Goal: Task Accomplishment & Management: Use online tool/utility

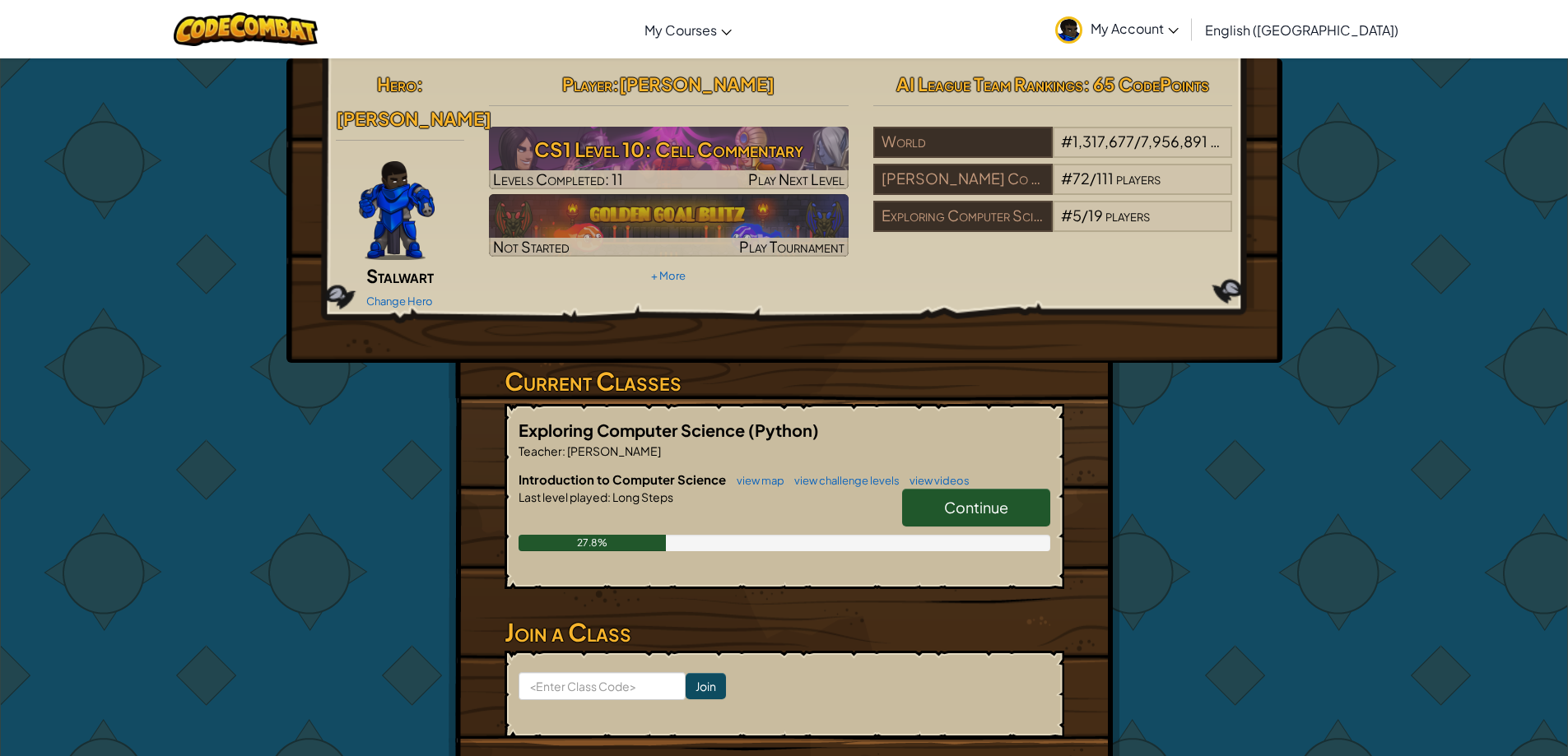
click at [996, 498] on span "Continue" at bounding box center [977, 507] width 65 height 19
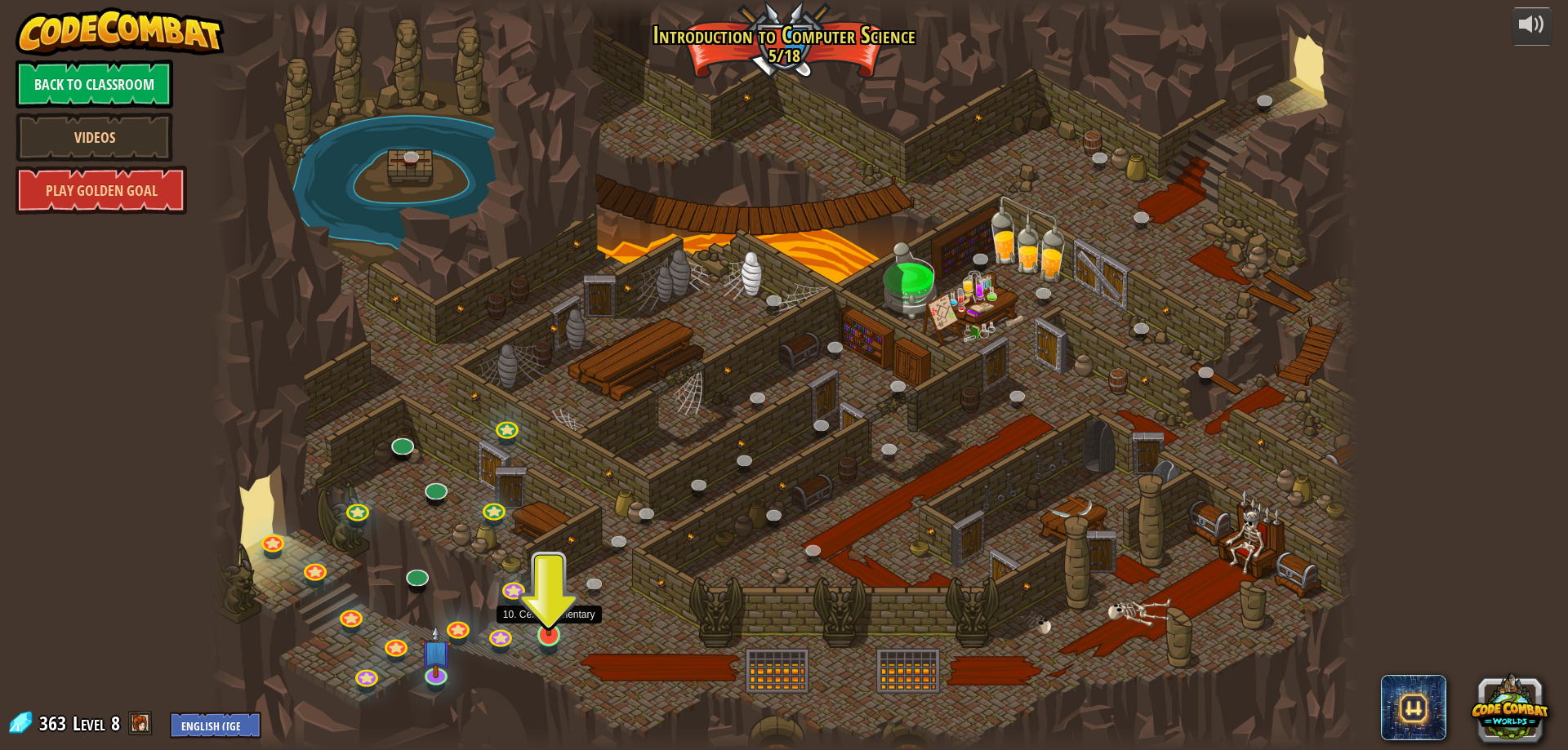
click at [559, 630] on img at bounding box center [550, 601] width 31 height 70
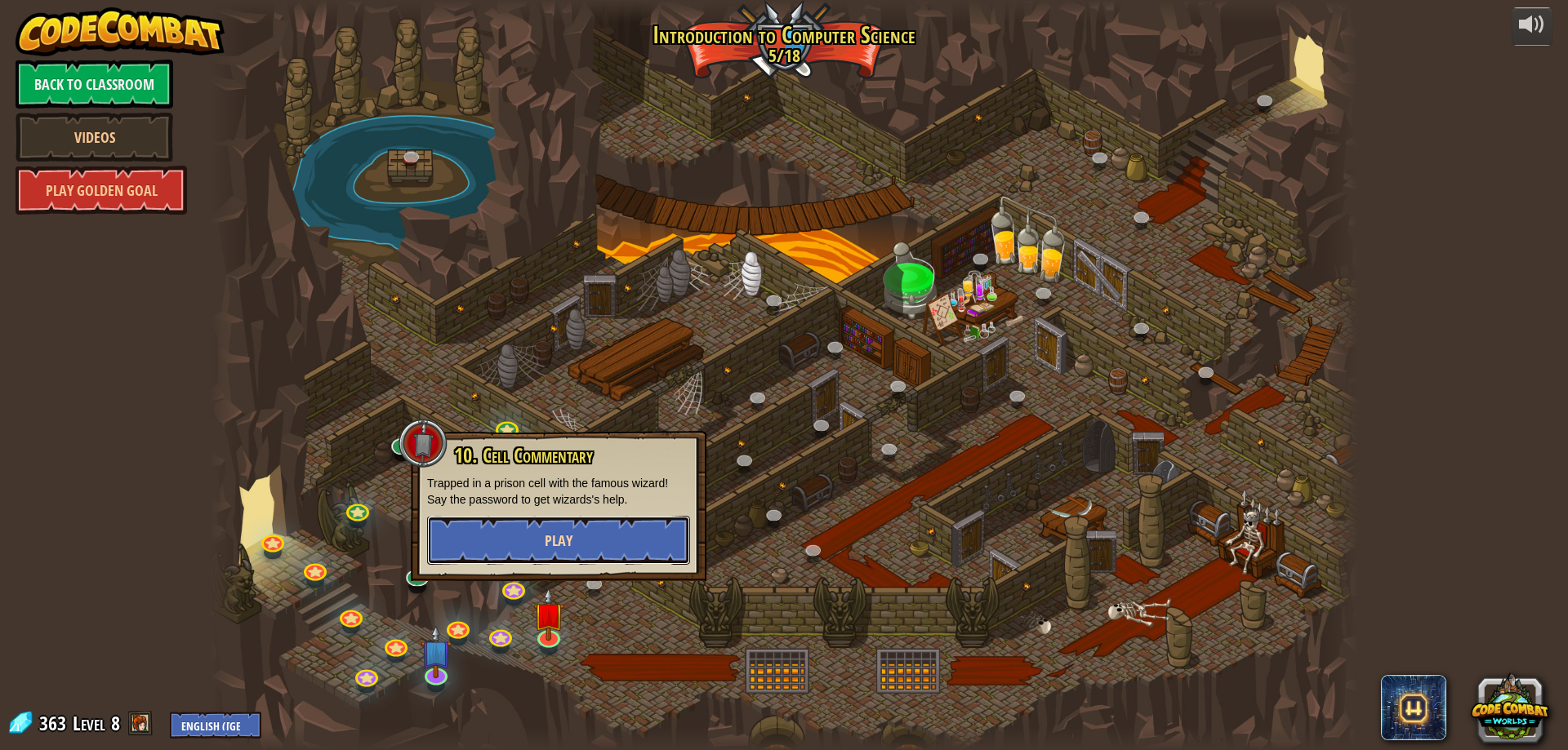
click at [542, 547] on button "Play" at bounding box center [559, 541] width 263 height 49
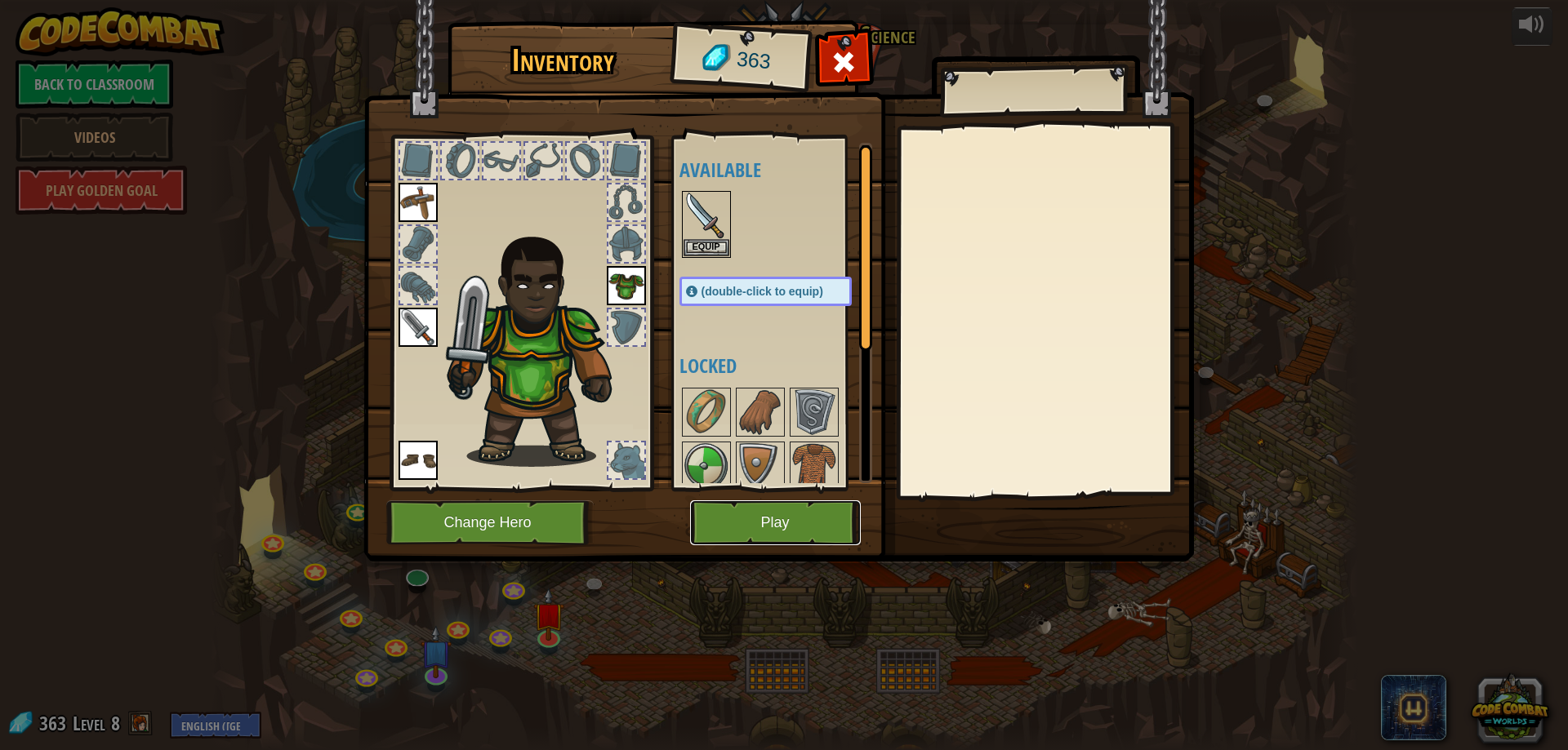
click at [772, 510] on button "Play" at bounding box center [776, 522] width 171 height 45
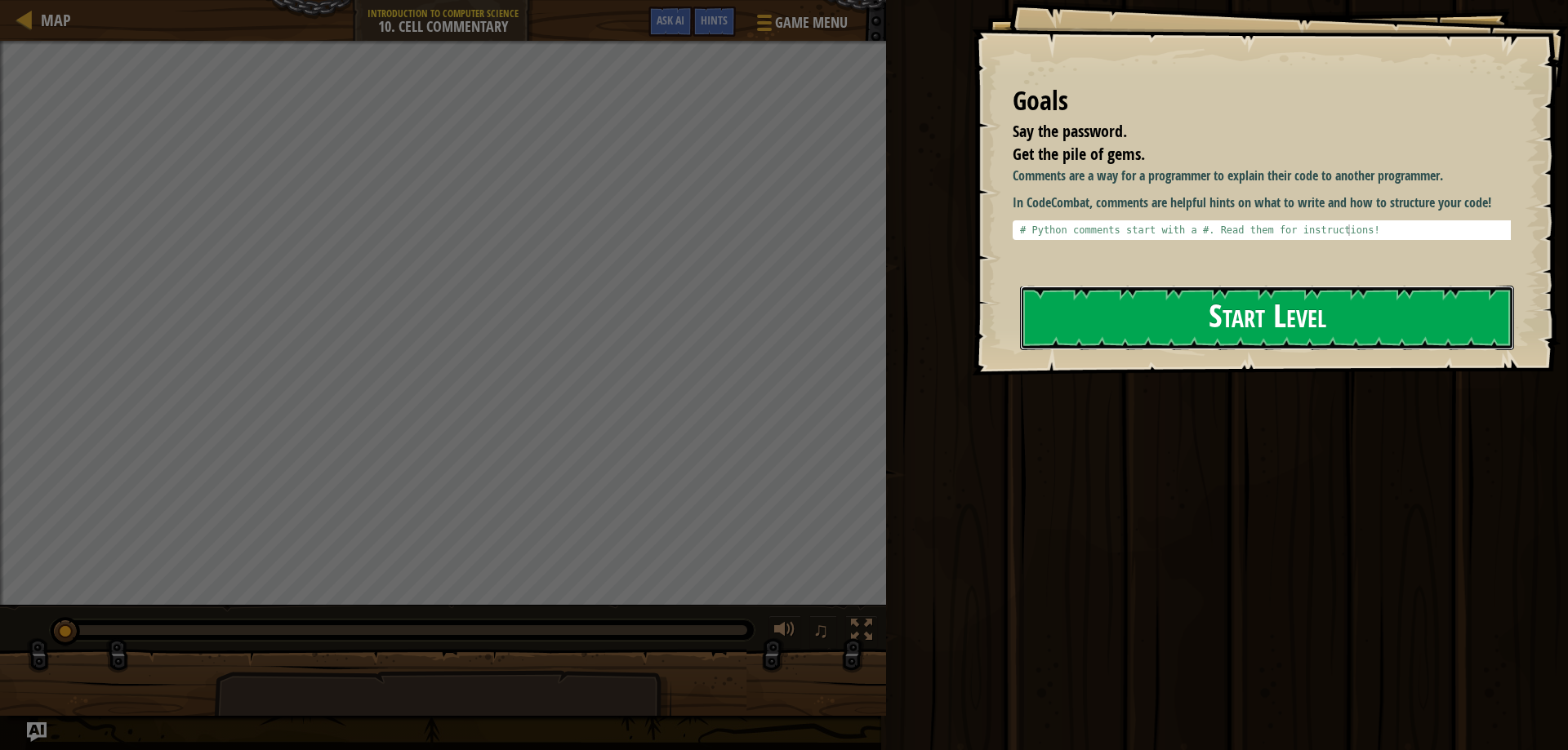
click at [1245, 314] on button "Start Level" at bounding box center [1266, 318] width 494 height 65
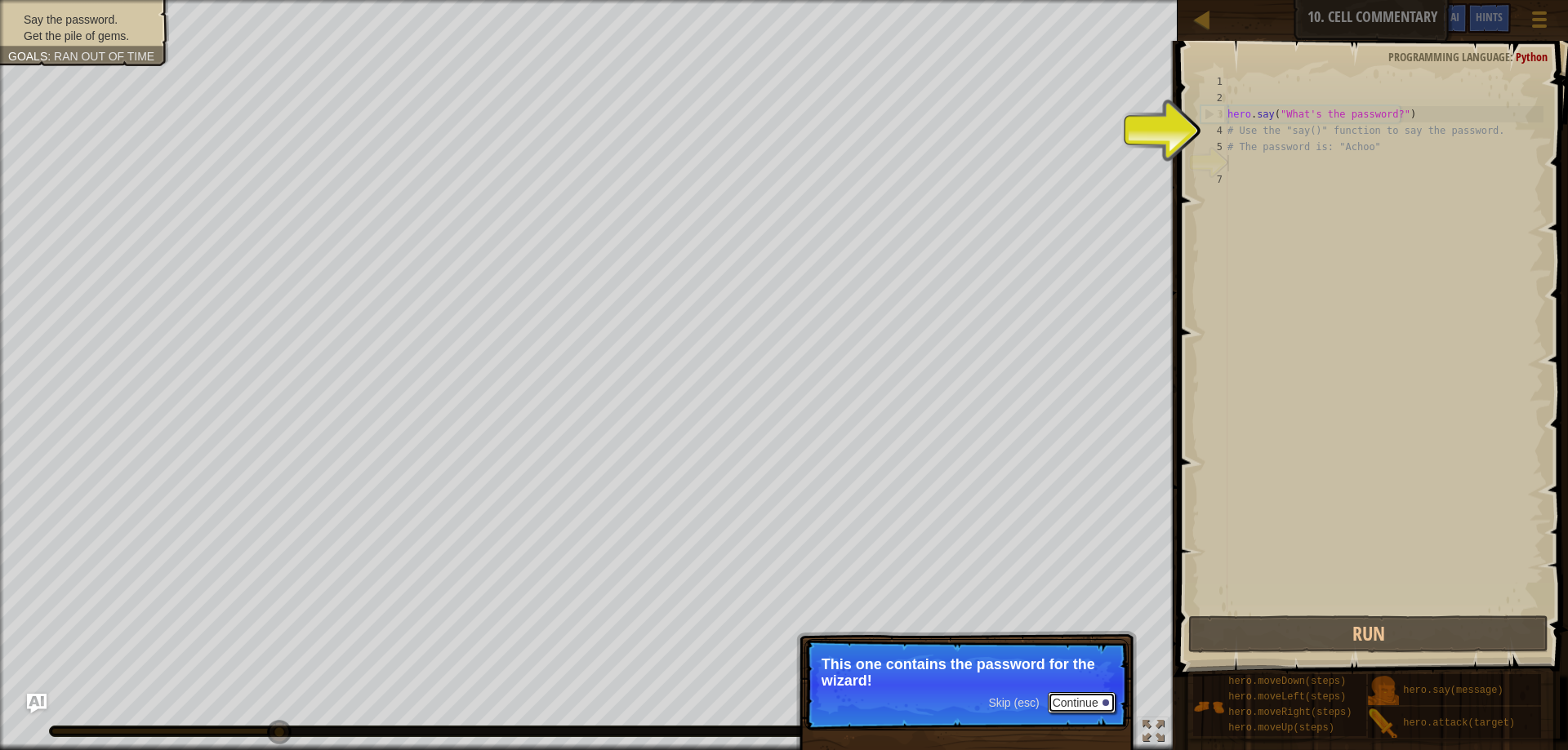
click at [1076, 702] on button "Continue" at bounding box center [1081, 703] width 67 height 21
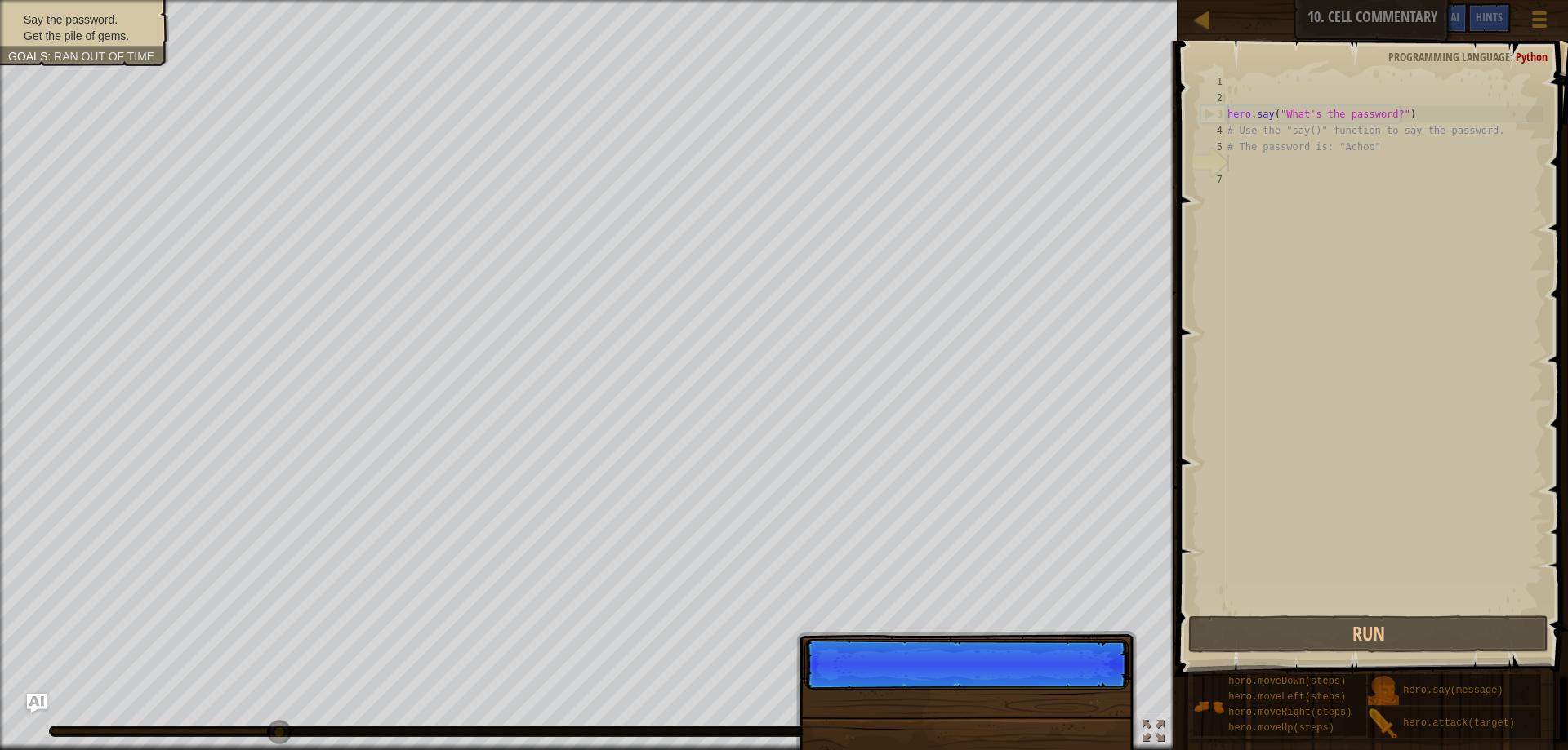
scroll to position [7, 0]
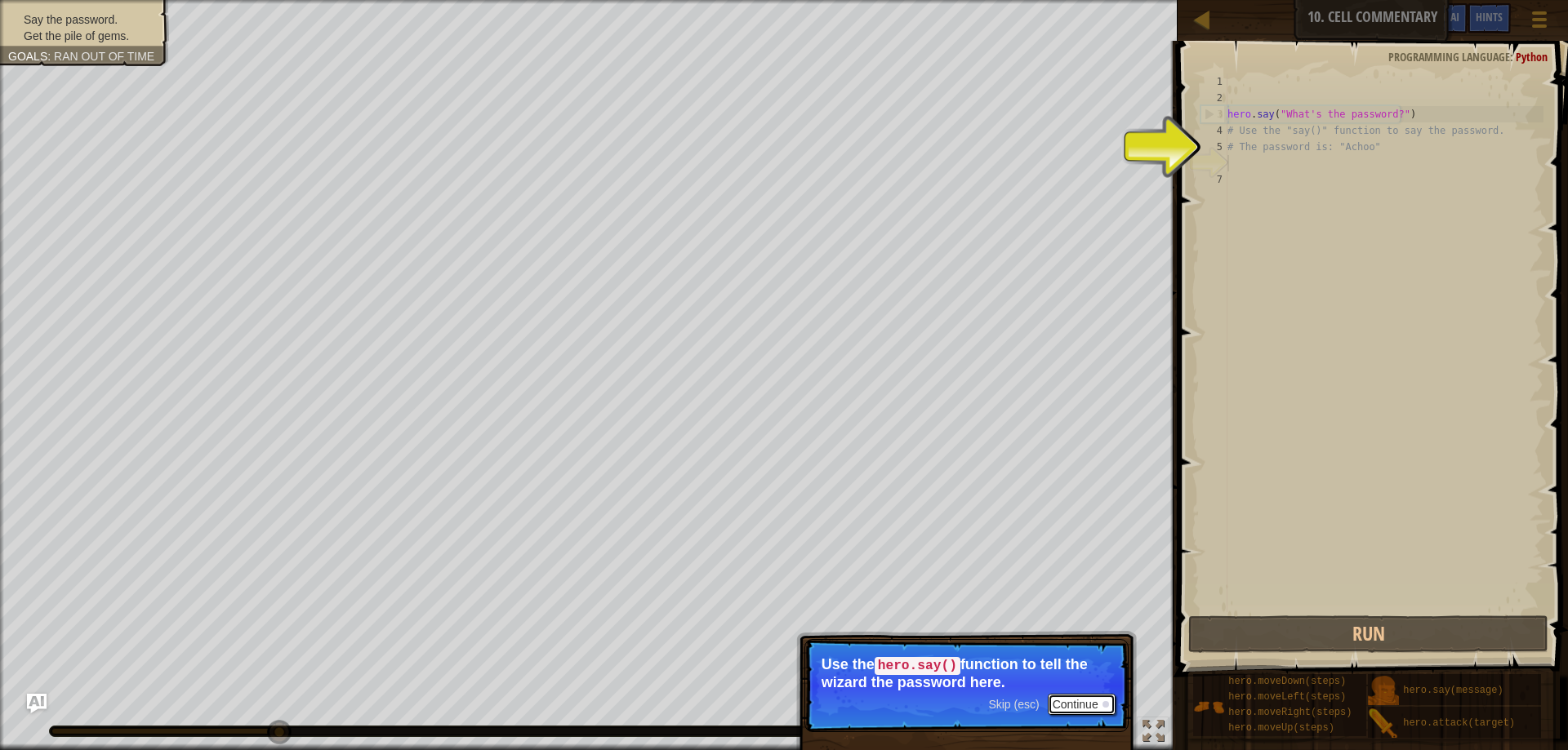
click at [1076, 702] on button "Continue" at bounding box center [1081, 705] width 67 height 21
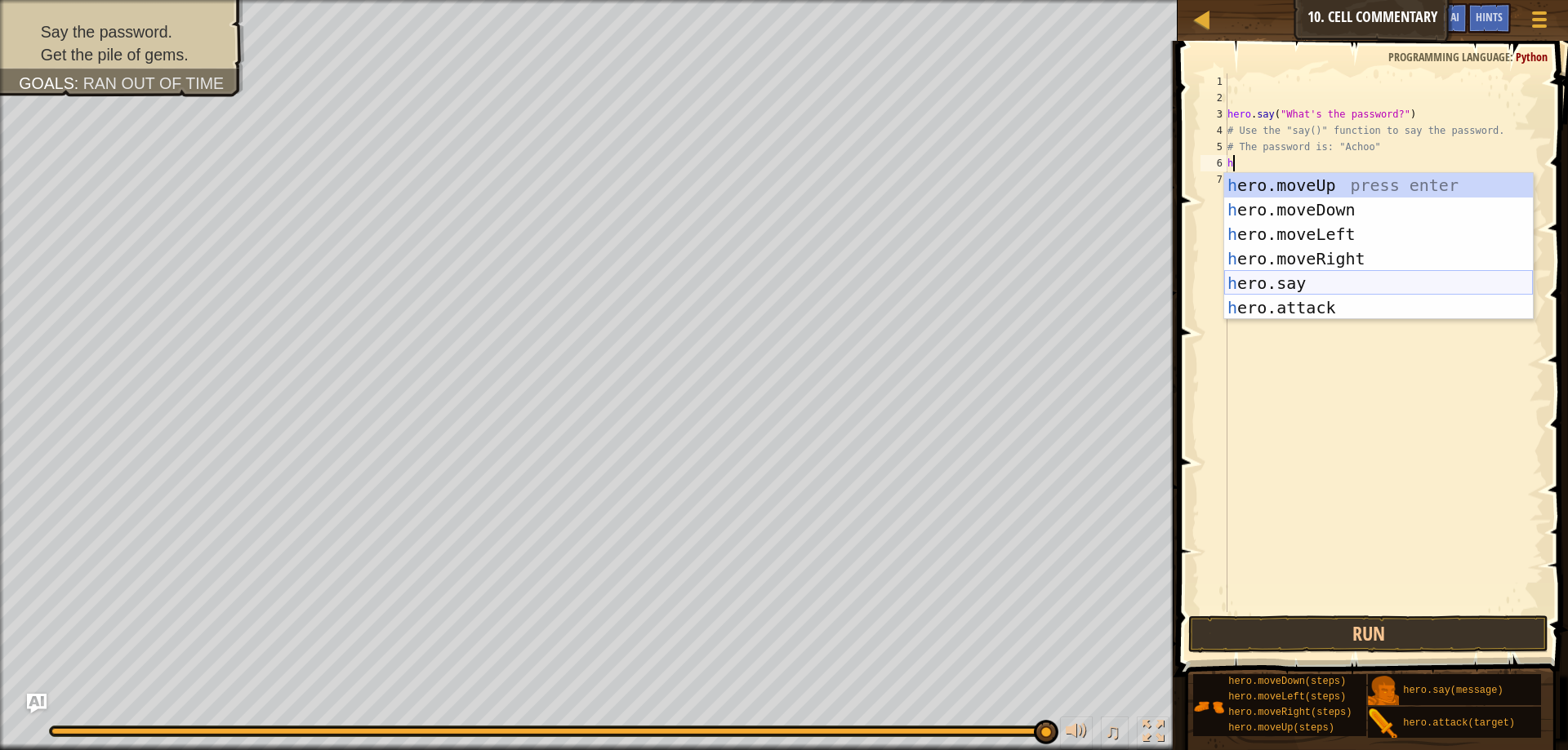
click at [1307, 288] on div "h ero.moveUp press enter h ero.moveDown press enter h ero.moveLeft press enter …" at bounding box center [1379, 271] width 309 height 196
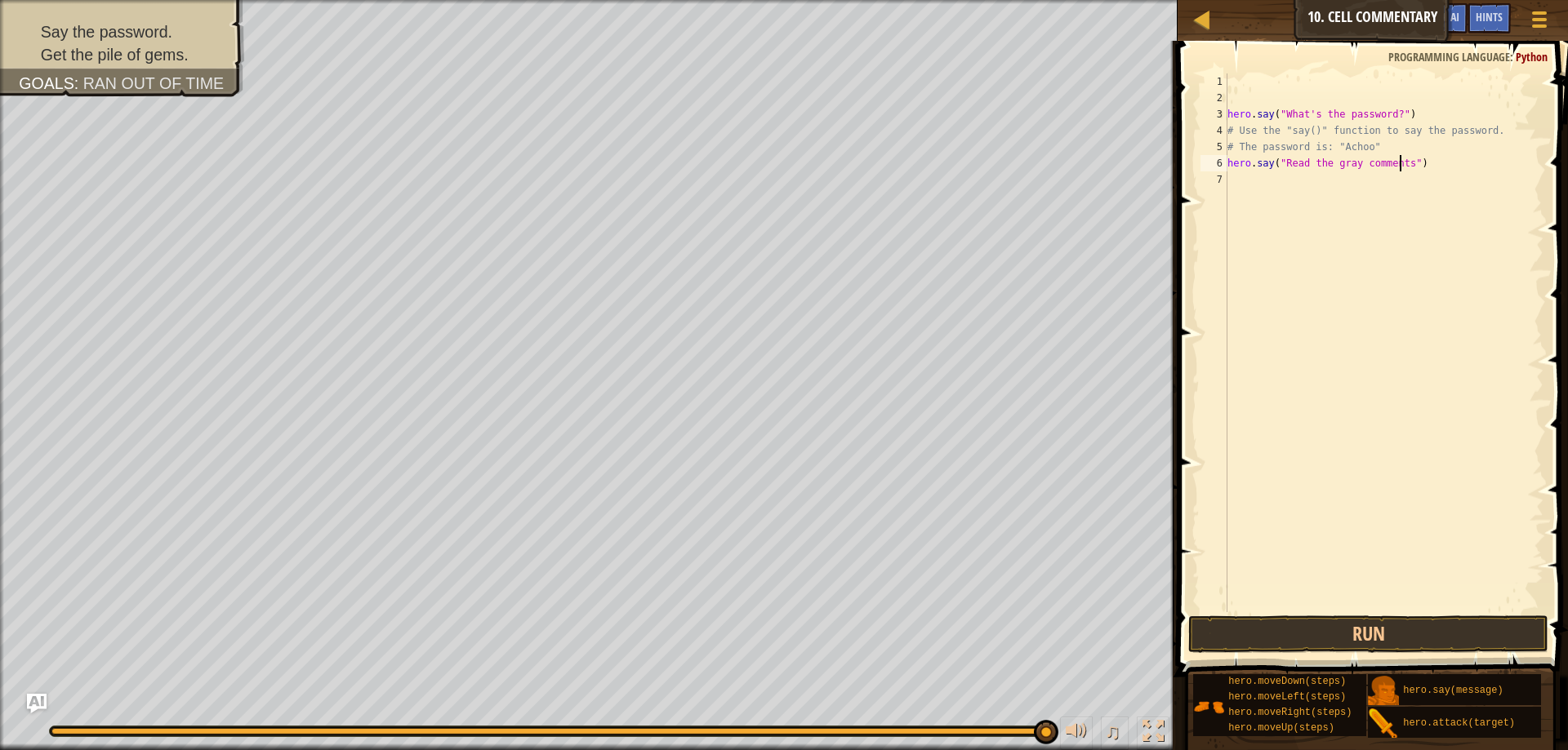
scroll to position [7, 15]
click at [1330, 623] on button "Run" at bounding box center [1368, 634] width 360 height 38
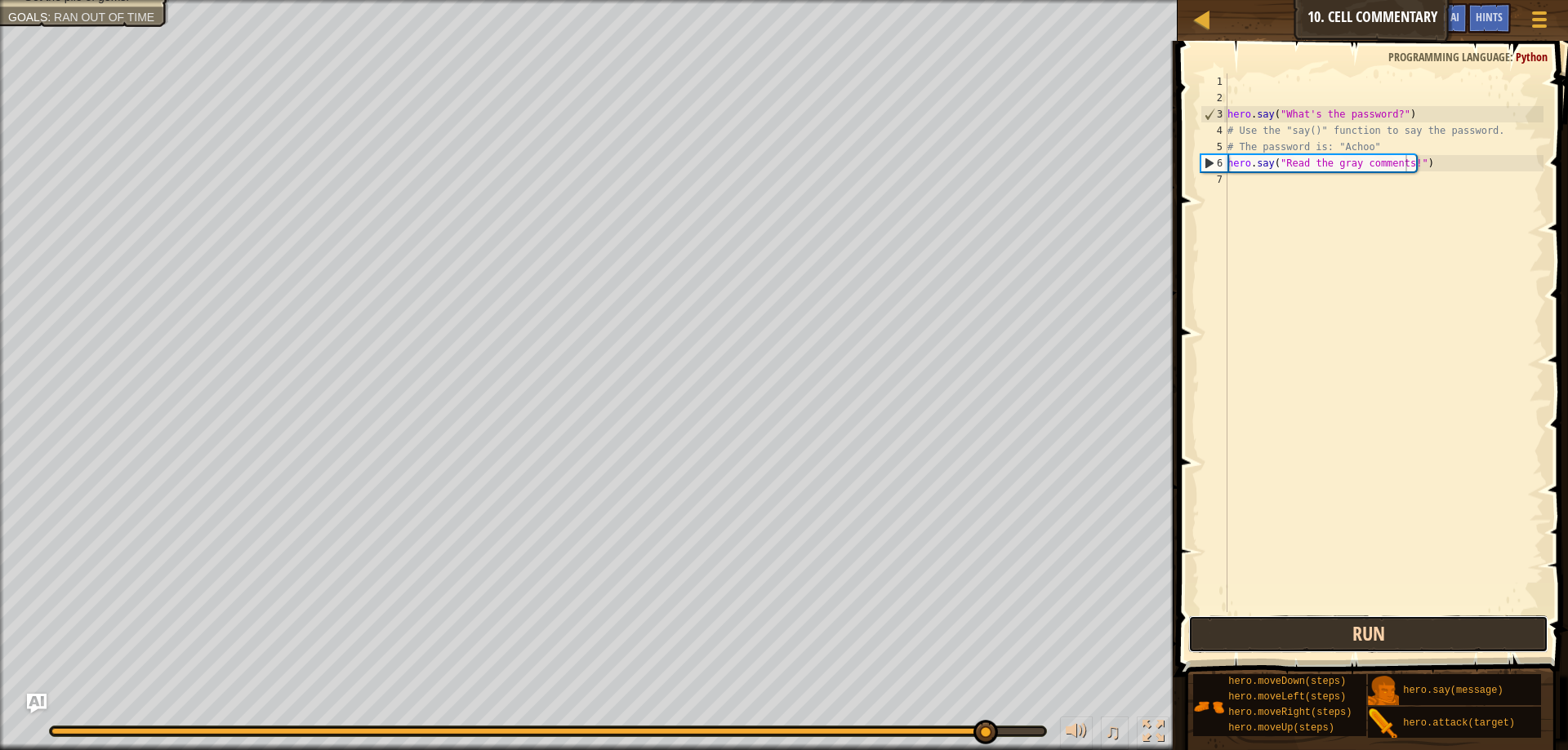
click at [1330, 623] on button "Run" at bounding box center [1368, 634] width 360 height 38
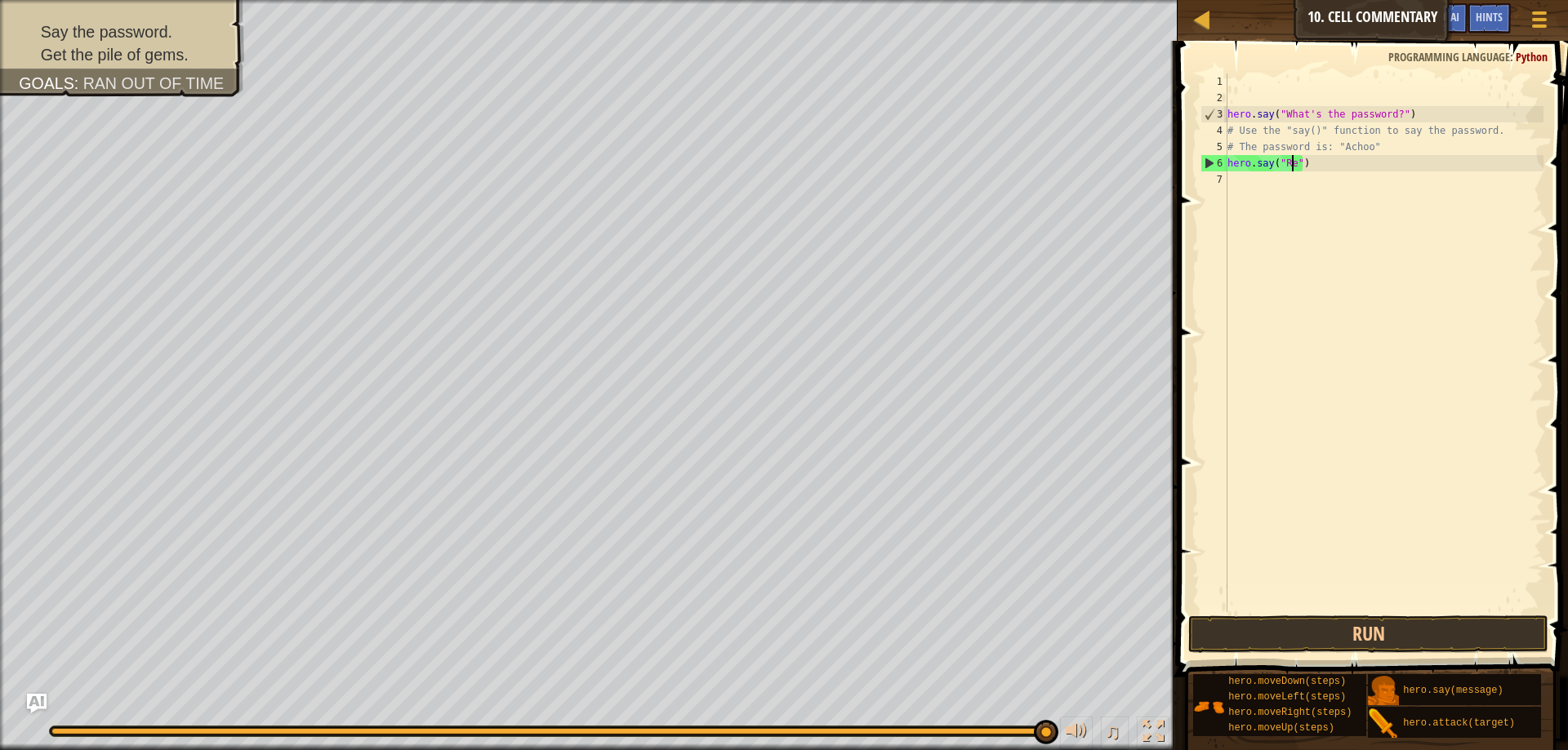
scroll to position [7, 5]
type textarea "hero.say("")"
click at [1284, 160] on div "hero . say ( "What's the password?" ) # Use the "say()" function to say the pas…" at bounding box center [1384, 359] width 320 height 572
click at [1296, 633] on button "Run" at bounding box center [1368, 634] width 360 height 38
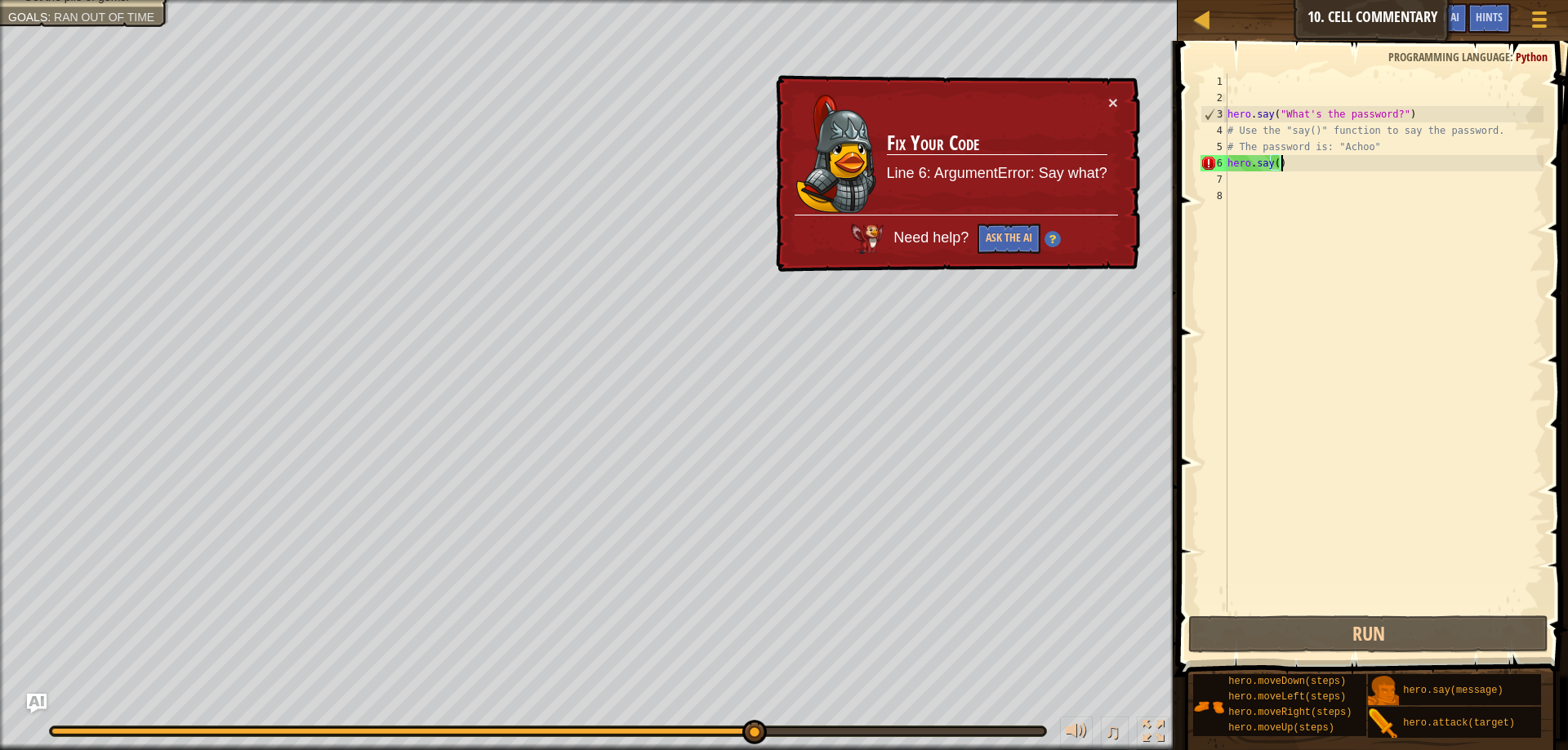
click at [1284, 169] on div "hero . say ( "What's the password?" ) # Use the "say()" function to say the pas…" at bounding box center [1384, 359] width 320 height 572
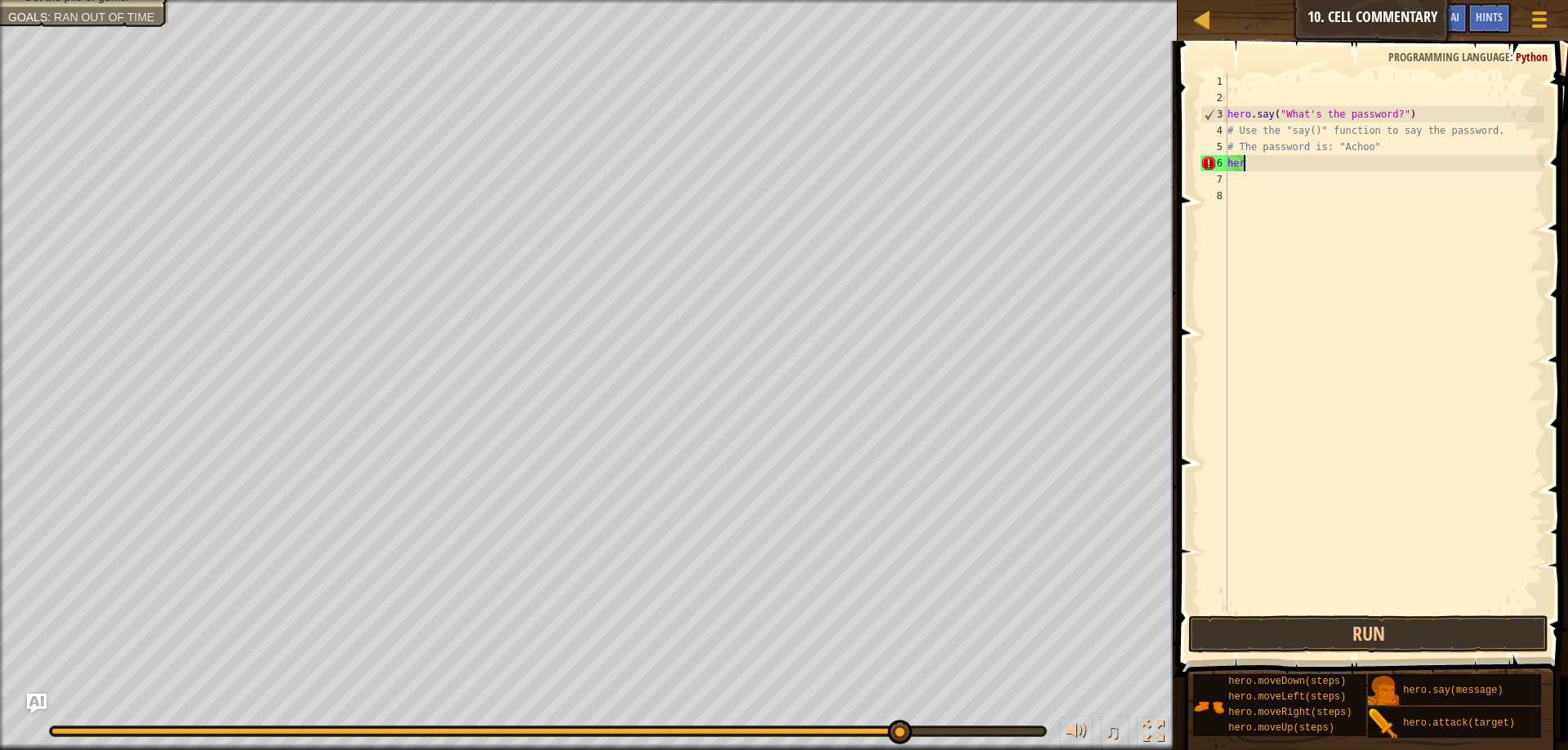
type textarea "h"
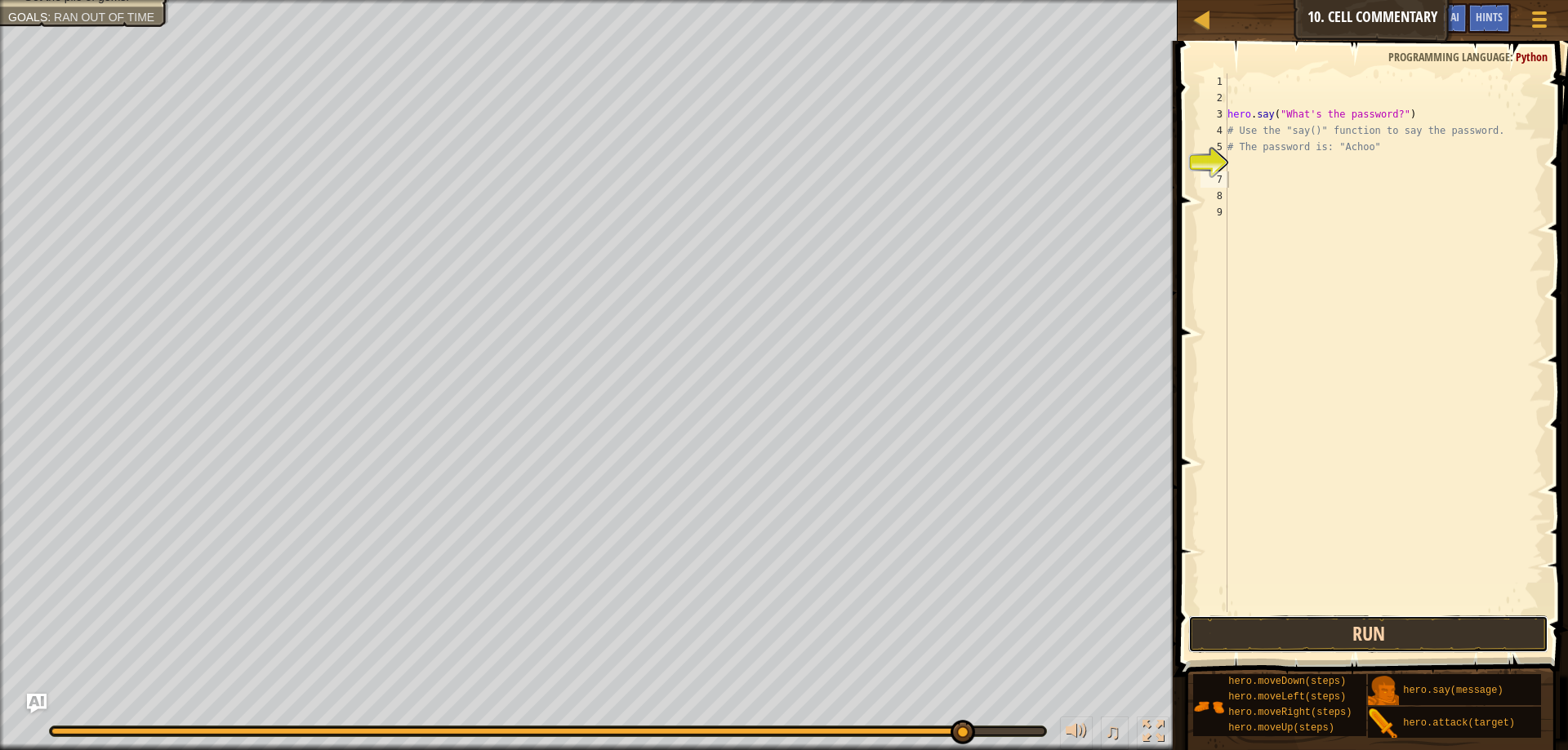
click at [1232, 633] on button "Run" at bounding box center [1368, 634] width 360 height 38
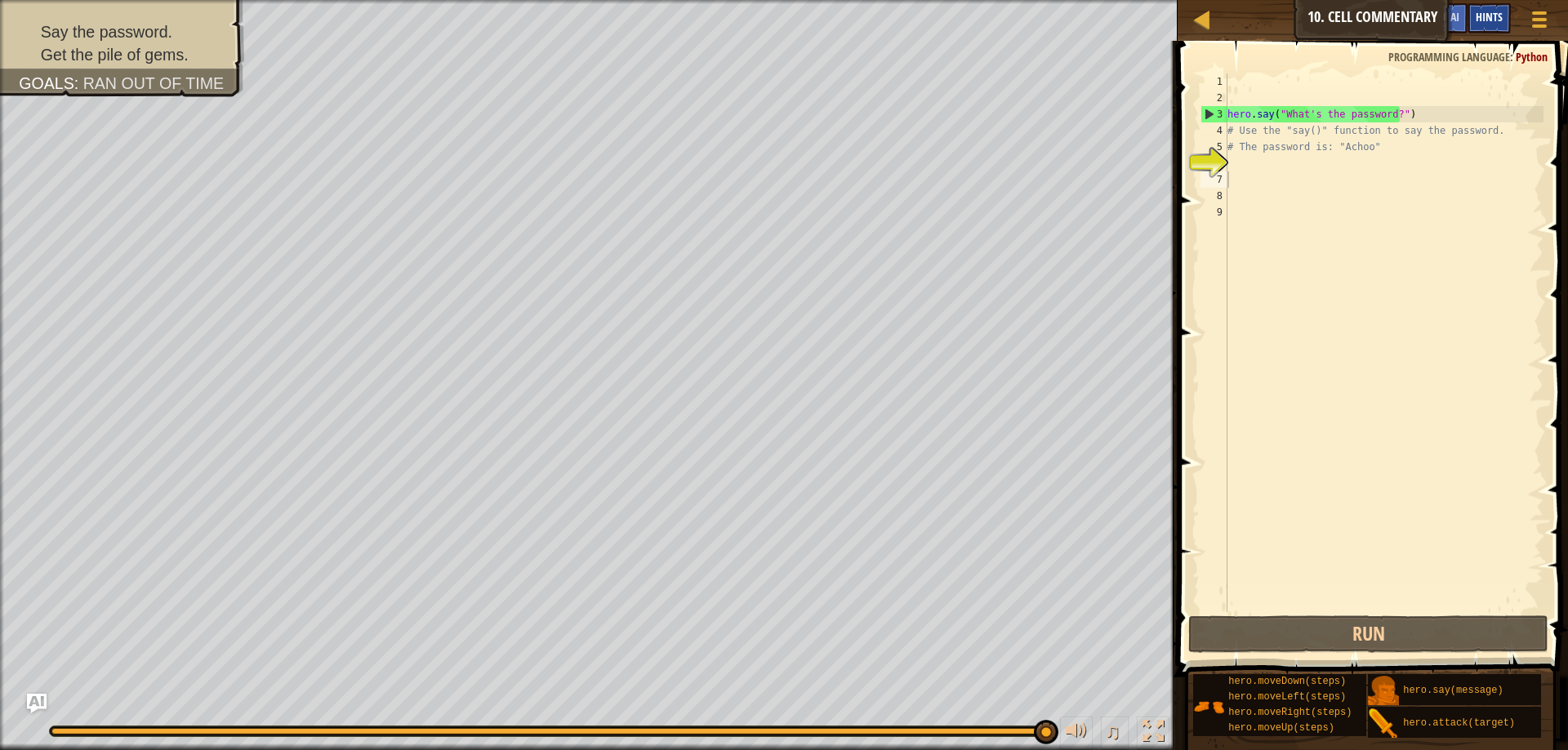
click at [1483, 7] on div "Hints" at bounding box center [1489, 18] width 44 height 30
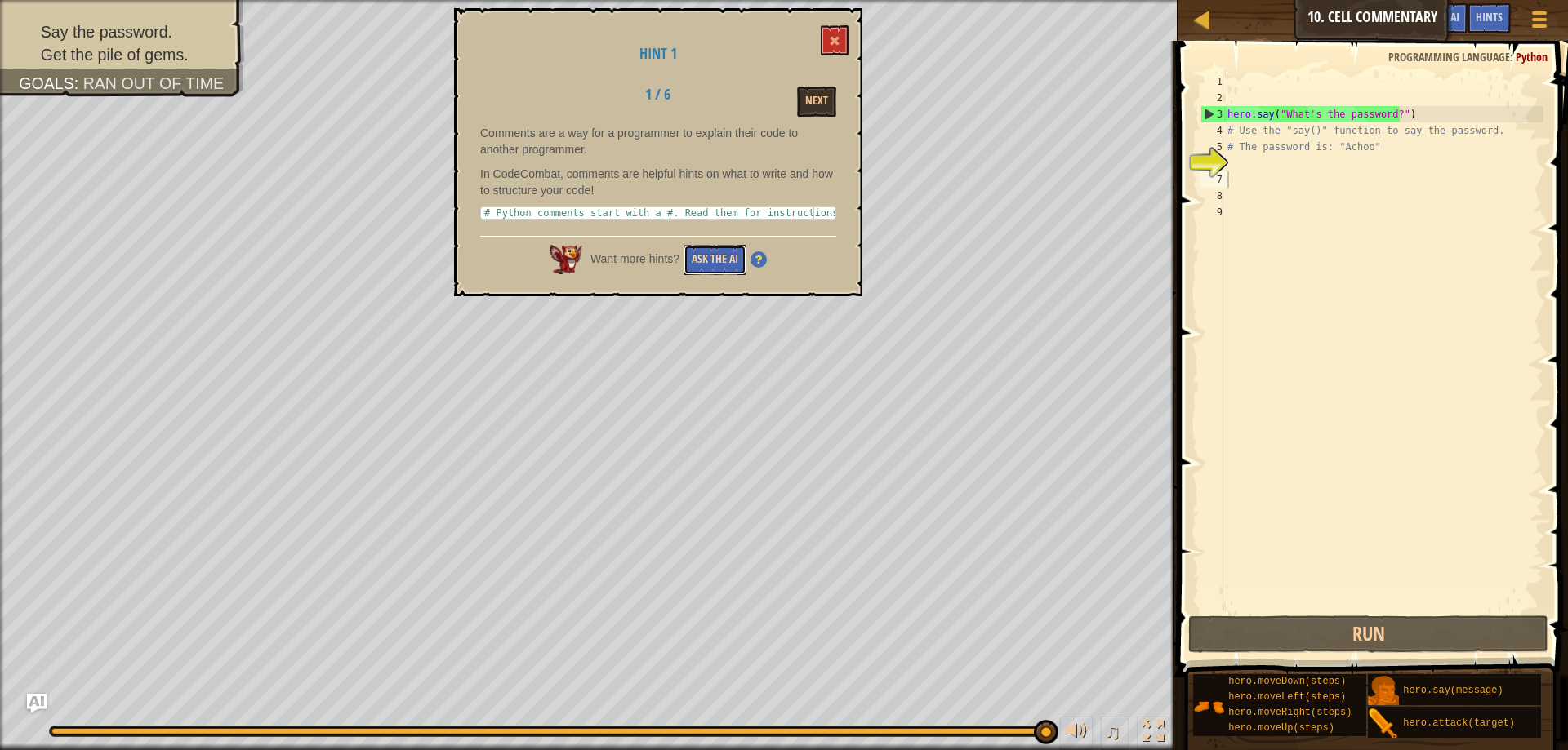
click at [689, 268] on button "Ask the AI" at bounding box center [715, 260] width 63 height 30
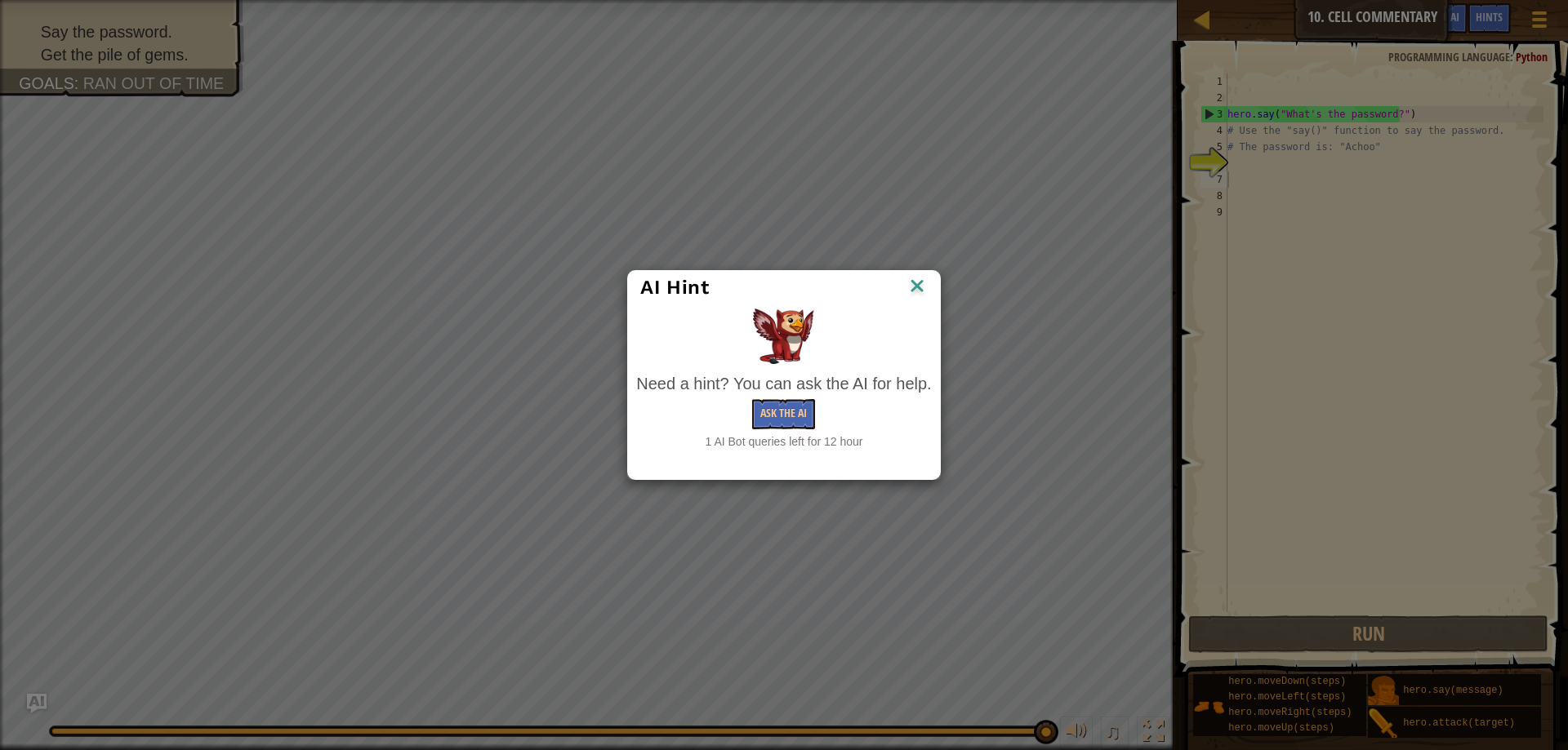
click at [789, 398] on div "Need a hint? You can ask the AI for help. Ask the AI 1 AI Bot queries left for …" at bounding box center [783, 411] width 295 height 78
click at [778, 424] on button "Ask the AI" at bounding box center [783, 414] width 63 height 30
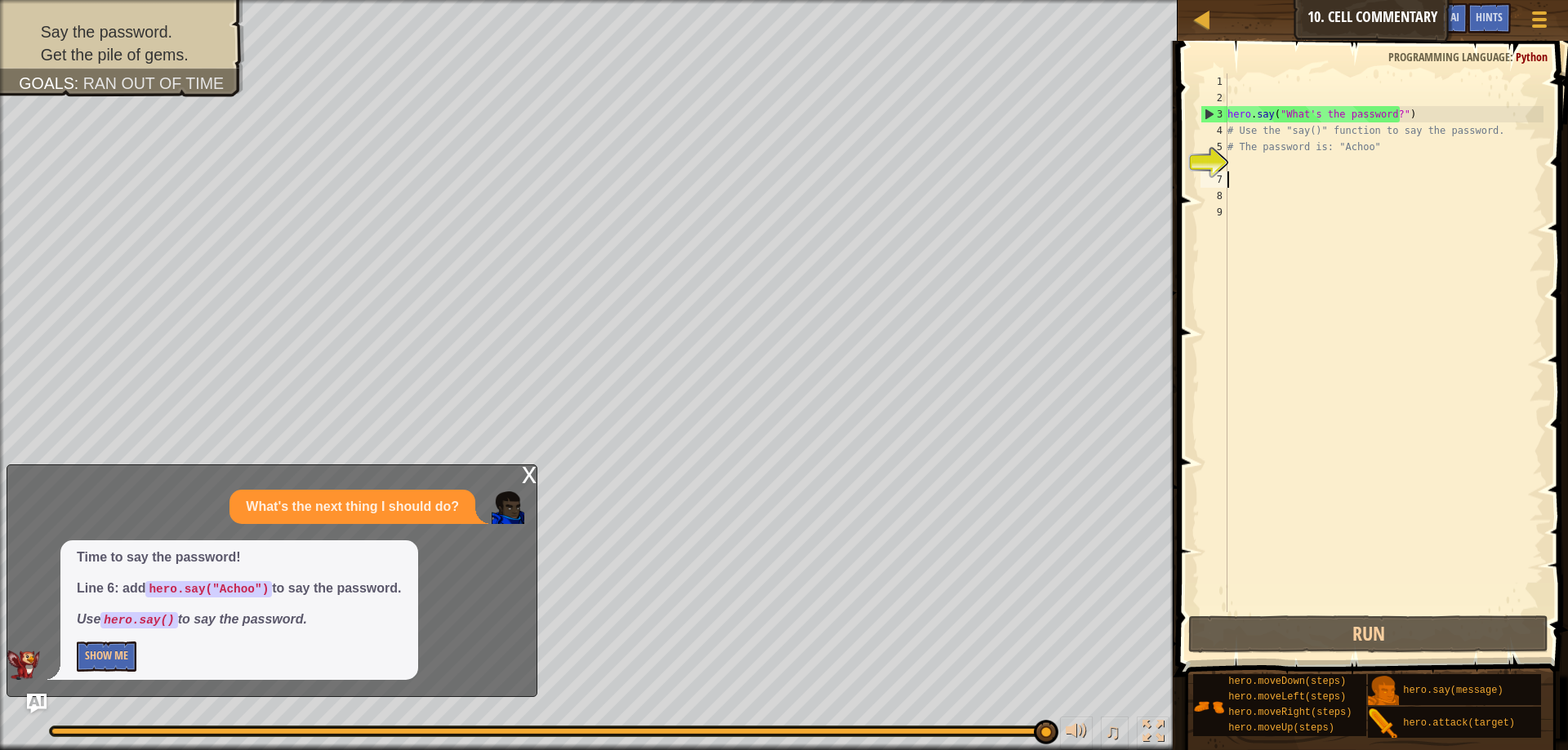
click at [1234, 159] on div "hero . say ( "What's the password?" ) # Use the "say()" function to say the pas…" at bounding box center [1384, 359] width 320 height 572
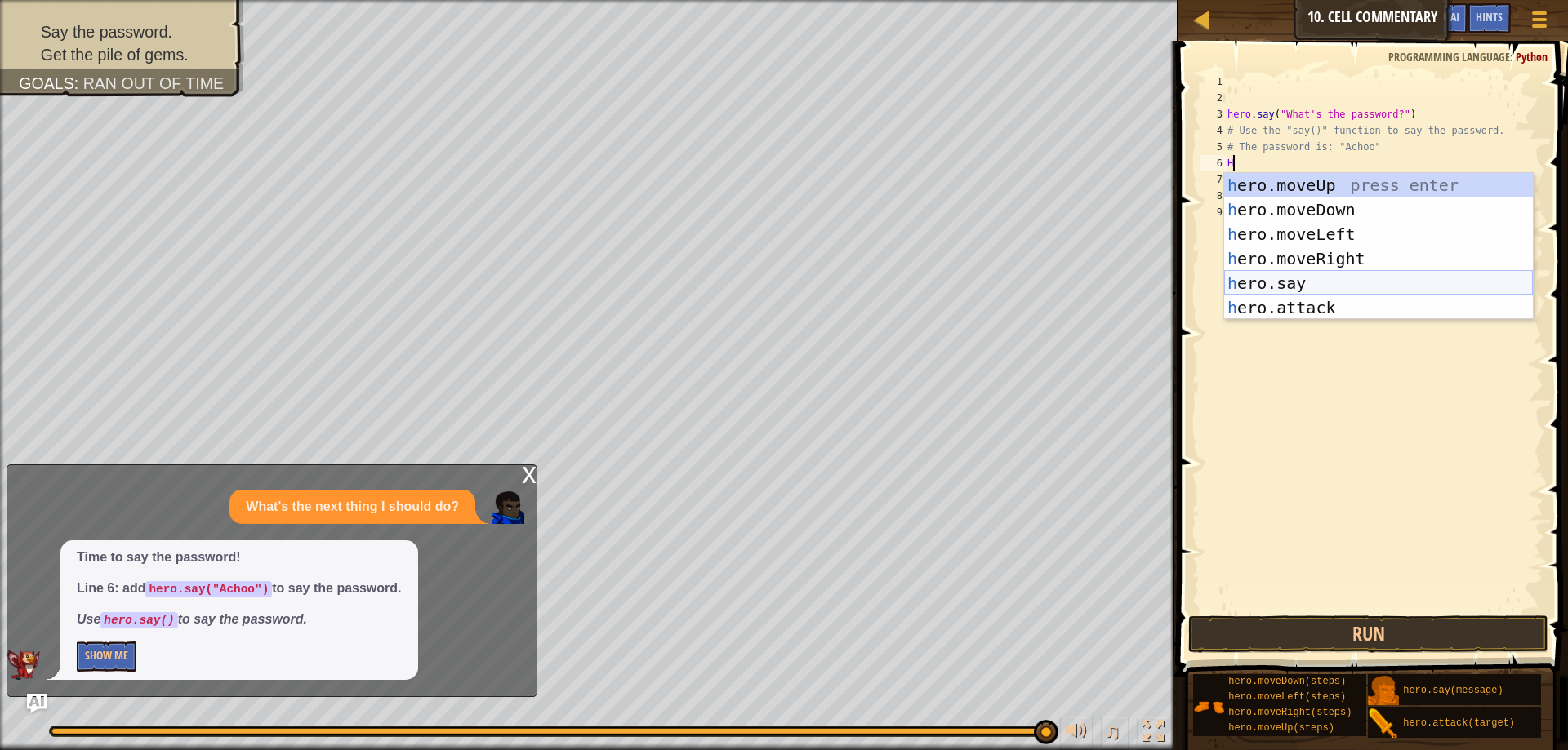
click at [1284, 274] on div "h ero.moveUp press enter h ero.moveDown press enter h ero.moveLeft press enter …" at bounding box center [1379, 271] width 309 height 196
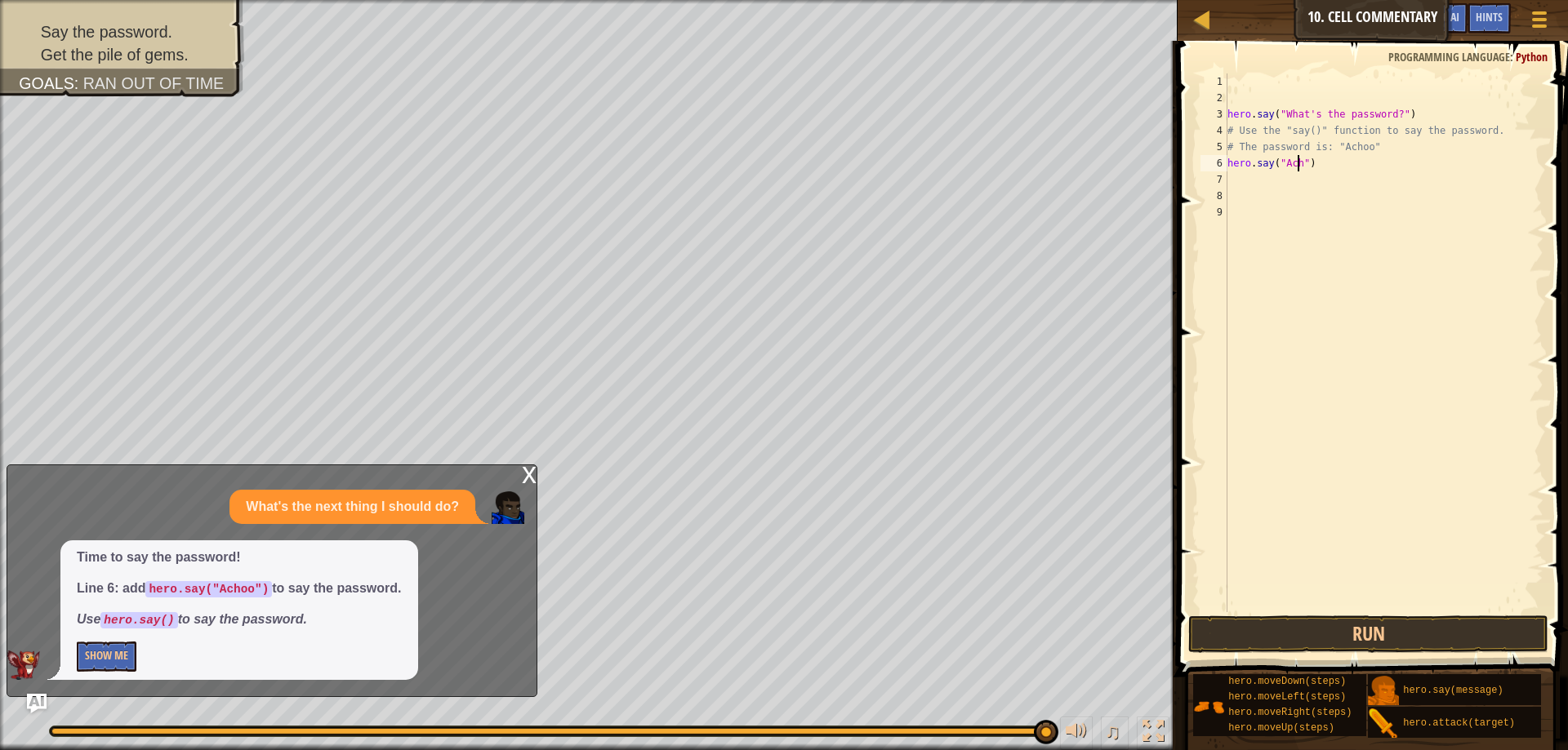
type textarea "hero.say("Achoo")"
click at [1236, 176] on div "hero . say ( "What's the password?" ) # Use the "say()" function to say the pas…" at bounding box center [1384, 359] width 320 height 572
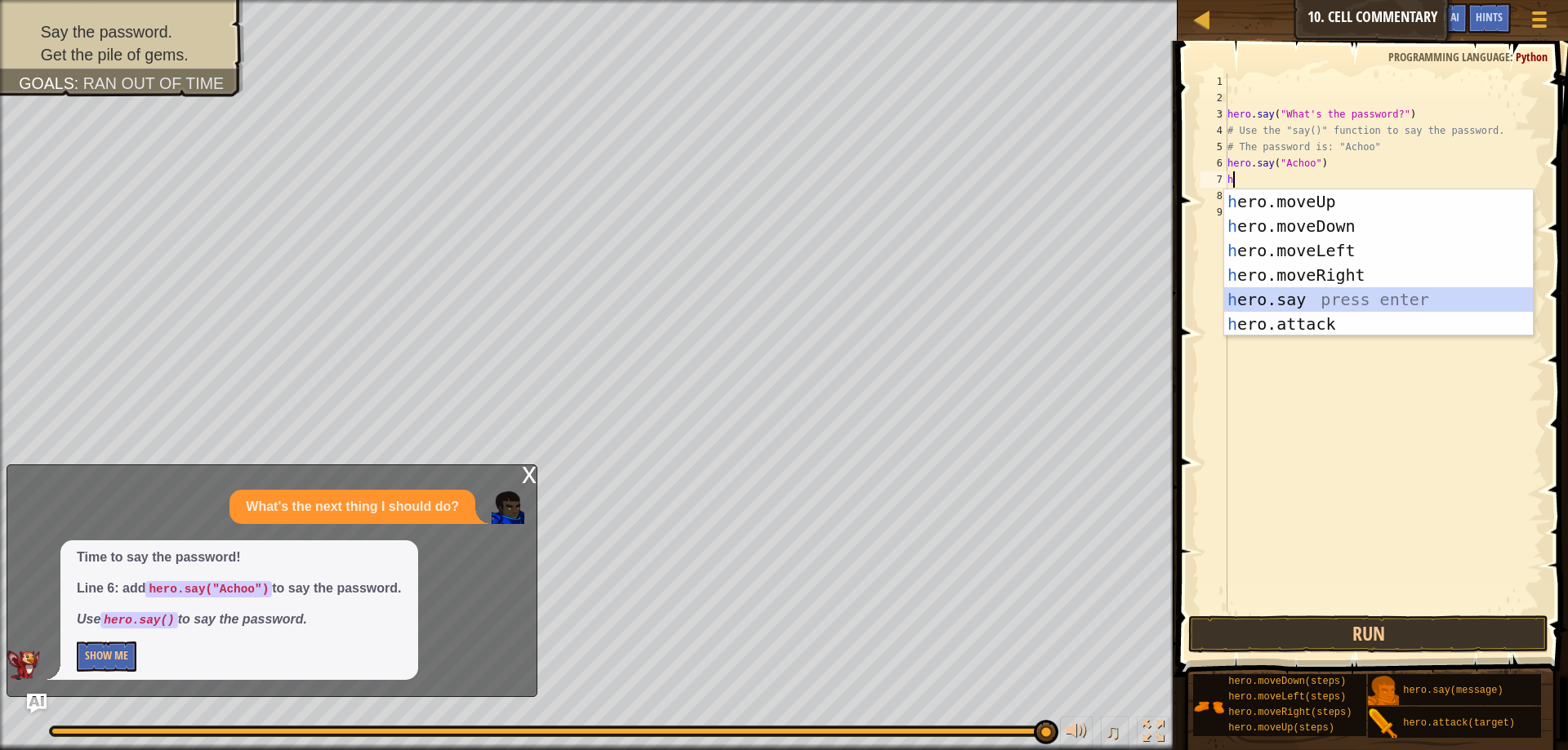
click at [1304, 304] on div "h ero.moveUp press enter h ero.moveDown press enter h ero.moveLeft press enter …" at bounding box center [1379, 288] width 309 height 196
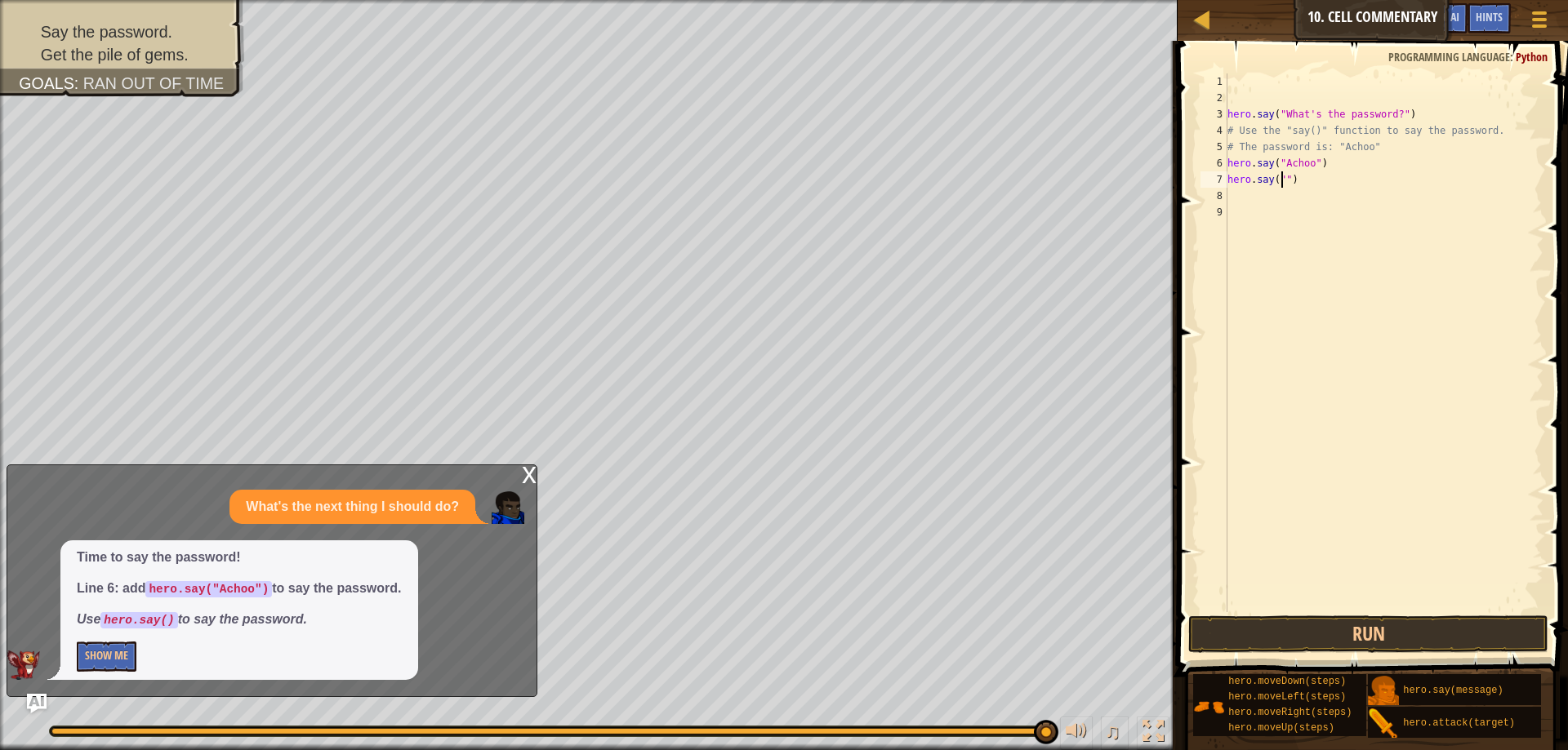
click at [1284, 178] on div "hero . say ( "What's the password?" ) # Use the "say()" function to say the pas…" at bounding box center [1384, 359] width 320 height 572
type textarea "hero.say()"
click at [1249, 628] on button "Run" at bounding box center [1368, 634] width 360 height 38
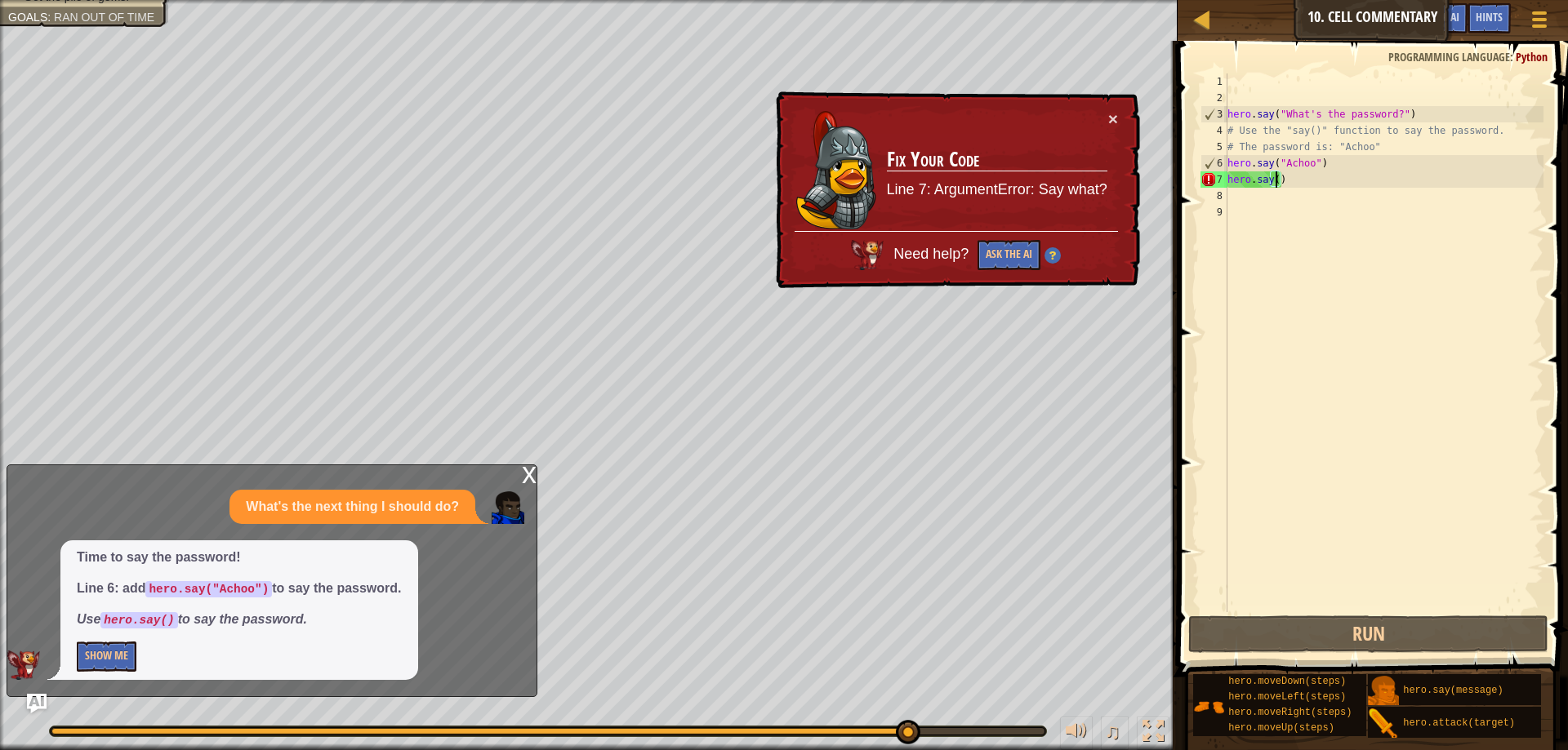
click at [1230, 198] on div "hero . say ( "What's the password?" ) # Use the "say()" function to say the pas…" at bounding box center [1384, 359] width 320 height 572
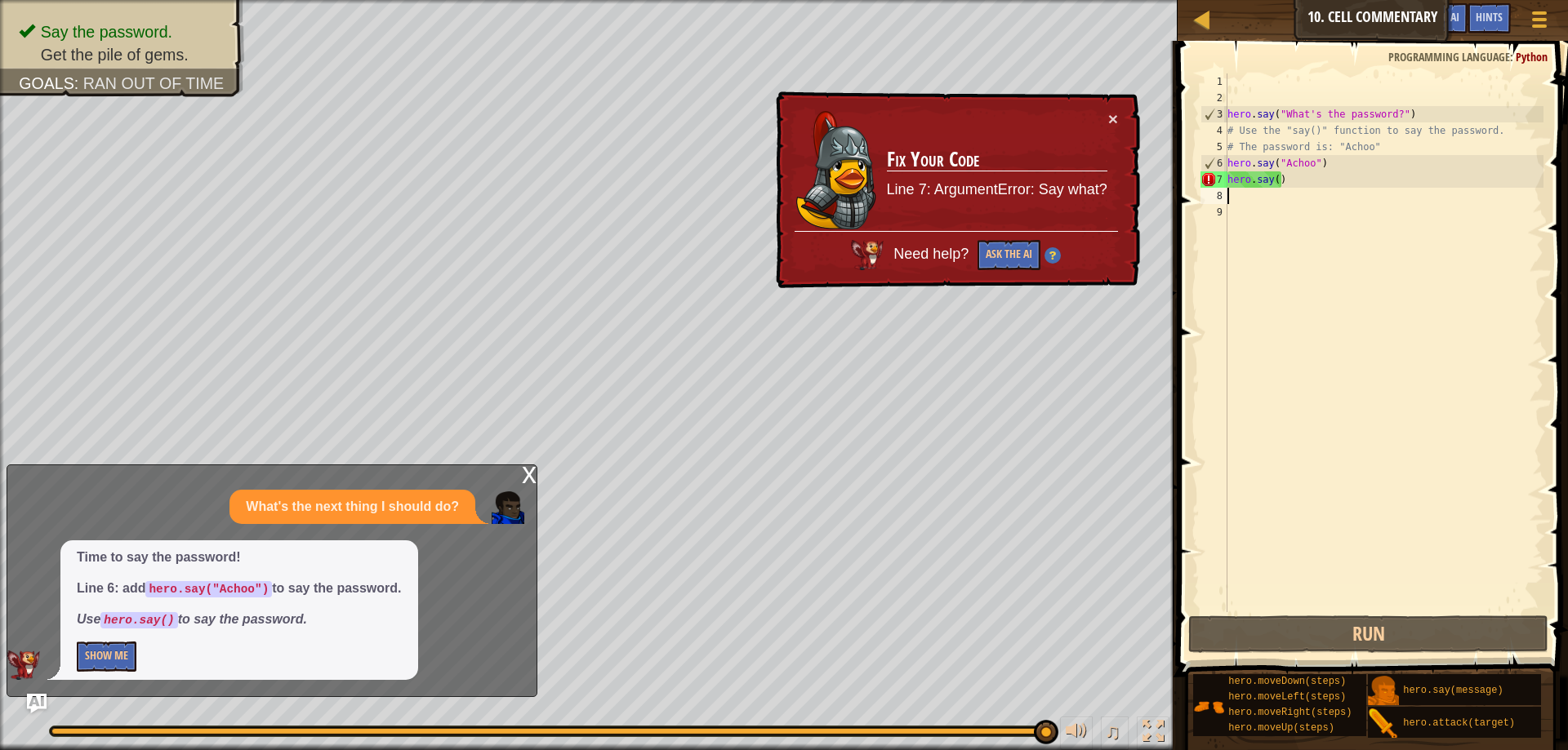
type textarea "h"
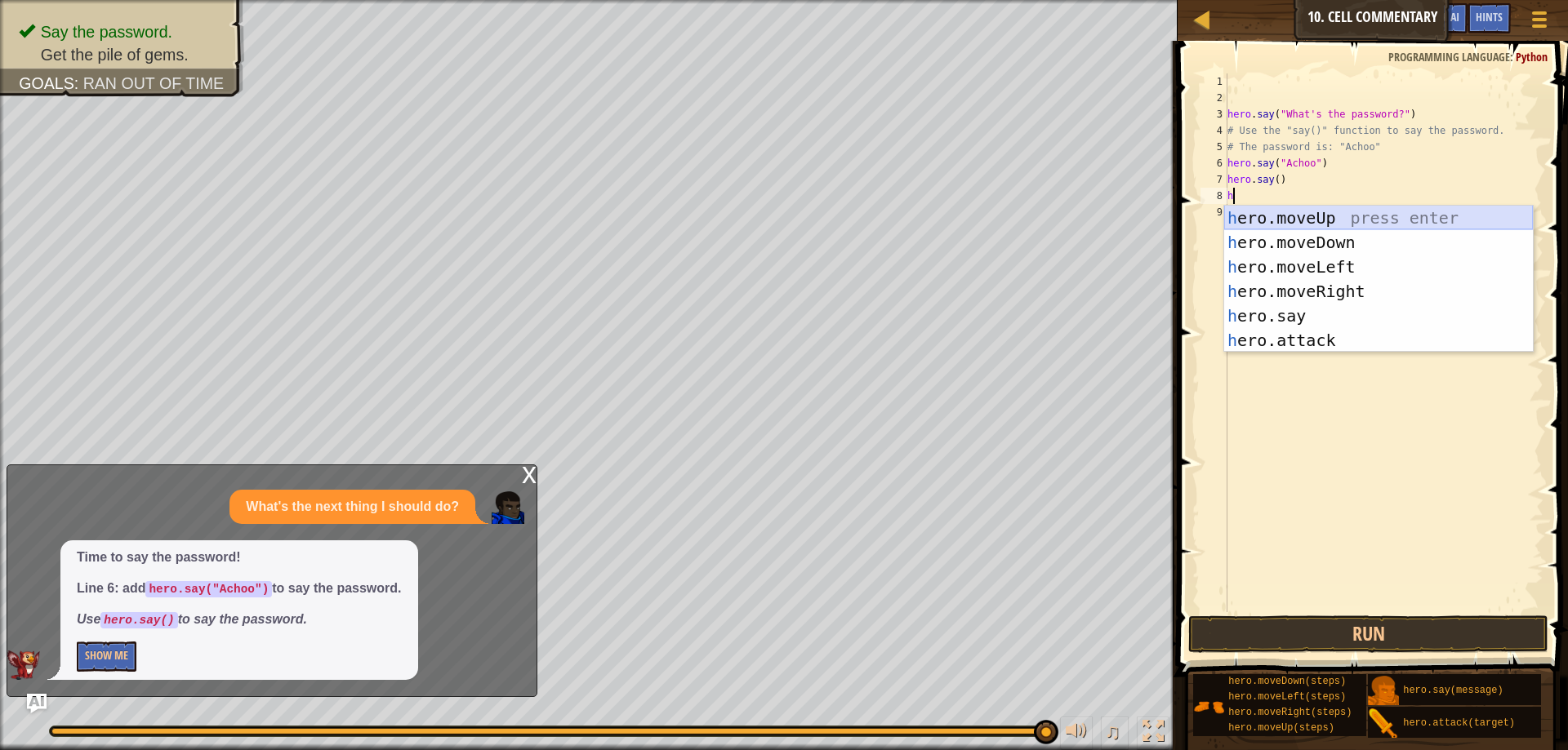
click at [1267, 223] on div "h ero.moveUp press enter h ero.moveDown press enter h ero.moveLeft press enter …" at bounding box center [1379, 303] width 309 height 196
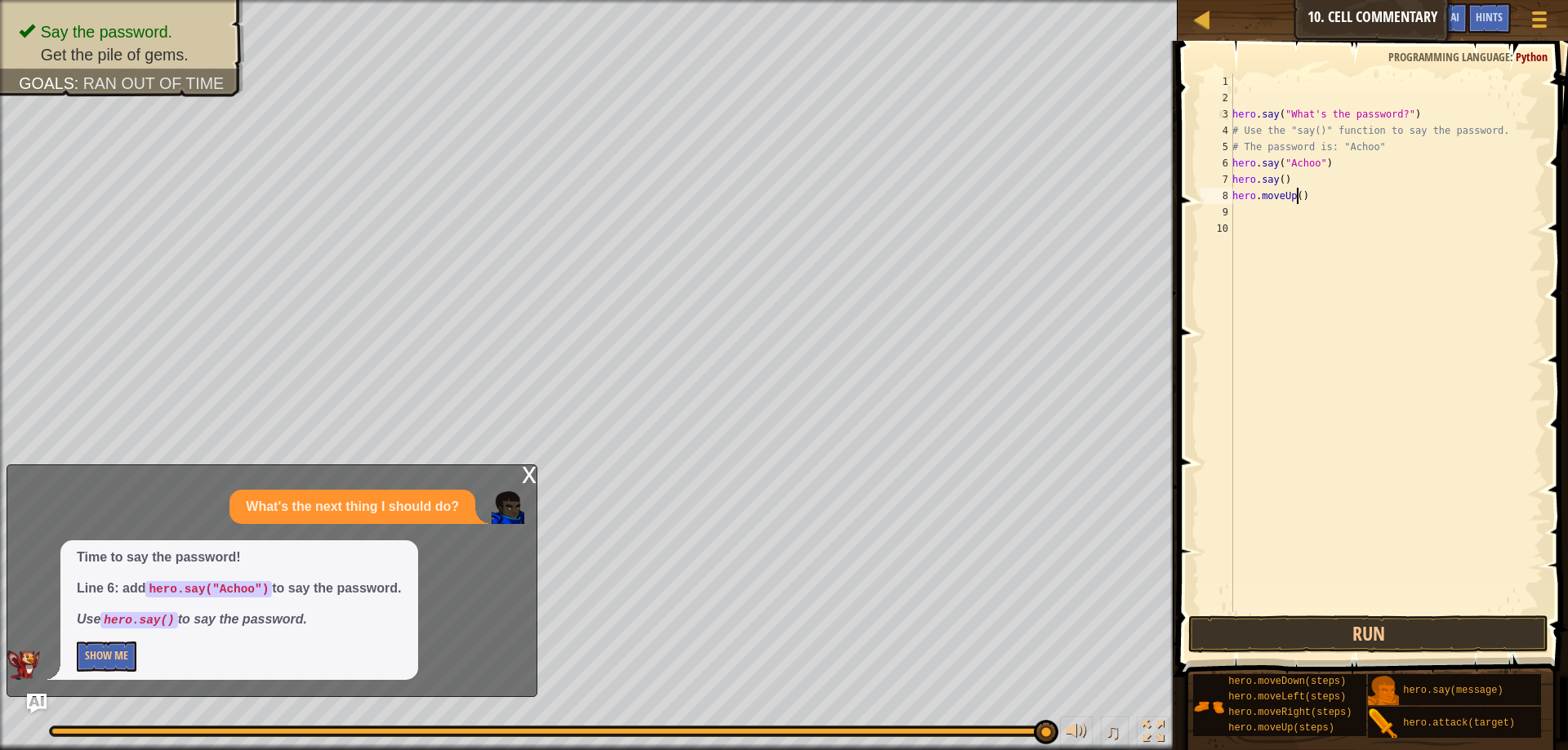
click at [1294, 196] on div "hero . say ( "What's the password?" ) # Use the "say()" function to say the pas…" at bounding box center [1386, 359] width 315 height 572
click at [1305, 627] on button "Run" at bounding box center [1368, 634] width 360 height 38
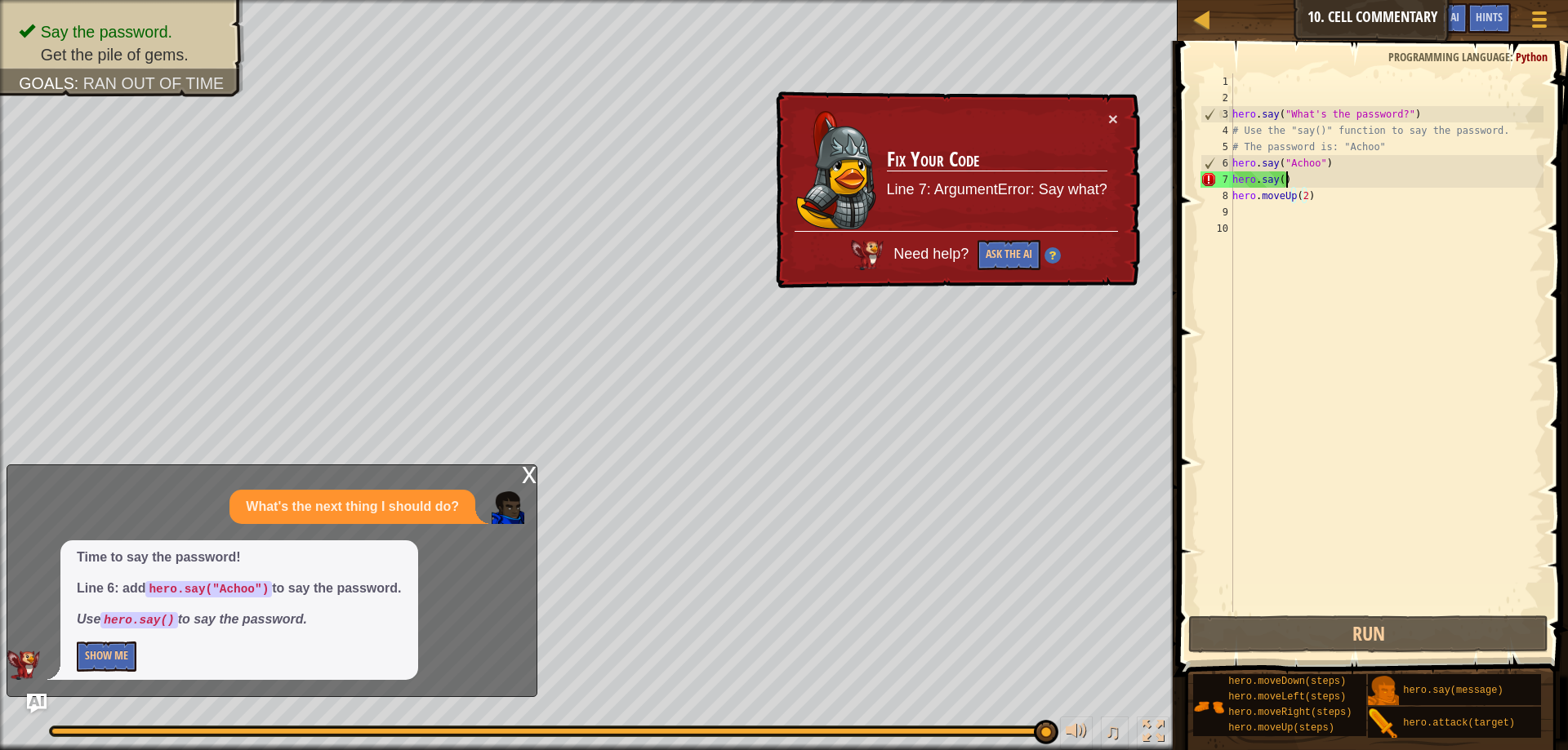
click at [1286, 177] on div "hero . say ( "What's the password?" ) # Use the "say()" function to say the pas…" at bounding box center [1386, 359] width 315 height 572
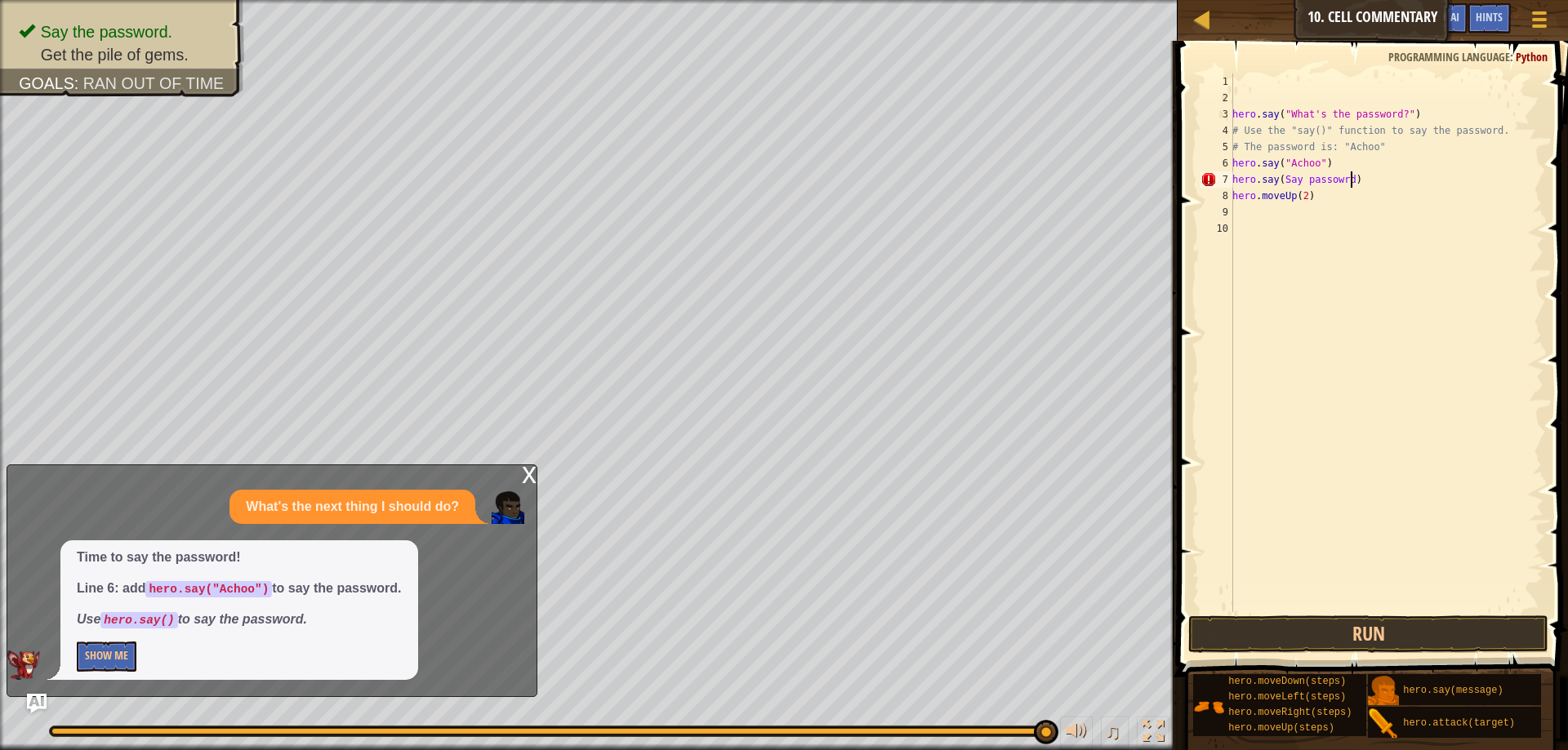
scroll to position [7, 9]
click at [1302, 627] on button "Run" at bounding box center [1368, 634] width 360 height 38
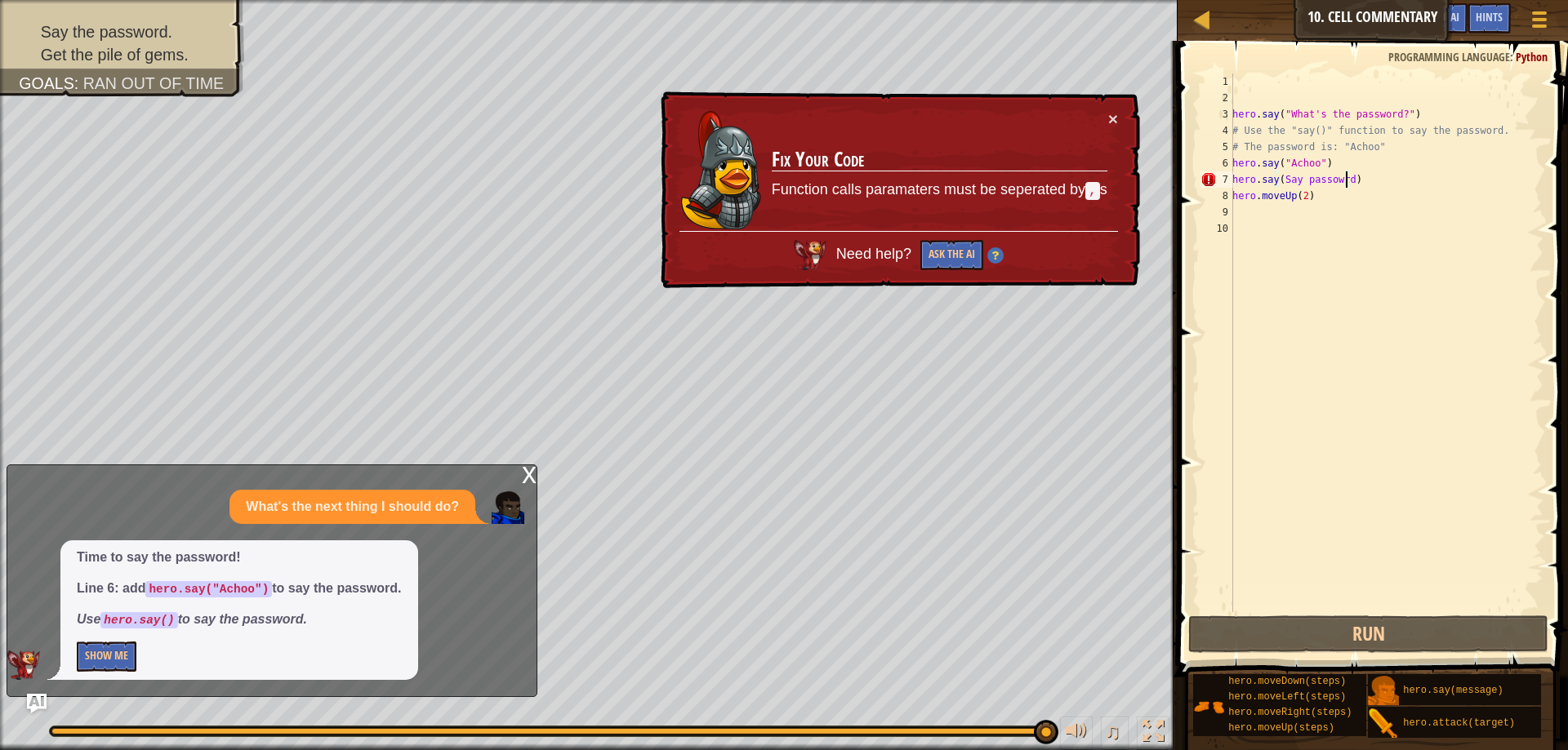
click at [1344, 179] on div "hero . say ( "What's the password?" ) # Use the "say()" function to say the pas…" at bounding box center [1386, 359] width 315 height 572
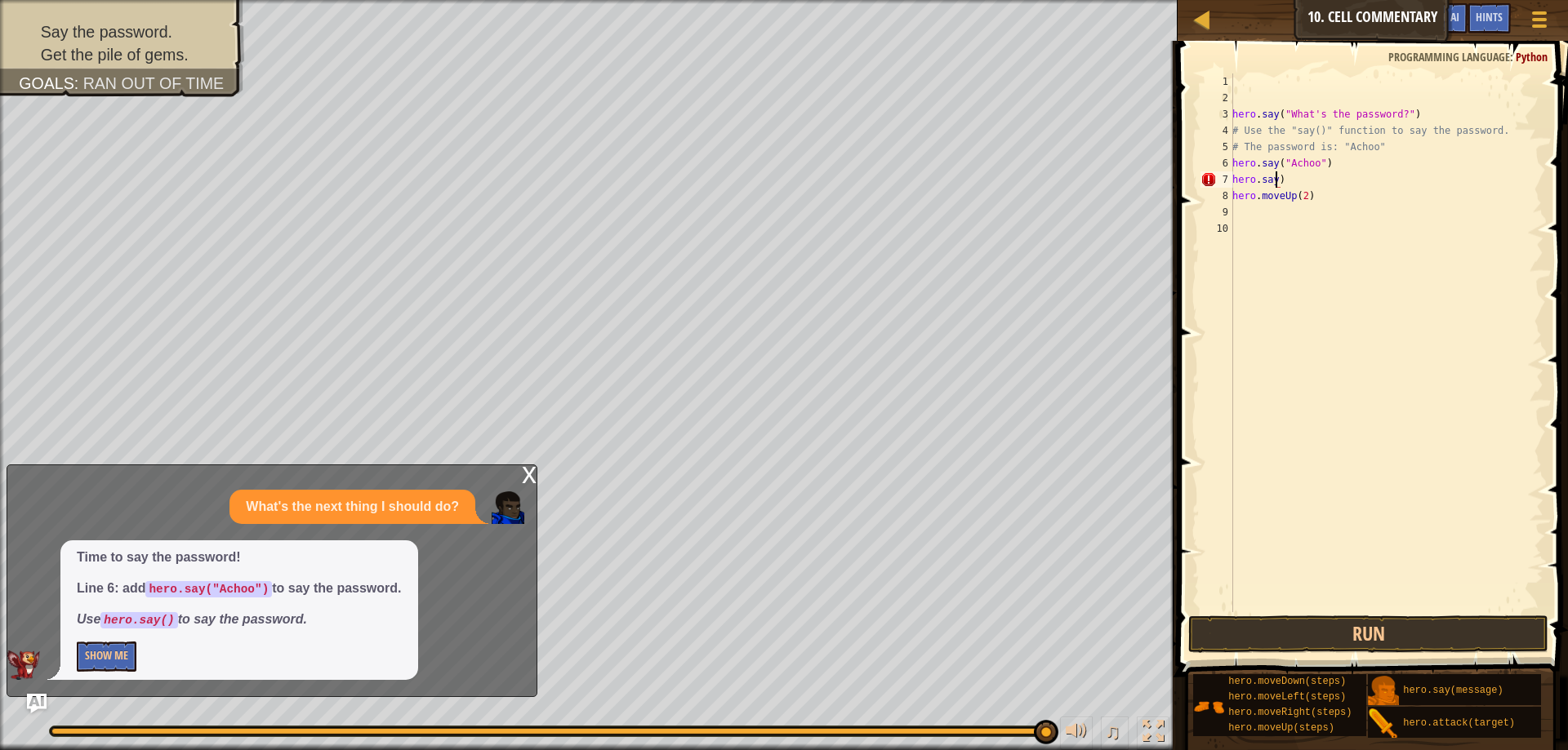
scroll to position [7, 2]
click at [1318, 205] on div "hero.s ay press enter" at bounding box center [1384, 226] width 309 height 73
click at [1266, 615] on button "Run" at bounding box center [1368, 634] width 360 height 38
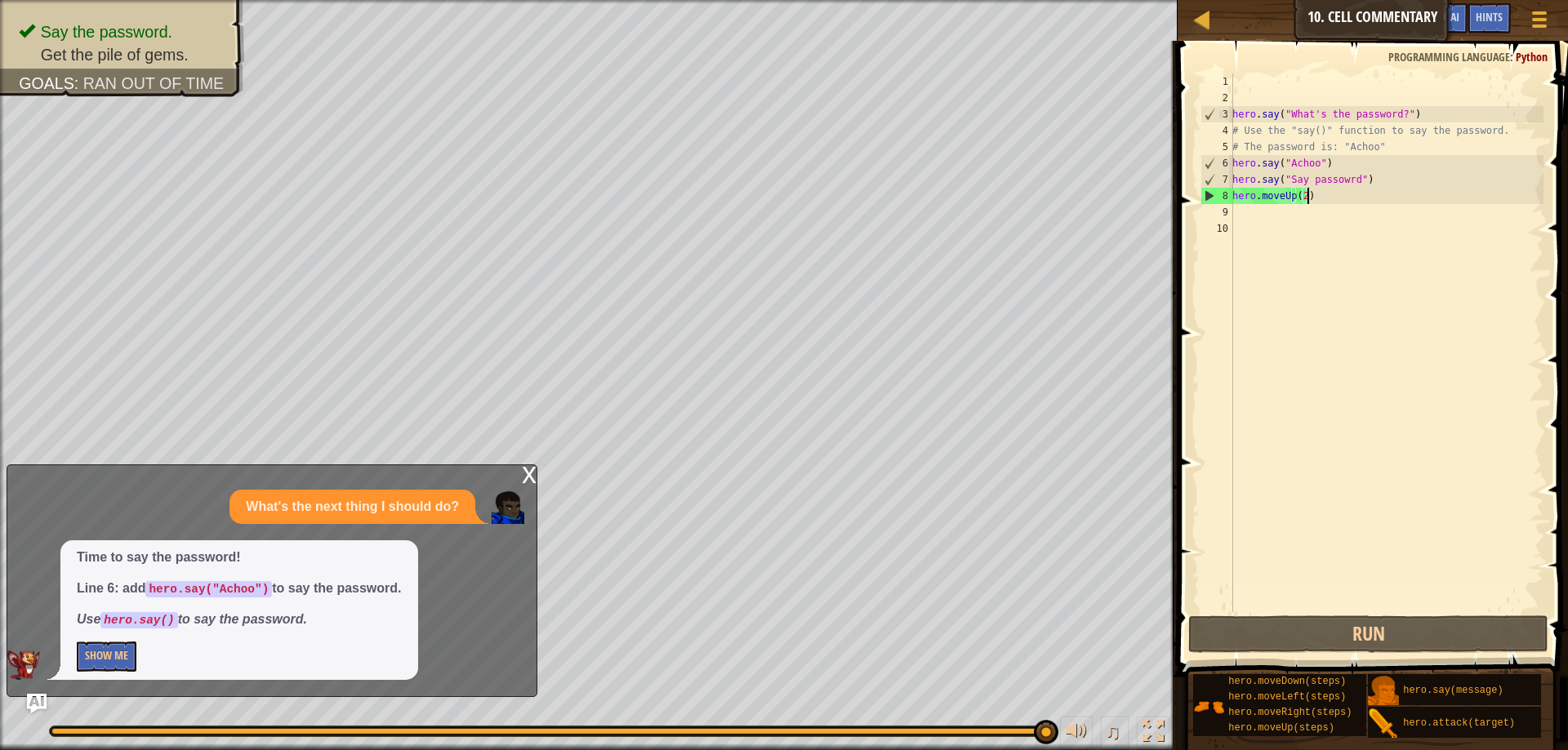
click at [1311, 197] on div "hero . say ( "What's the password?" ) # Use the "say()" function to say the pas…" at bounding box center [1386, 359] width 315 height 572
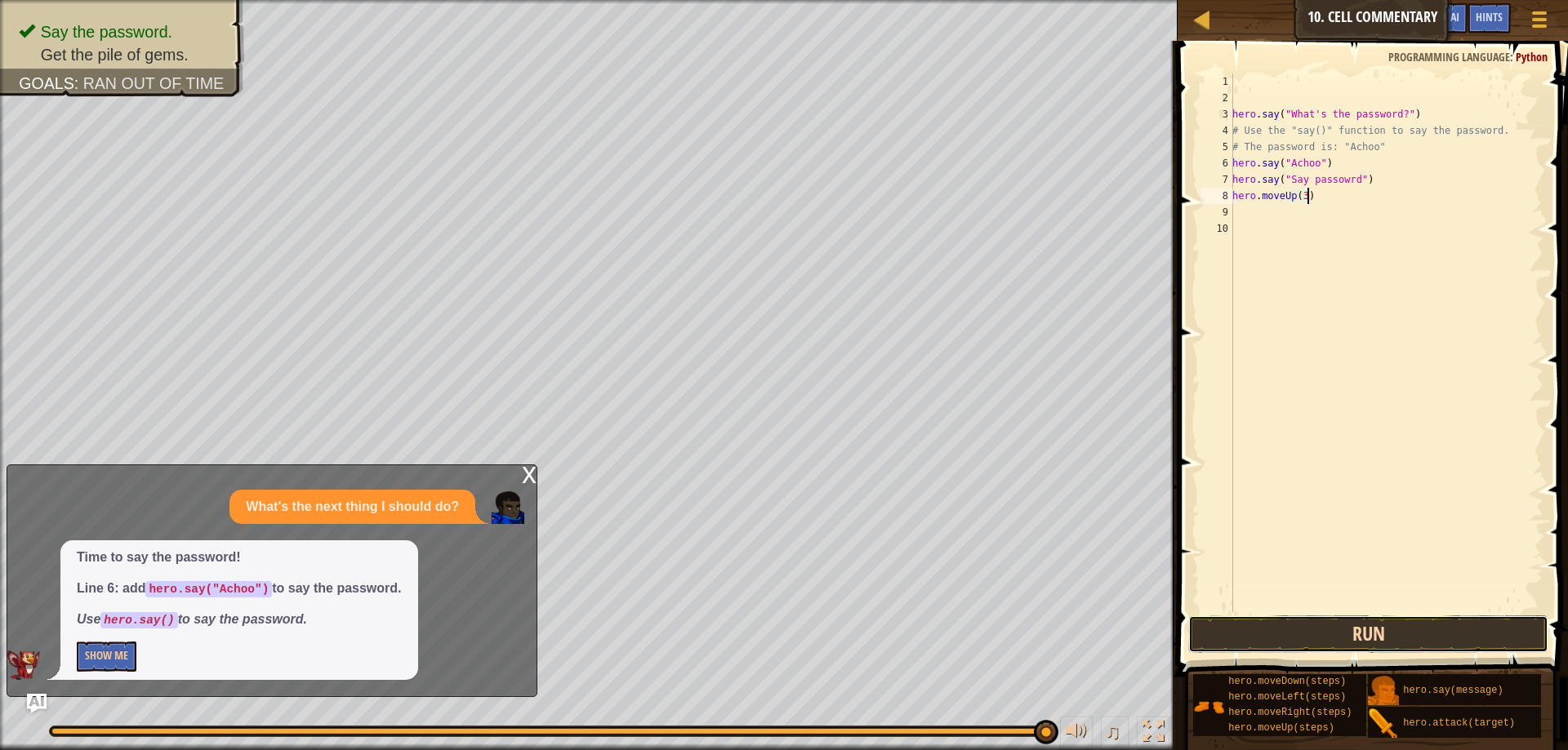
click at [1318, 638] on button "Run" at bounding box center [1368, 634] width 360 height 38
click at [1326, 633] on button "Run" at bounding box center [1368, 634] width 360 height 38
click at [1386, 628] on button "Run" at bounding box center [1368, 634] width 360 height 38
type textarea "hero.moveUp()"
click at [1253, 214] on div "hero . say ( "What's the password?" ) # Use the "say()" function to say the pas…" at bounding box center [1386, 359] width 315 height 572
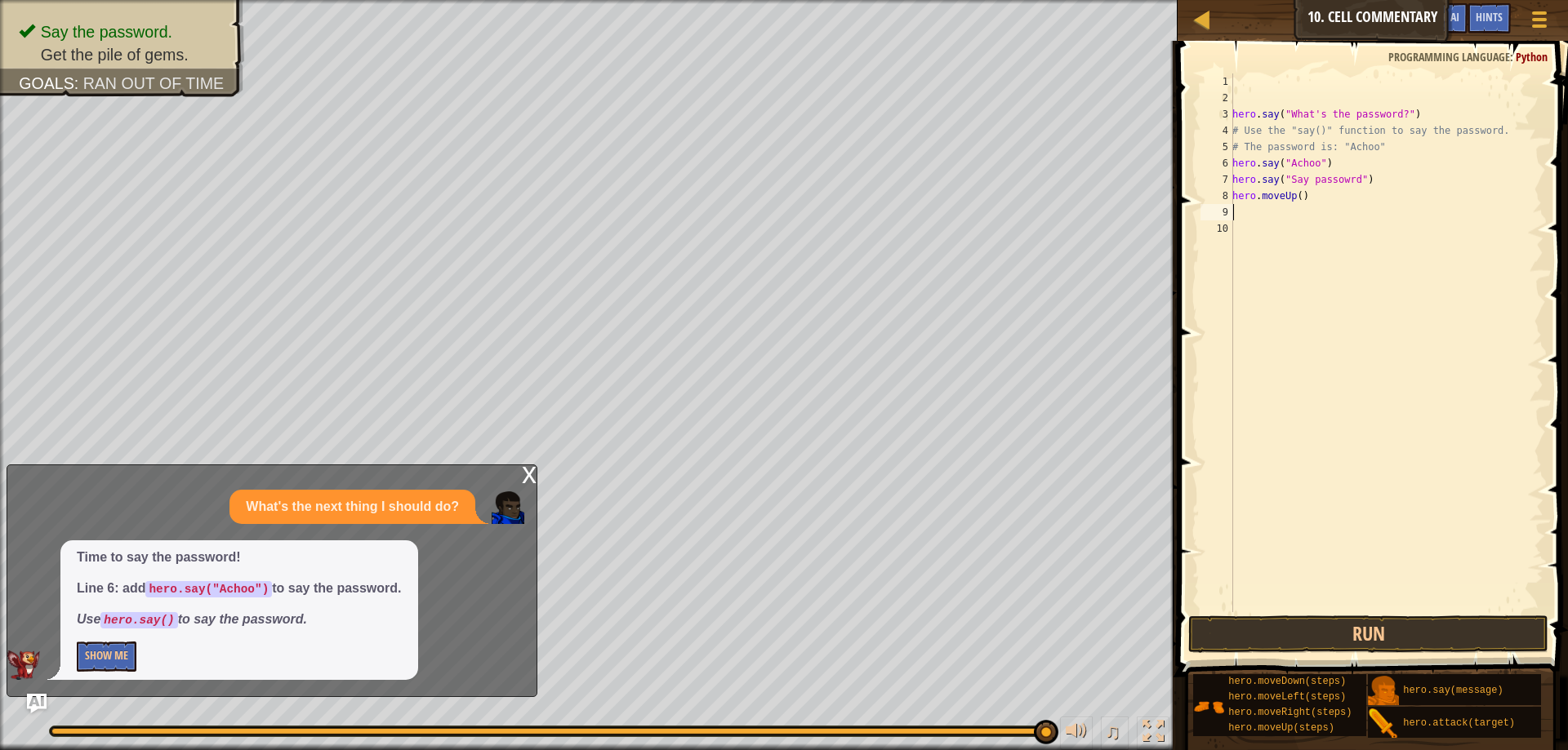
scroll to position [7, 0]
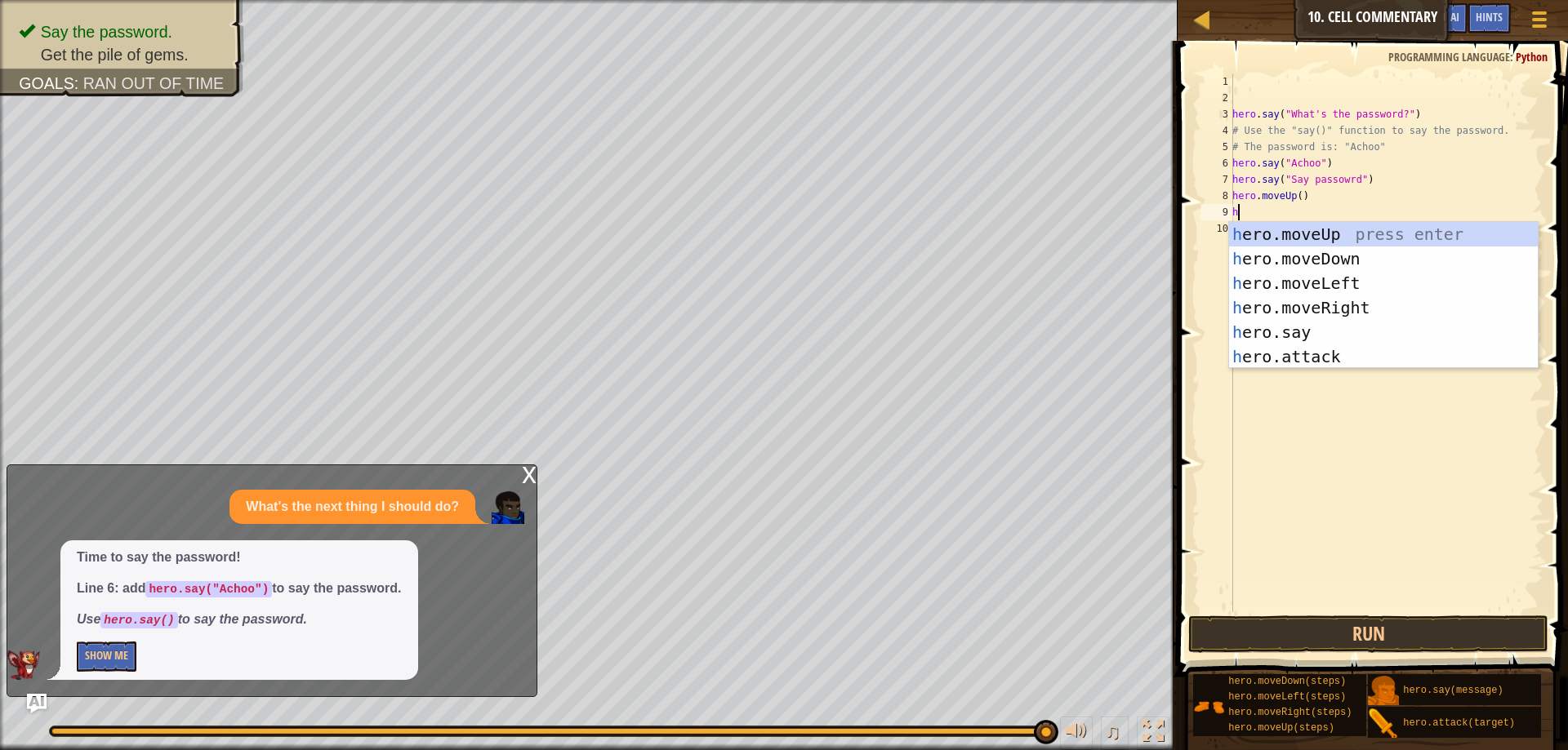
click at [1325, 219] on div "hero . say ( "What's the password?" ) # Use the "say()" function to say the pas…" at bounding box center [1386, 359] width 315 height 572
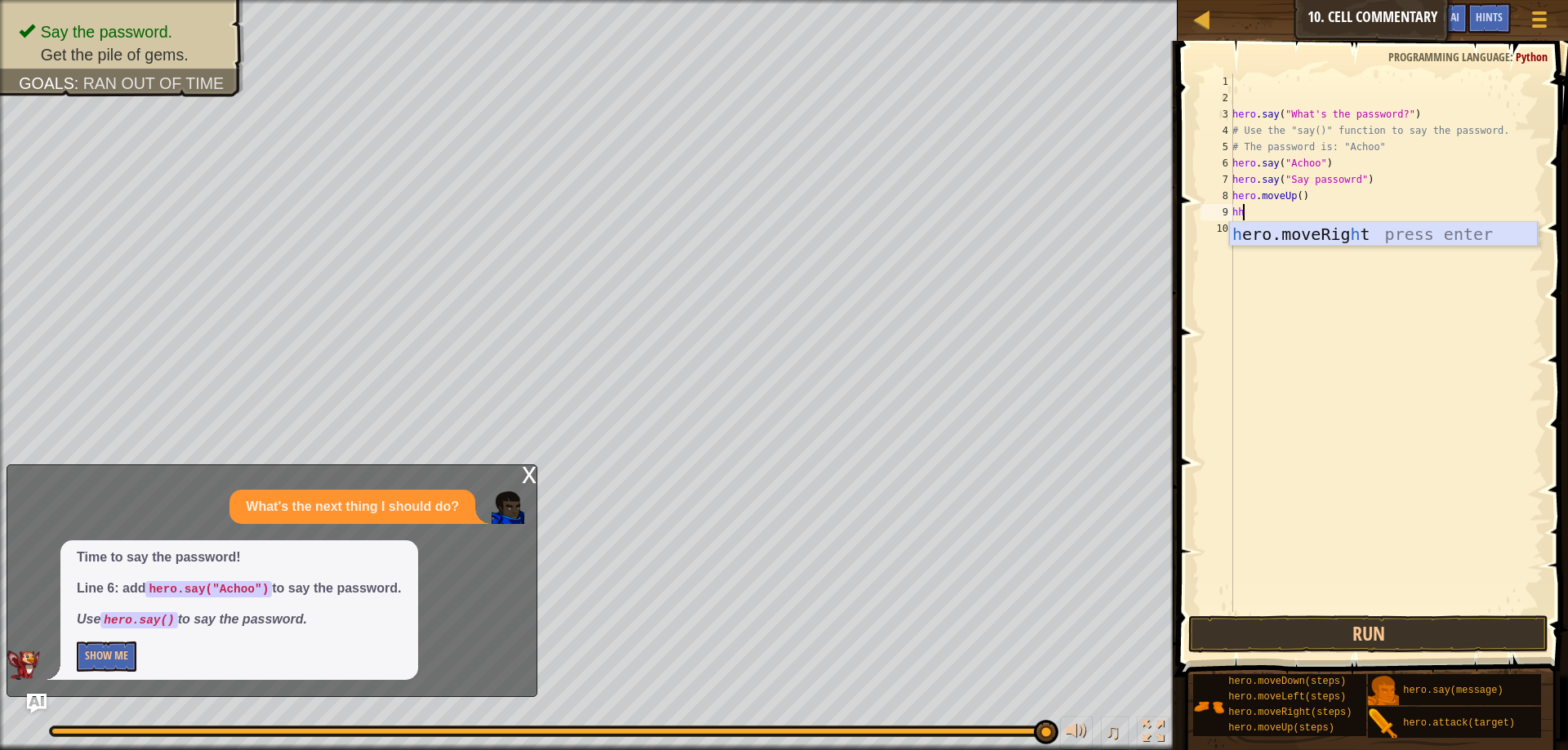
type textarea "h"
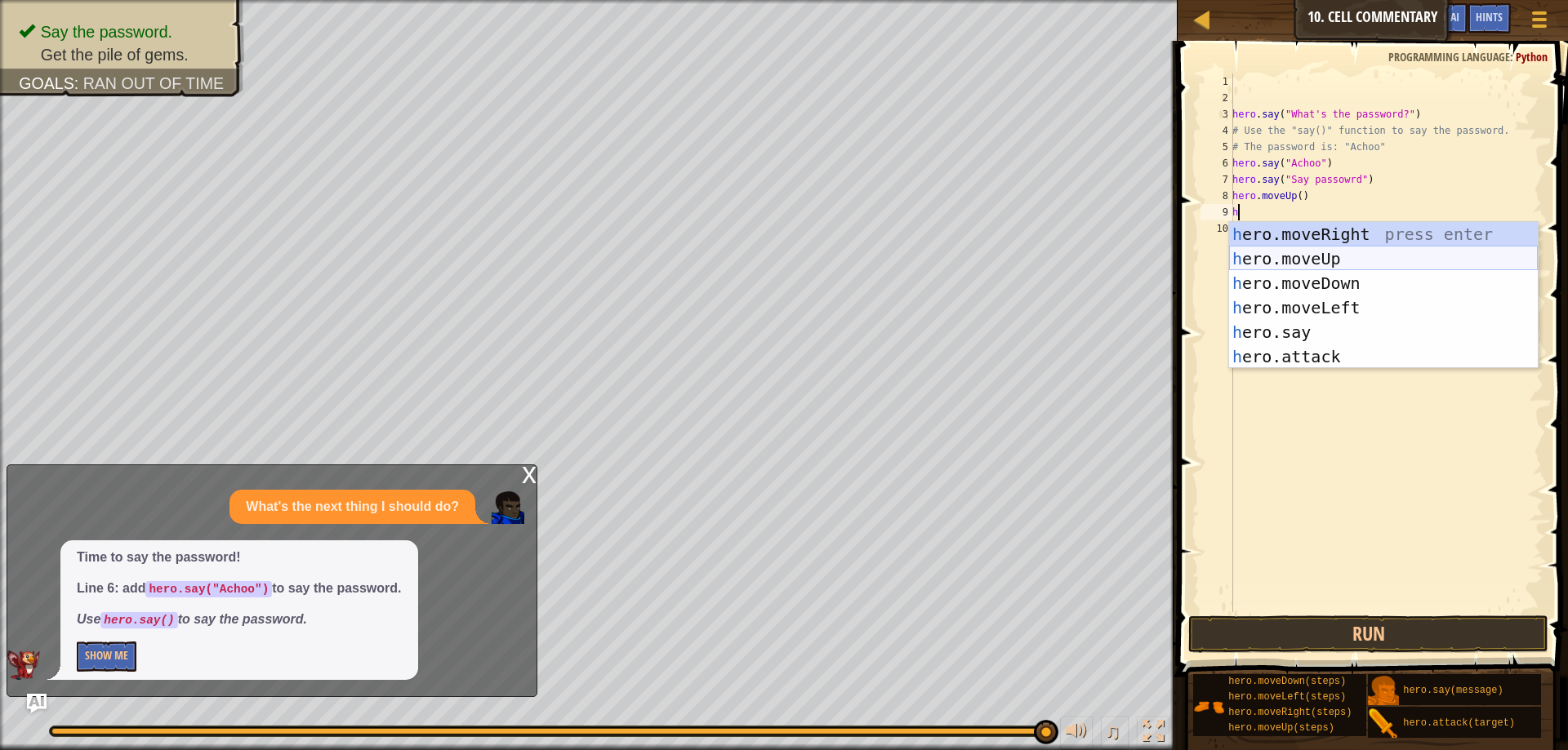
click at [1297, 258] on div "h ero.moveRight press enter h ero.moveUp press enter h ero.moveDown press enter…" at bounding box center [1384, 320] width 309 height 196
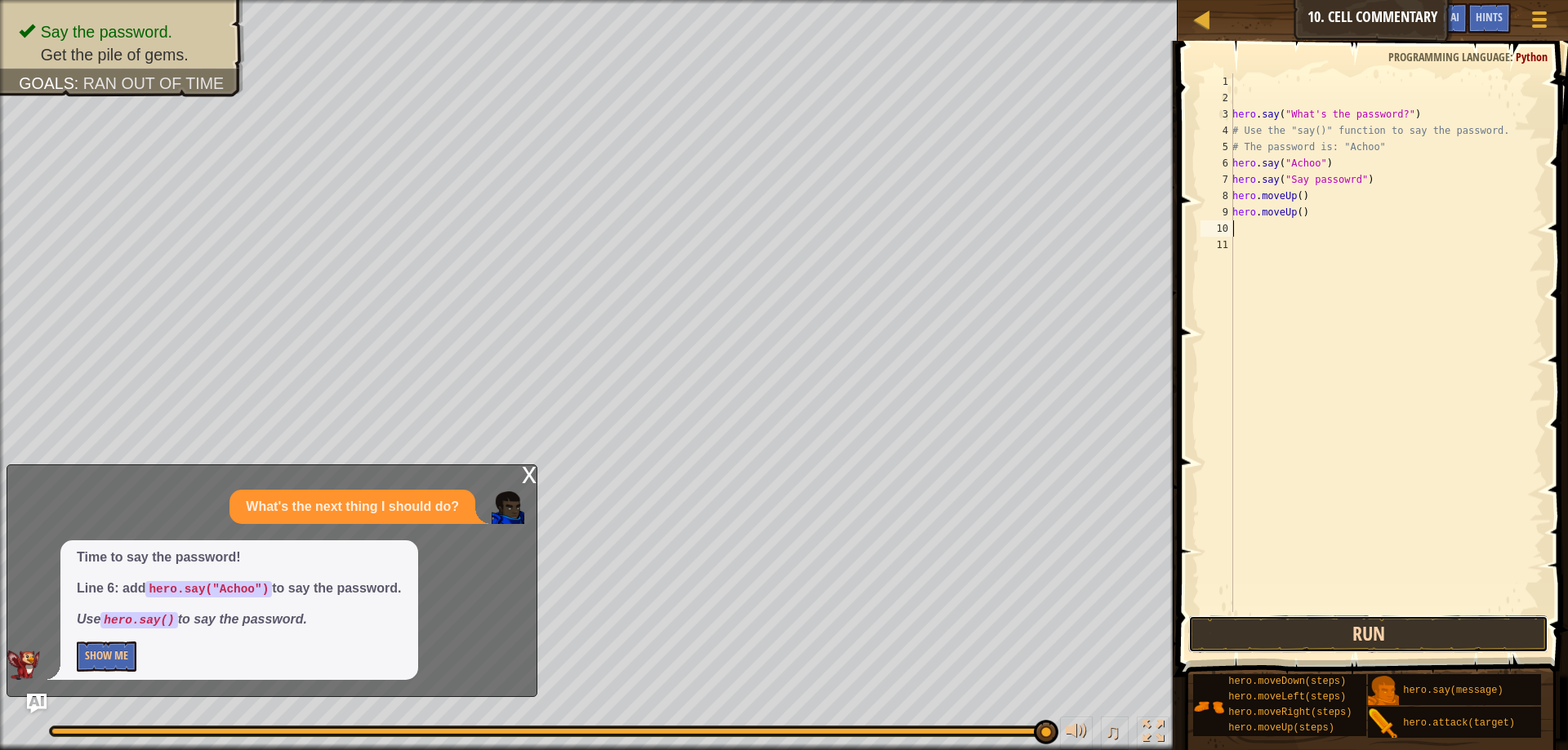
click at [1329, 618] on button "Run" at bounding box center [1368, 634] width 360 height 38
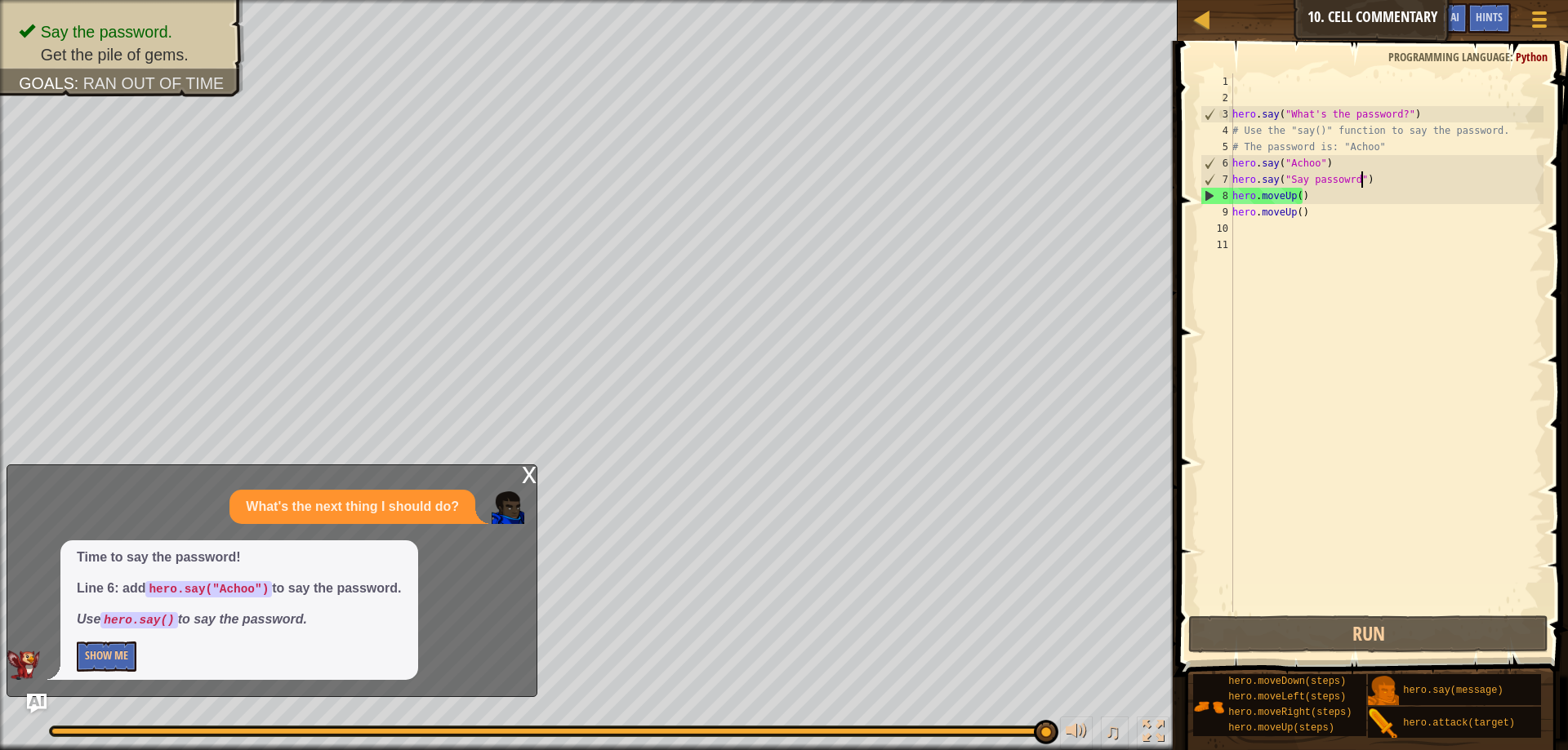
click at [1366, 177] on div "hero . say ( "What's the password?" ) # Use the "say()" function to say the pas…" at bounding box center [1386, 359] width 315 height 572
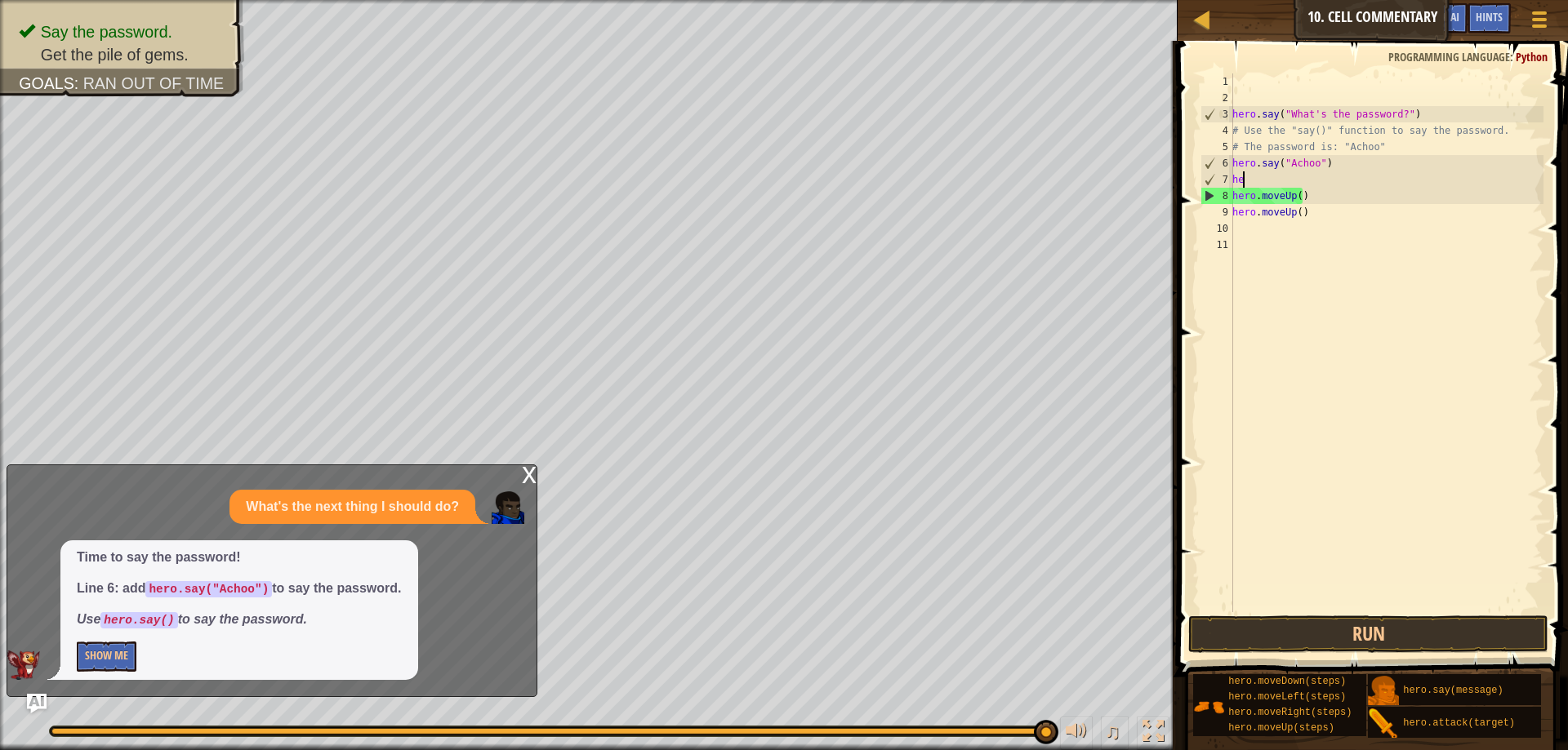
type textarea "h"
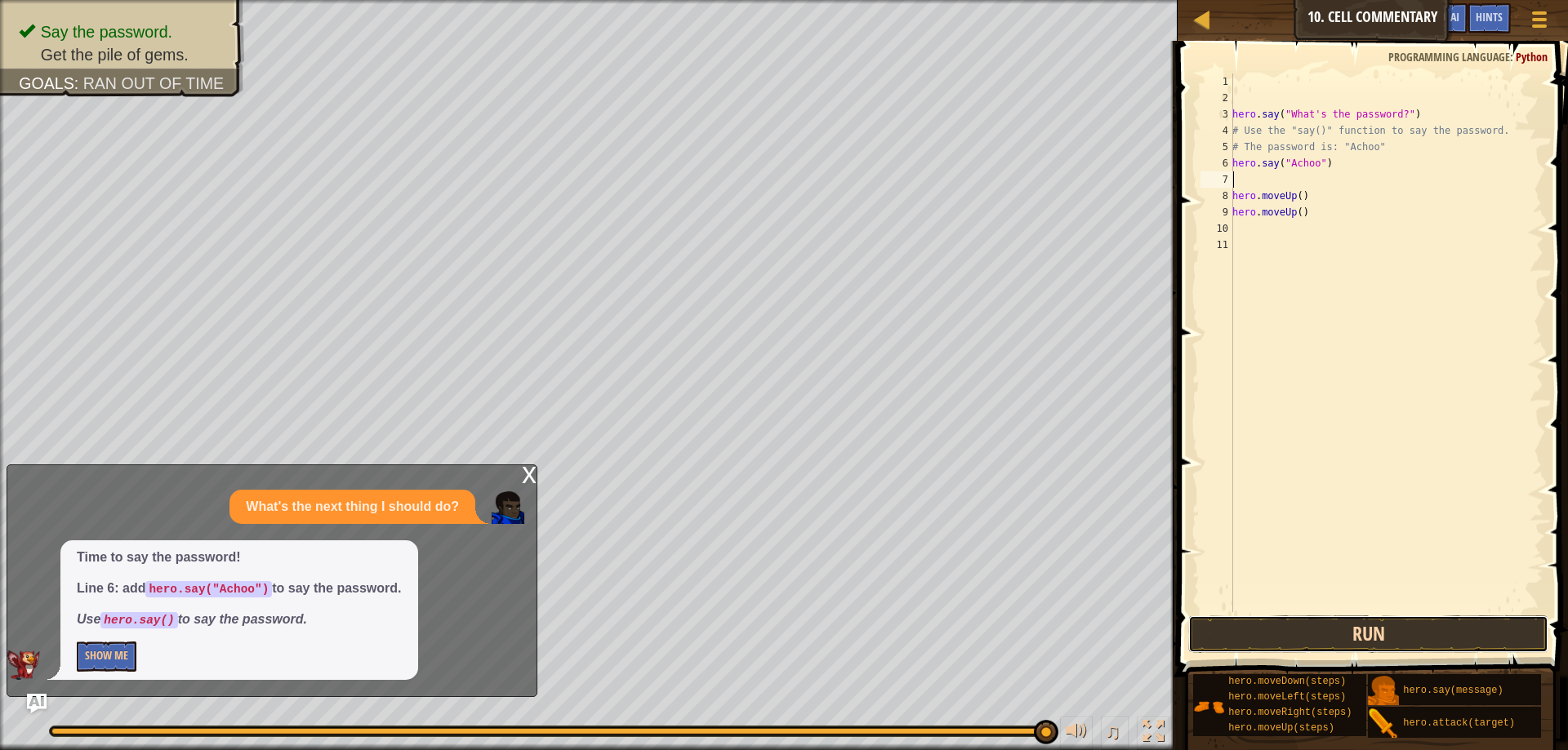
click at [1212, 624] on button "Run" at bounding box center [1368, 634] width 360 height 38
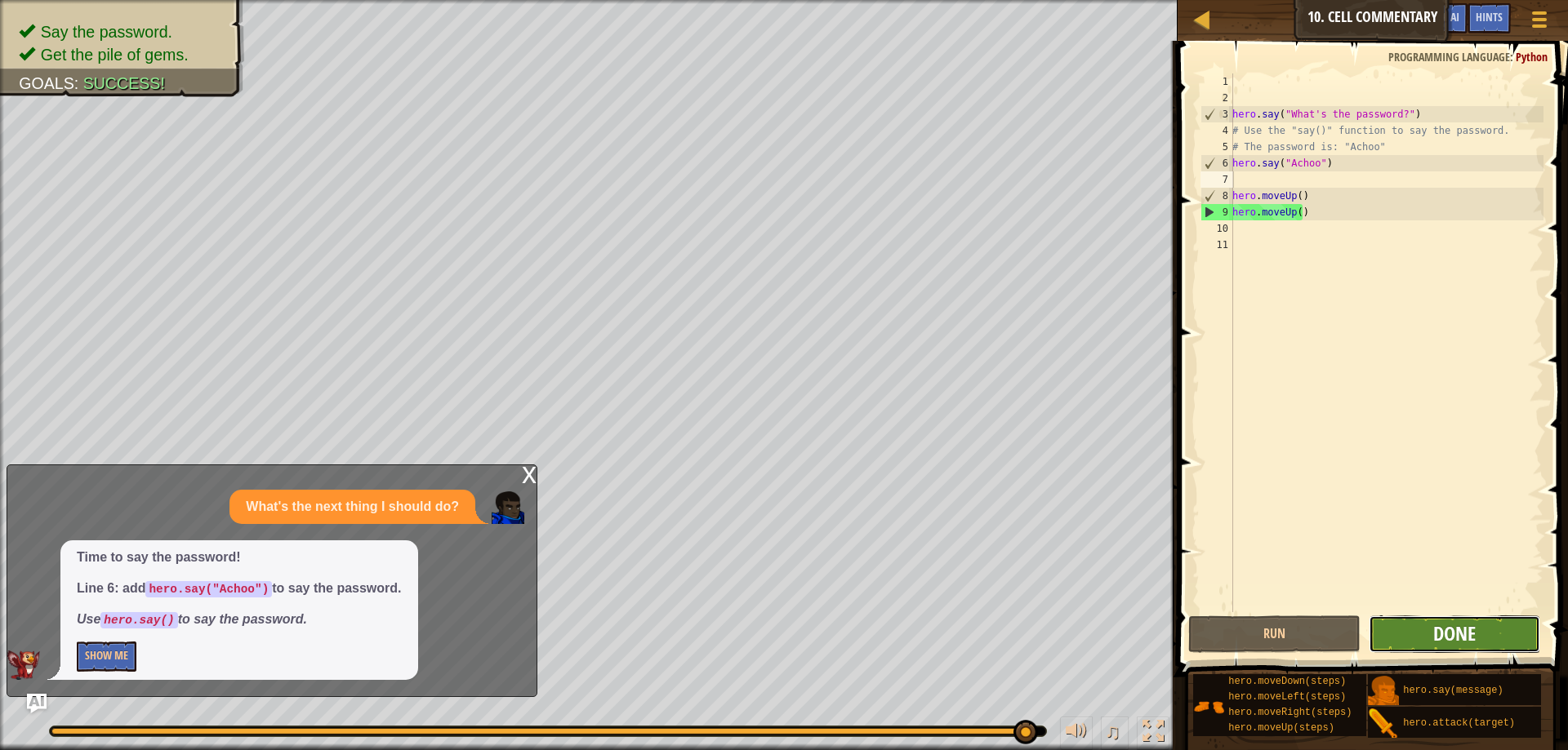
click at [1434, 629] on span "Done" at bounding box center [1455, 633] width 43 height 26
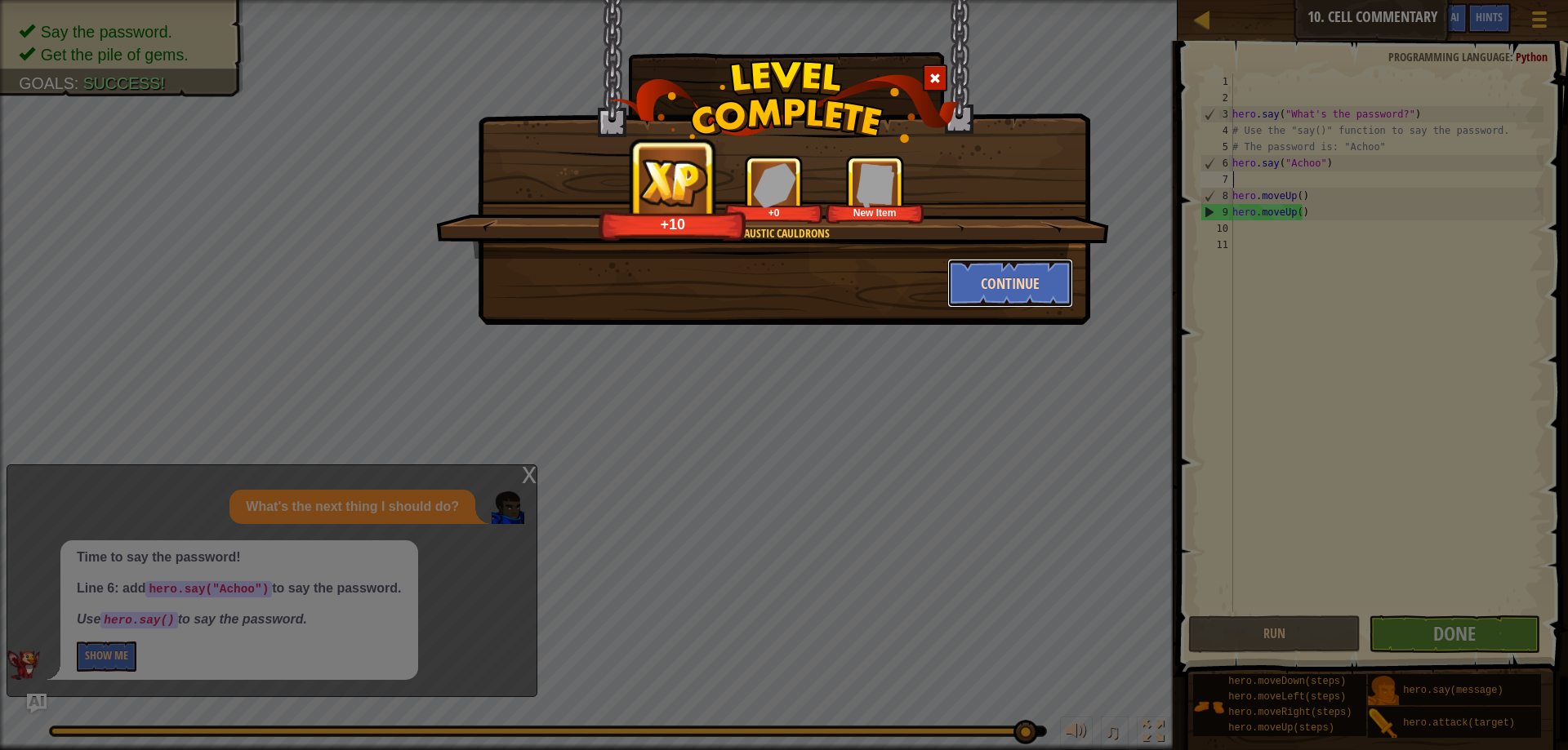
click at [973, 269] on button "Continue" at bounding box center [1011, 283] width 127 height 49
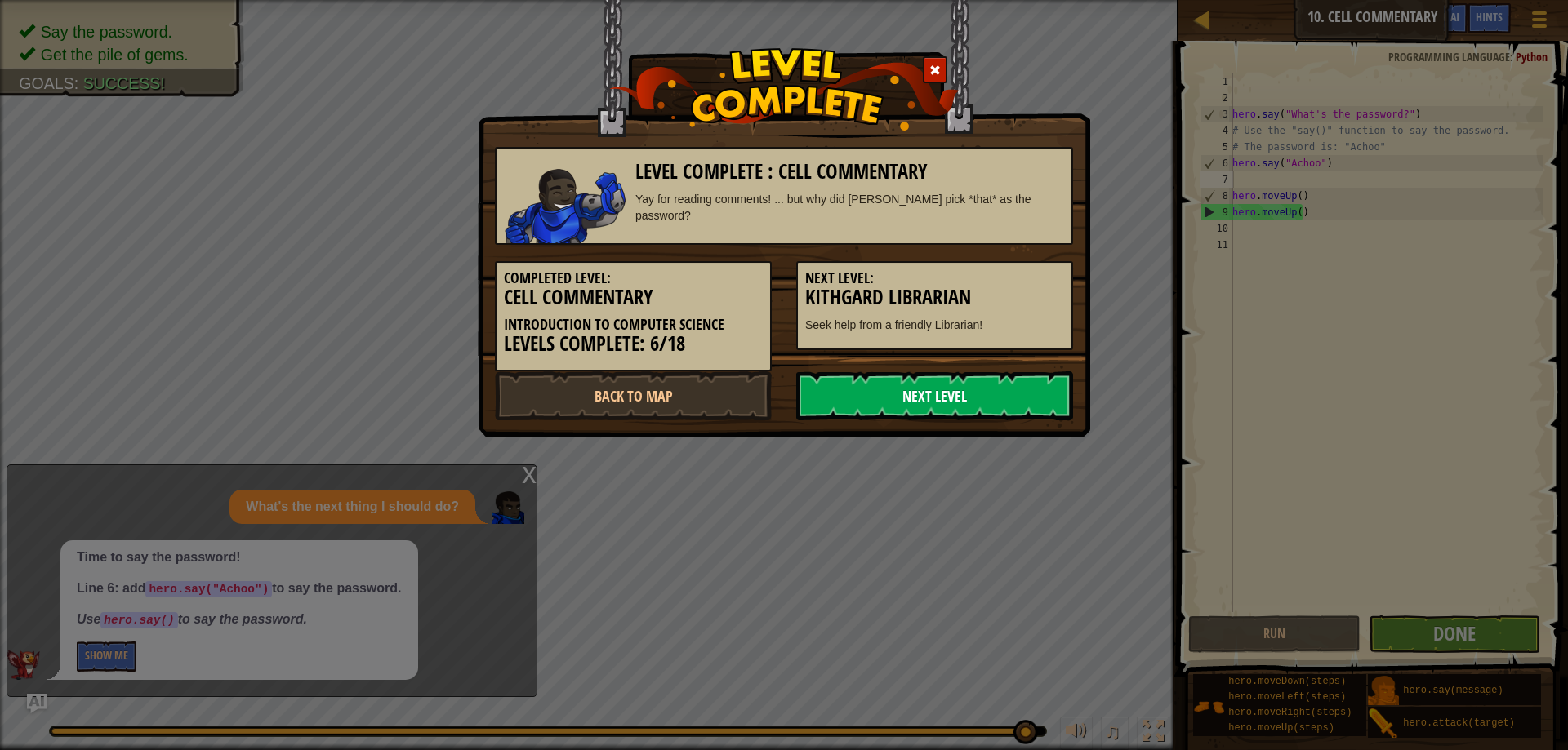
click at [948, 383] on link "Next Level" at bounding box center [934, 396] width 277 height 49
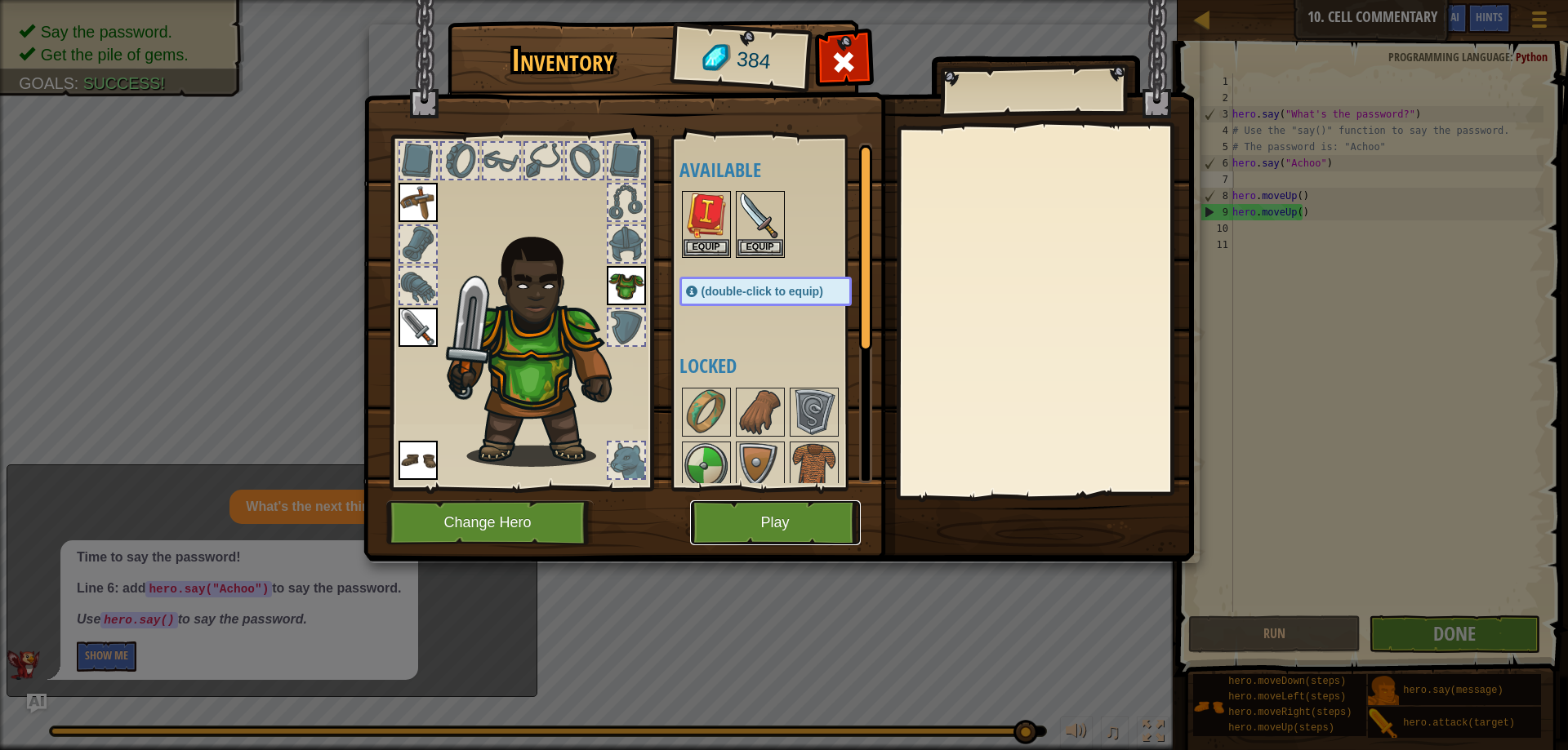
click at [796, 520] on button "Play" at bounding box center [776, 522] width 171 height 45
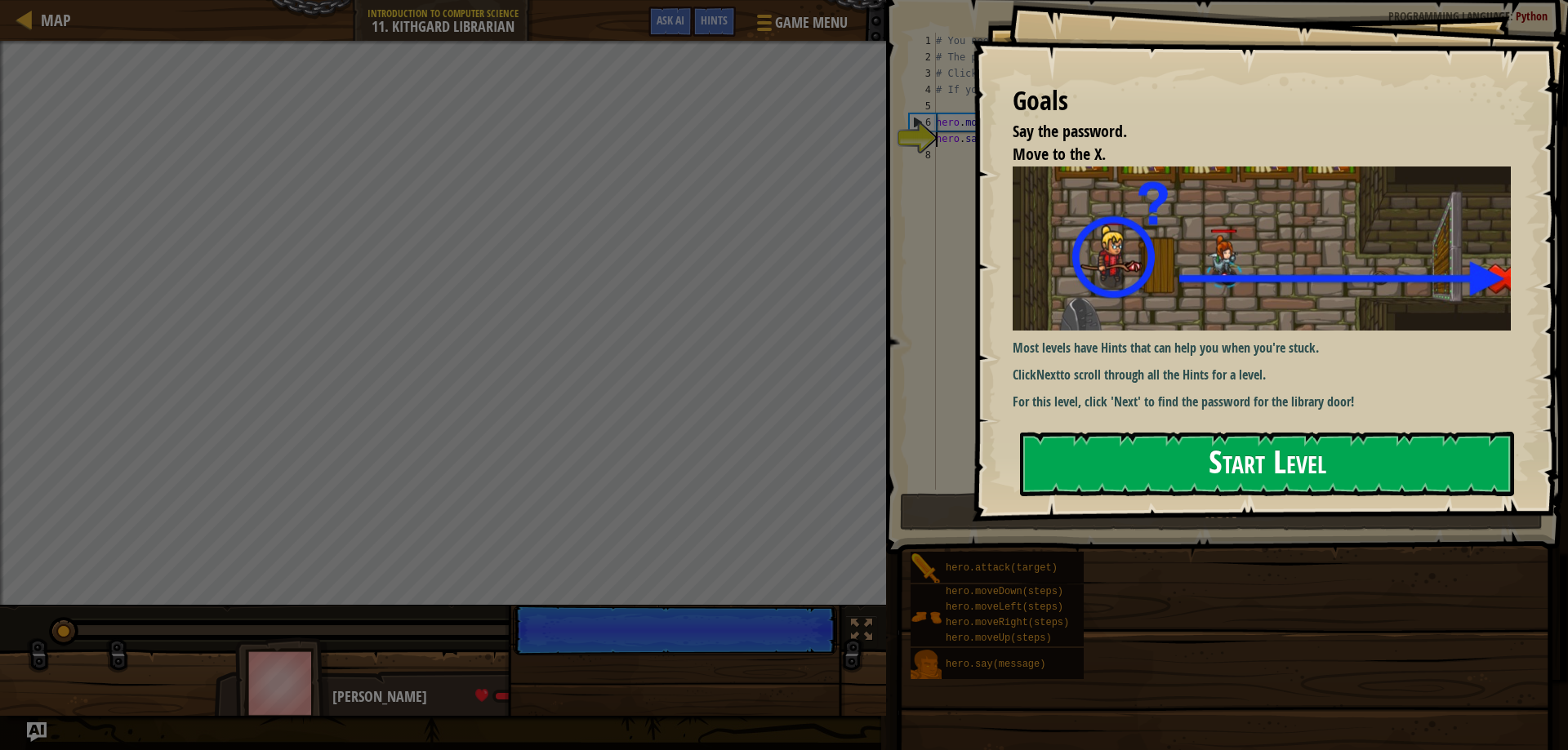
click at [1158, 467] on button "Start Level" at bounding box center [1266, 464] width 494 height 65
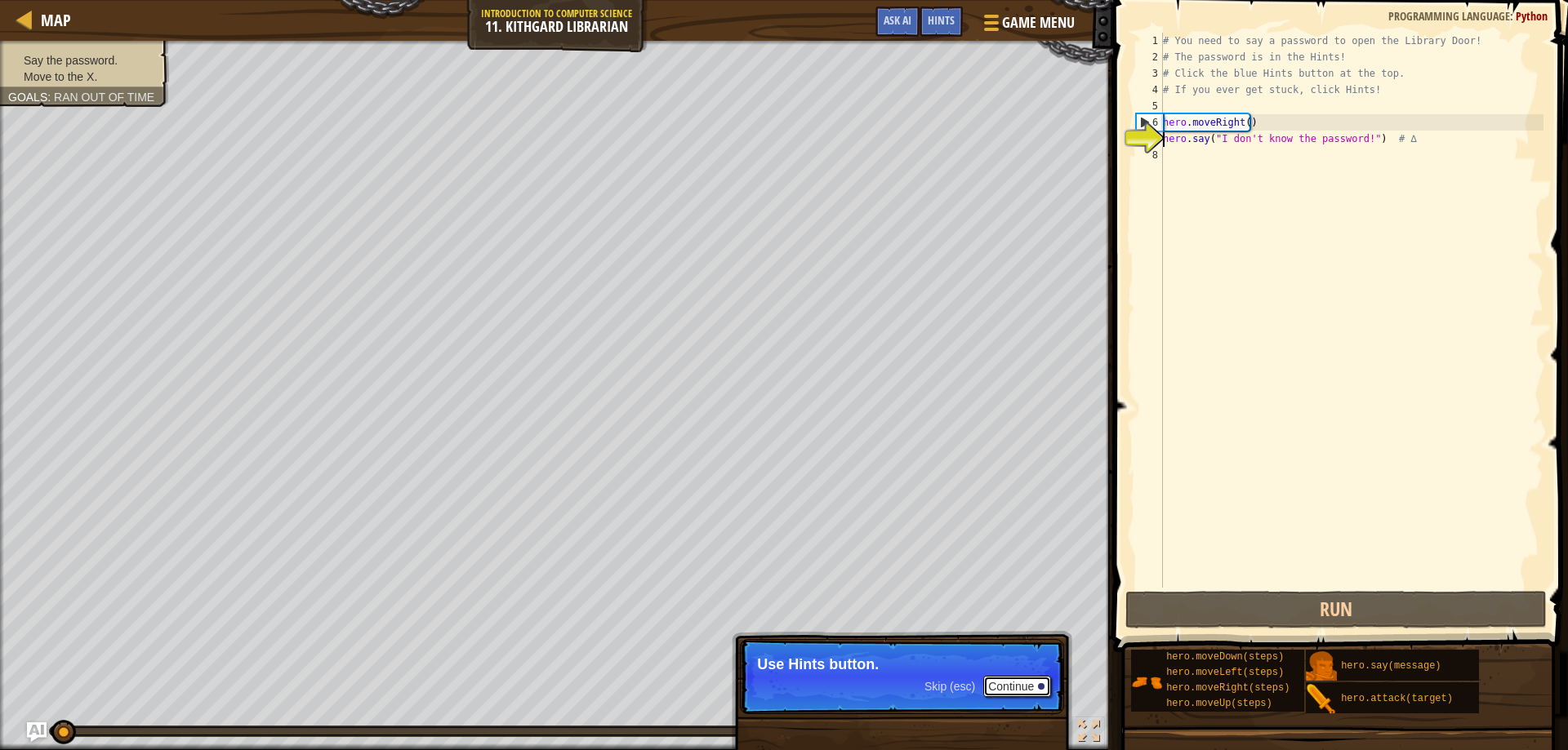
click at [999, 681] on button "Continue" at bounding box center [1017, 687] width 67 height 21
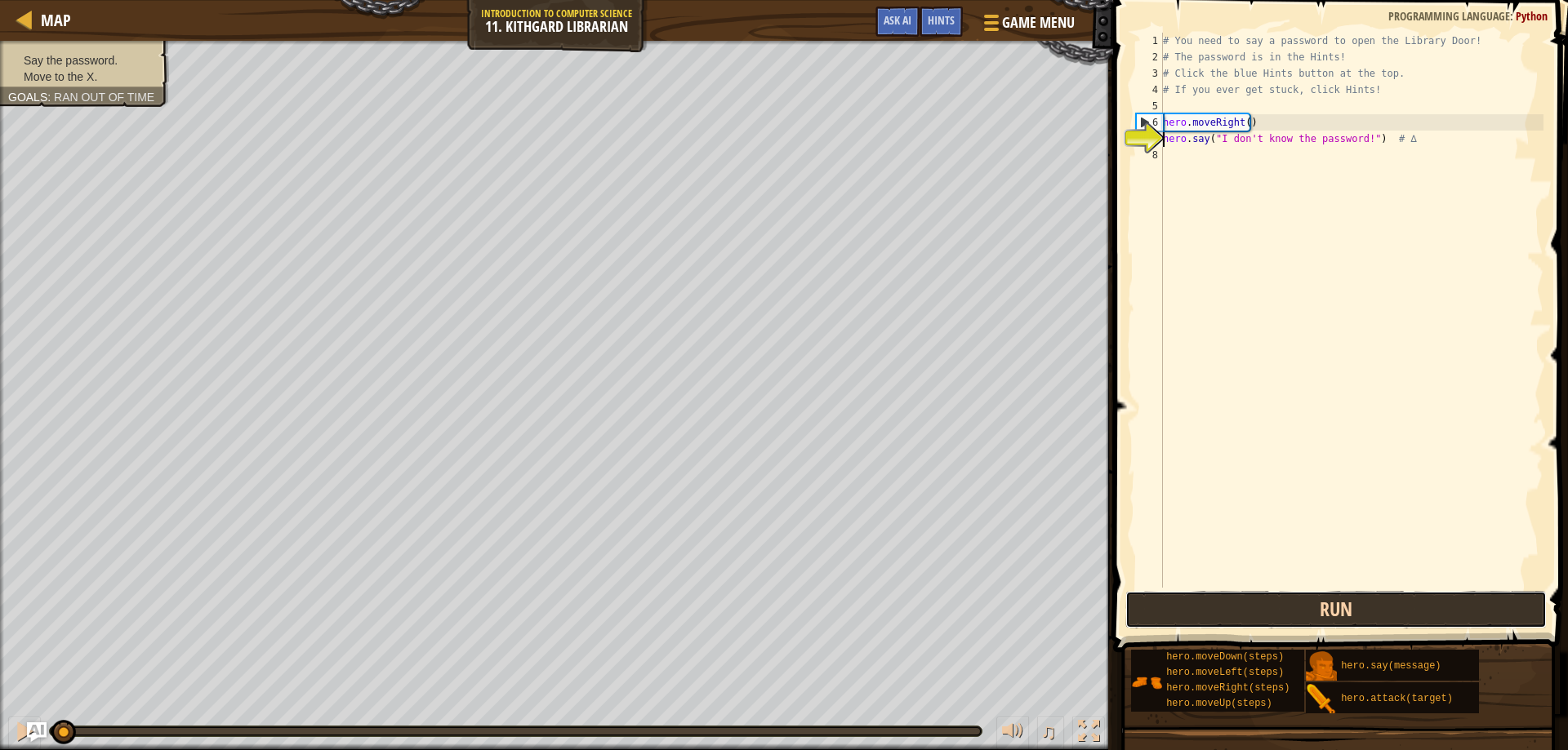
click at [1325, 605] on button "Run" at bounding box center [1337, 610] width 422 height 38
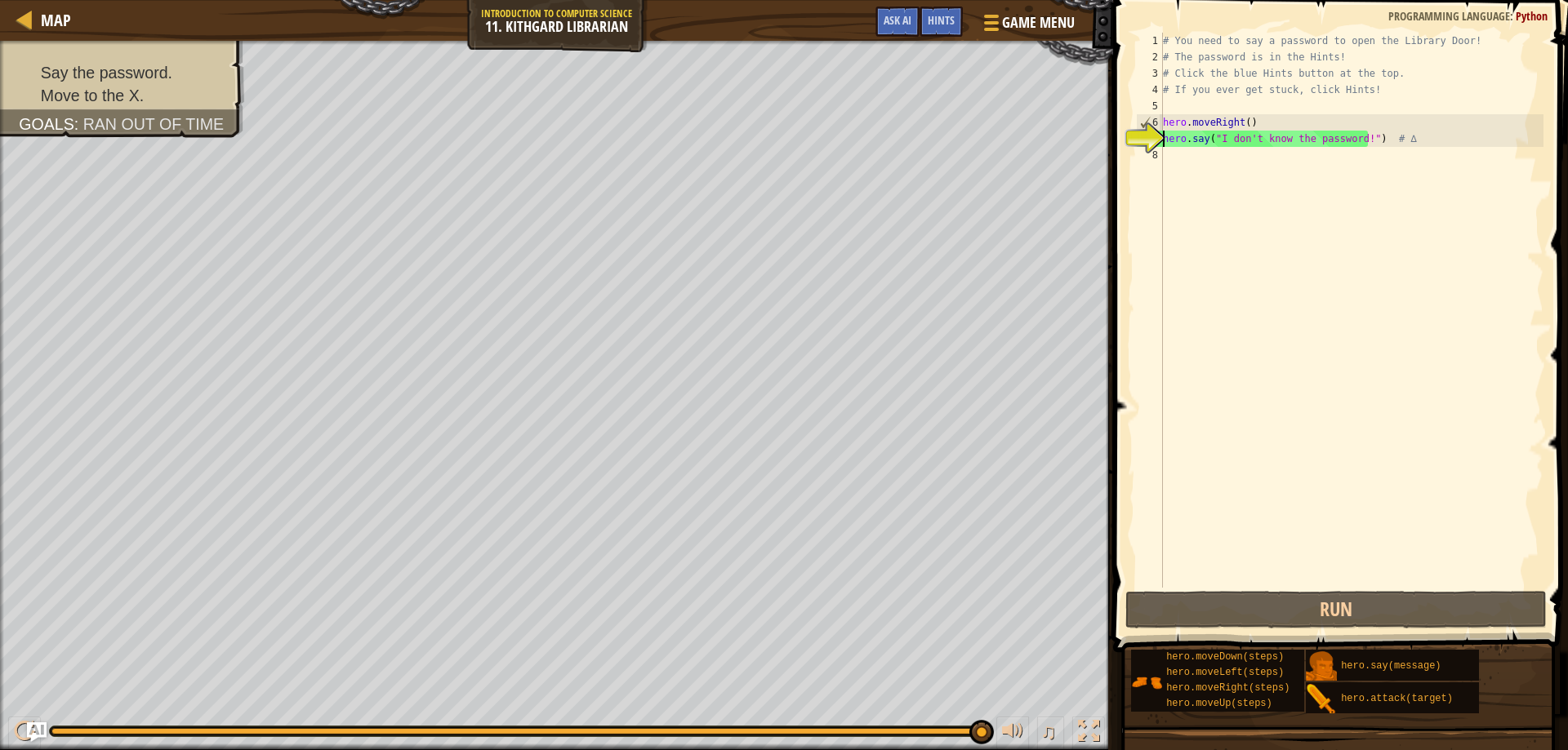
click at [1174, 164] on div "# You need to say a password to open the Library Door! # The password is in the…" at bounding box center [1351, 327] width 384 height 588
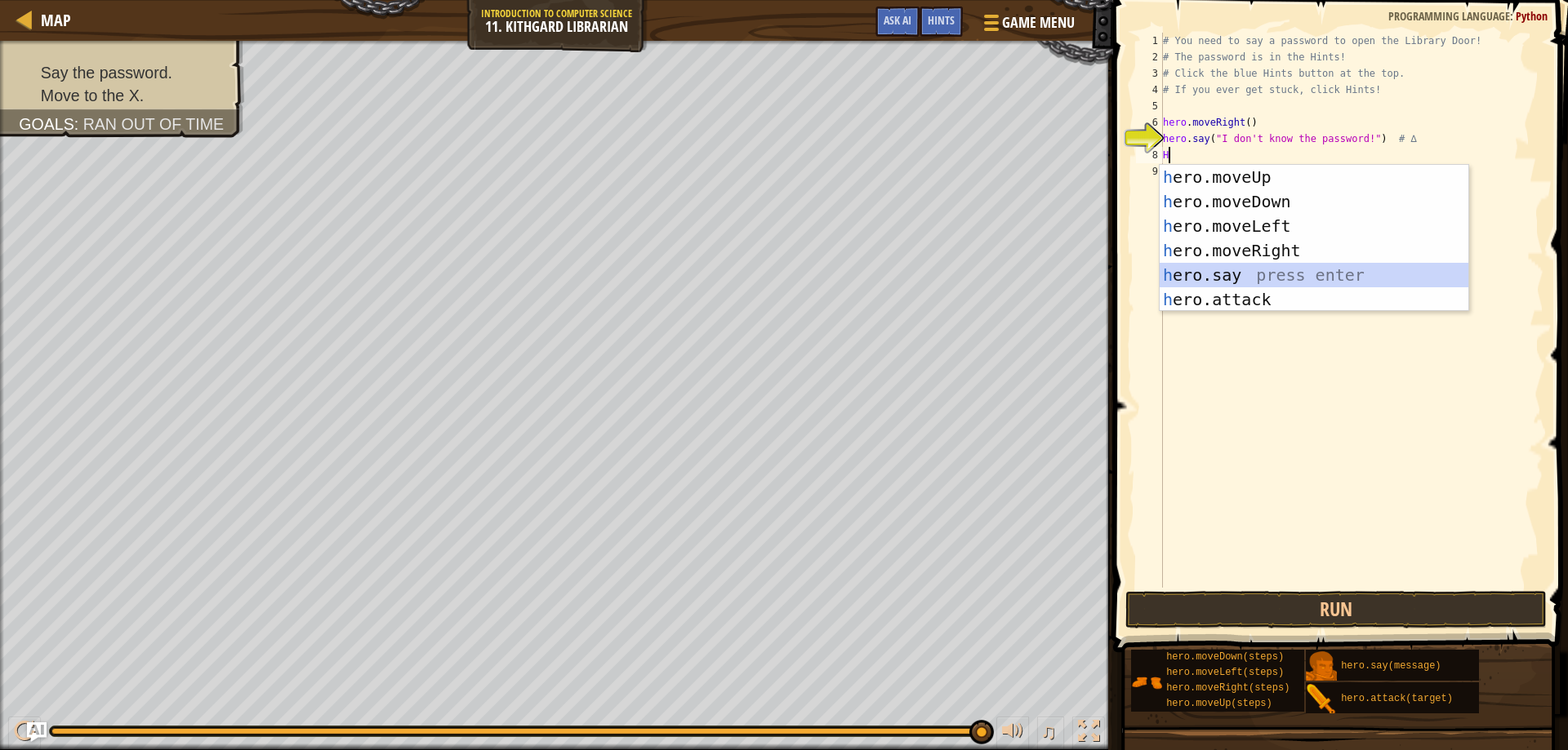
click at [1251, 269] on div "h ero.moveUp press enter h ero.moveDown press enter h ero.moveLeft press enter …" at bounding box center [1314, 263] width 309 height 196
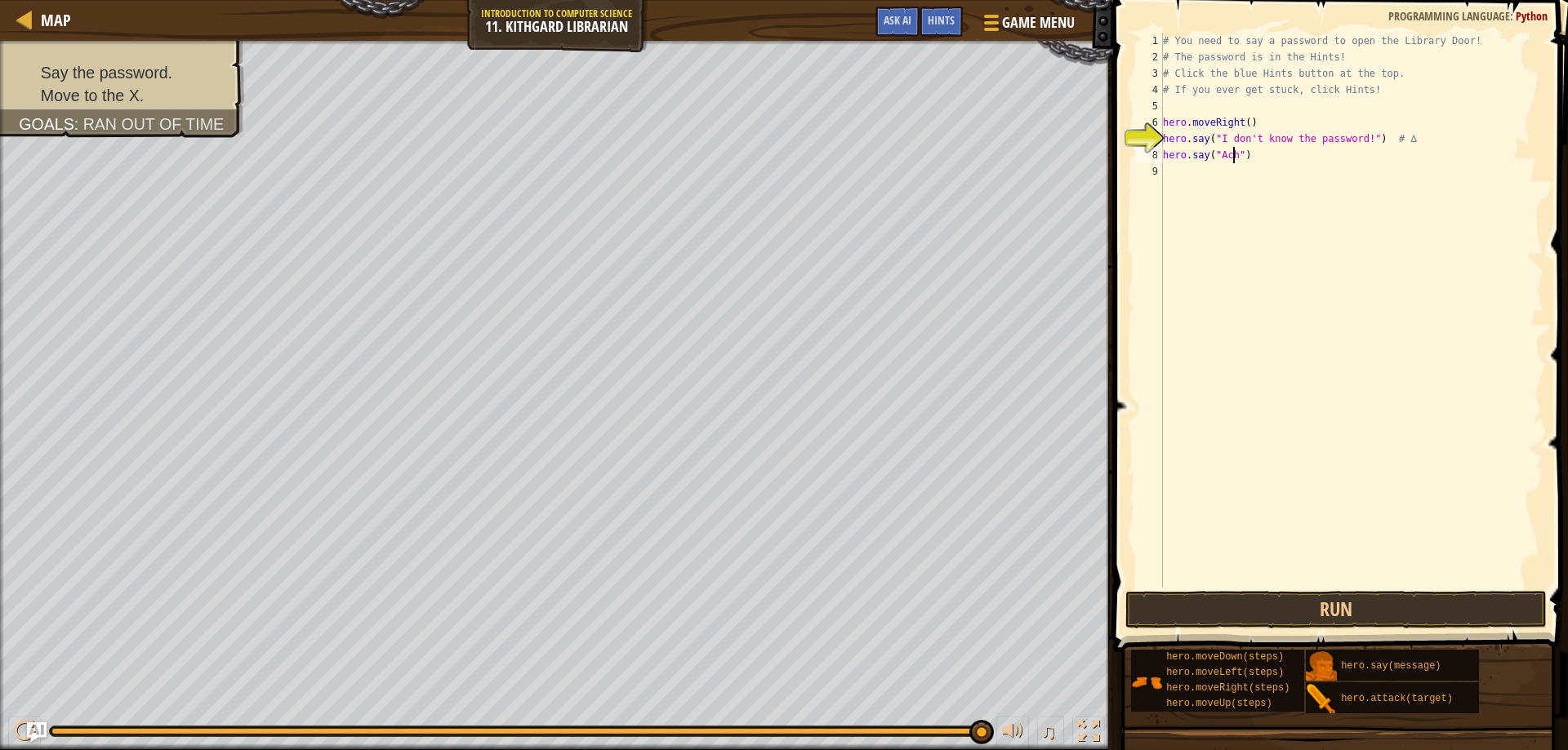
scroll to position [7, 7]
type textarea "hero.say("Achoo")"
click at [1162, 177] on div "9" at bounding box center [1150, 172] width 27 height 16
type textarea "m"
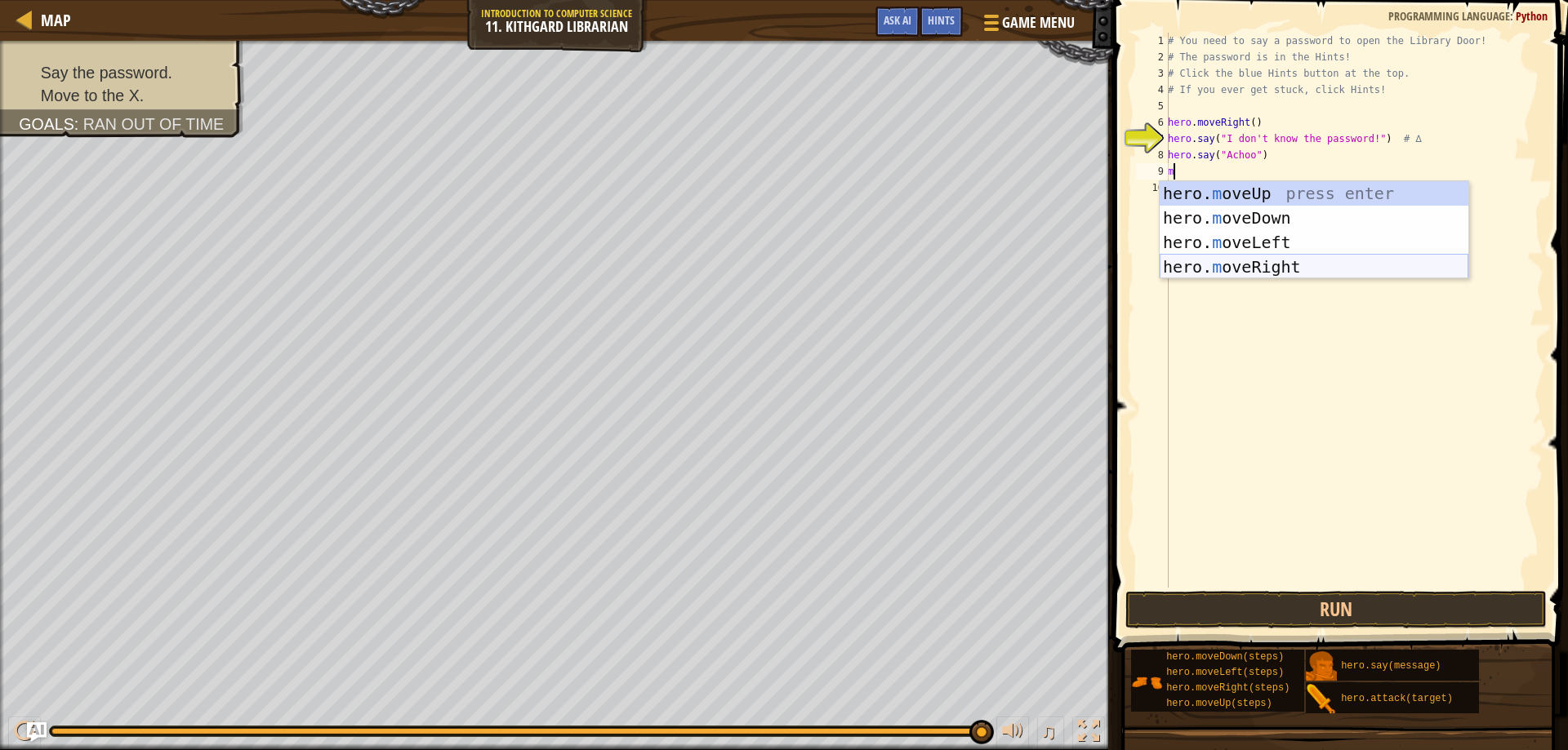
click at [1219, 264] on div "hero. m oveUp press enter hero. m oveDown press enter hero. m oveLeft press ent…" at bounding box center [1314, 255] width 309 height 147
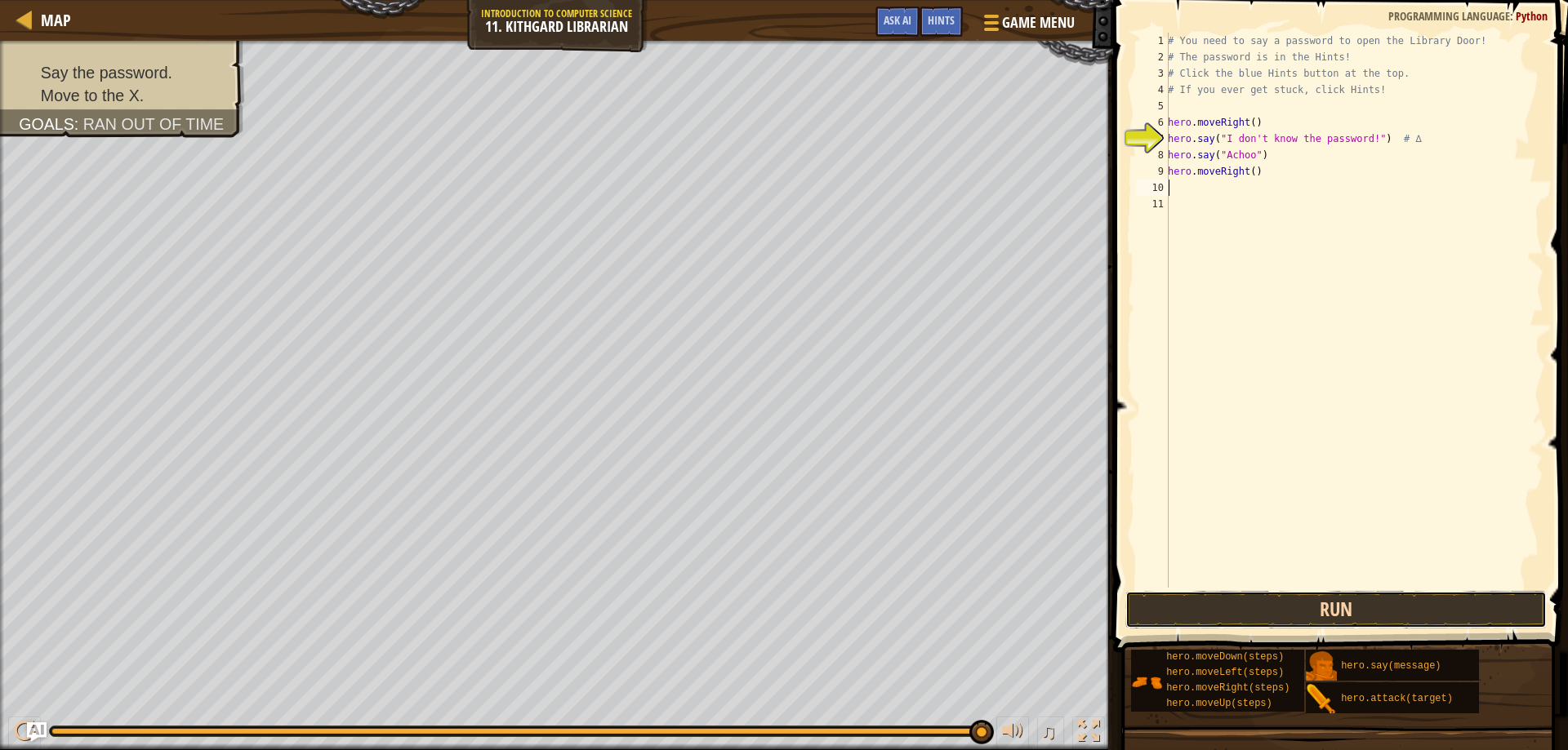
click at [1278, 614] on button "Run" at bounding box center [1337, 610] width 422 height 38
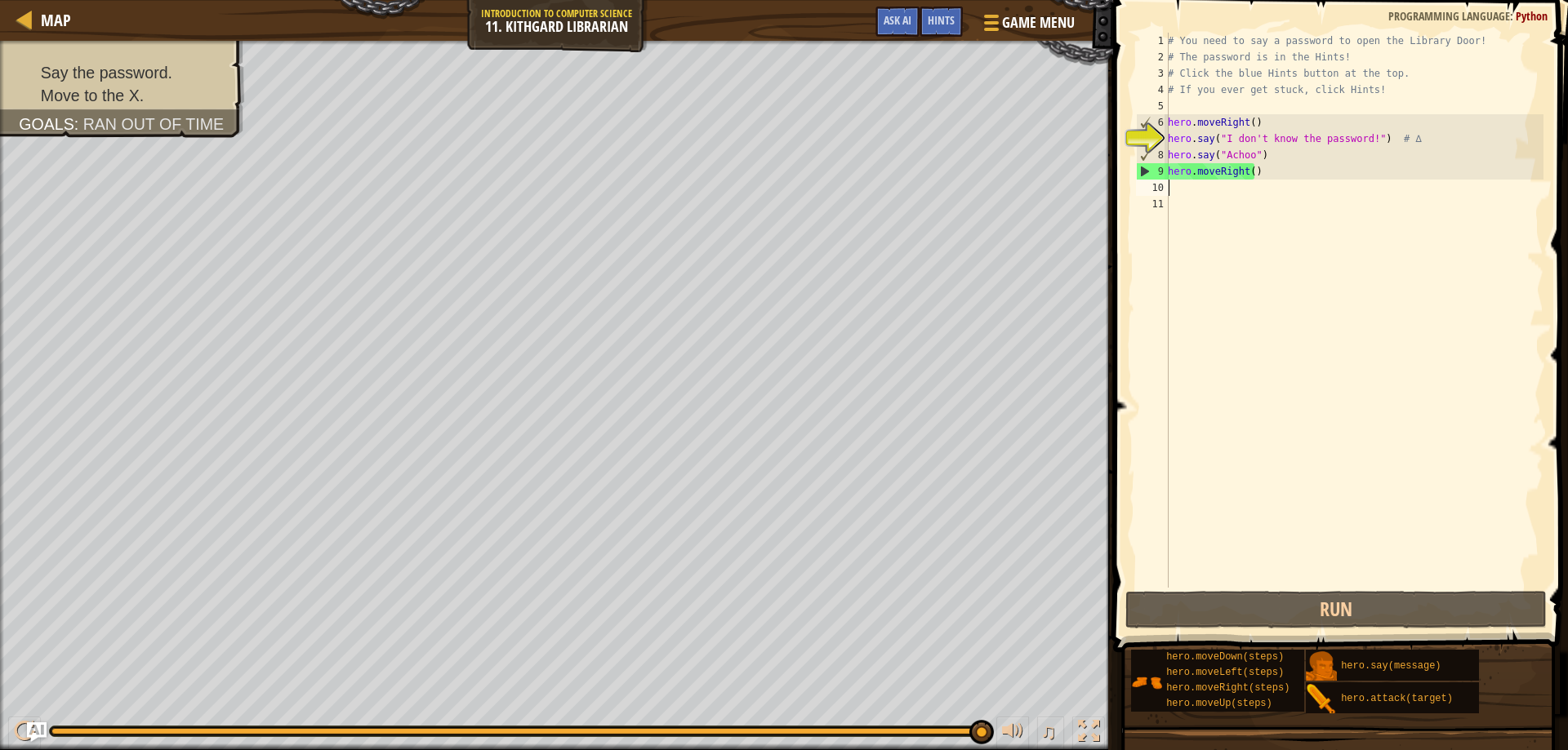
click at [1360, 142] on div "# You need to say a password to open the Library Door! # The password is in the…" at bounding box center [1354, 327] width 379 height 588
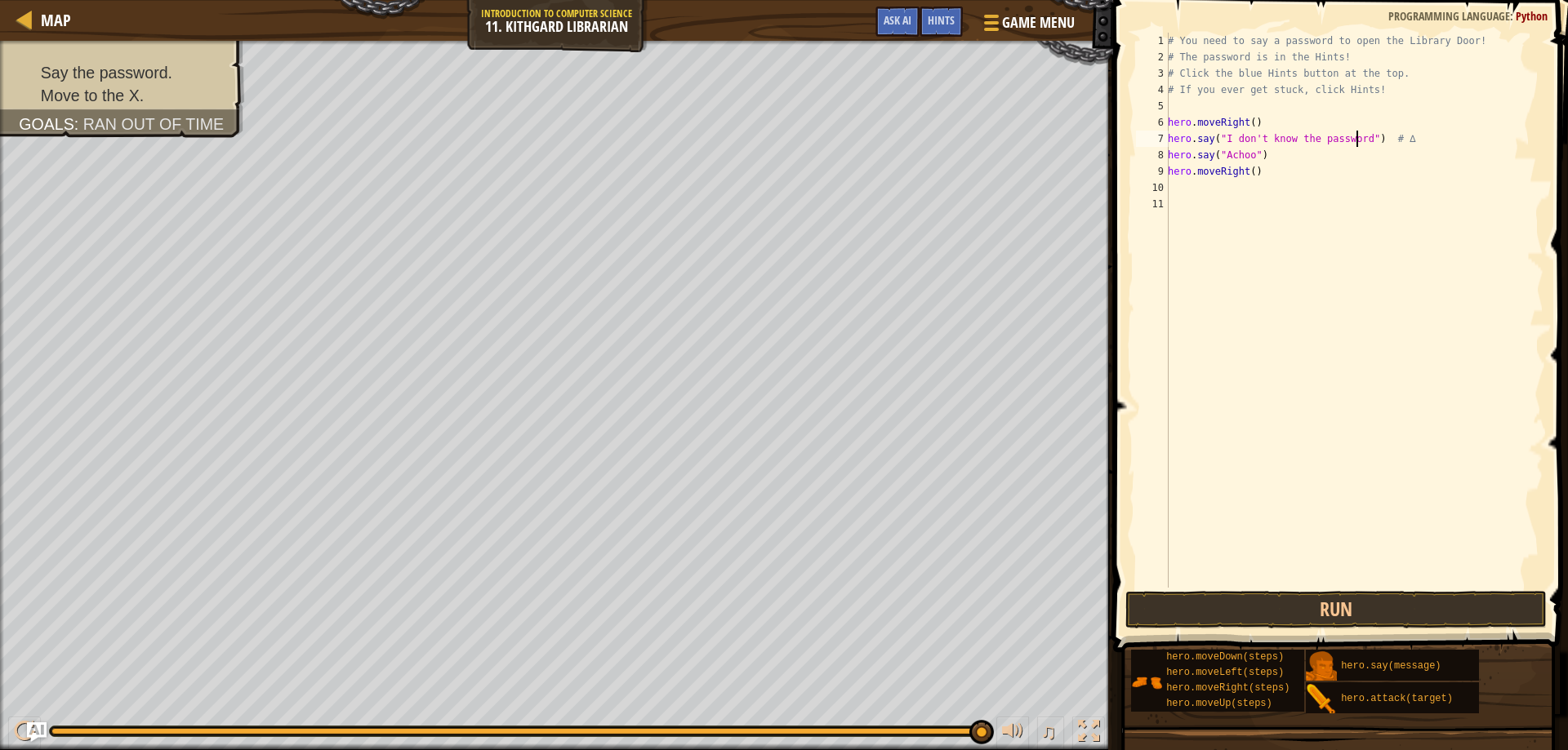
scroll to position [7, 16]
click at [1360, 139] on div "# You need to say a password to open the Library Door! # The password is in the…" at bounding box center [1354, 327] width 379 height 588
click at [1359, 140] on div "# You need to say a password to open the Library Door! # The password is in the…" at bounding box center [1354, 327] width 379 height 588
click at [1367, 140] on div "# You need to say a password to open the Library Door! # The password is in the…" at bounding box center [1354, 327] width 379 height 588
click at [1363, 138] on div "# You need to say a password to open the Library Door! # The password is in the…" at bounding box center [1354, 327] width 379 height 588
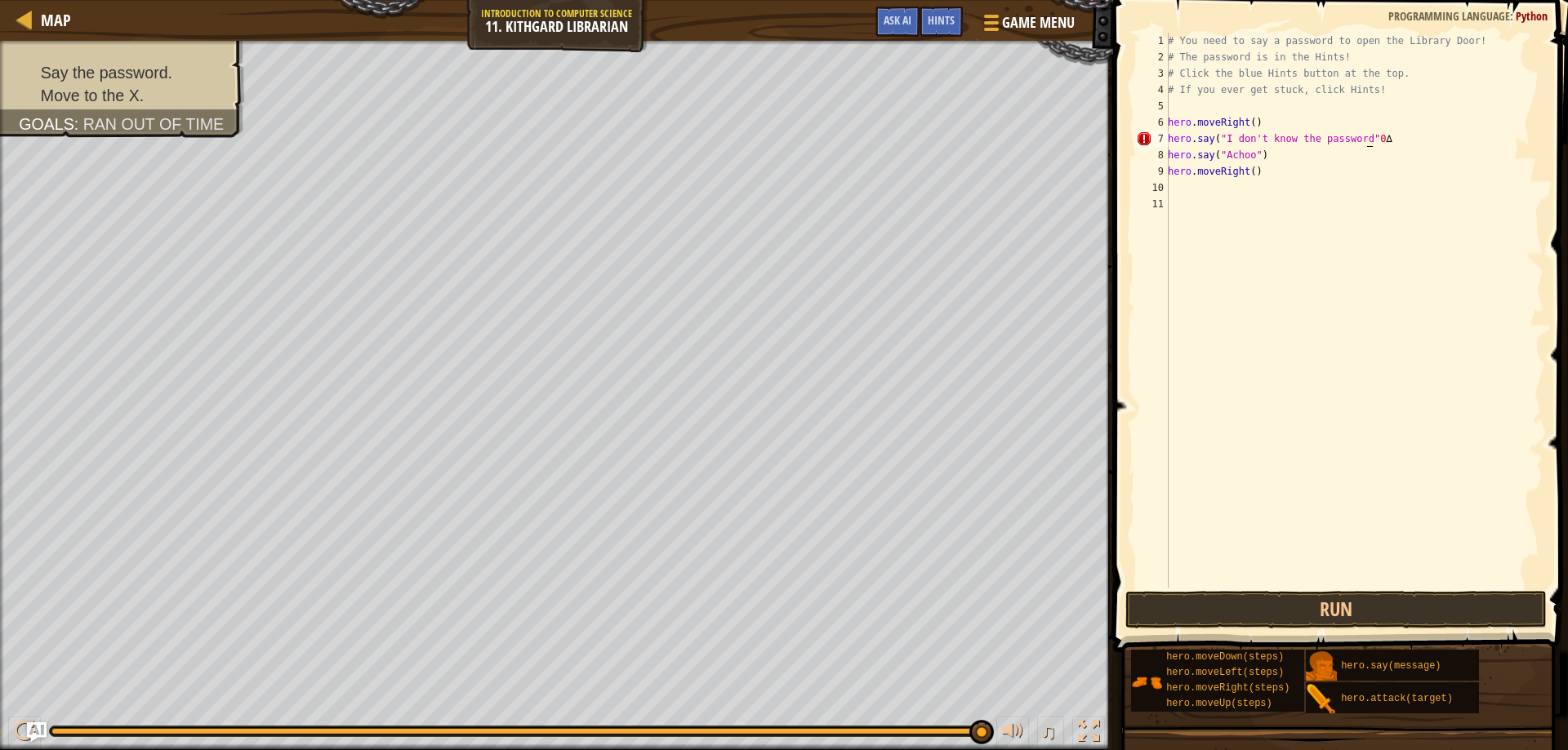
scroll to position [7, 17]
click at [1365, 135] on div "# You need to say a password to open the Library Door! # The password is in the…" at bounding box center [1354, 327] width 379 height 588
click at [1261, 176] on div "# You need to say a password to open the Library Door! # The password is in the…" at bounding box center [1354, 327] width 379 height 588
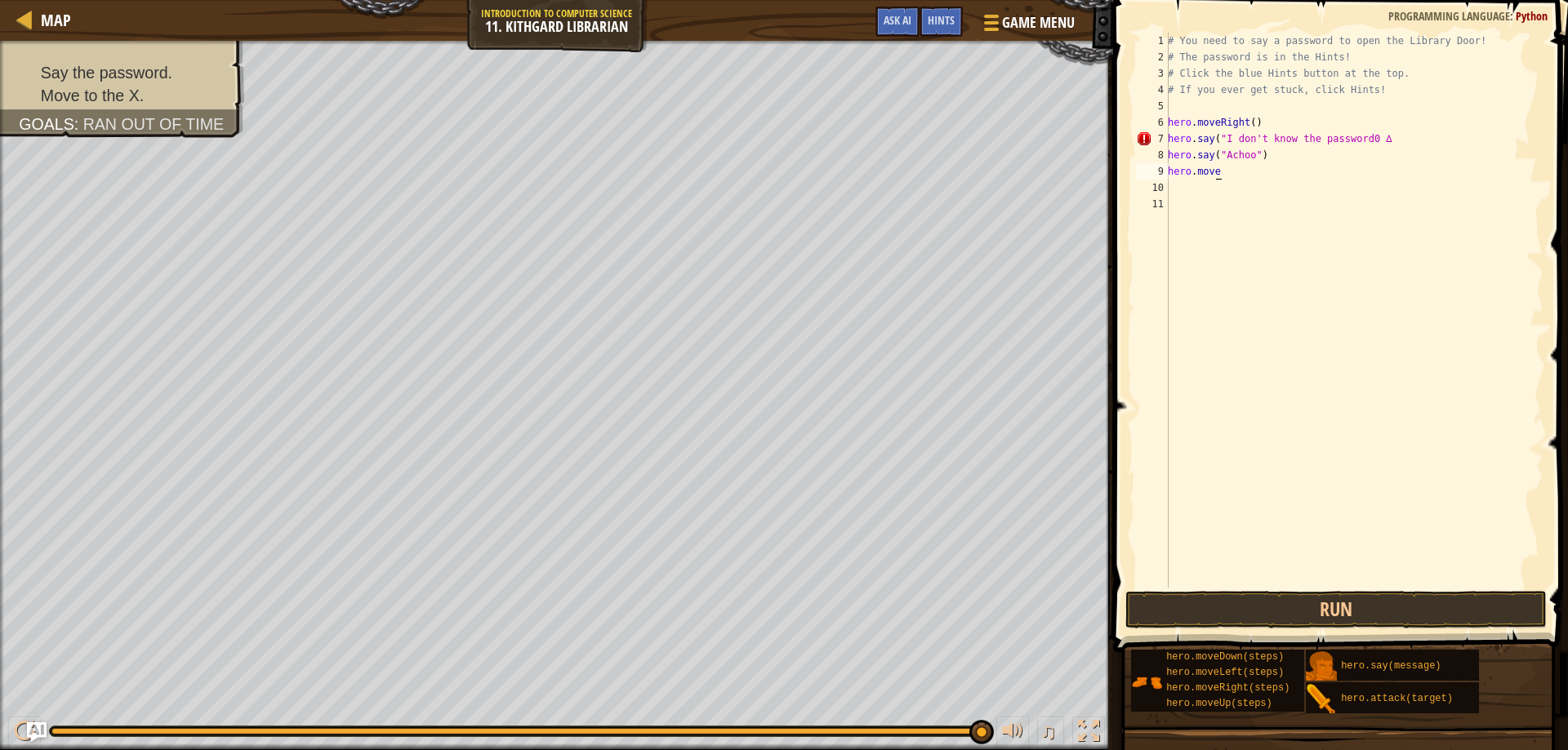
type textarea "h"
type textarea "# If you ever get stuck, click Hints"
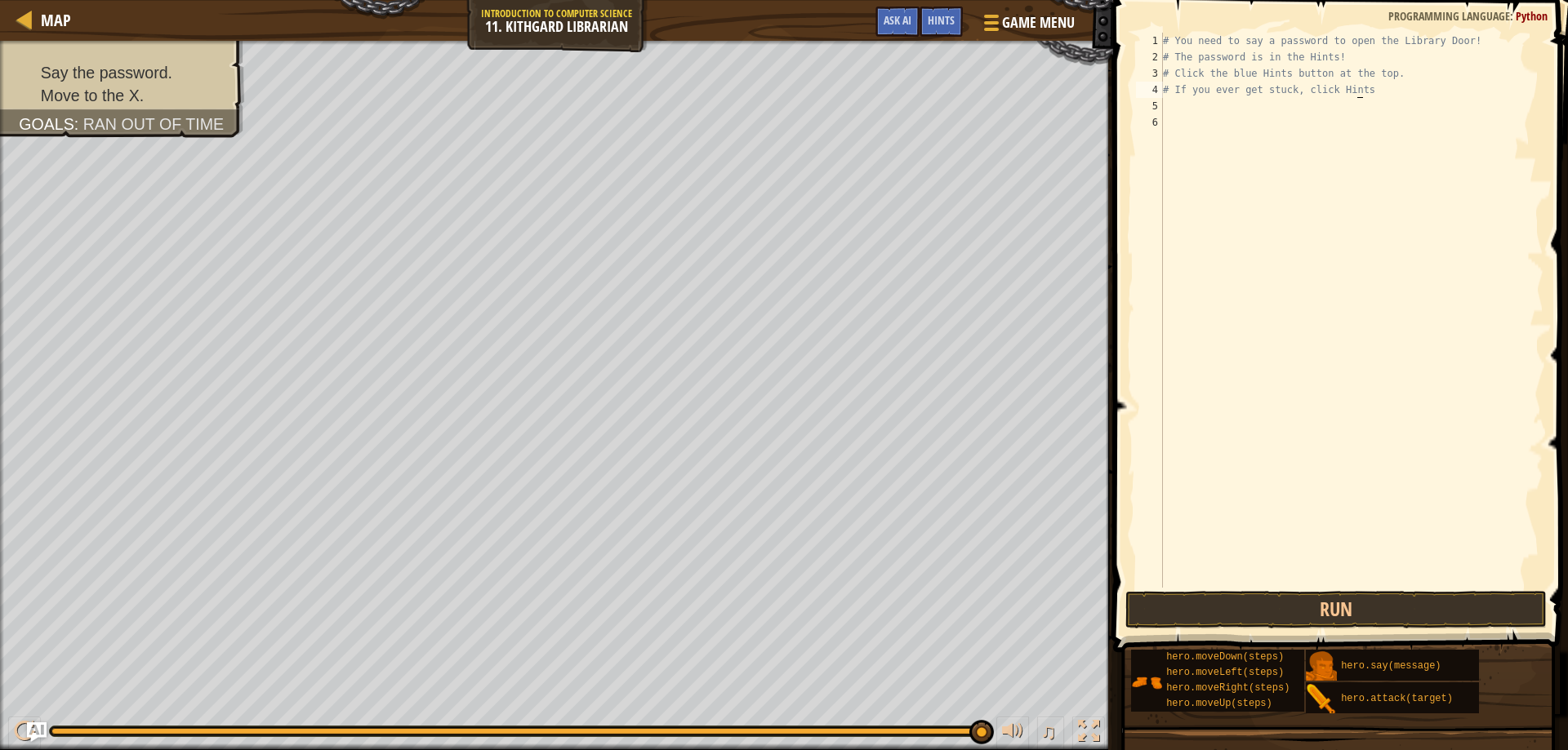
click at [1169, 104] on div "# You need to say a password to open the Library Door! # The password is in the…" at bounding box center [1351, 327] width 384 height 588
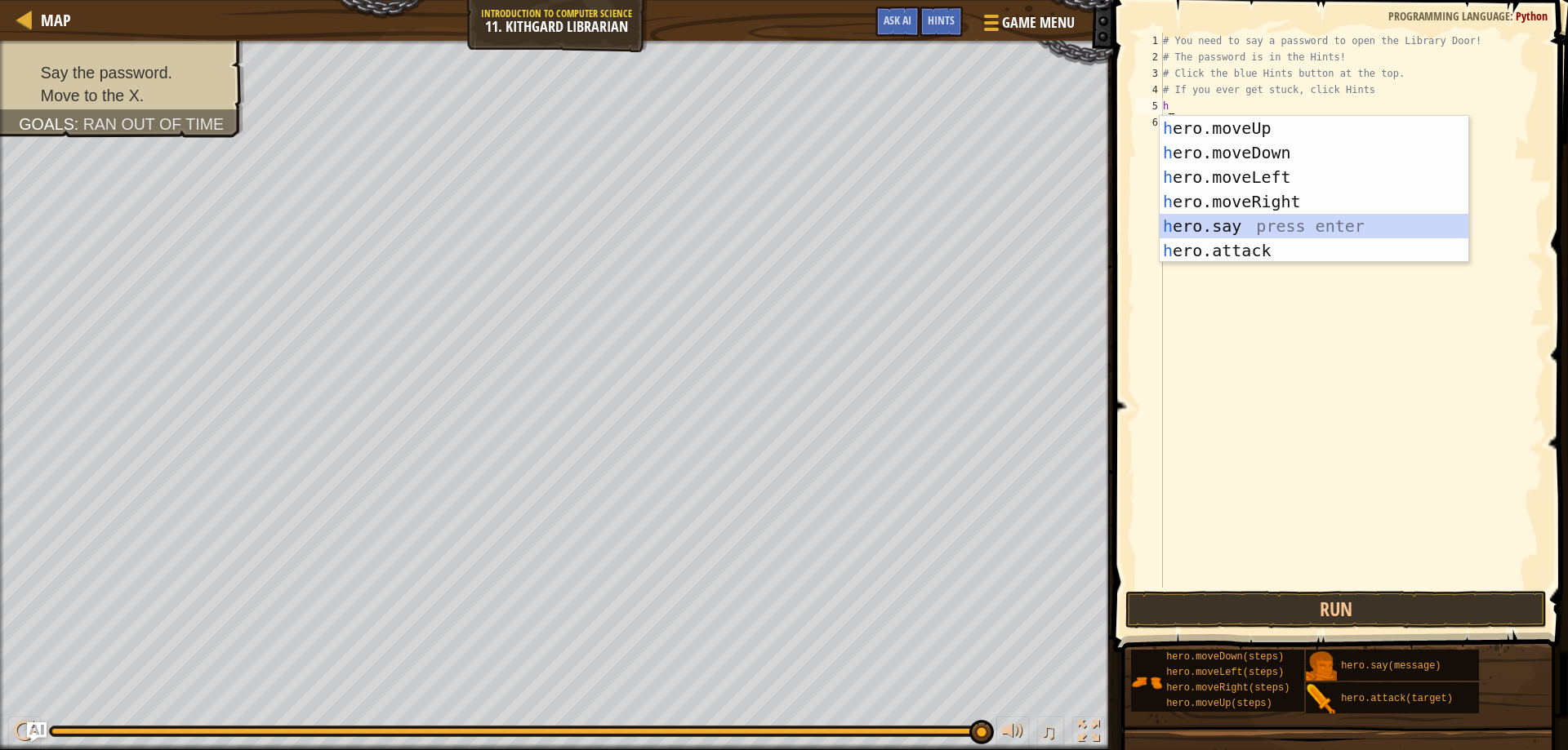
click at [1212, 232] on div "h ero.moveUp press enter h ero.moveDown press enter h ero.moveLeft press enter …" at bounding box center [1314, 214] width 309 height 196
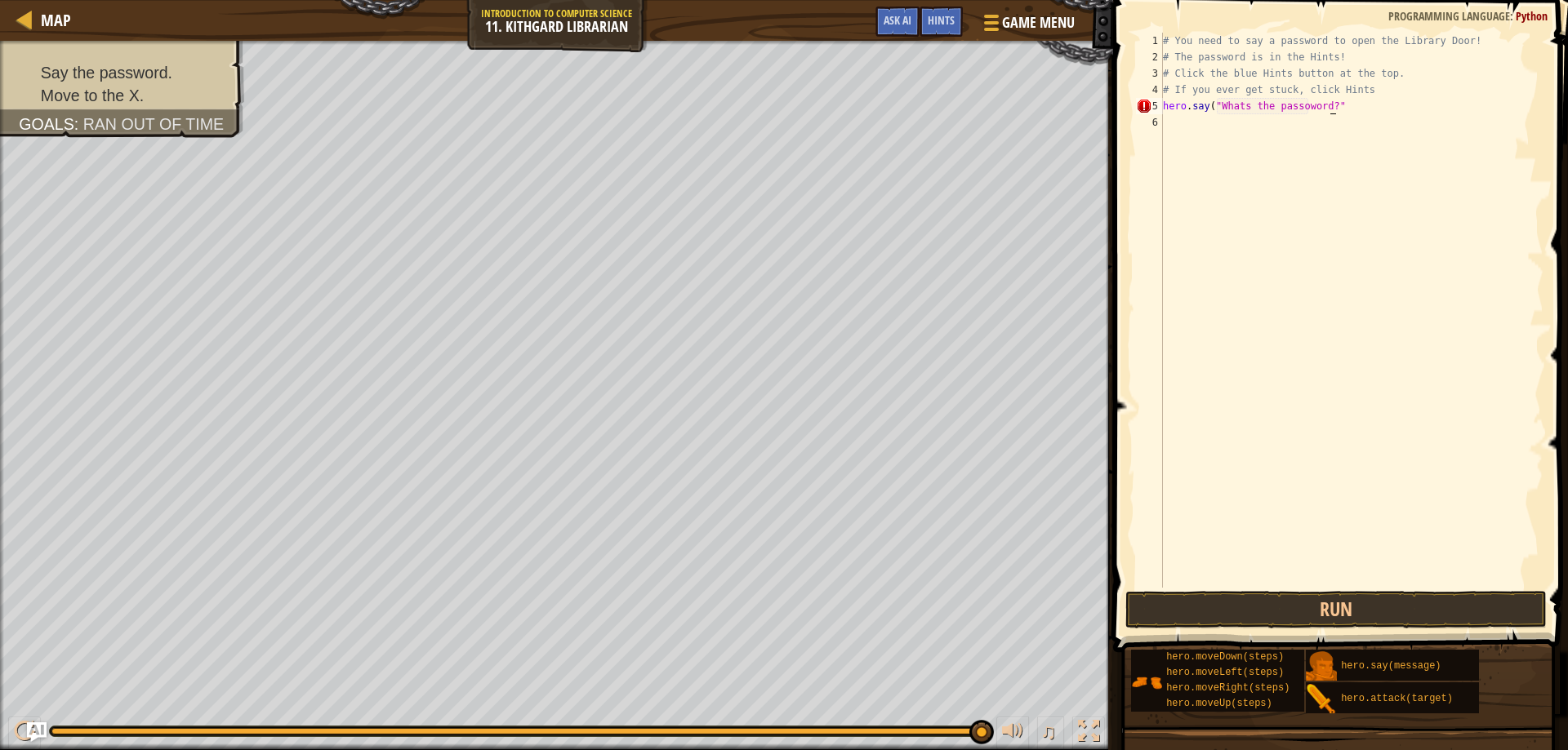
scroll to position [7, 14]
click at [1282, 614] on button "Run" at bounding box center [1337, 610] width 422 height 38
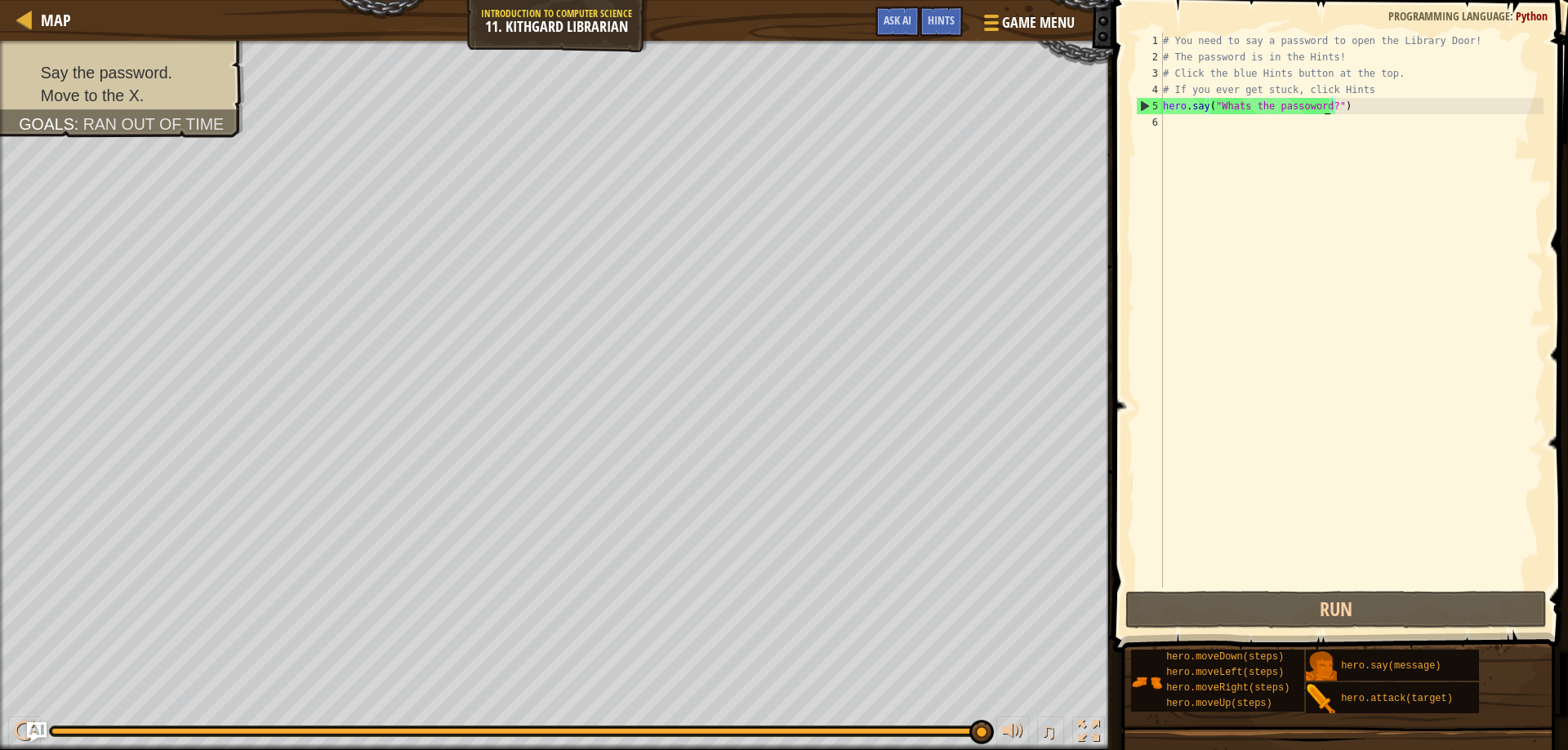
click at [1322, 104] on div "# You need to say a password to open the Library Door! # The password is in the…" at bounding box center [1351, 327] width 384 height 588
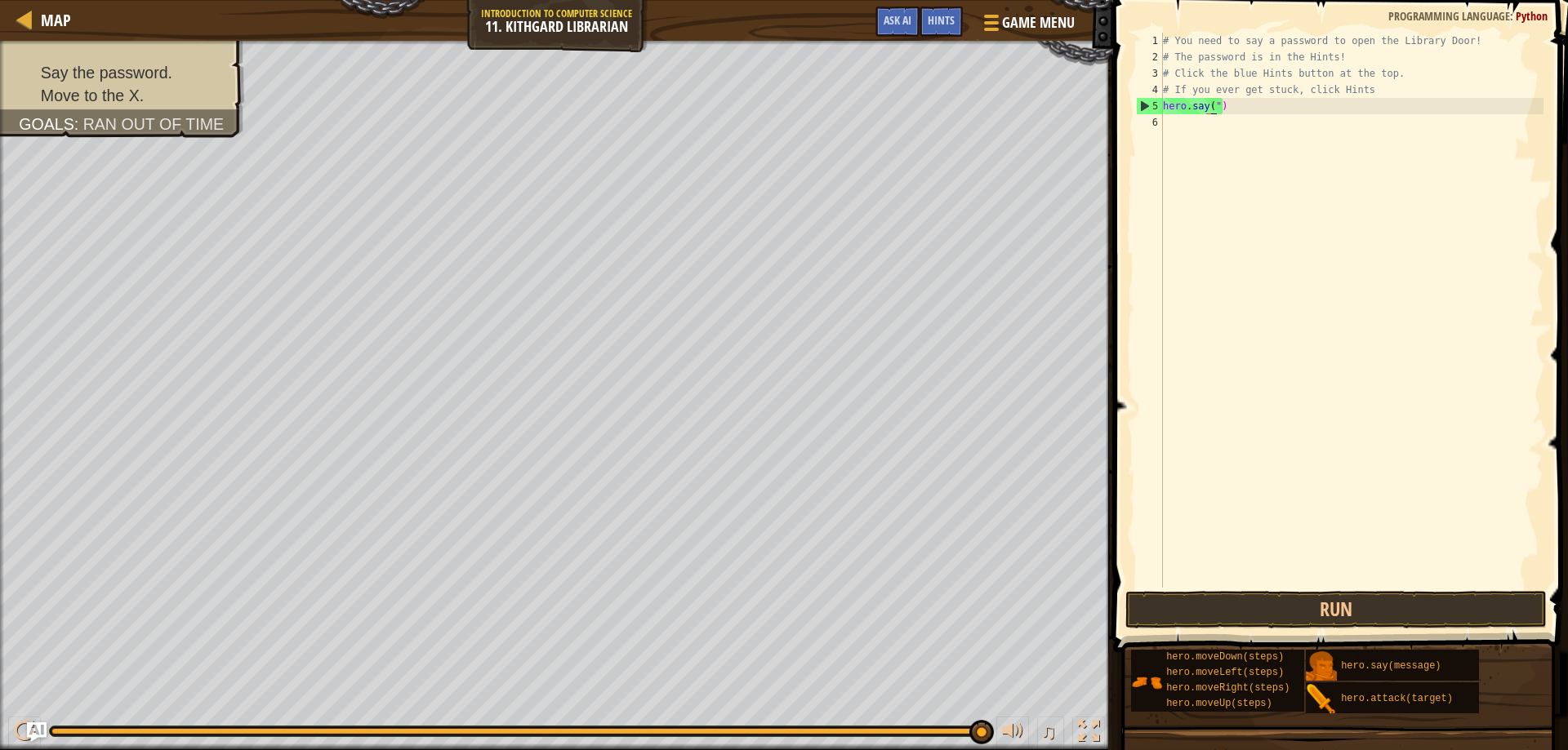
scroll to position [7, 4]
click at [1227, 104] on div "# You need to say a password to open the Library Door! # The password is in the…" at bounding box center [1351, 327] width 384 height 588
type textarea "h"
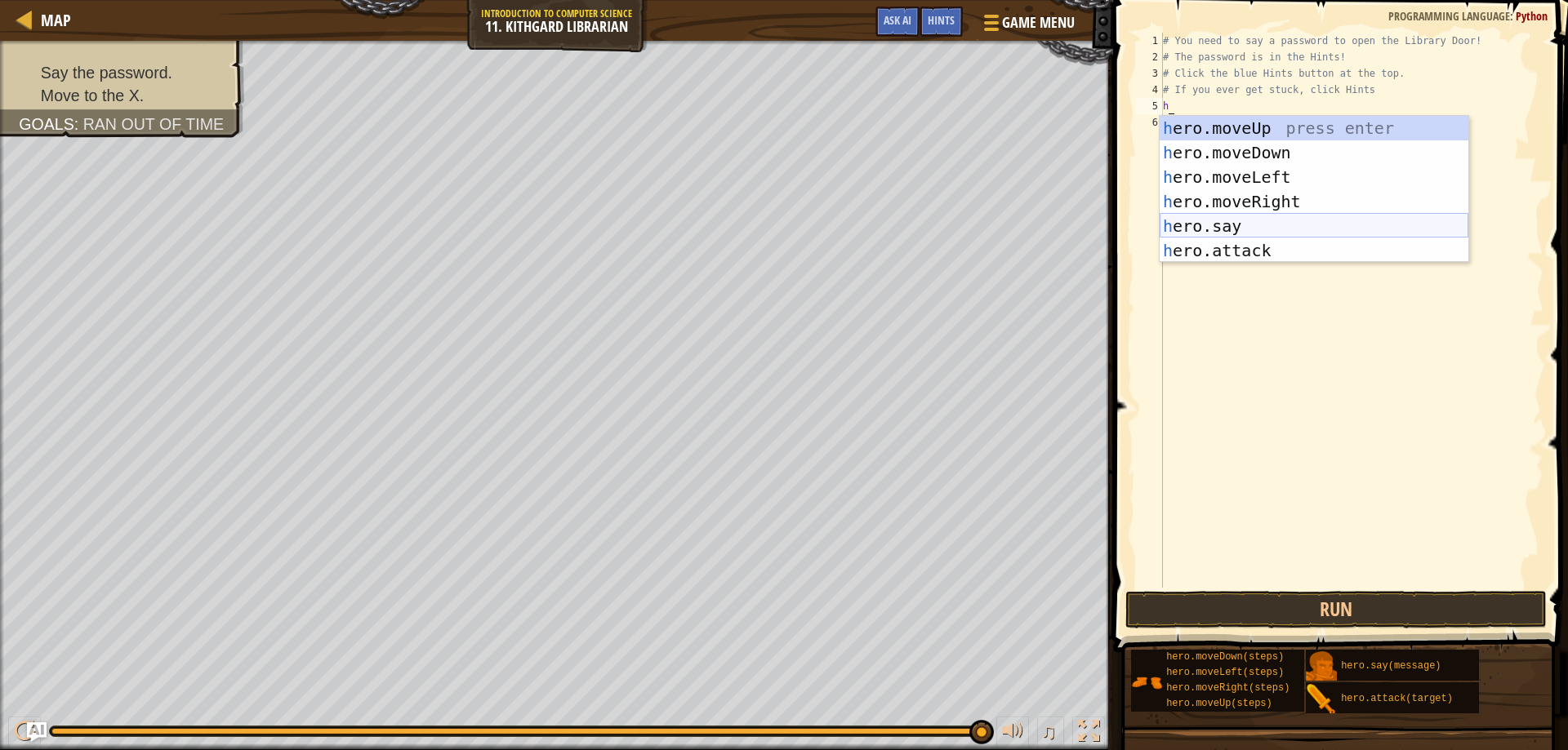
click at [1243, 232] on div "h ero.moveUp press enter h ero.moveDown press enter h ero.moveLeft press enter …" at bounding box center [1314, 214] width 309 height 196
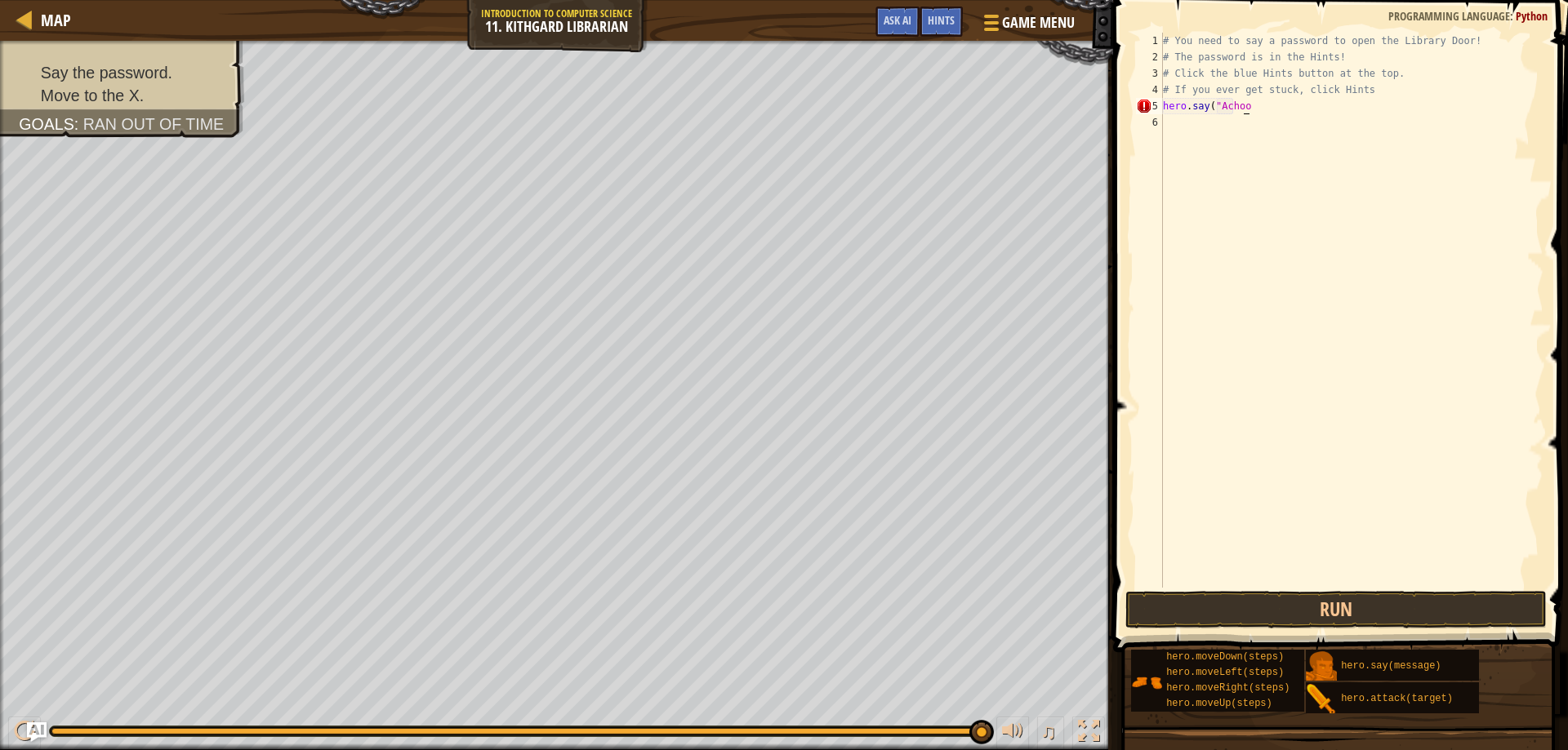
scroll to position [7, 7]
click at [1180, 610] on button "Run" at bounding box center [1337, 610] width 422 height 38
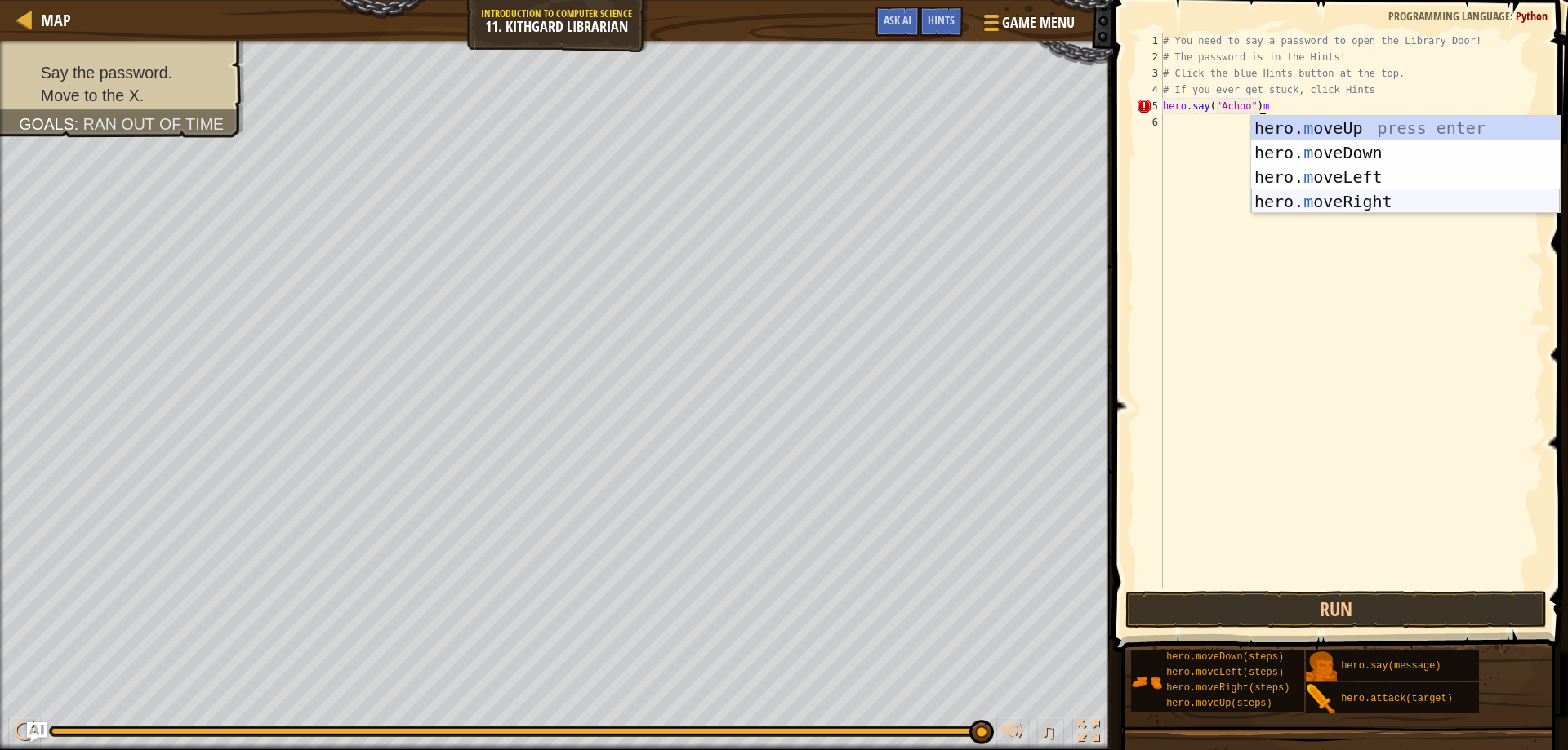
click at [1349, 200] on div "hero. m oveUp press enter hero. m oveDown press enter hero. m oveLeft press ent…" at bounding box center [1406, 189] width 309 height 147
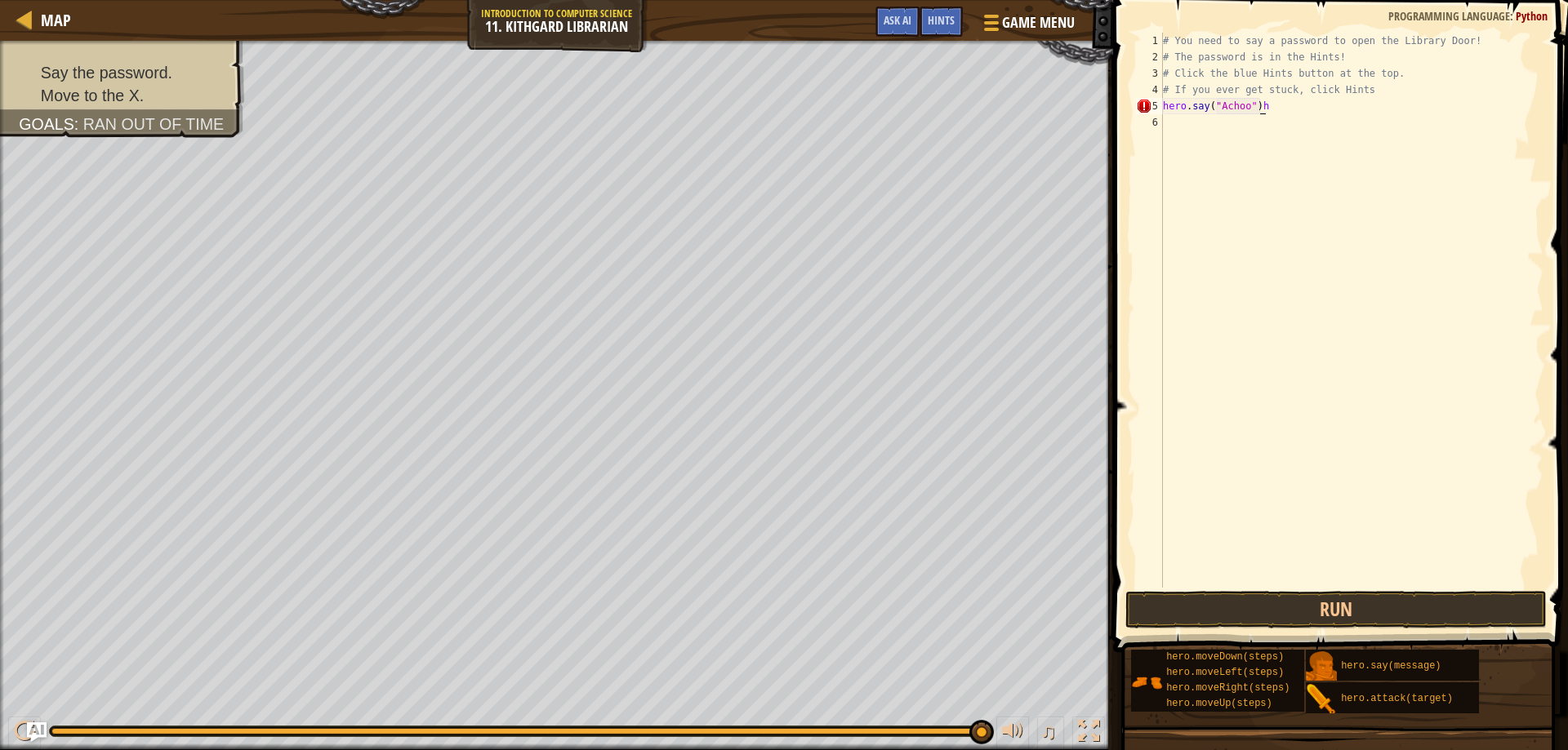
type textarea "hero.say("Achoo")"
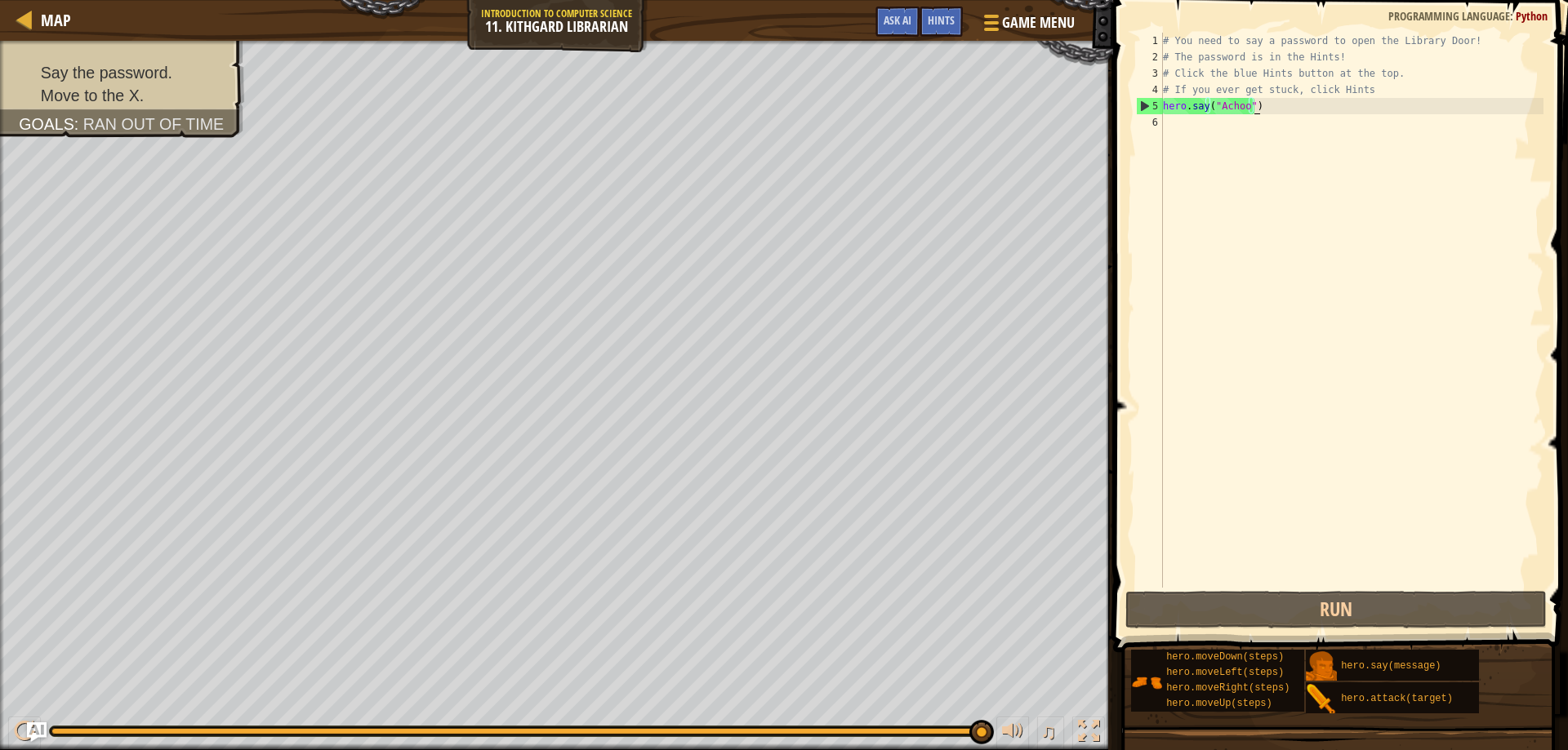
click at [1172, 127] on div "# You need to say a password to open the Library Door! # The password is in the…" at bounding box center [1351, 327] width 384 height 588
type textarea "m"
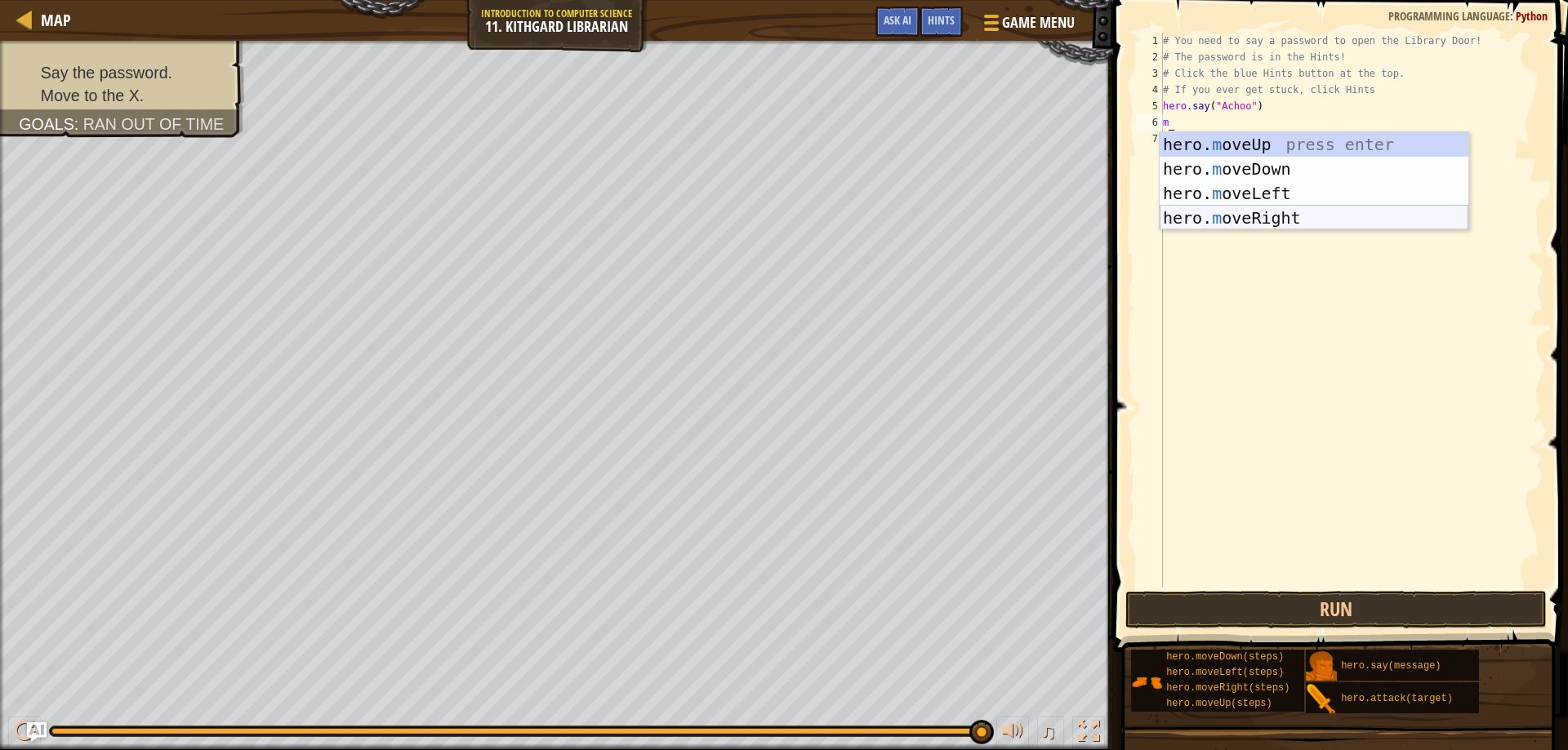
click at [1205, 217] on div "hero. m oveUp press enter hero. m oveDown press enter hero. m oveLeft press ent…" at bounding box center [1314, 205] width 309 height 147
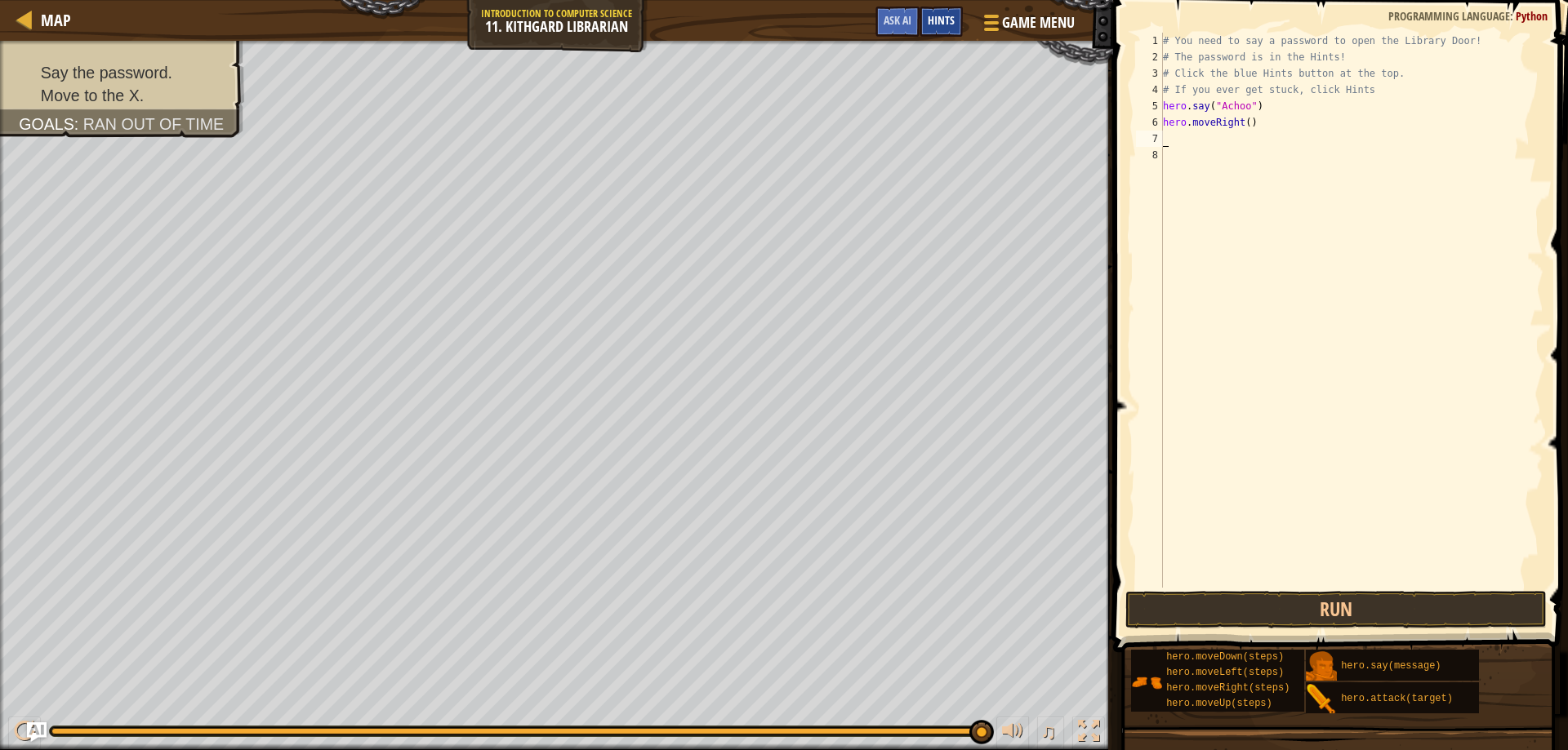
click at [944, 26] on span "Hints" at bounding box center [941, 20] width 27 height 16
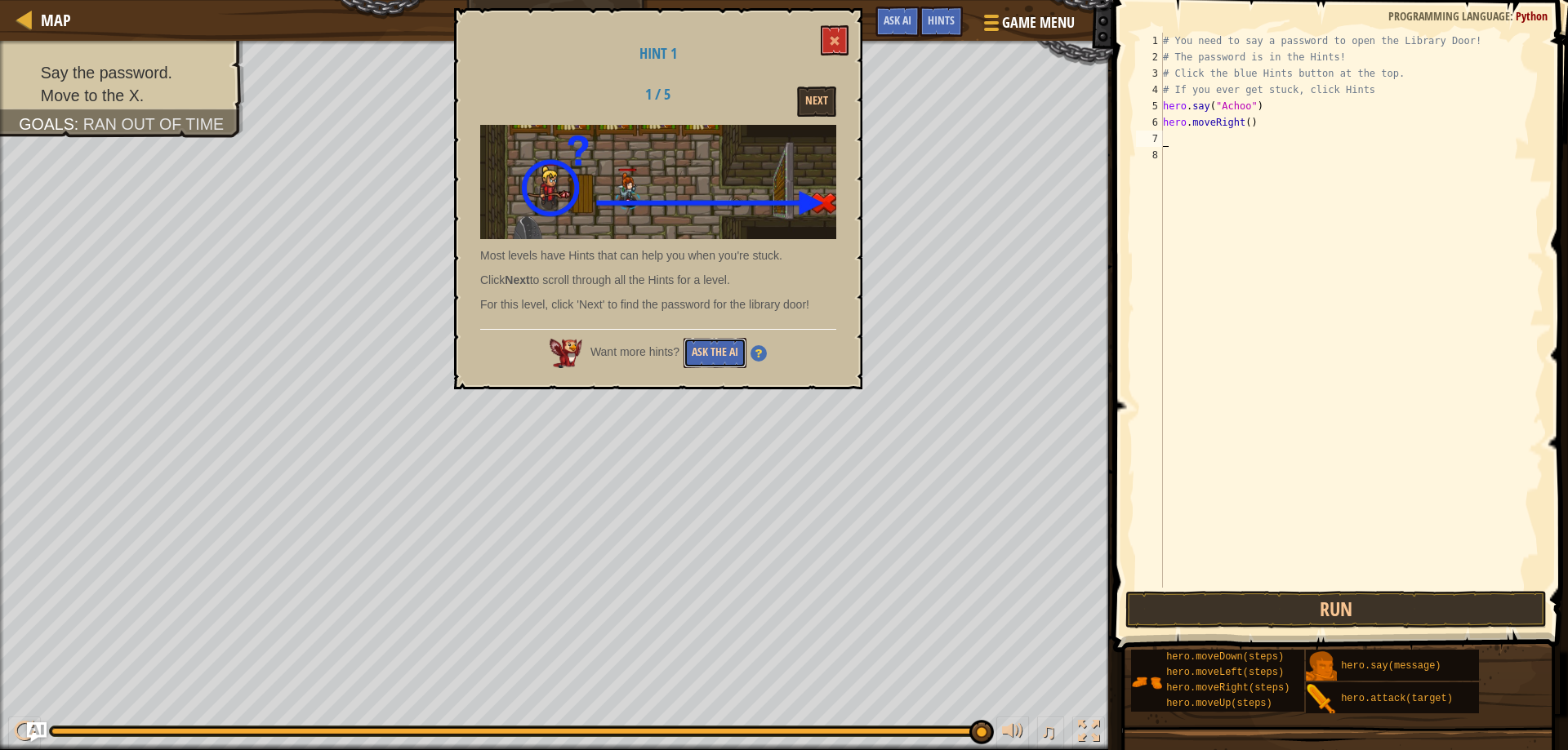
click at [699, 354] on button "Ask the AI" at bounding box center [715, 352] width 63 height 30
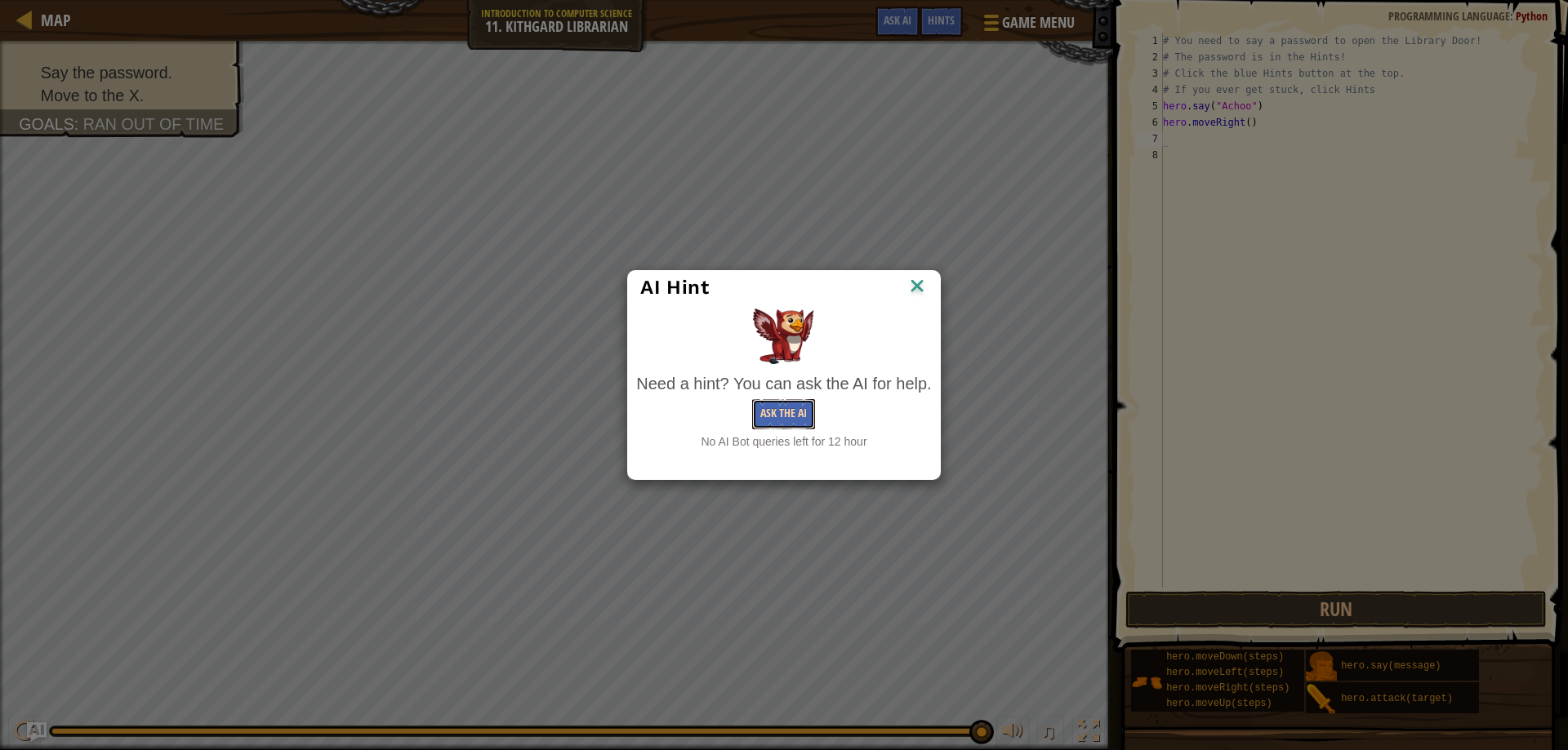
click at [768, 407] on button "Ask the AI" at bounding box center [783, 414] width 63 height 30
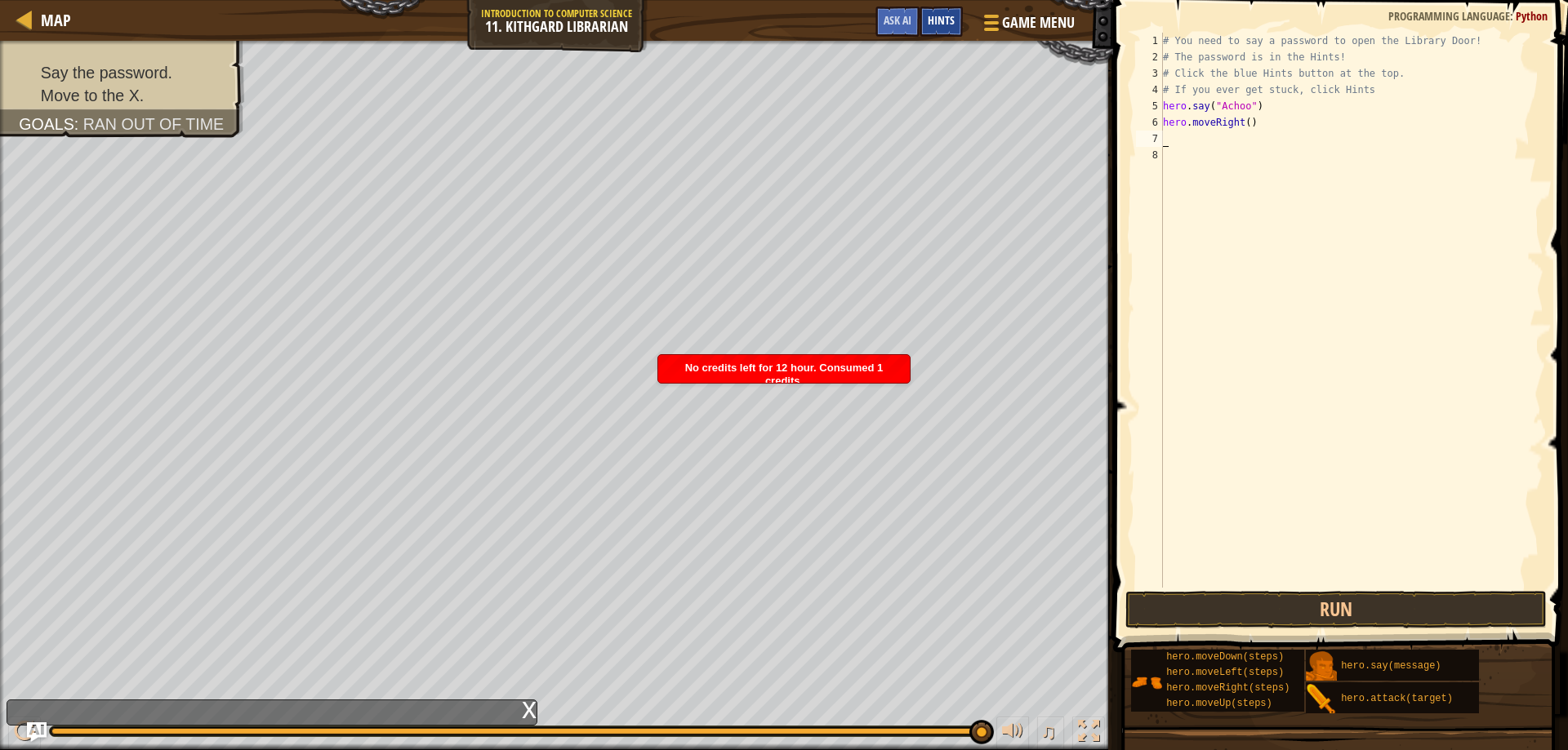
click at [937, 19] on span "Hints" at bounding box center [941, 20] width 27 height 16
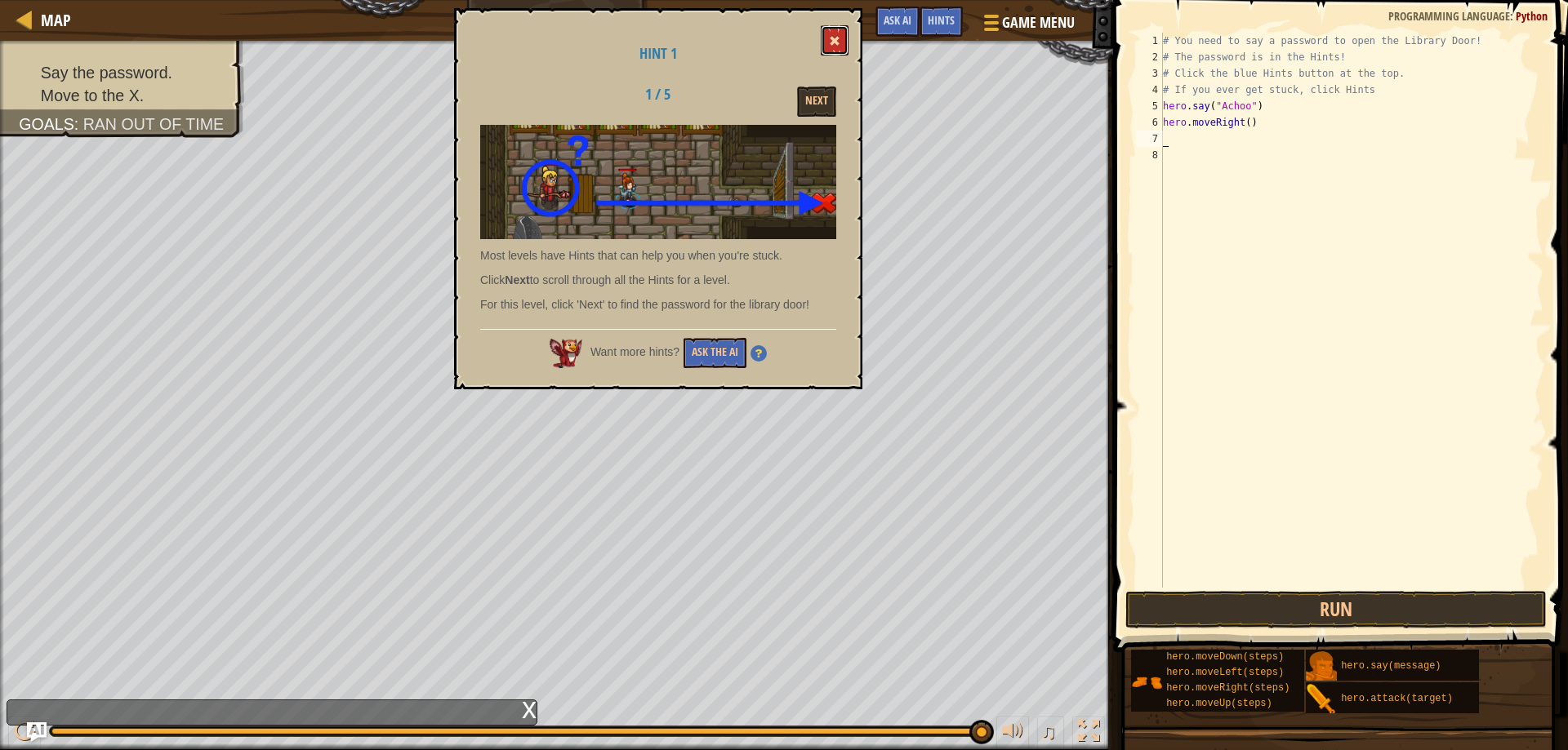
click at [830, 36] on button at bounding box center [835, 40] width 28 height 30
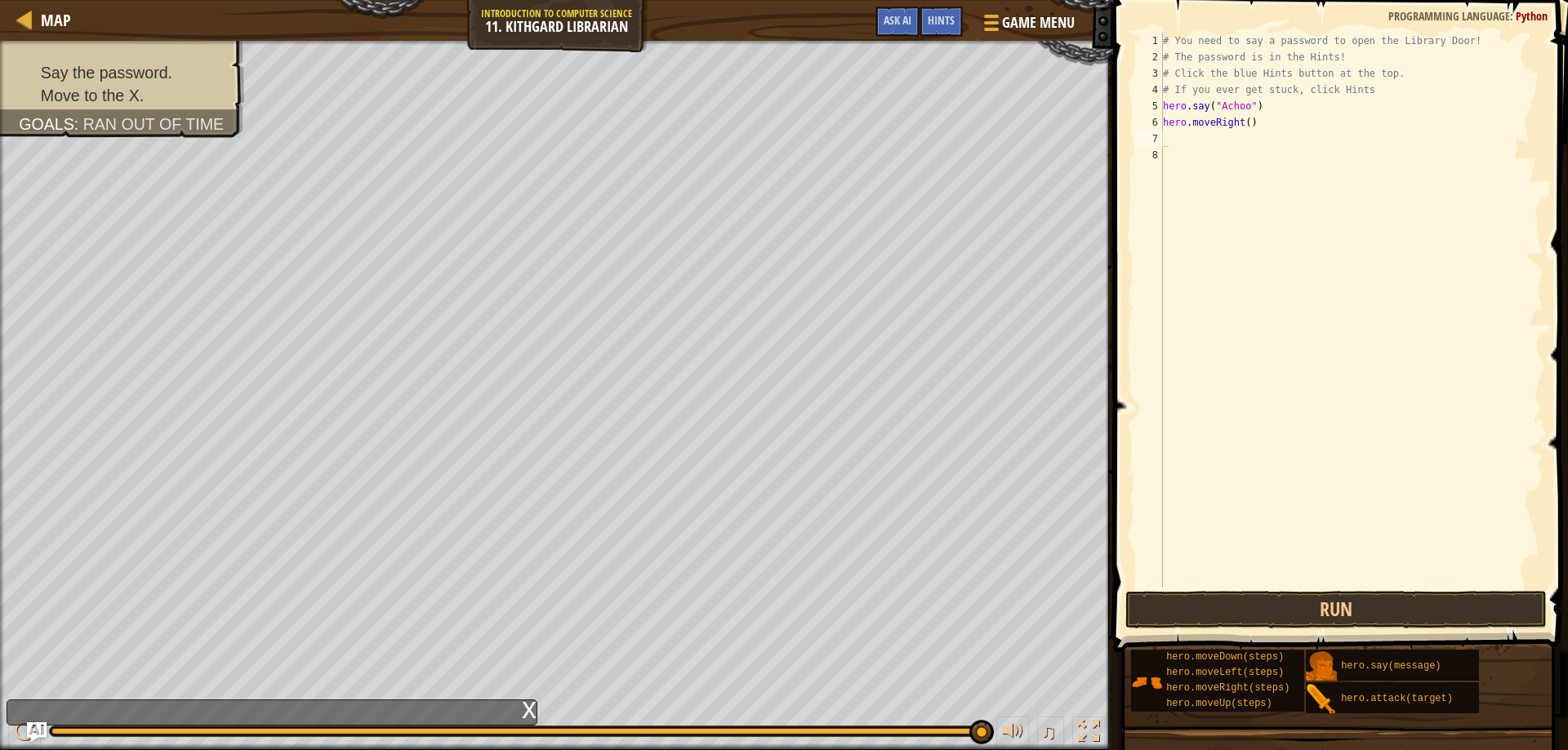
click at [1271, 123] on div "# You need to say a password to open the Library Door! # The password is in the…" at bounding box center [1351, 327] width 384 height 588
type textarea "h"
type textarea "m"
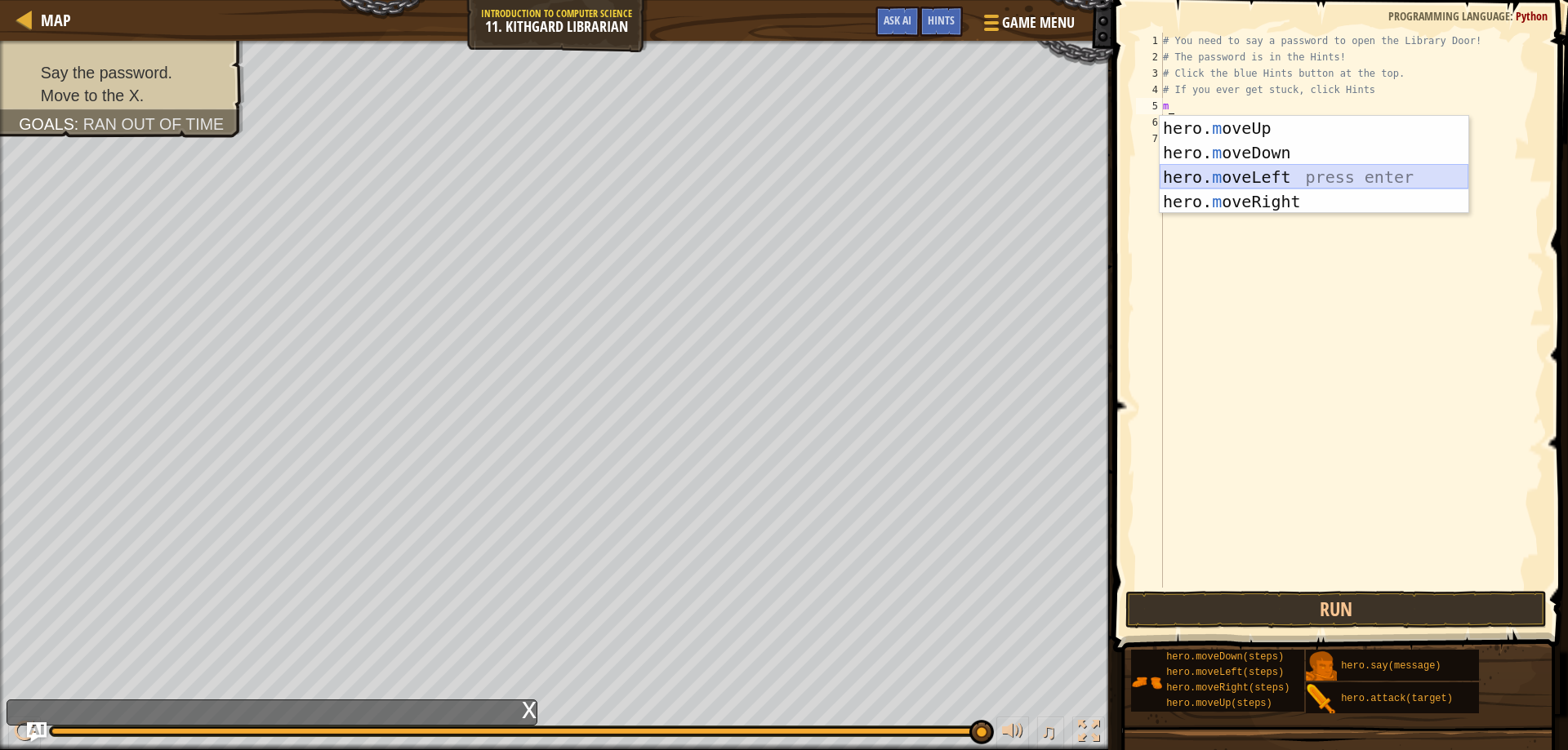
click at [1256, 177] on div "hero. m oveUp press enter hero. m oveDown press enter hero. m oveLeft press ent…" at bounding box center [1314, 189] width 309 height 147
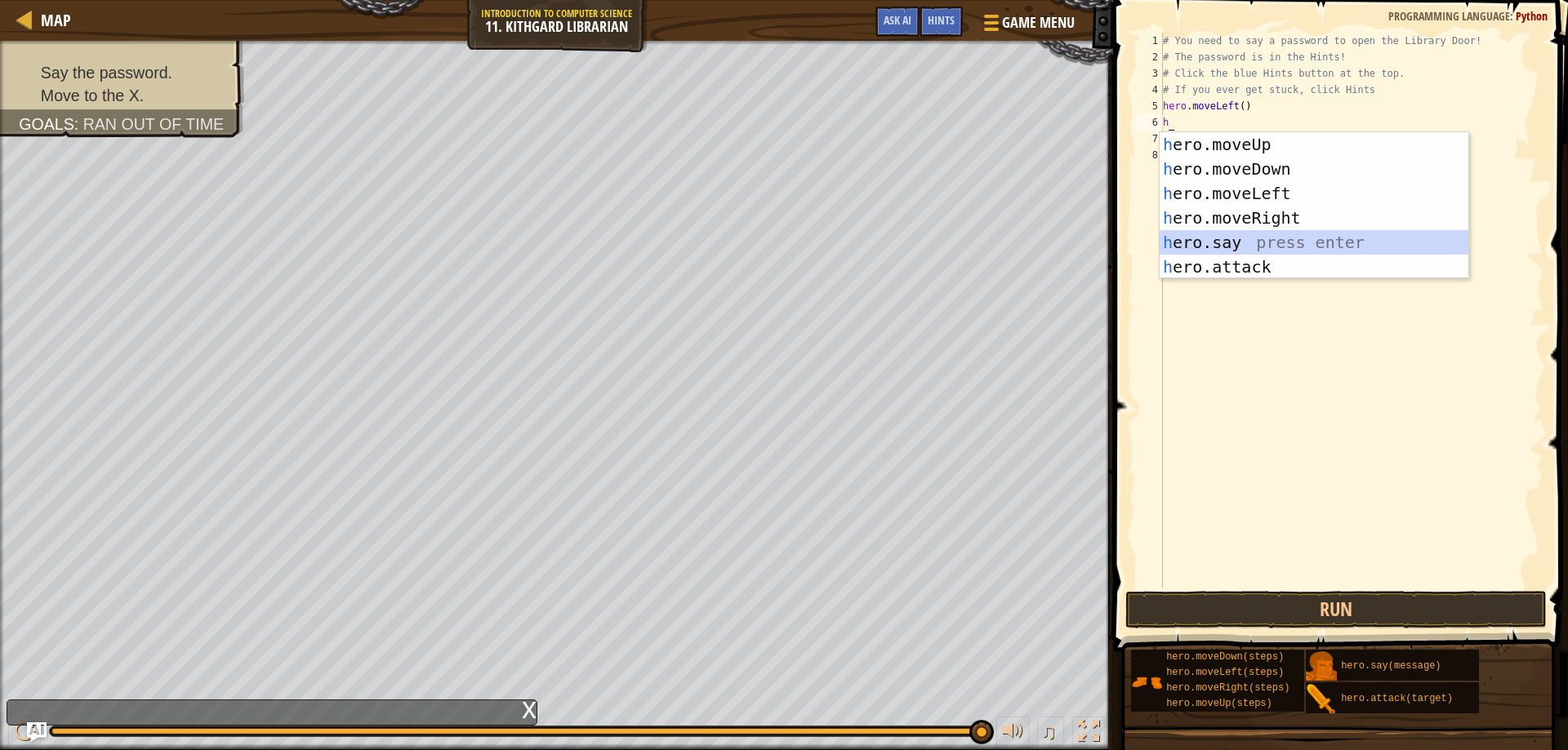
click at [1206, 238] on div "h ero.moveUp press enter h ero.moveDown press enter h ero.moveLeft press enter …" at bounding box center [1314, 230] width 309 height 196
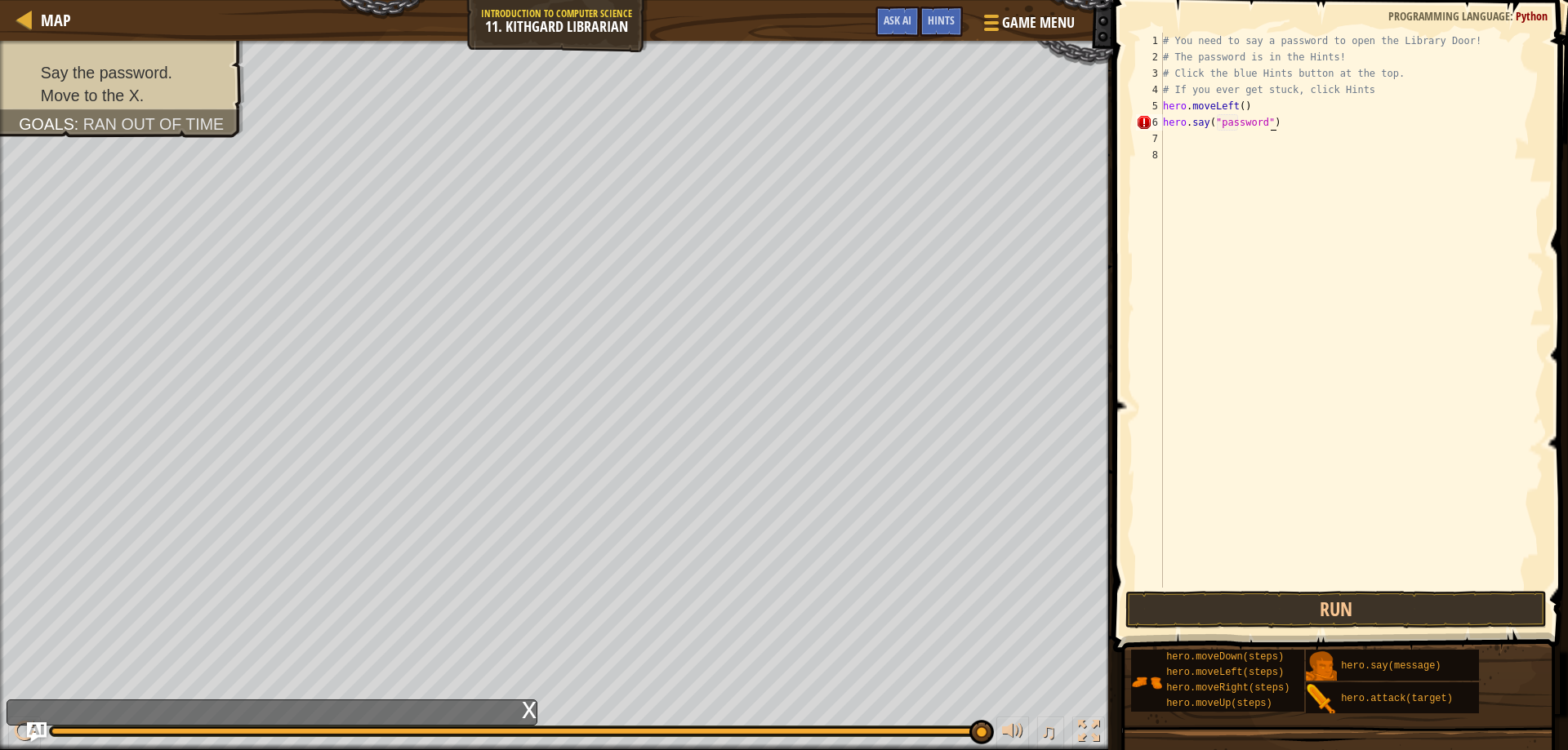
scroll to position [7, 8]
click at [1190, 618] on button "Run" at bounding box center [1337, 610] width 422 height 38
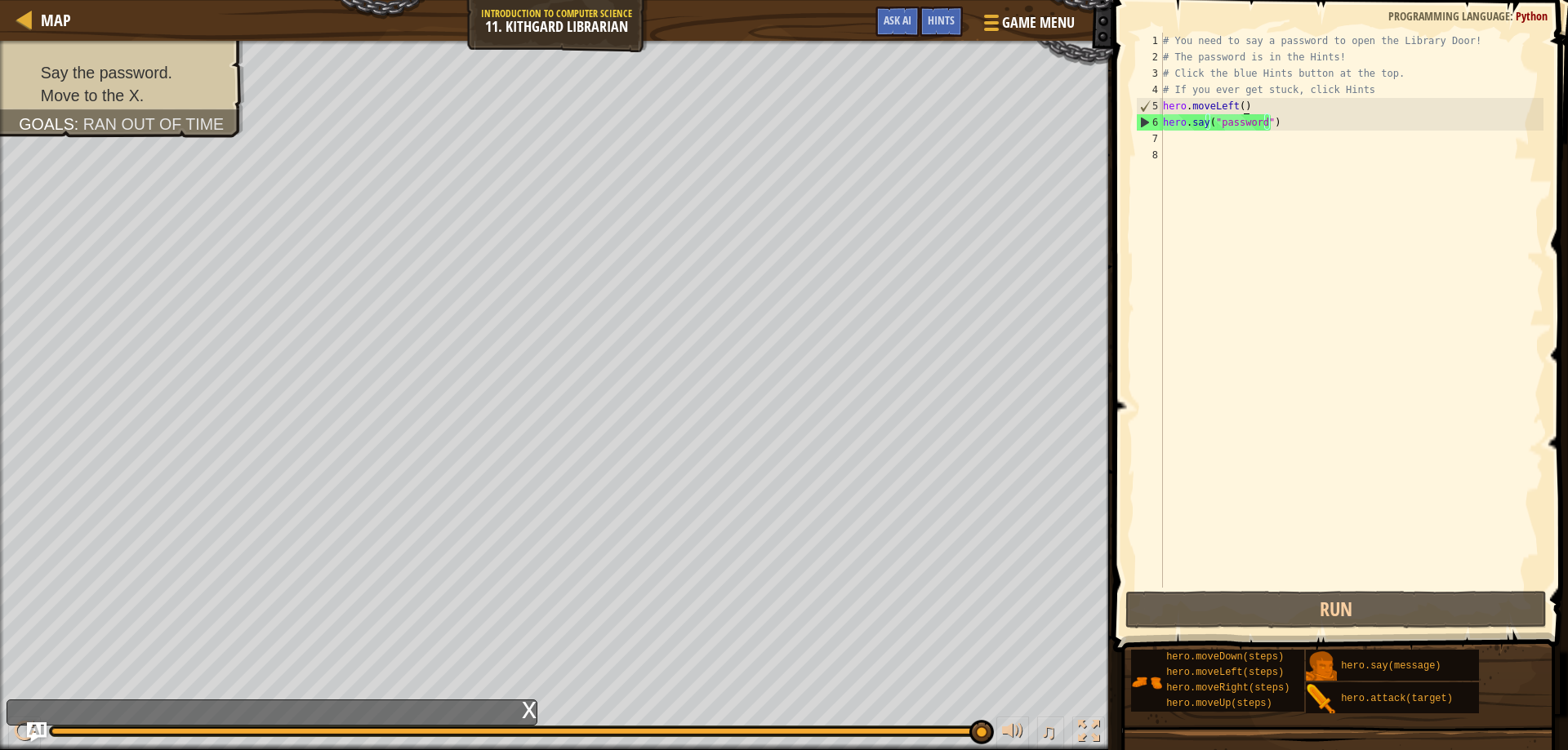
click at [1247, 107] on div "# You need to say a password to open the Library Door! # The password is in the…" at bounding box center [1351, 327] width 384 height 588
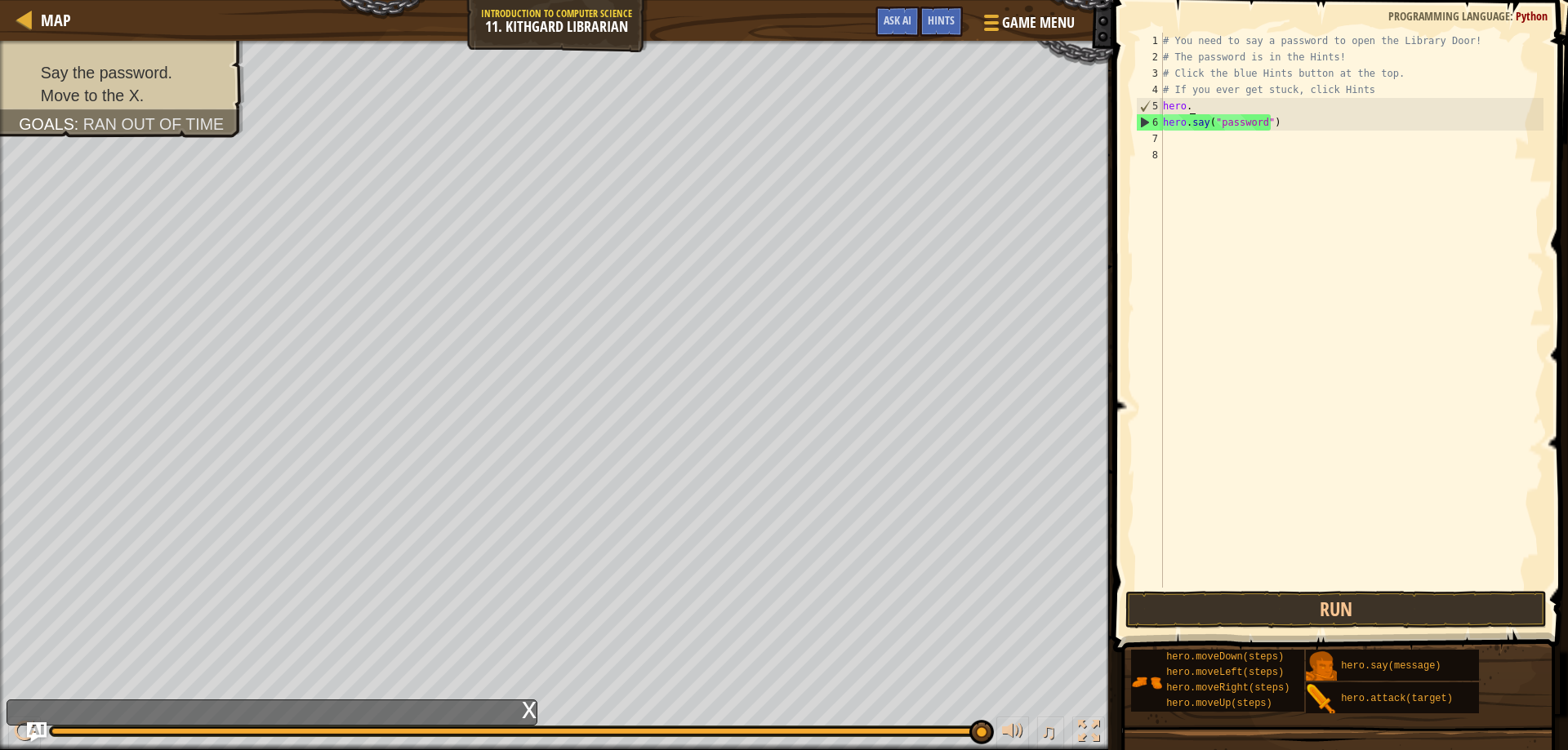
scroll to position [7, 0]
type textarea "h"
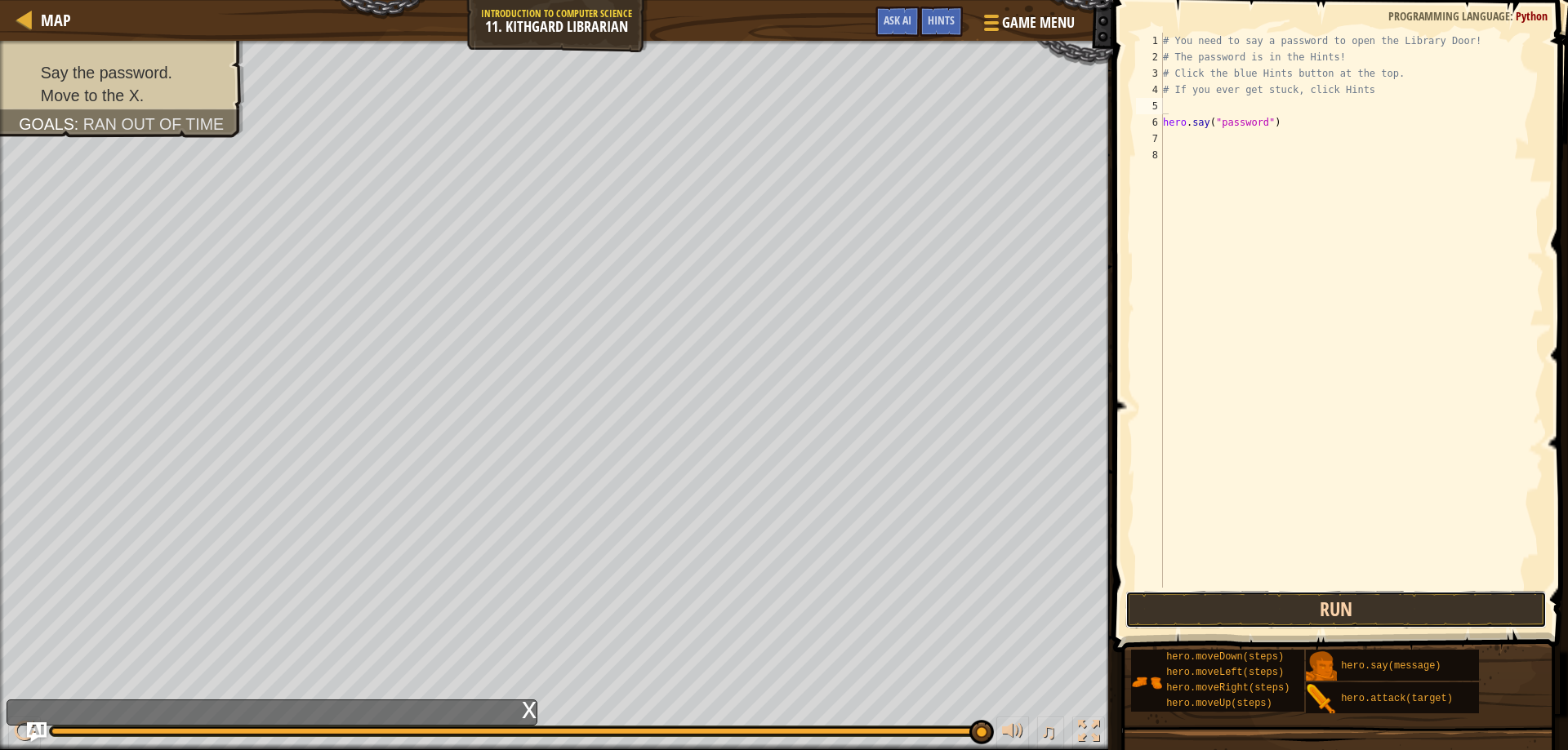
click at [1264, 611] on button "Run" at bounding box center [1337, 610] width 422 height 38
click at [1276, 108] on div "# You need to say a password to open the Library Door! # The password is in the…" at bounding box center [1351, 327] width 384 height 588
type textarea "h"
click at [1177, 595] on button "Run" at bounding box center [1337, 610] width 422 height 38
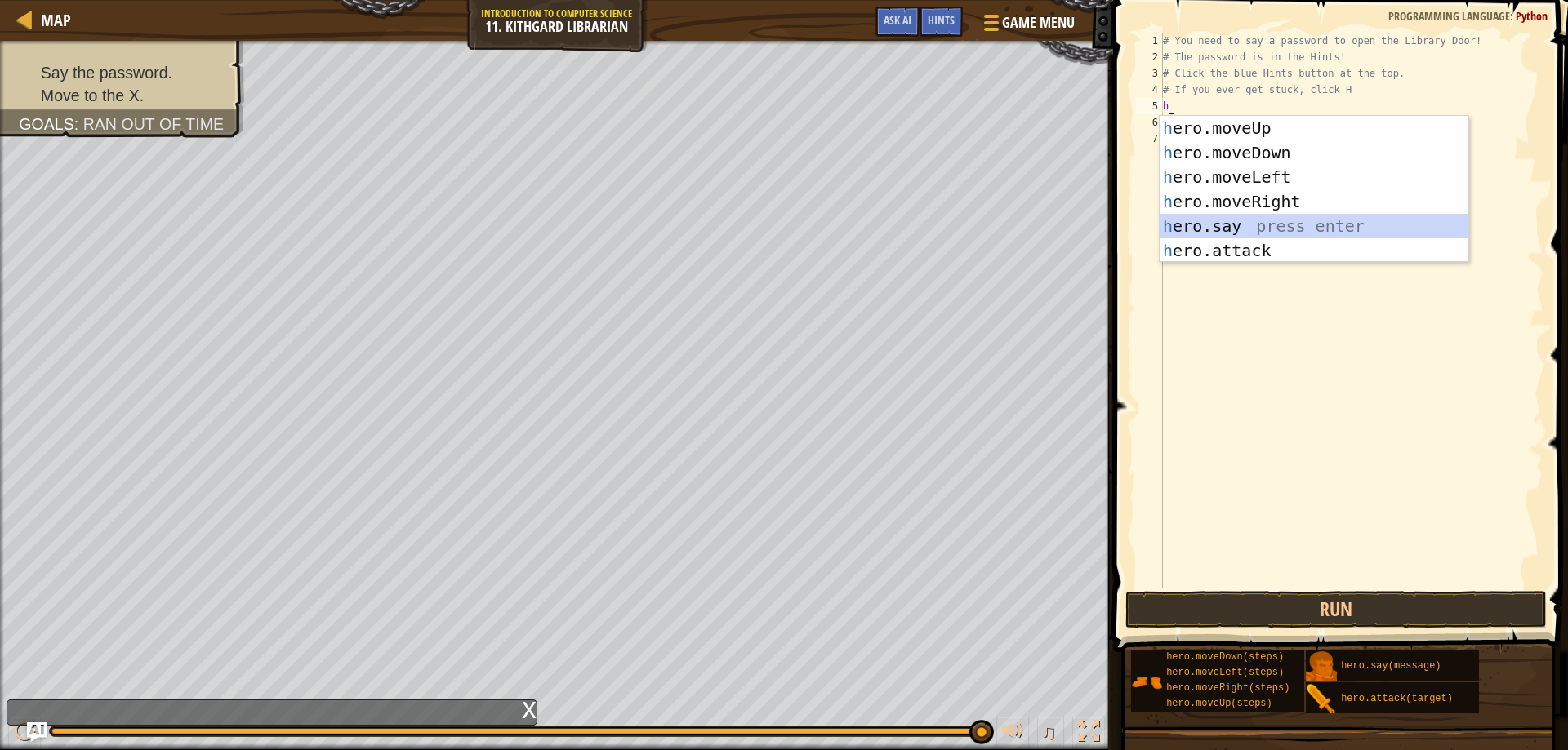
click at [1200, 216] on div "h ero.moveUp press enter h ero.moveDown press enter h ero.moveLeft press enter …" at bounding box center [1314, 214] width 309 height 196
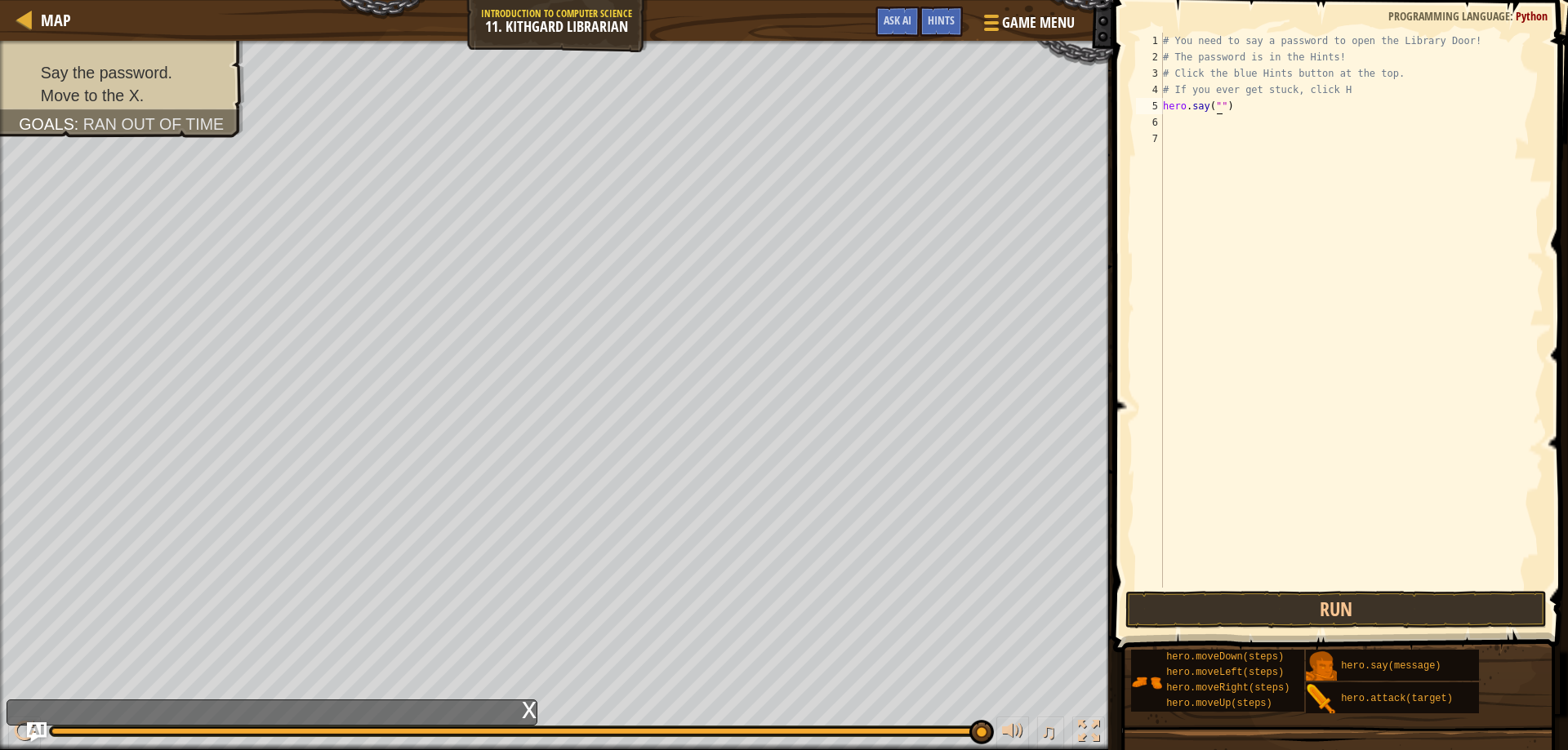
click at [1216, 111] on div "# You need to say a password to open the Library Door! # The password is in the…" at bounding box center [1351, 327] width 384 height 588
click at [1216, 107] on div "# You need to say a password to open the Library Door! # The password is in the…" at bounding box center [1351, 327] width 384 height 588
click at [1284, 591] on button "Run" at bounding box center [1337, 610] width 422 height 38
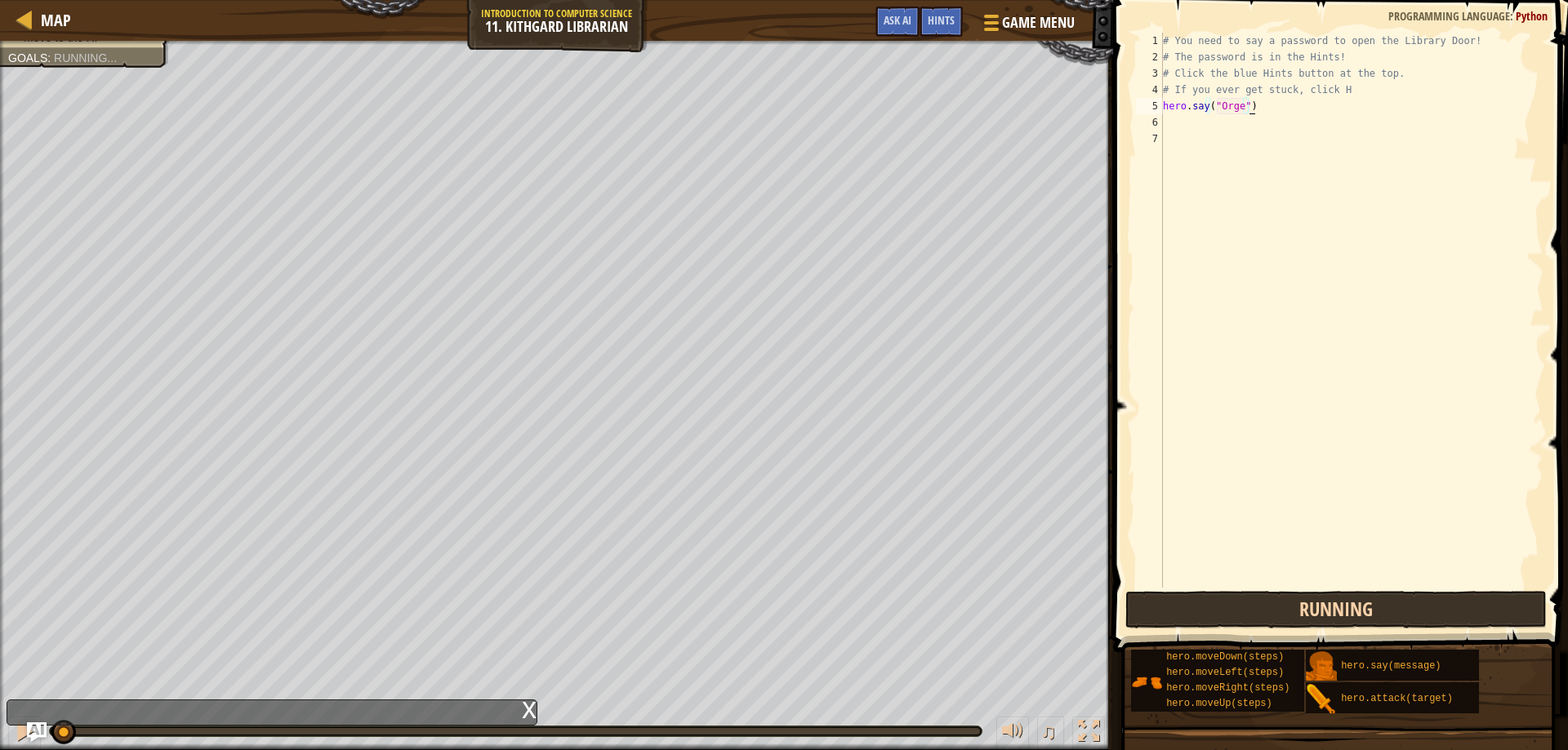
scroll to position [7, 7]
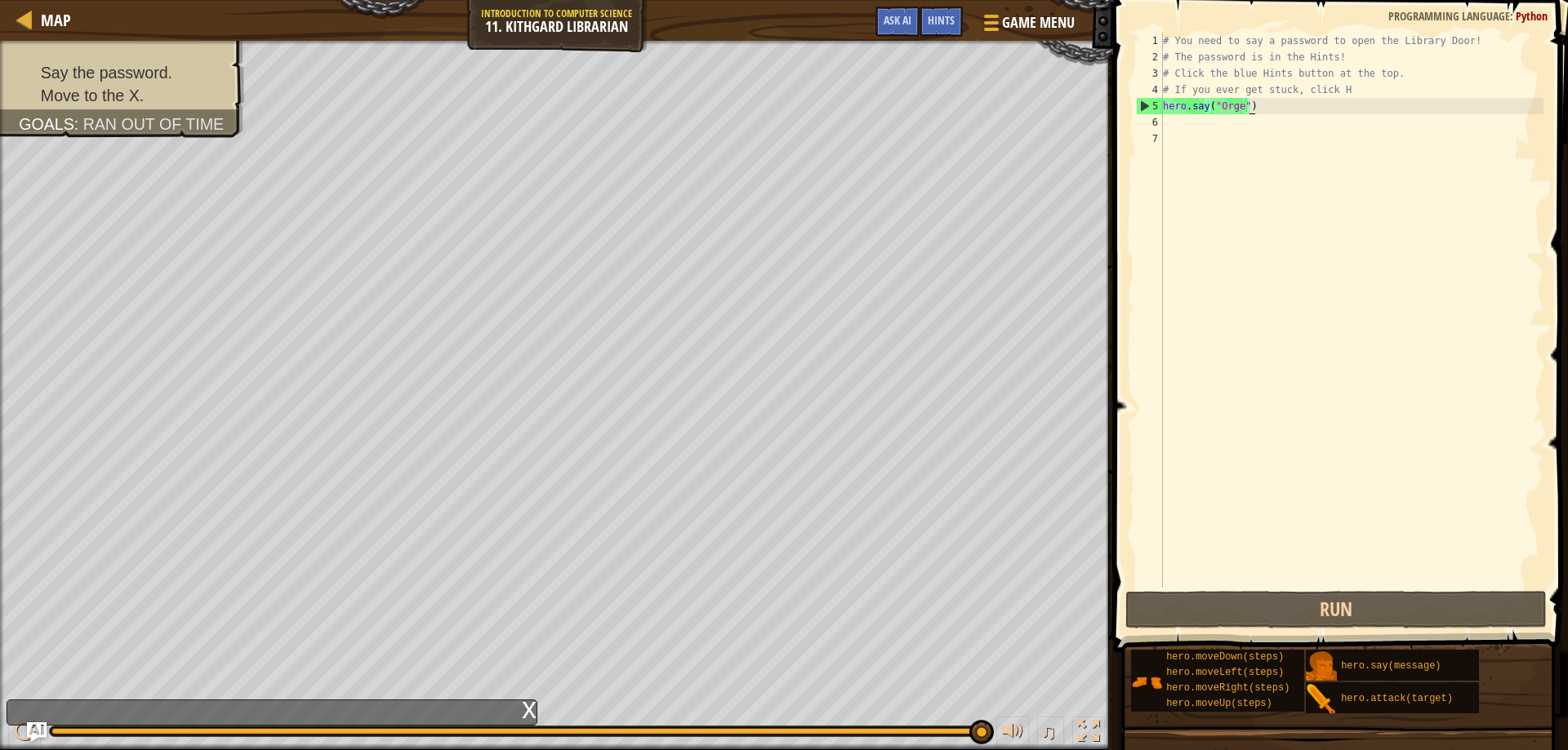
click at [1237, 108] on div "# You need to say a password to open the Library Door! # The password is in the…" at bounding box center [1351, 327] width 384 height 588
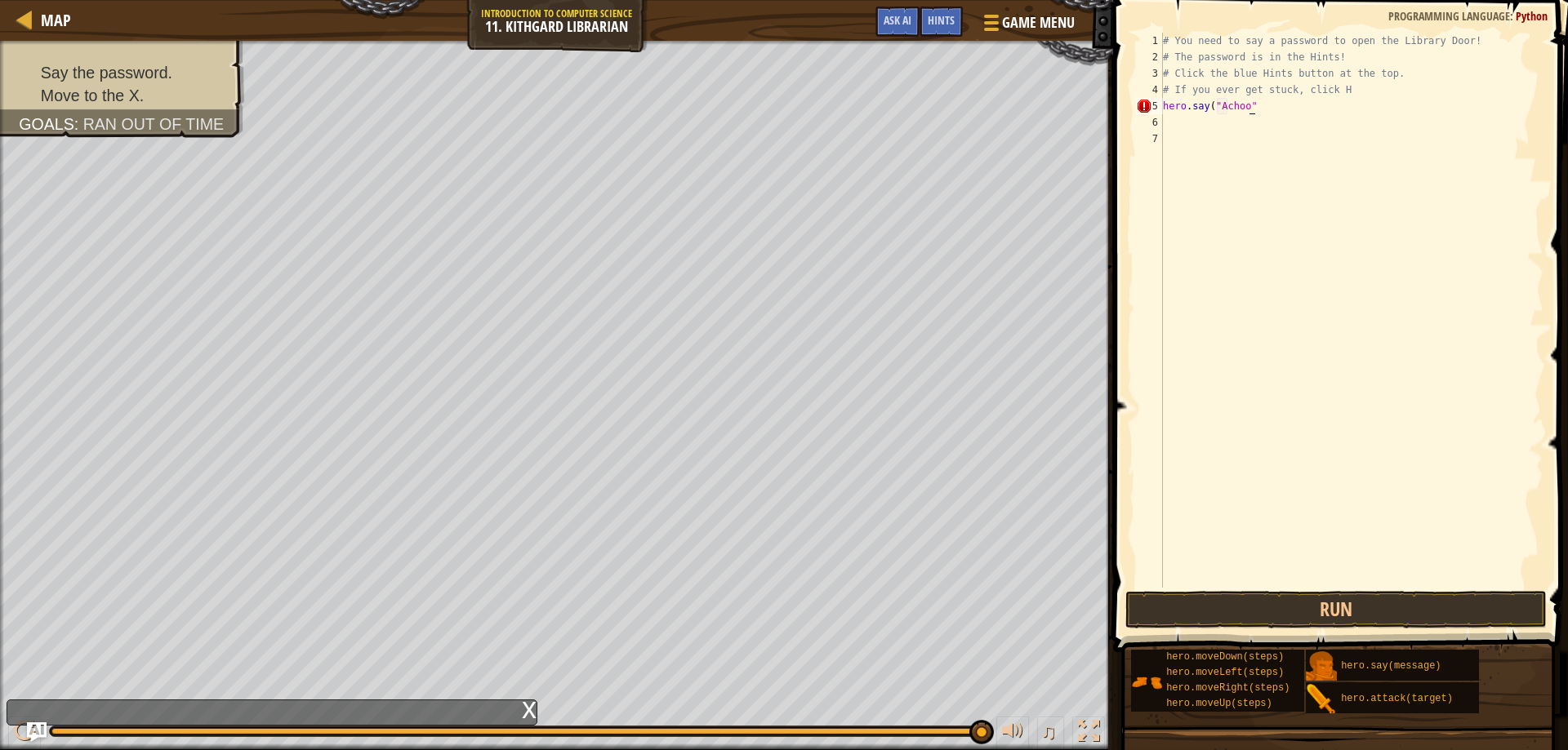
scroll to position [7, 7]
click at [1278, 598] on button "Run" at bounding box center [1337, 610] width 422 height 38
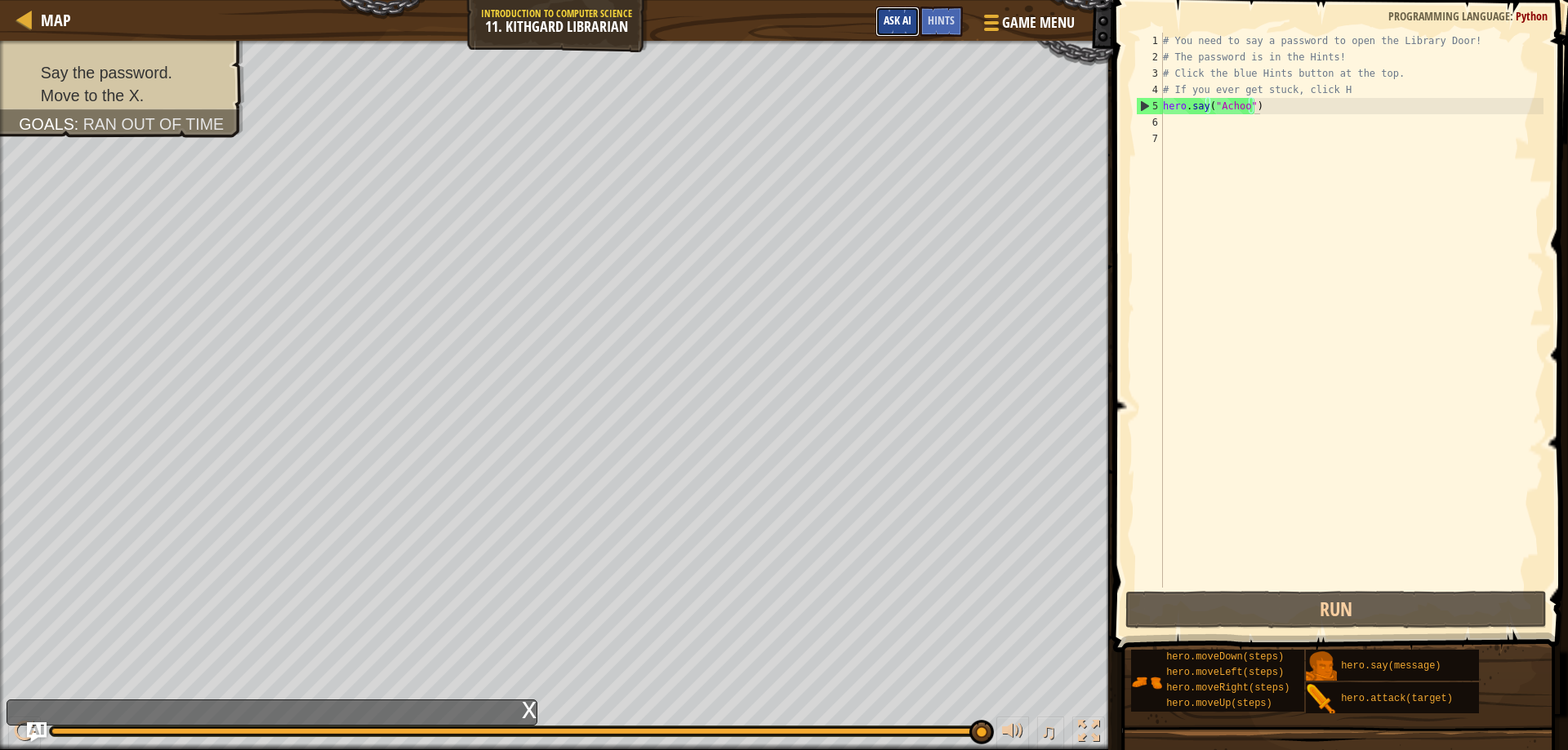
click at [899, 12] on button "Ask AI" at bounding box center [897, 21] width 44 height 30
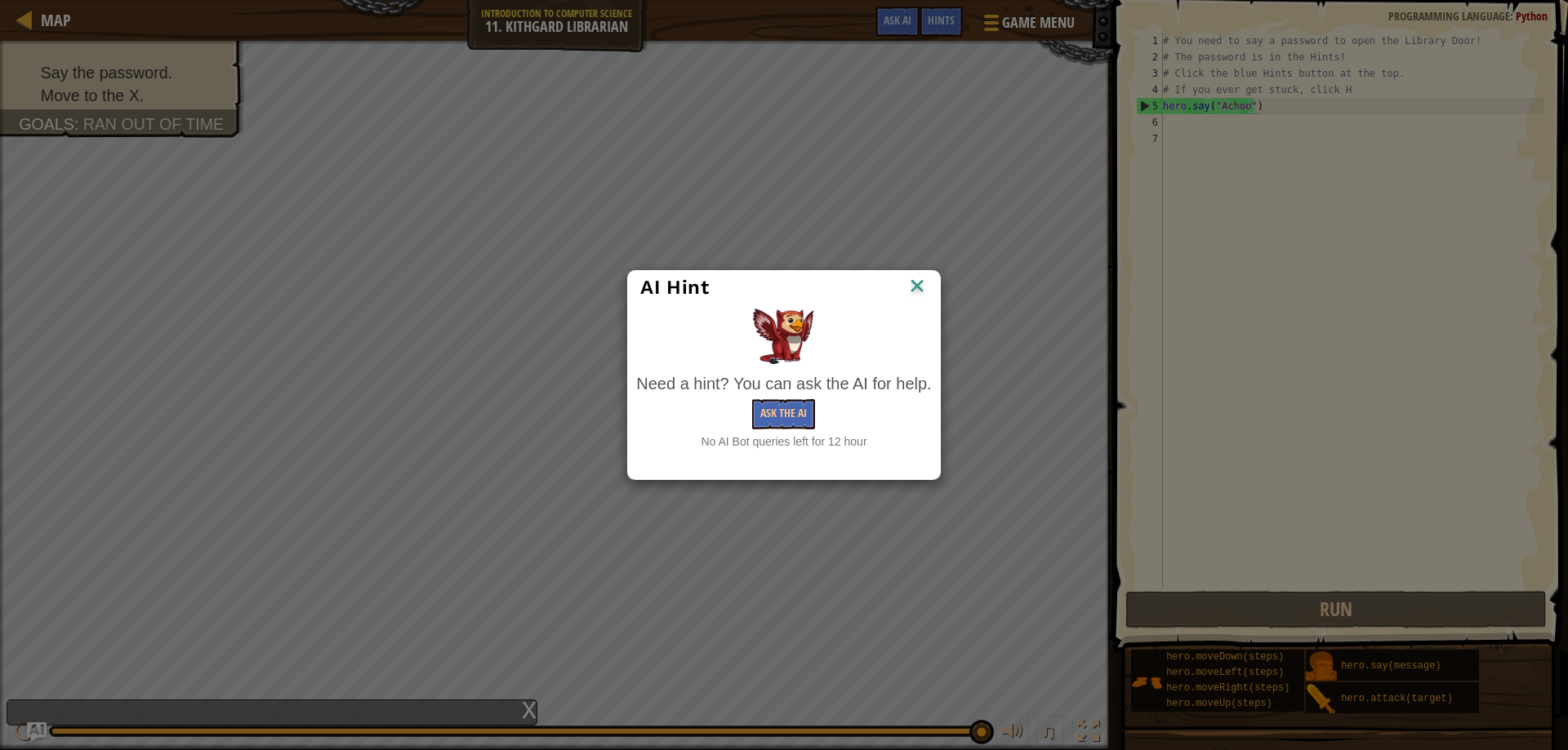
click at [939, 274] on div "AI Hint" at bounding box center [783, 288] width 311 height 34
click at [924, 282] on img at bounding box center [917, 288] width 21 height 25
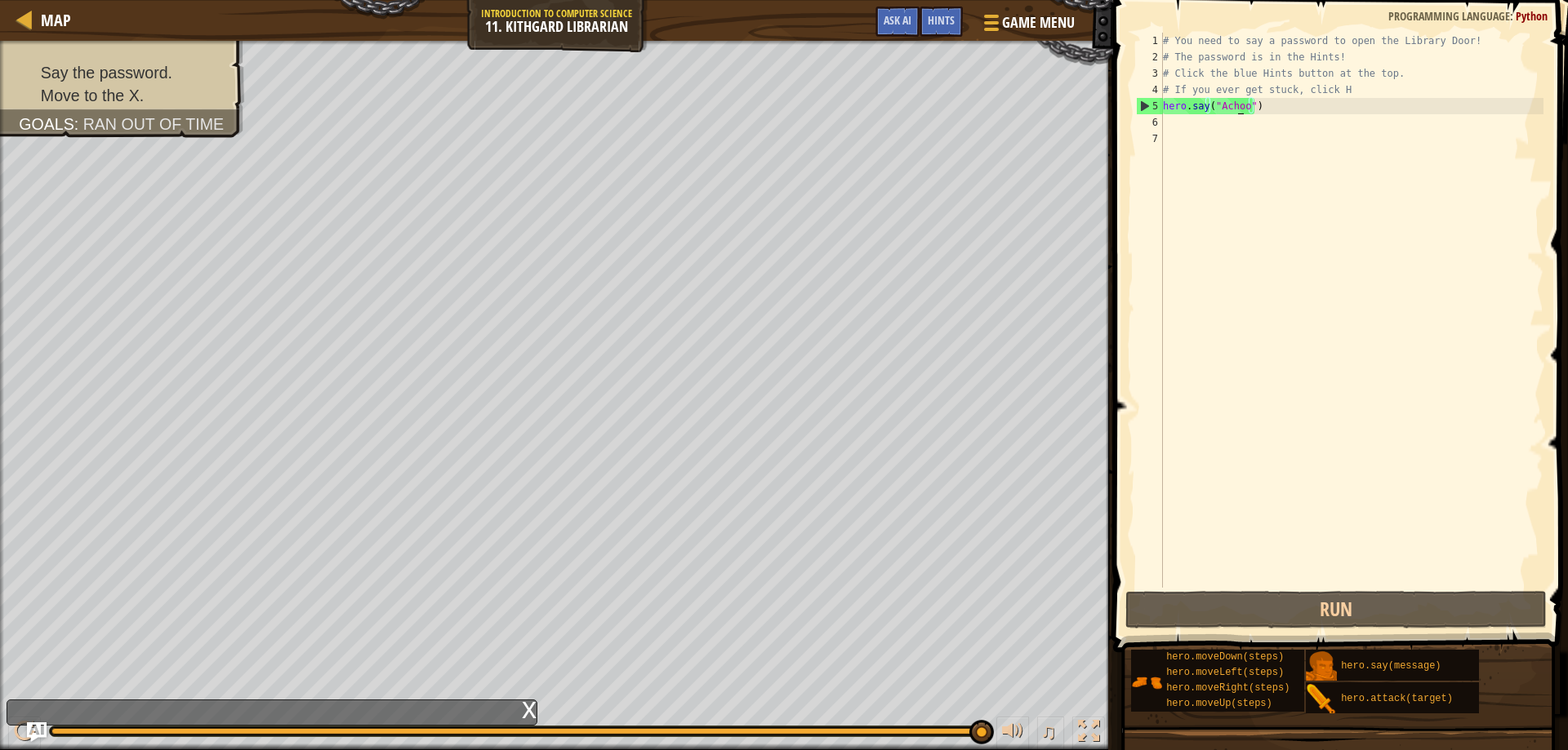
click at [1241, 106] on div "# You need to say a password to open the Library Door! # The password is in the…" at bounding box center [1351, 327] width 384 height 588
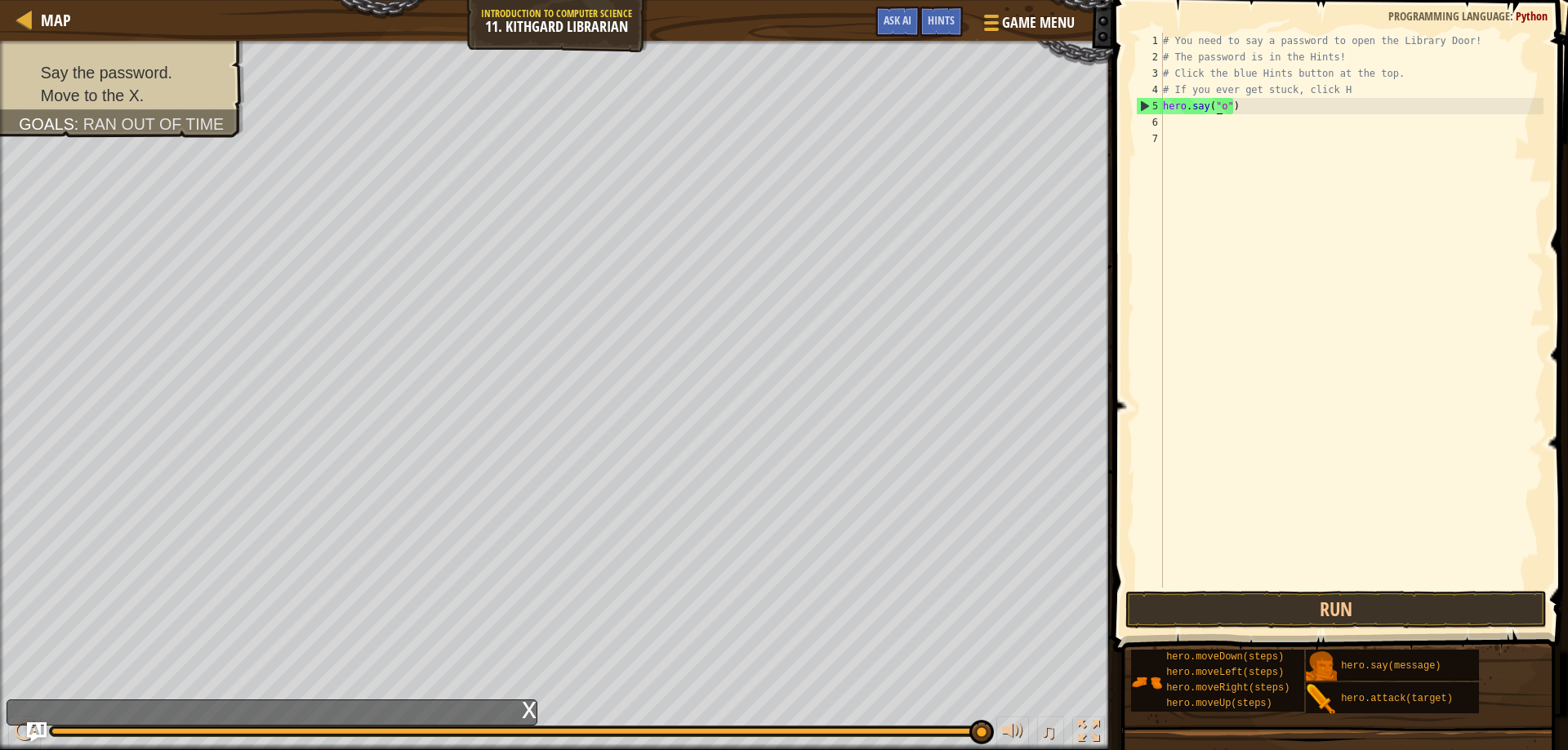
scroll to position [7, 5]
click at [1239, 106] on div "# You need to say a password to open the Library Door! # The password is in the…" at bounding box center [1351, 327] width 384 height 588
click at [1208, 108] on div "# You need to say a password to open the Library Door! # The password is in the…" at bounding box center [1351, 327] width 384 height 588
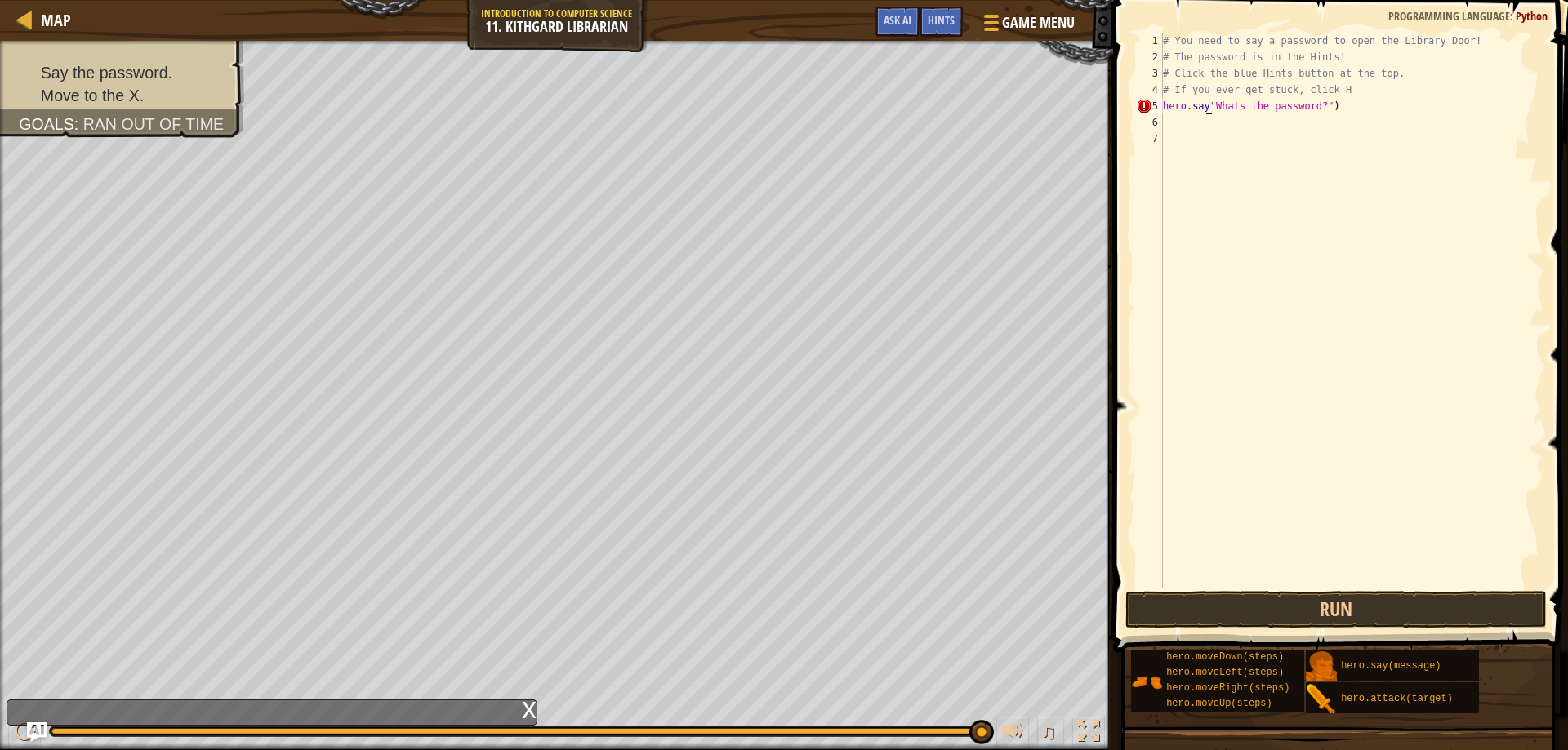
click at [1205, 108] on div "# You need to say a password to open the Library Door! # The password is in the…" at bounding box center [1351, 327] width 384 height 588
click at [1346, 106] on div "# You need to say a password to open the Library Door! # The password is in the…" at bounding box center [1351, 327] width 384 height 588
type textarea "h"
type textarea "H"
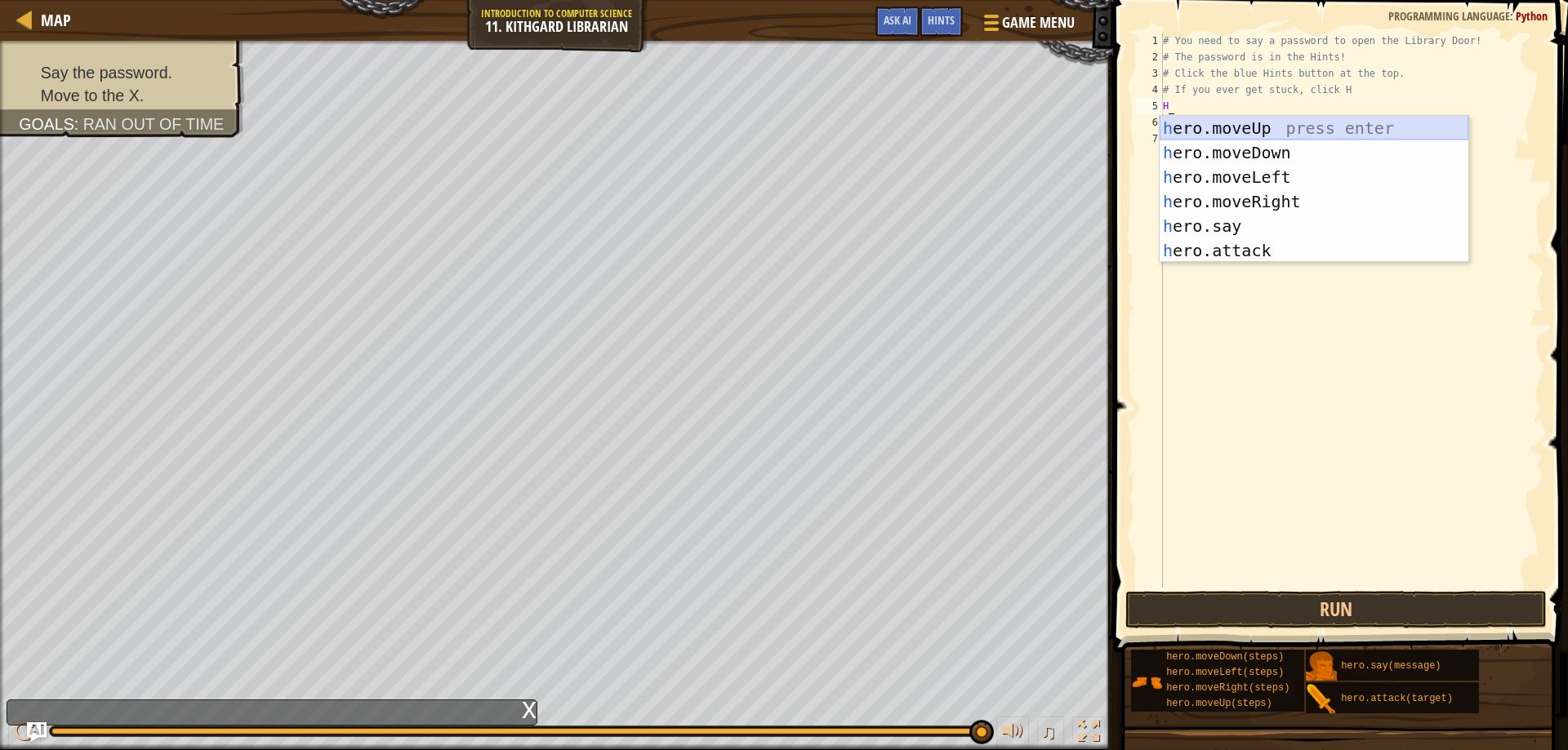
click at [1242, 128] on div "h ero.moveUp press enter h ero.moveDown press enter h ero.moveLeft press enter …" at bounding box center [1314, 214] width 309 height 196
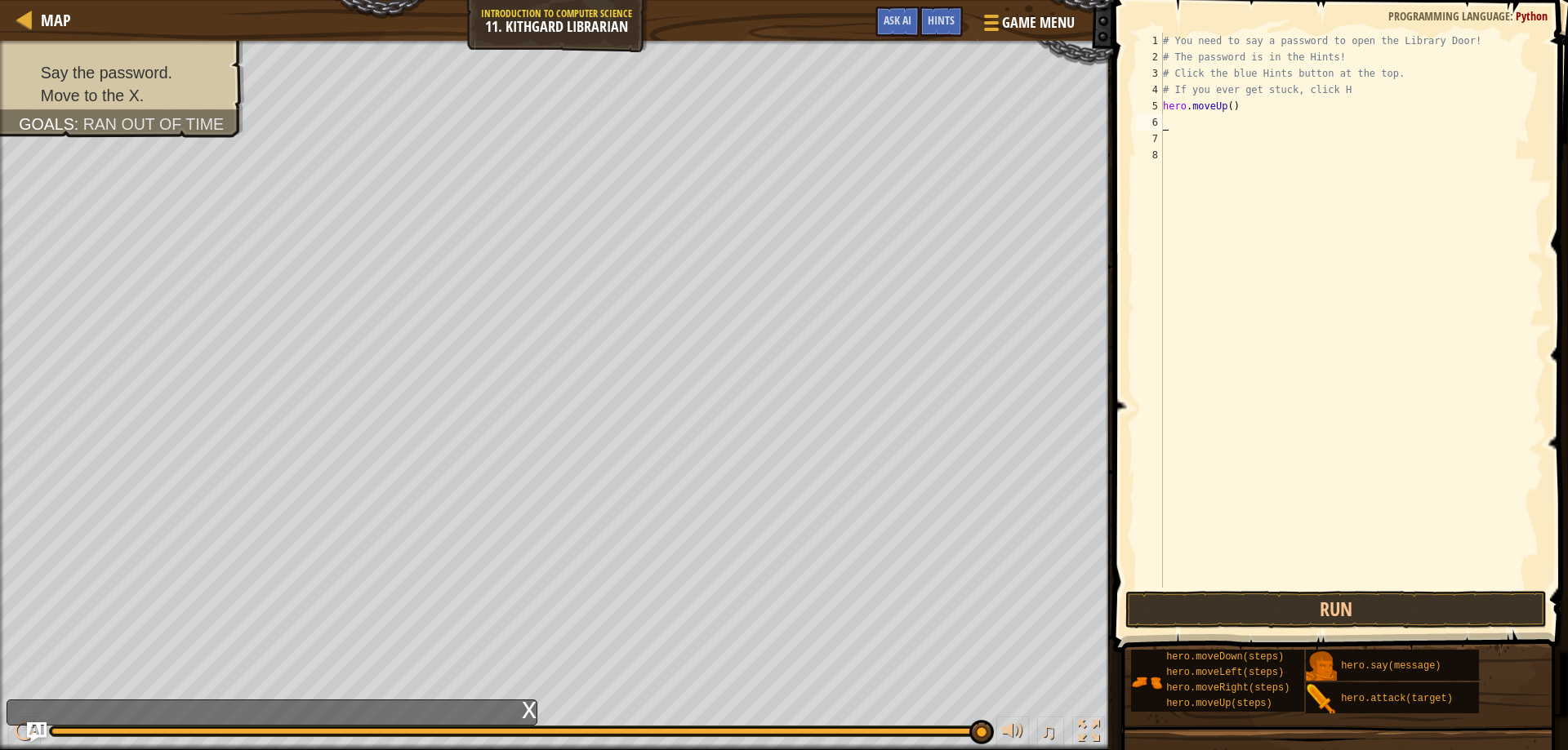
type textarea "h"
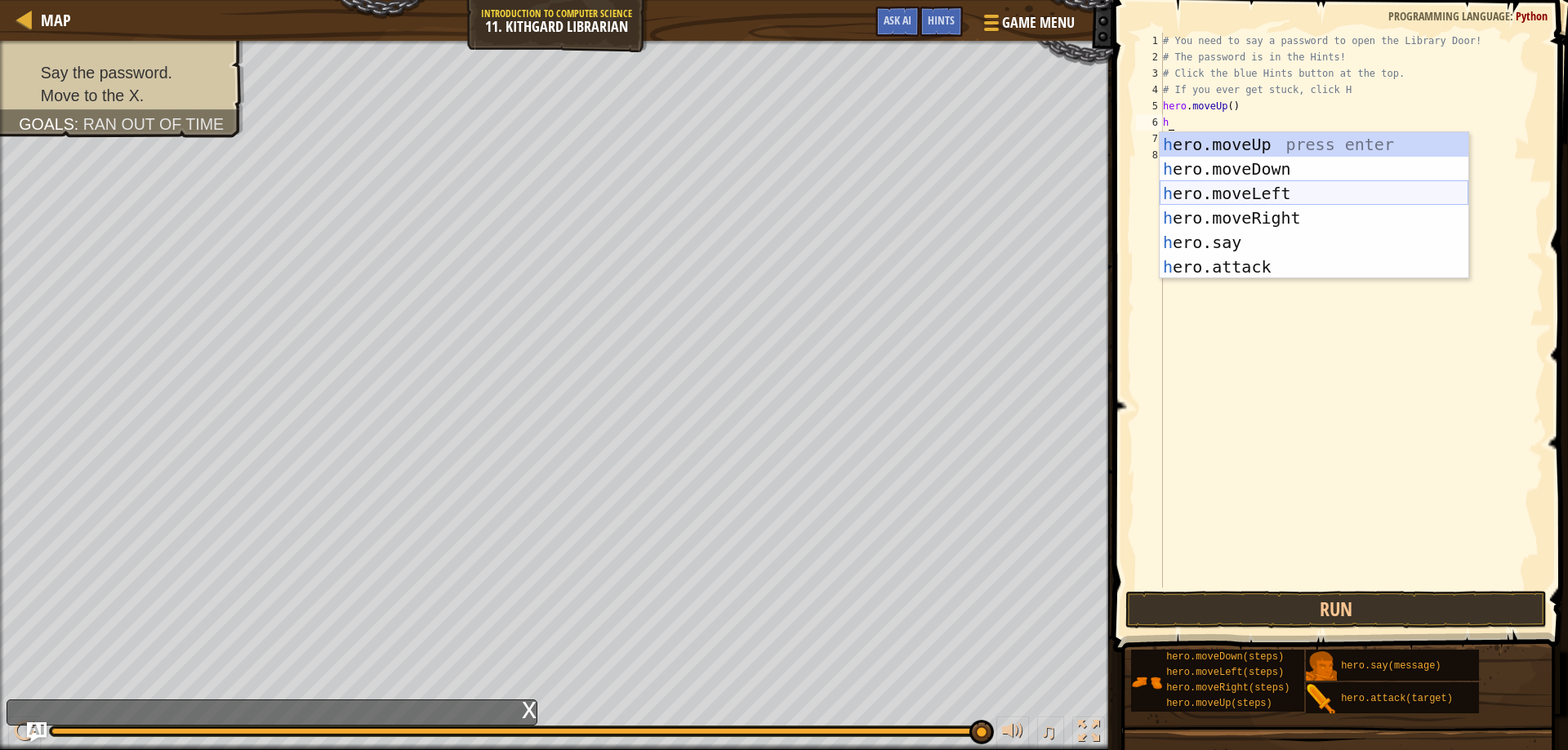
click at [1243, 194] on div "h ero.moveUp press enter h ero.moveDown press enter h ero.moveLeft press enter …" at bounding box center [1314, 230] width 309 height 196
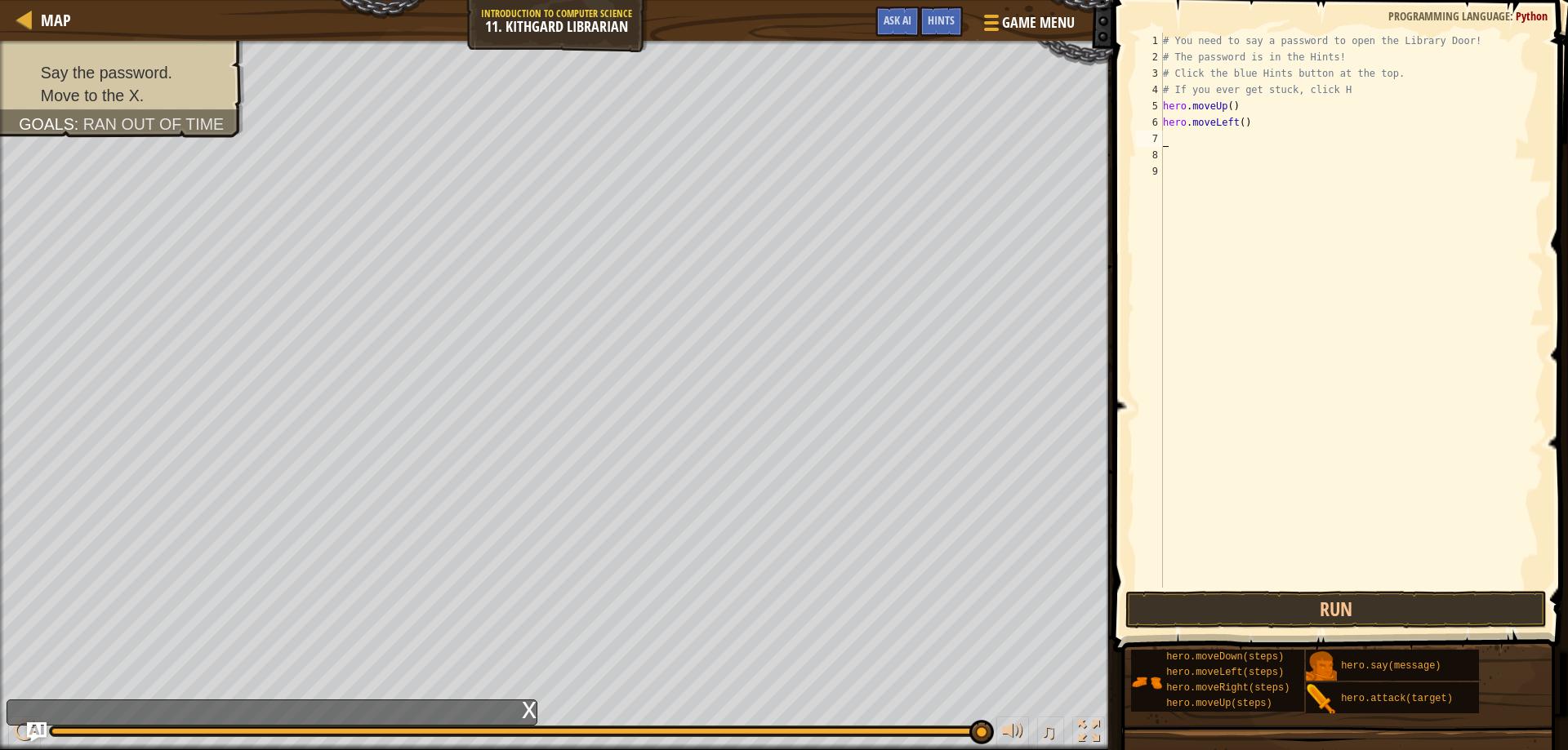
click at [1209, 140] on div "# You need to say a password to open the Library Door! # The password is in the…" at bounding box center [1351, 327] width 384 height 588
type textarea "H"
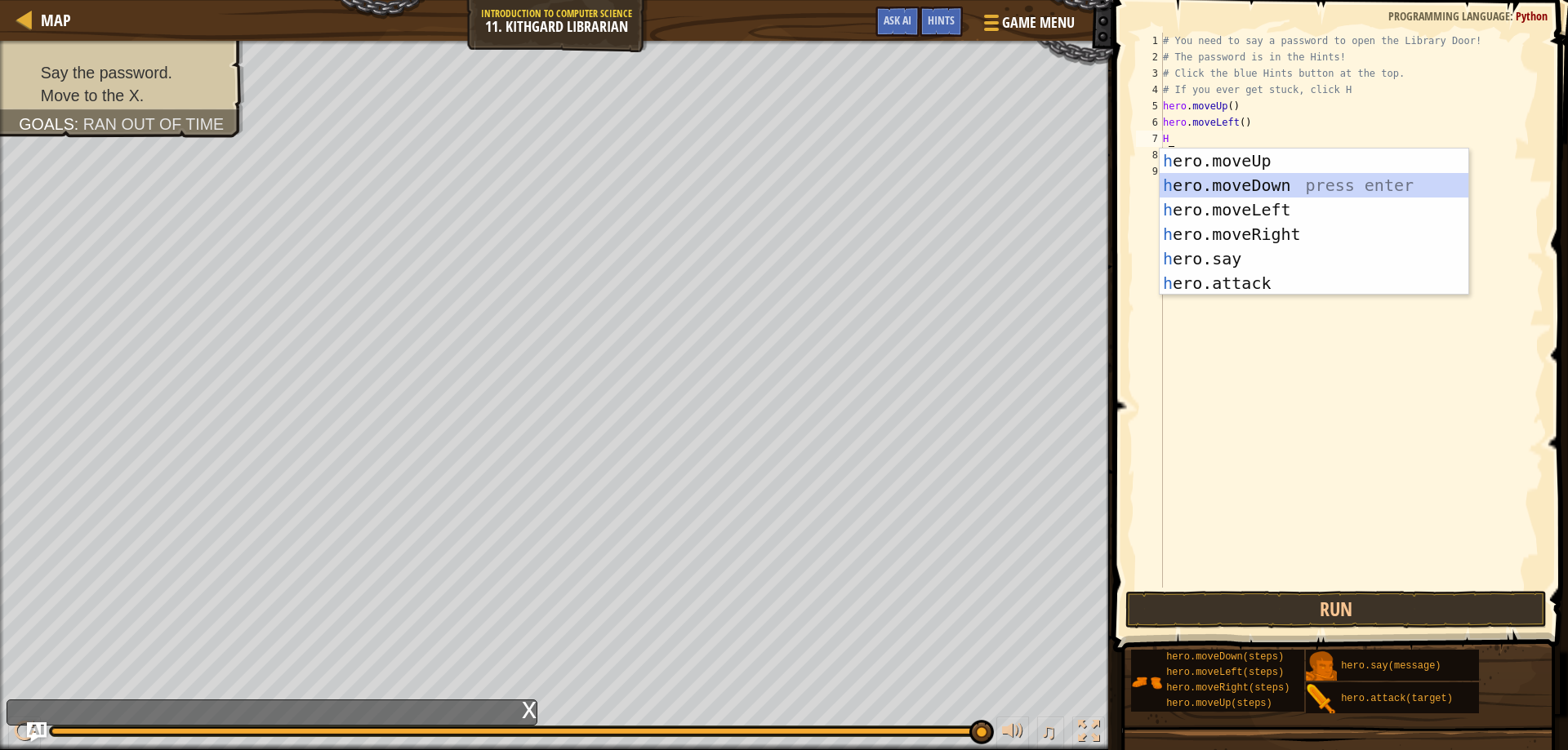
click at [1230, 189] on div "h ero.moveUp press enter h ero.moveDown press enter h ero.moveLeft press enter …" at bounding box center [1314, 246] width 309 height 196
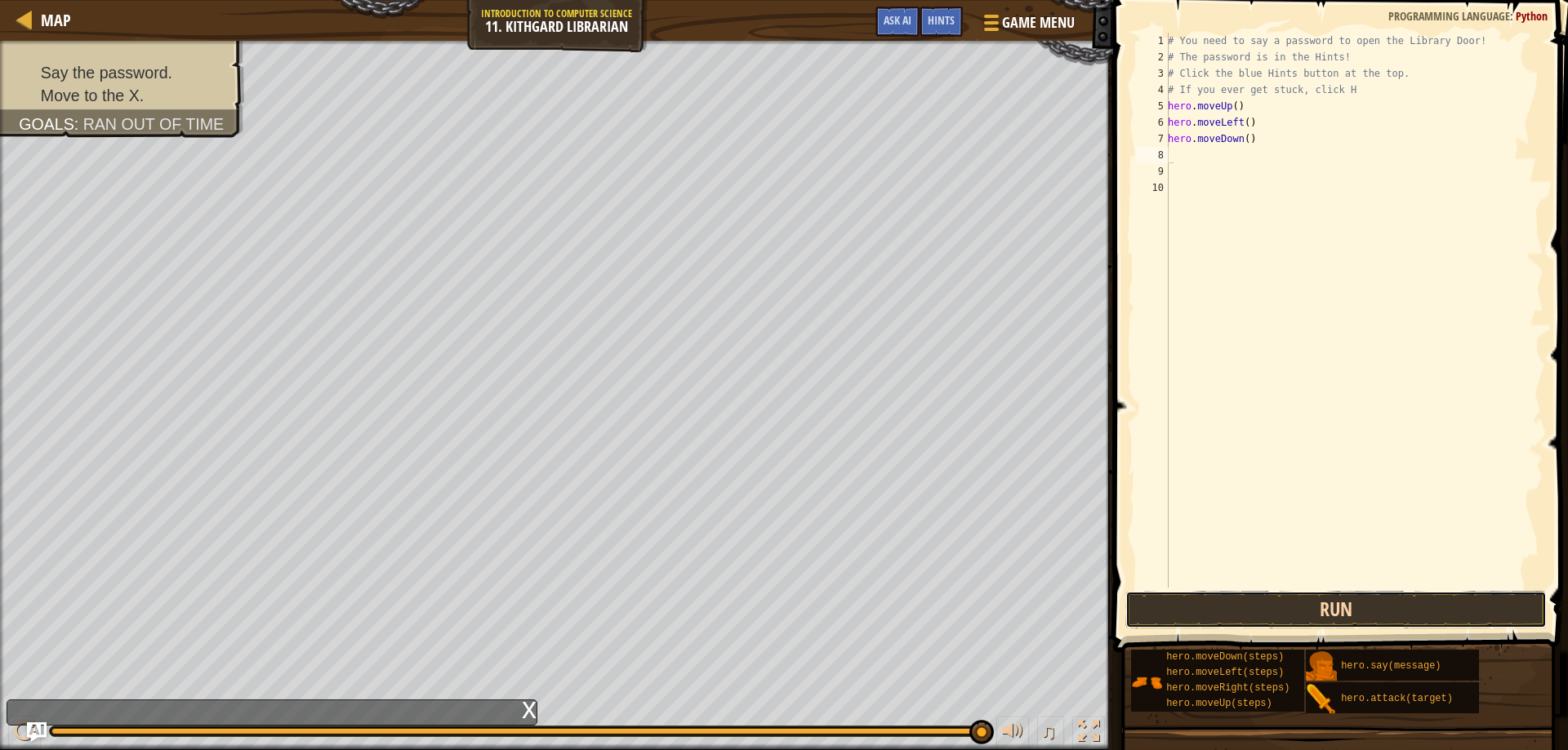
click at [1223, 609] on button "Run" at bounding box center [1337, 610] width 422 height 38
type textarea "h"
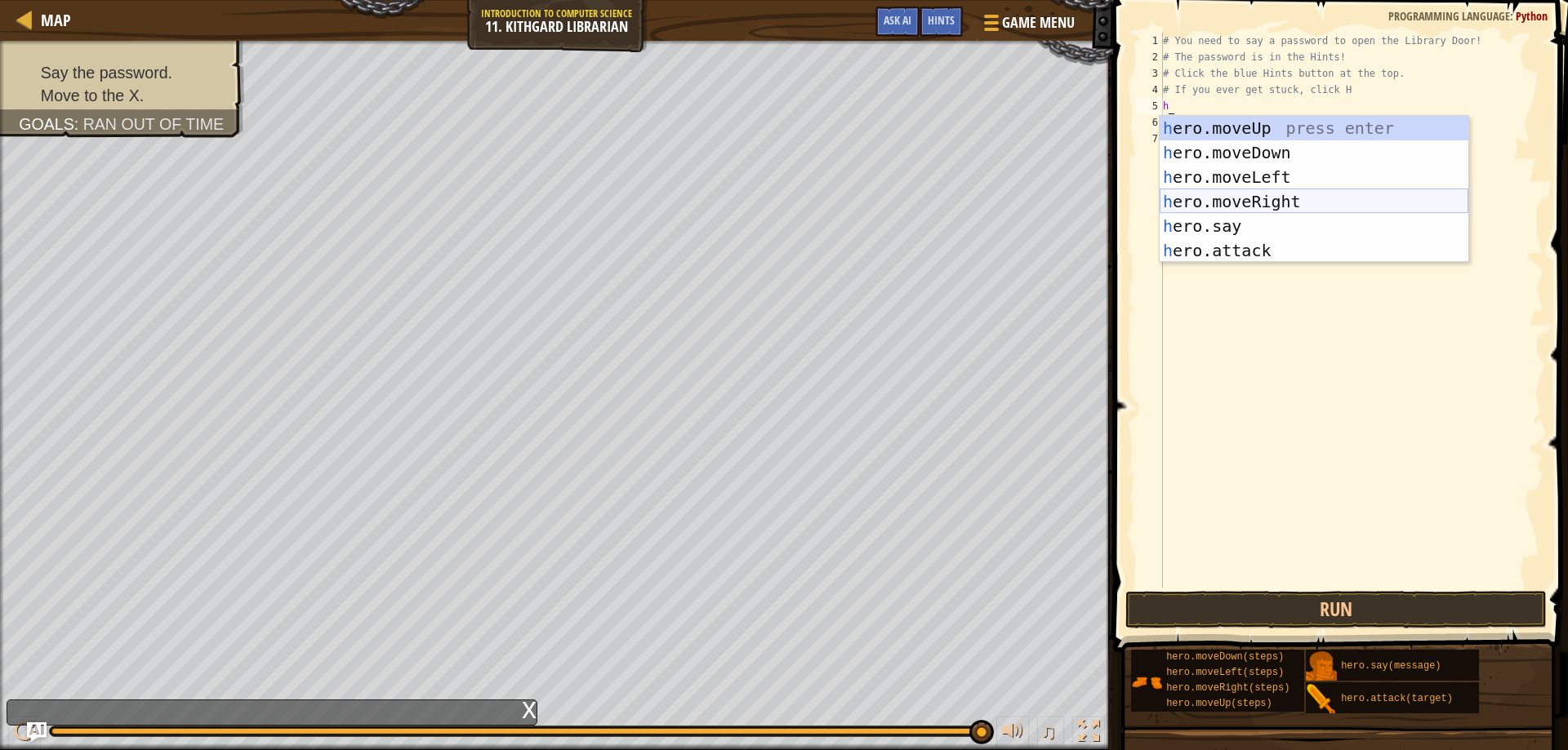
click at [1216, 198] on div "h ero.moveUp press enter h ero.moveDown press enter h ero.moveLeft press enter …" at bounding box center [1314, 214] width 309 height 196
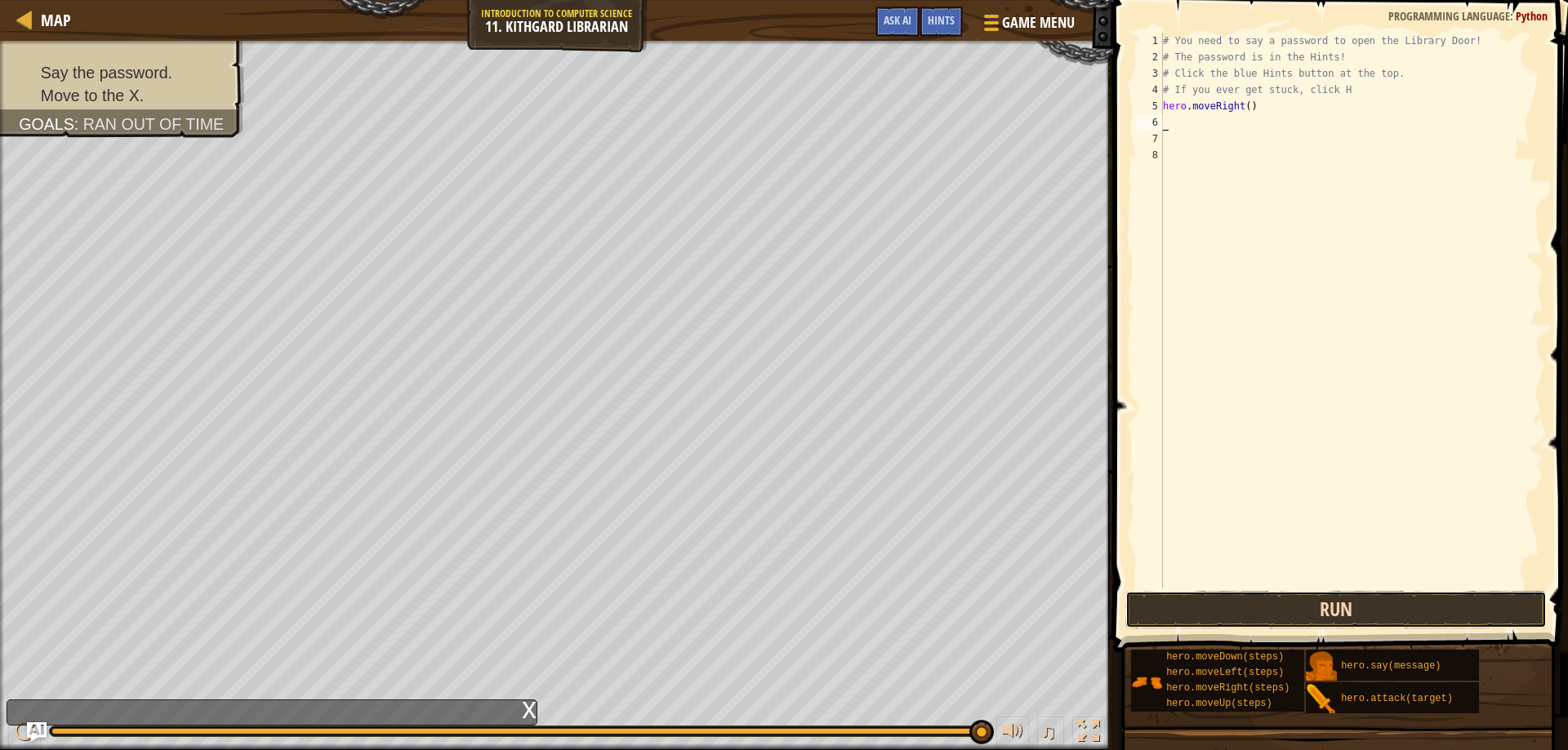
click at [1194, 613] on button "Run" at bounding box center [1337, 610] width 422 height 38
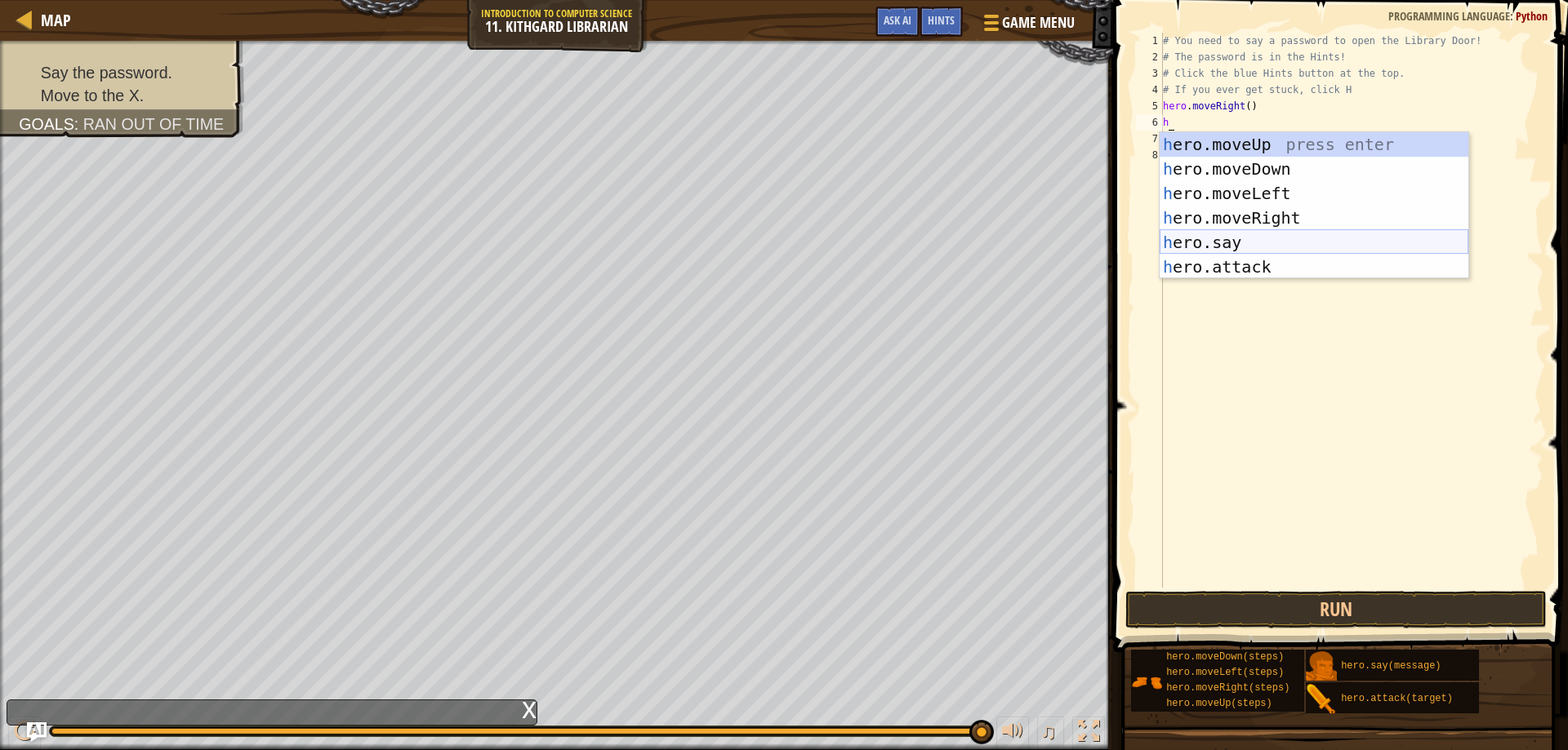
click at [1215, 239] on div "h ero.moveUp press enter h ero.moveDown press enter h ero.moveLeft press enter …" at bounding box center [1314, 230] width 309 height 196
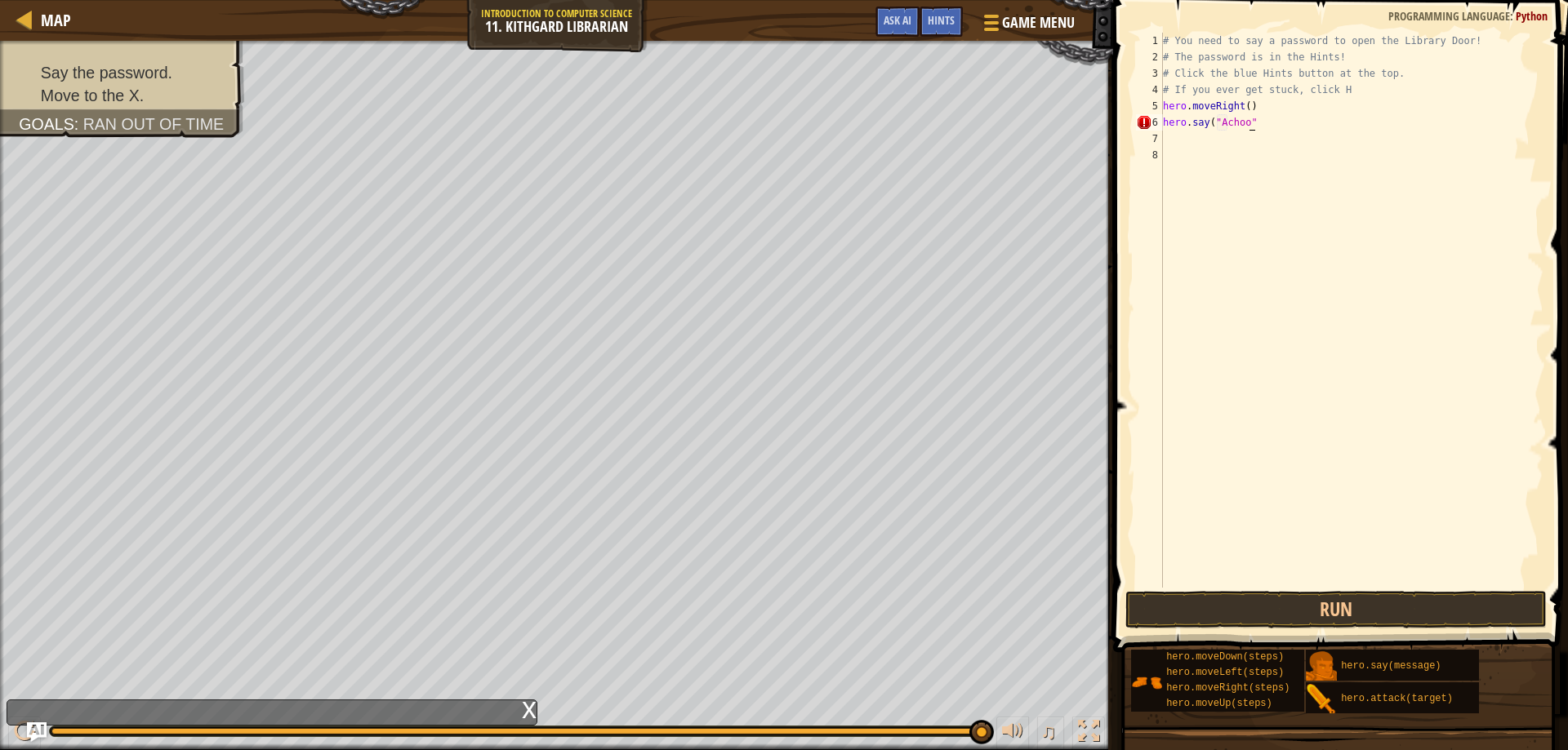
scroll to position [7, 7]
click at [1211, 609] on button "Run" at bounding box center [1337, 610] width 422 height 38
drag, startPoint x: 1269, startPoint y: 106, endPoint x: 1149, endPoint y: 111, distance: 120.1
click at [1149, 111] on div "hero.say(Hush) 1 2 3 4 5 6 7 8 # You need to say a password to open the Library…" at bounding box center [1339, 311] width 411 height 555
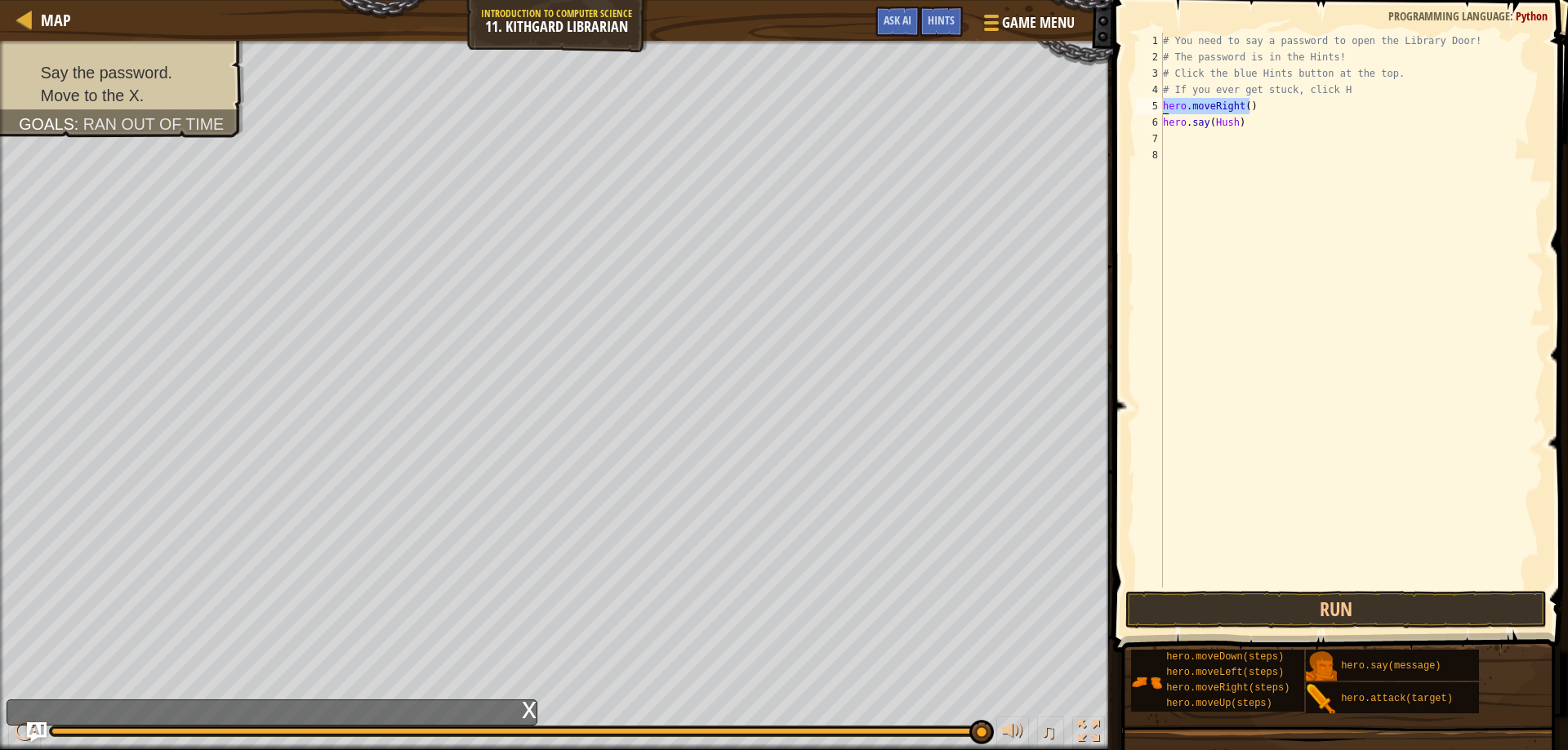
type textarea "hero.moveRight()"
type textarea "# If you ever get stuck, click H"
click at [1186, 127] on div "# You need to say a password to open the Library Door! # The password is in the…" at bounding box center [1351, 327] width 384 height 588
type textarea "h"
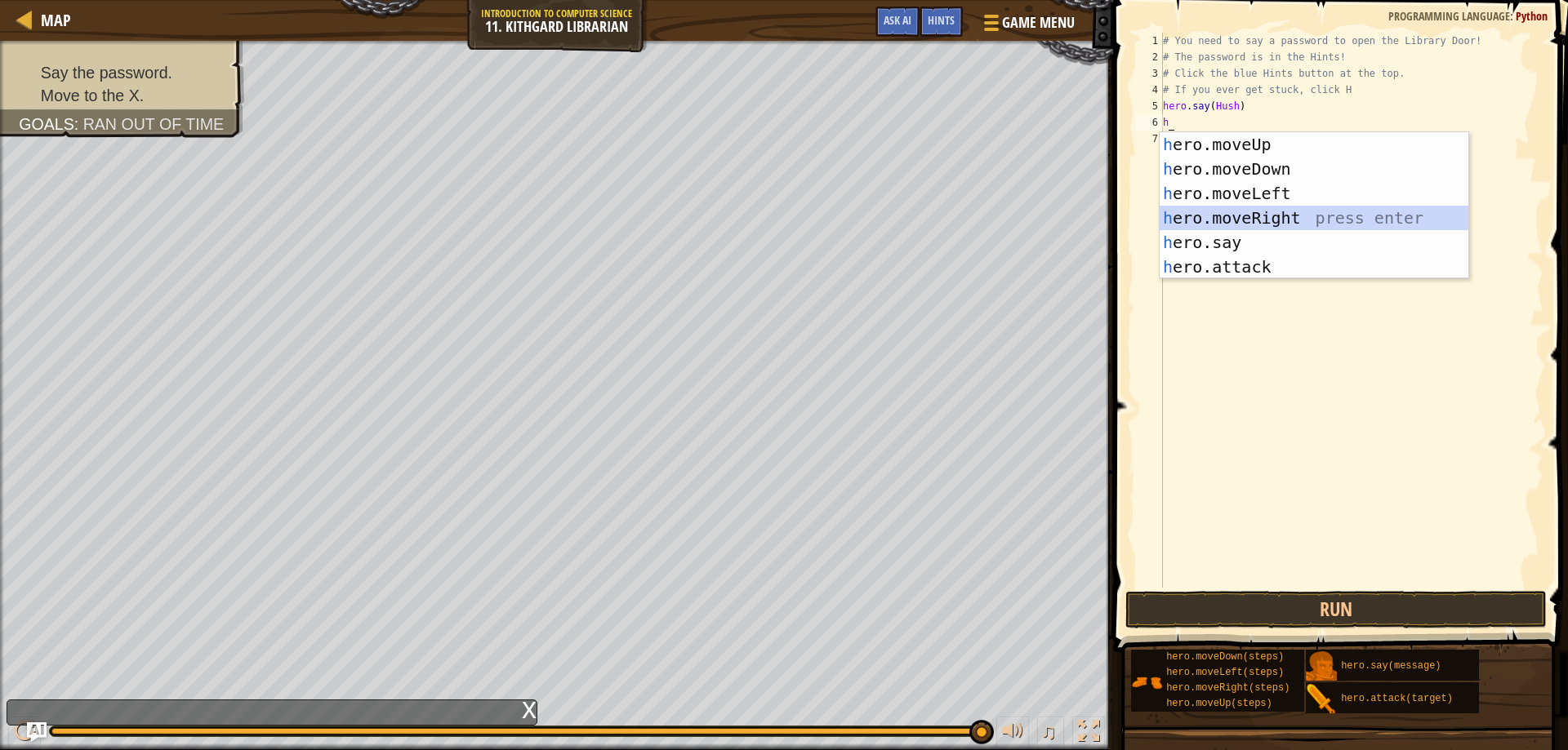
click at [1247, 219] on div "h ero.moveUp press enter h ero.moveDown press enter h ero.moveLeft press enter …" at bounding box center [1314, 230] width 309 height 196
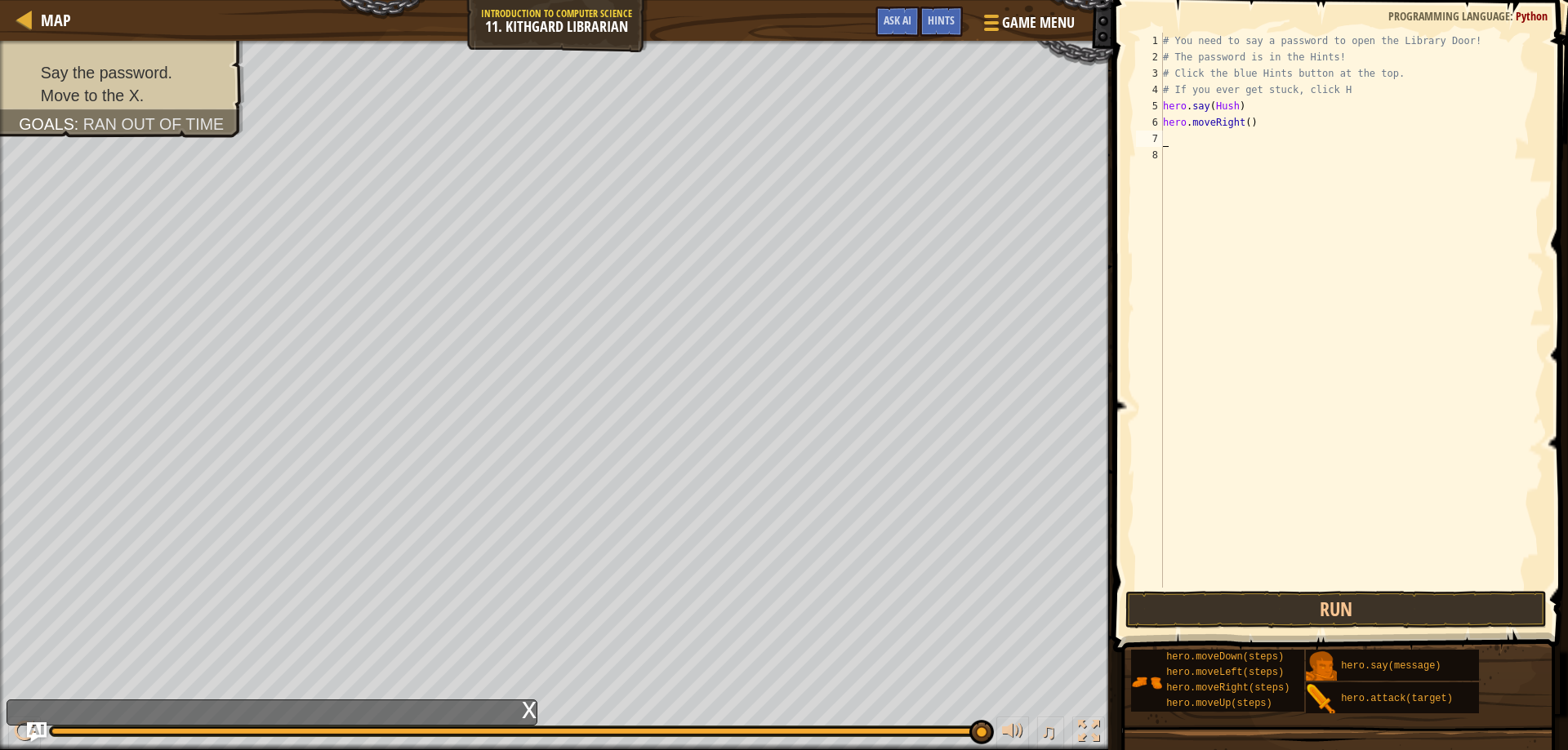
click at [1244, 121] on div "# You need to say a password to open the Library Door! # The password is in the…" at bounding box center [1351, 327] width 384 height 588
click at [1280, 605] on button "Run" at bounding box center [1337, 610] width 422 height 38
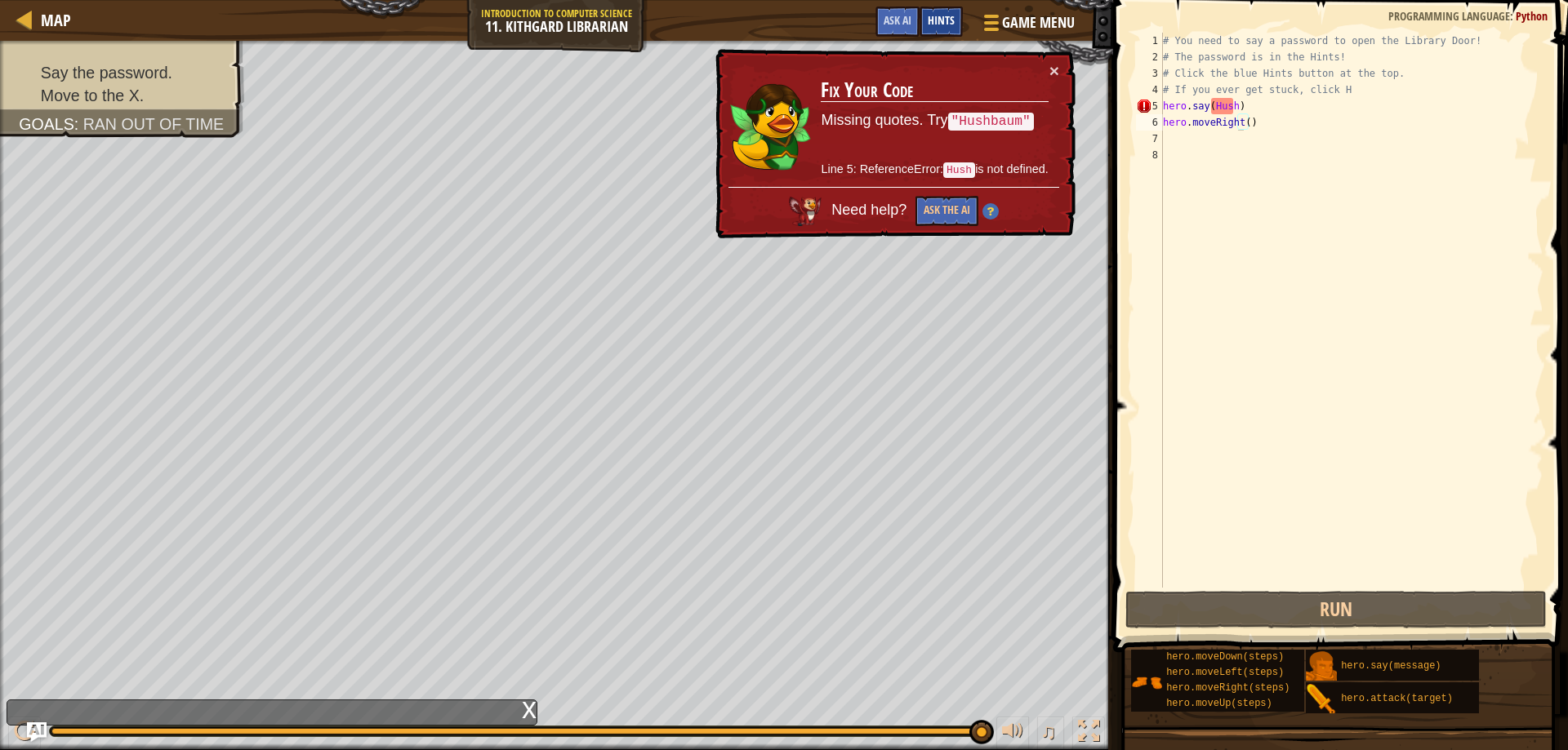
click at [939, 30] on div "Hints" at bounding box center [941, 21] width 44 height 30
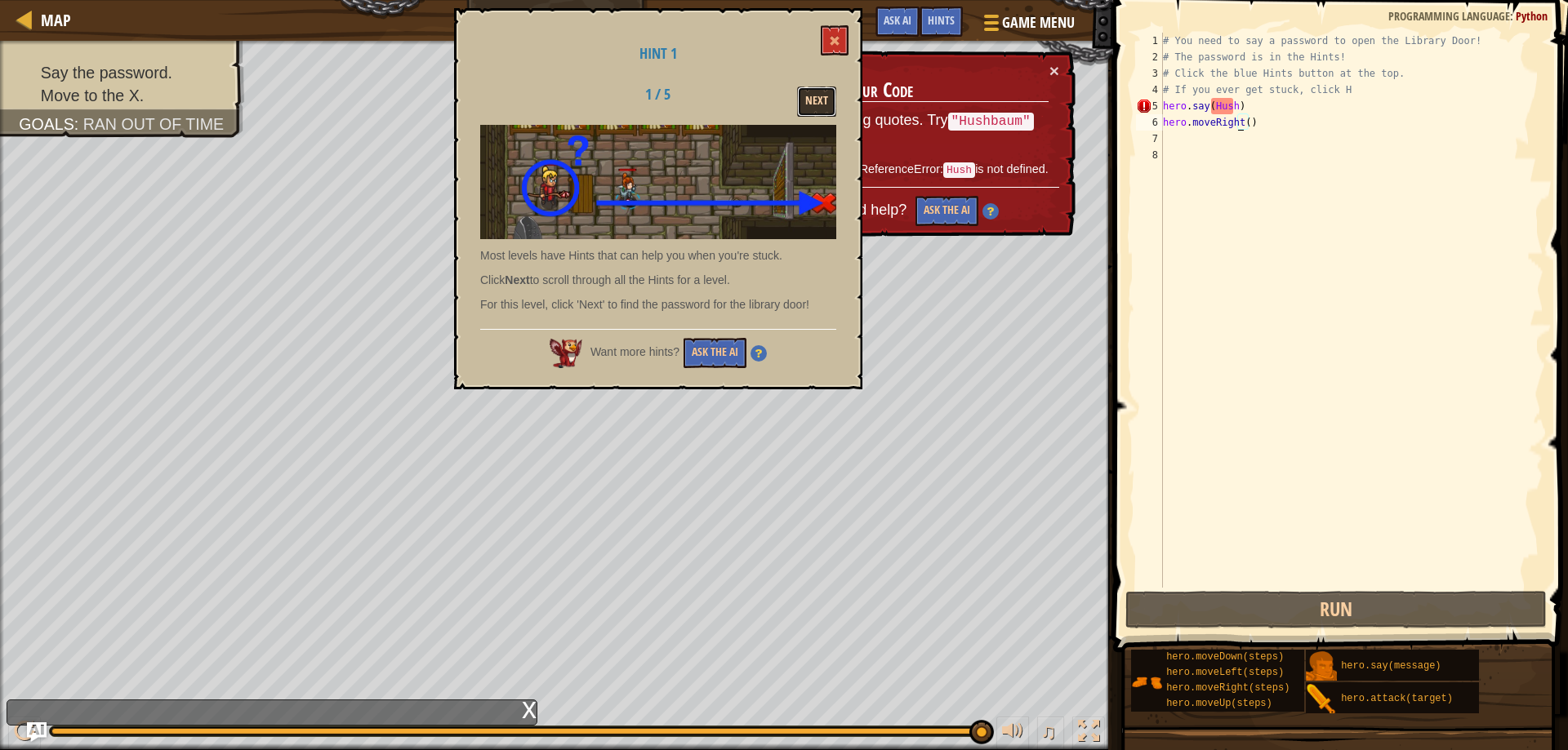
click at [814, 106] on button "Next" at bounding box center [817, 101] width 39 height 30
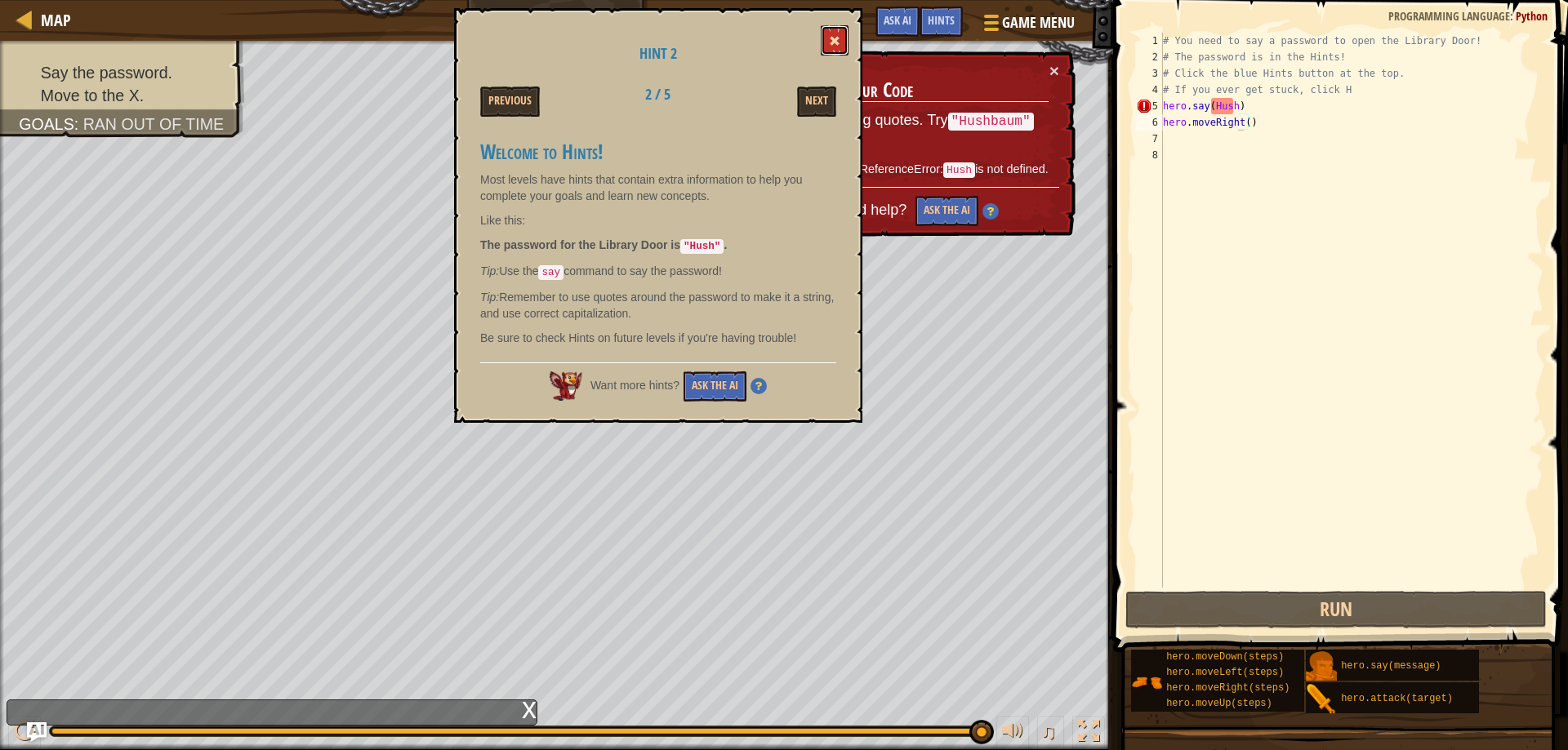
click at [843, 28] on button at bounding box center [835, 40] width 28 height 30
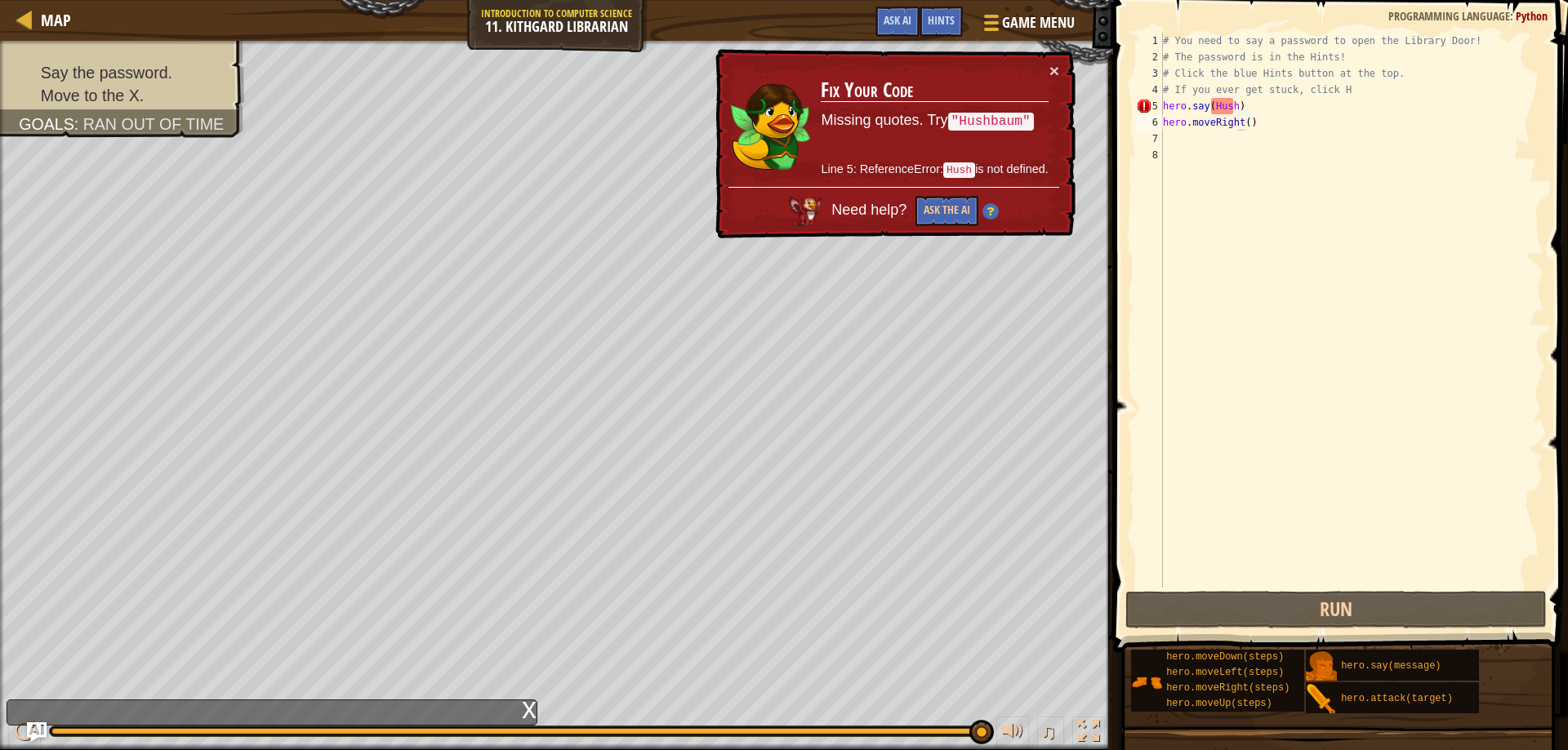
click at [1230, 110] on div "# You need to say a password to open the Library Door! # The password is in the…" at bounding box center [1351, 327] width 384 height 588
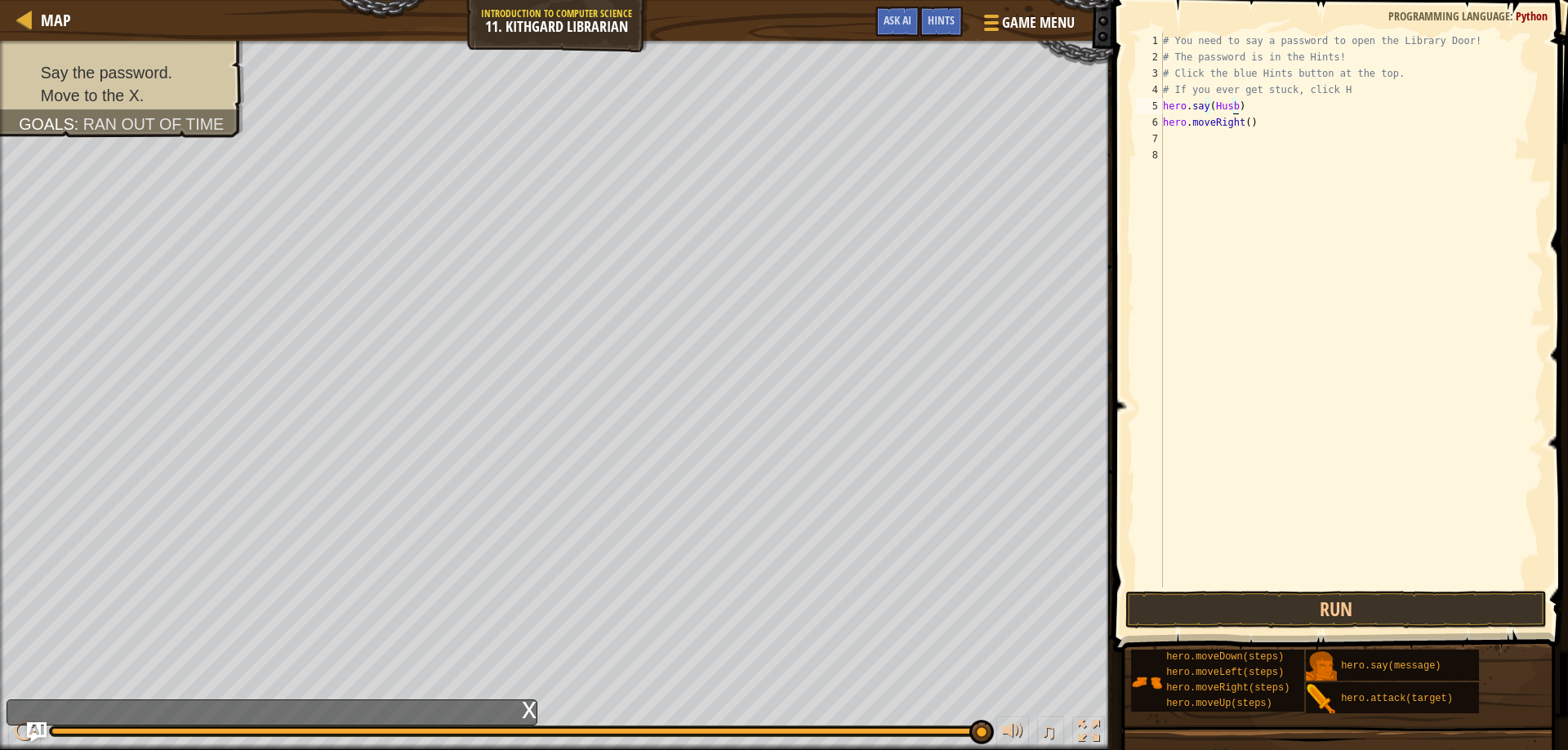
click at [1234, 106] on div "# You need to say a password to open the Library Door! # The password is in the…" at bounding box center [1351, 327] width 384 height 588
drag, startPoint x: 1259, startPoint y: 113, endPoint x: 1149, endPoint y: 99, distance: 110.9
click at [1149, 99] on div "hero.say([PERSON_NAME])) 1 2 3 4 5 6 7 8 # You need to say a password to open t…" at bounding box center [1339, 311] width 411 height 555
type textarea "hero.say(Hushbaum)"
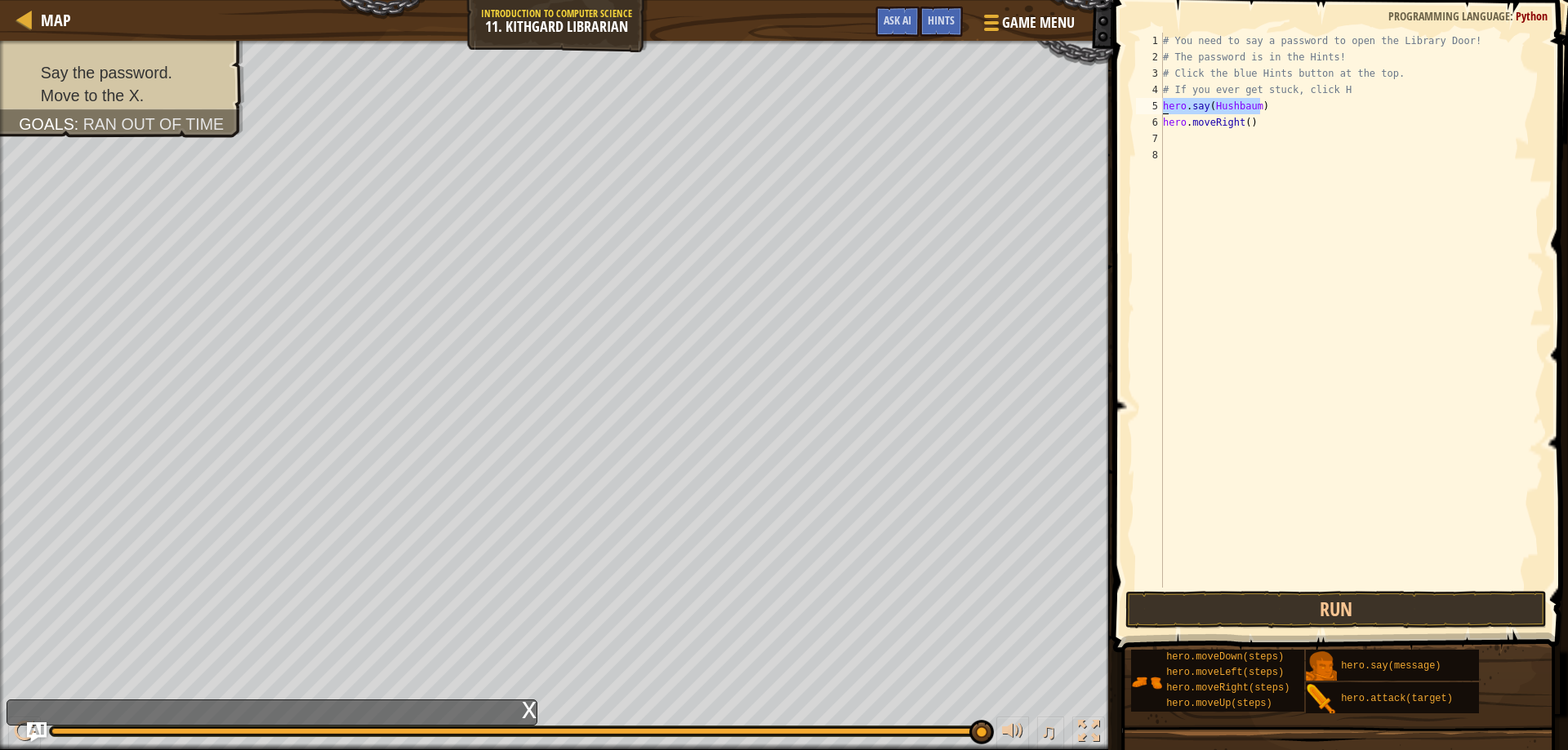
scroll to position [7, 0]
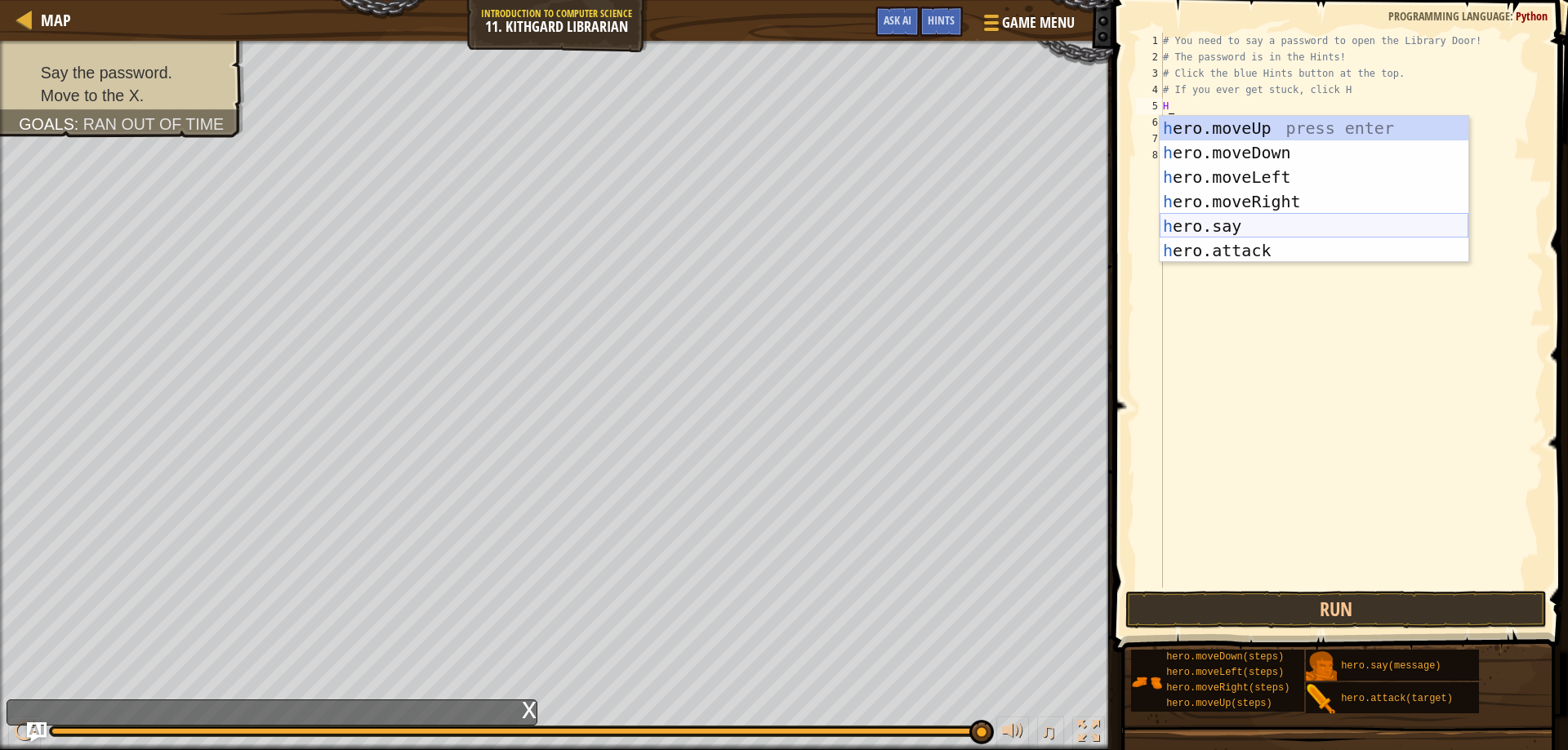
click at [1203, 231] on div "h ero.moveUp press enter h ero.moveDown press enter h ero.moveLeft press enter …" at bounding box center [1314, 214] width 309 height 196
type textarea "hero.say("message")"
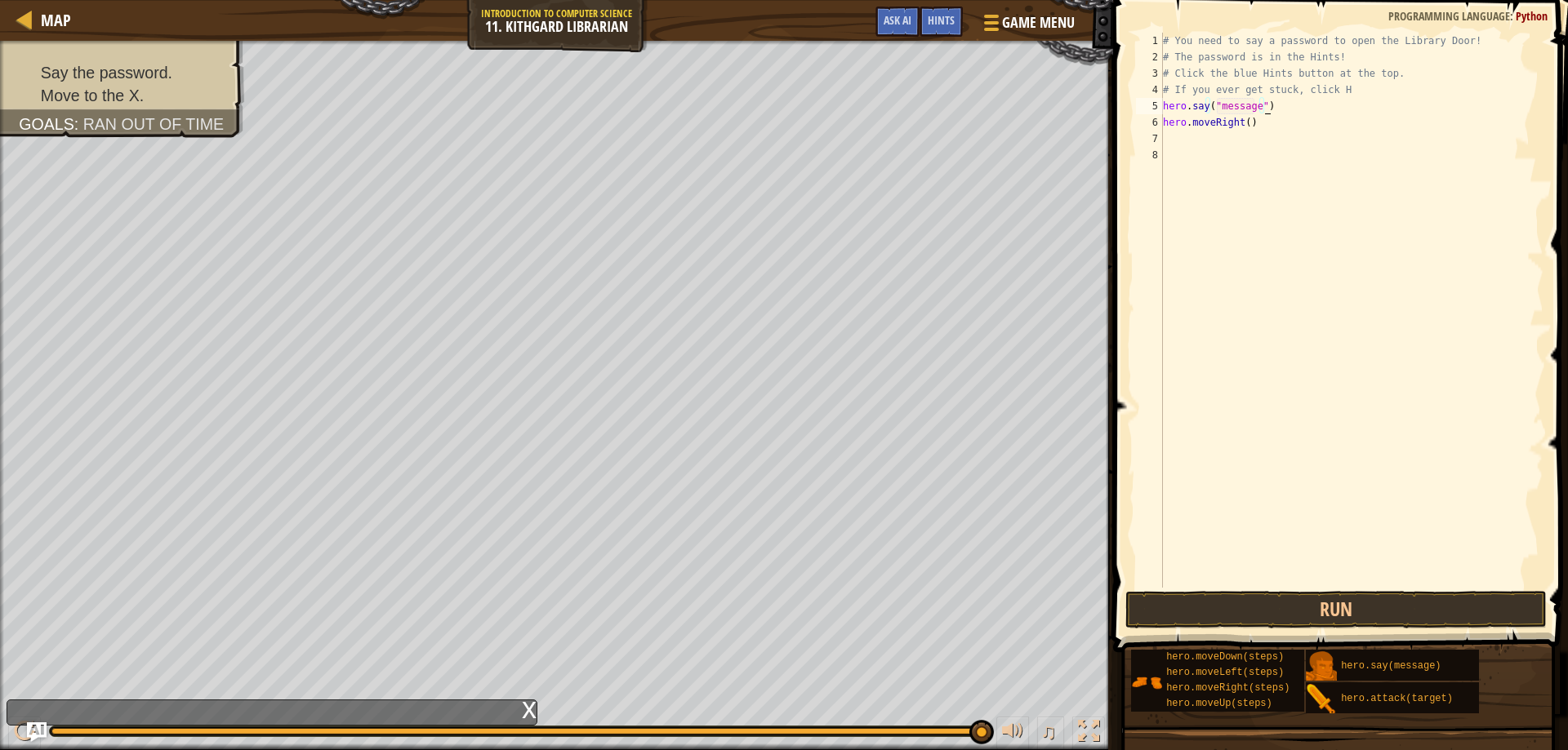
type textarea "hero.say("message""
click at [1168, 139] on div "# You need to say a password to open the Library Door! # The password is in the…" at bounding box center [1351, 327] width 384 height 588
type textarea "hero.moveRight()"
click at [1164, 146] on div "# You need to say a password to open the Library Door! # The password is in the…" at bounding box center [1351, 327] width 384 height 588
click at [1258, 107] on div "# You need to say a password to open the Library Door! # The password is in the…" at bounding box center [1351, 327] width 384 height 588
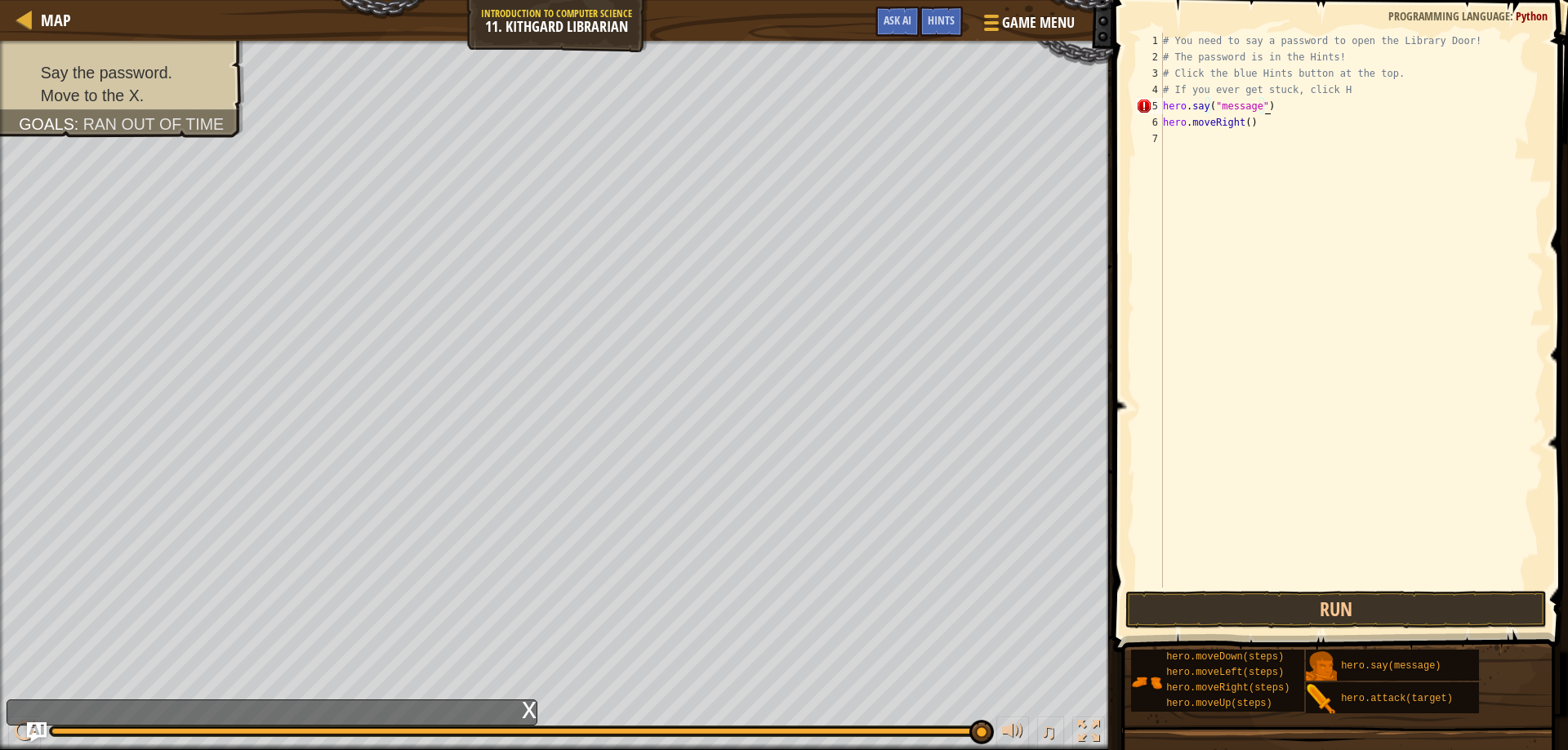
scroll to position [7, 7]
click at [1254, 107] on div "# You need to say a password to open the Library Door! # The password is in the…" at bounding box center [1351, 327] width 384 height 588
type textarea "hero.say("Hush")"
click at [1213, 623] on button "Run" at bounding box center [1337, 610] width 422 height 38
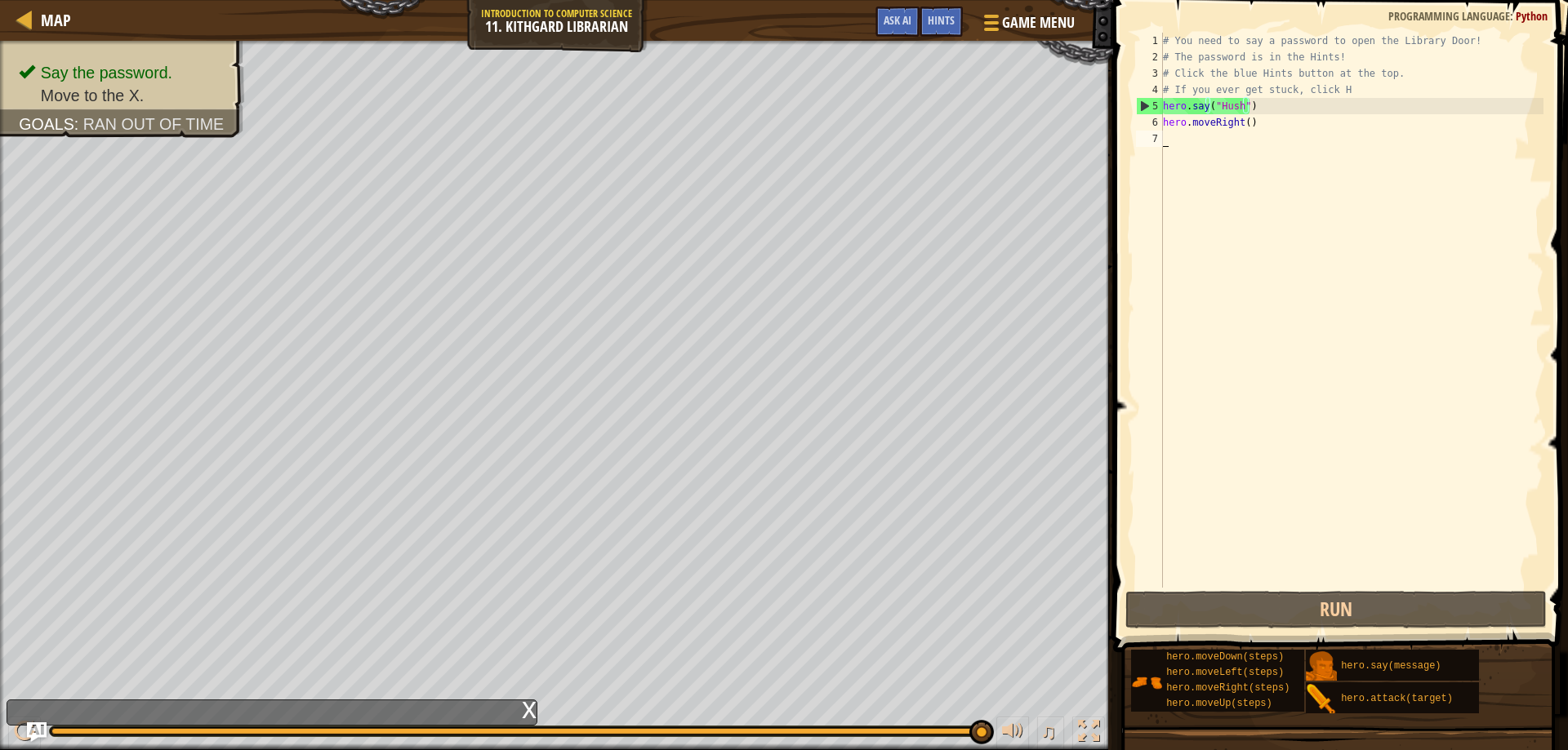
click at [1204, 134] on div "# You need to say a password to open the Library Door! # The password is in the…" at bounding box center [1351, 327] width 384 height 588
type textarea "h"
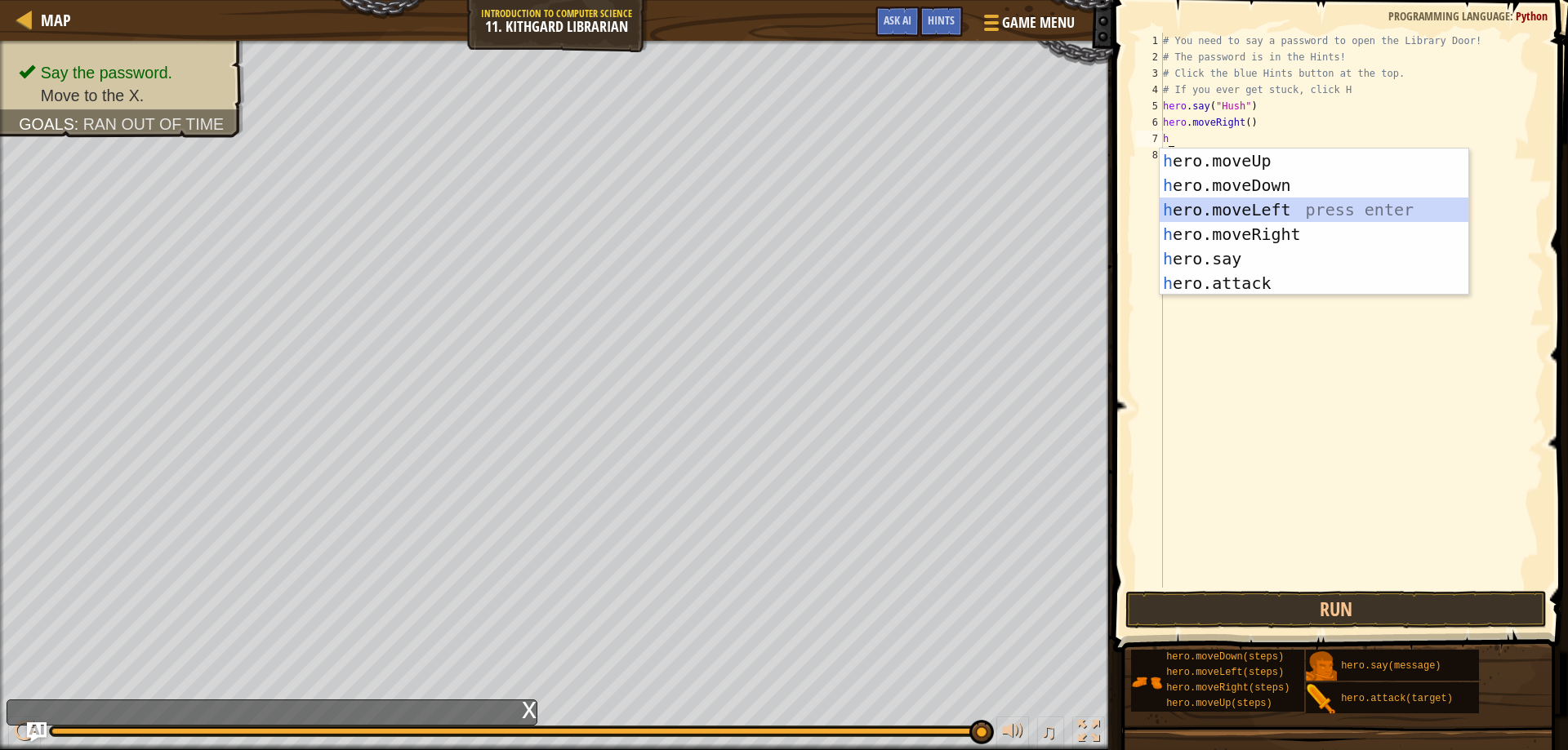
click at [1240, 220] on div "h ero.moveUp press enter h ero.moveDown press enter h ero.moveLeft press enter …" at bounding box center [1314, 246] width 309 height 196
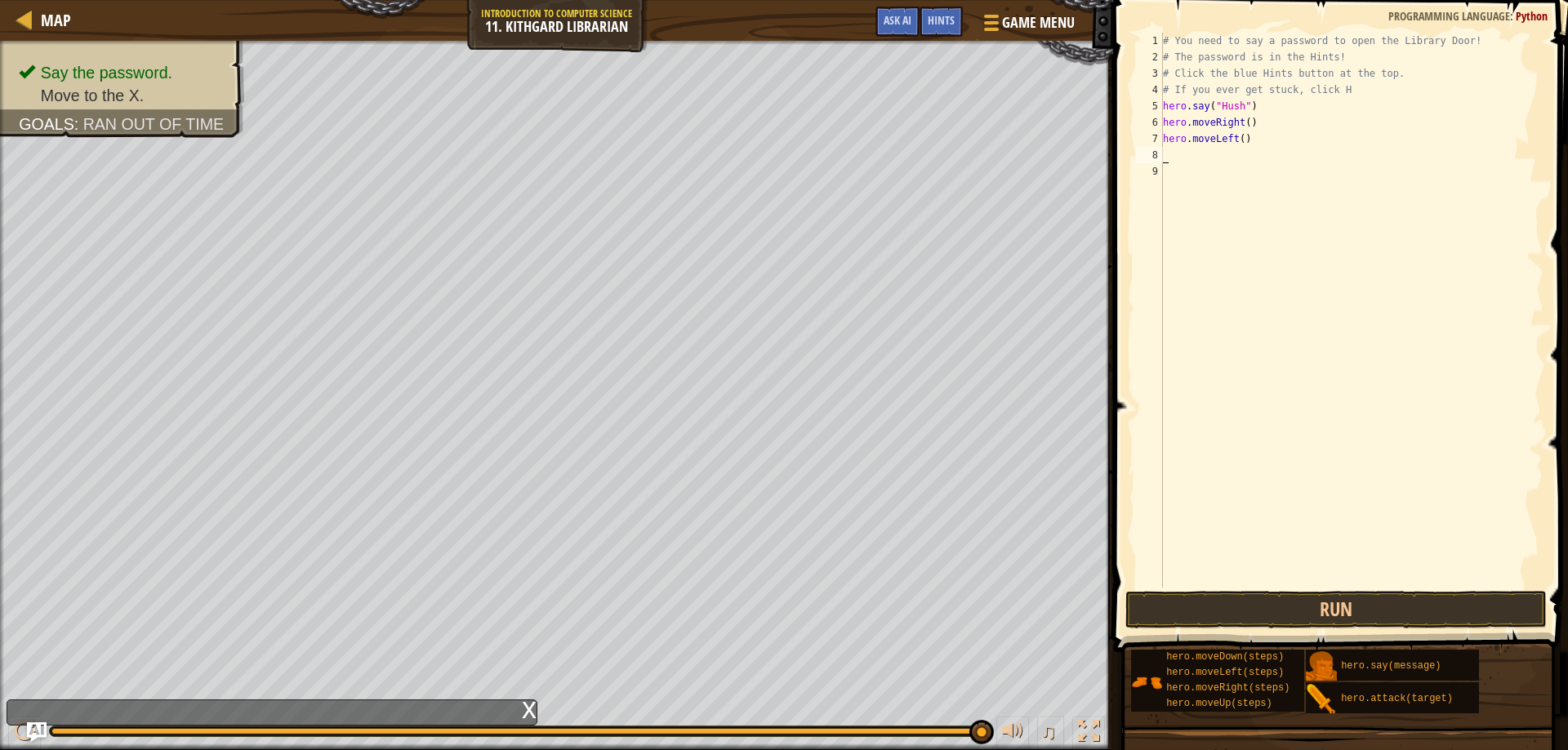
click at [1252, 148] on div "# You need to say a password to open the Library Door! # The password is in the…" at bounding box center [1351, 327] width 384 height 588
click at [1248, 141] on div "# You need to say a password to open the Library Door! # The password is in the…" at bounding box center [1351, 327] width 384 height 588
type textarea "hero.moveRight"
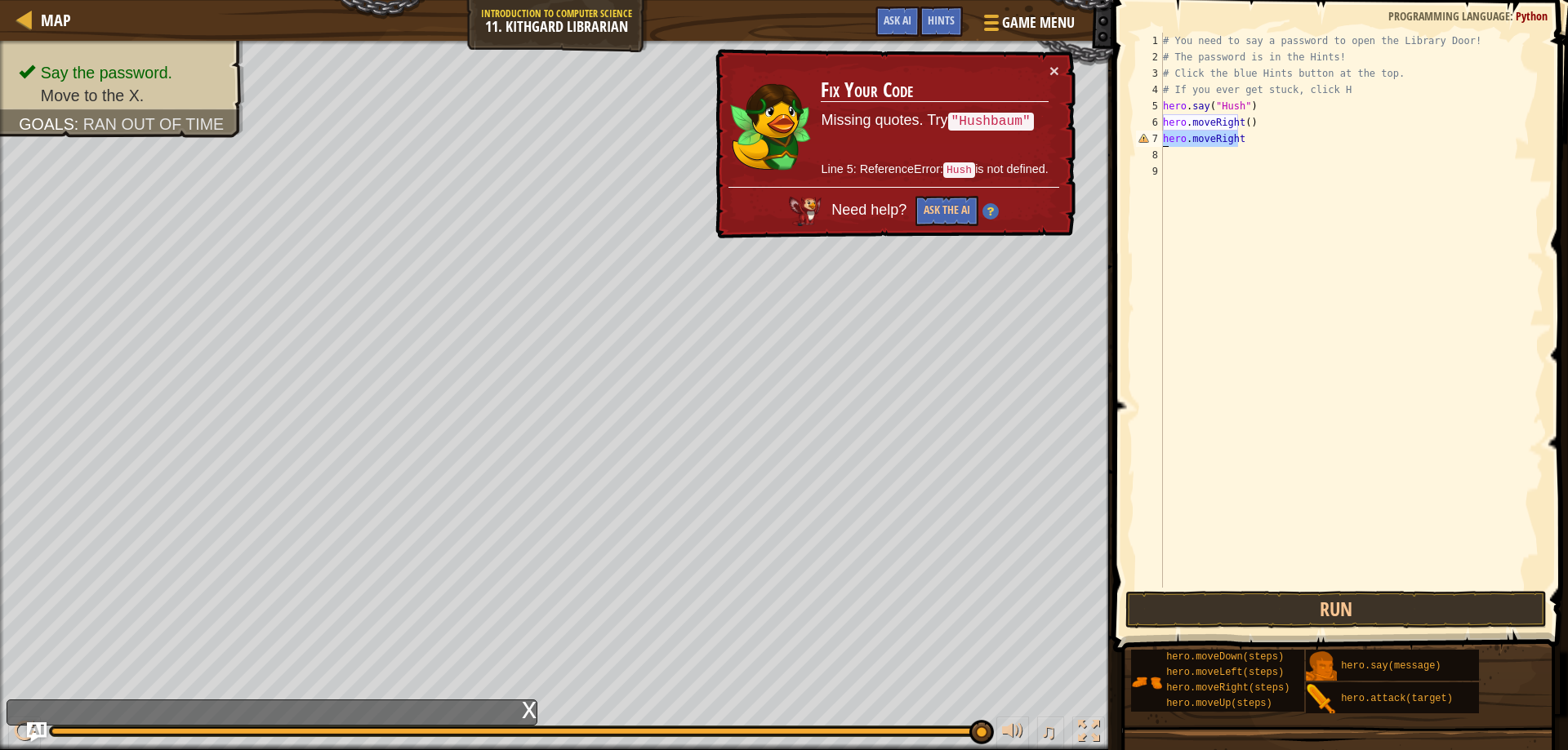
drag, startPoint x: 1247, startPoint y: 142, endPoint x: 1132, endPoint y: 144, distance: 115.0
click at [1132, 144] on div "hero.moveRight 1 2 3 4 5 6 7 8 9 # You need to say a password to open the Libra…" at bounding box center [1339, 358] width 460 height 701
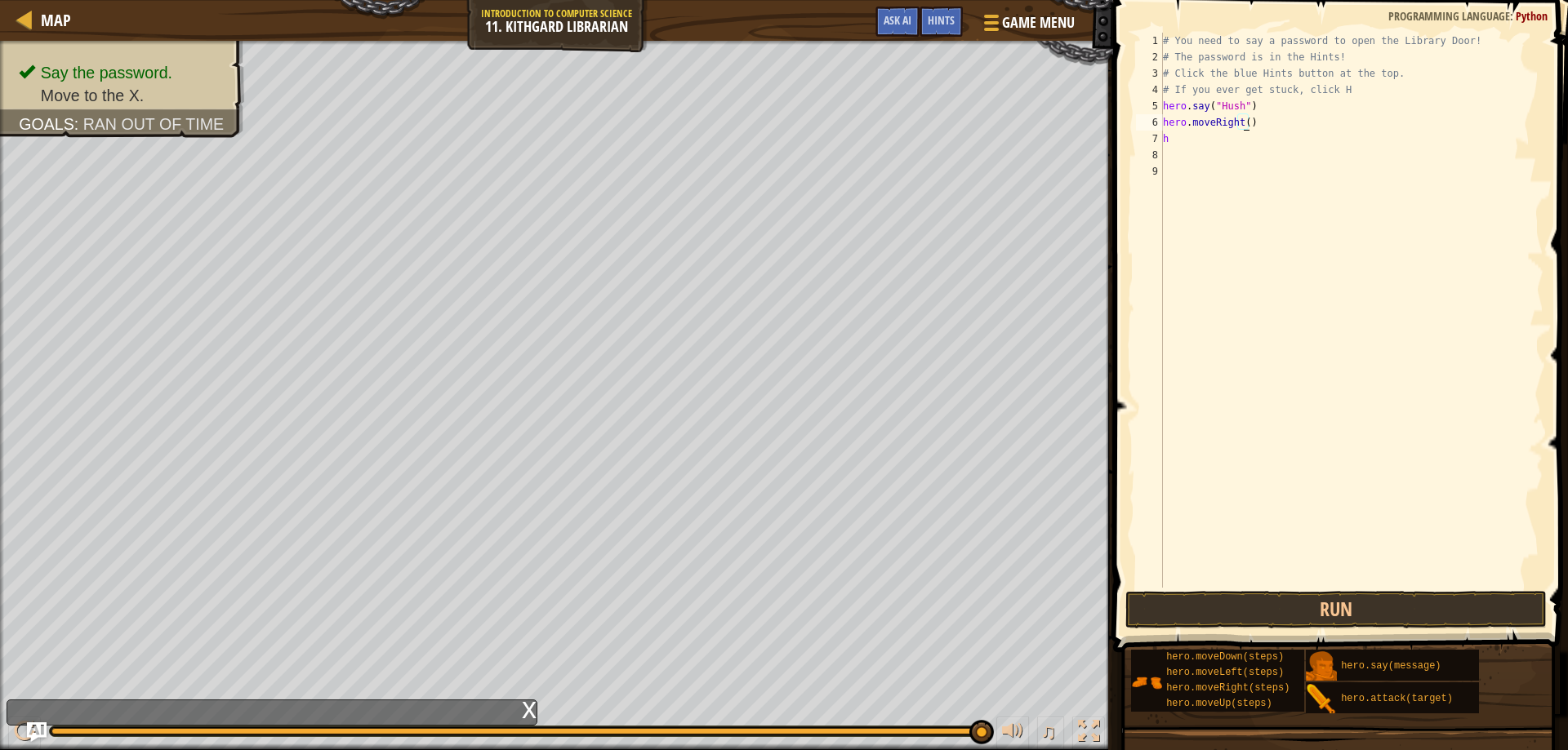
click at [1243, 127] on div "# You need to say a password to open the Library Door! # The password is in the…" at bounding box center [1351, 327] width 384 height 588
click at [1243, 124] on div "# You need to say a password to open the Library Door! # The password is in the…" at bounding box center [1351, 327] width 384 height 588
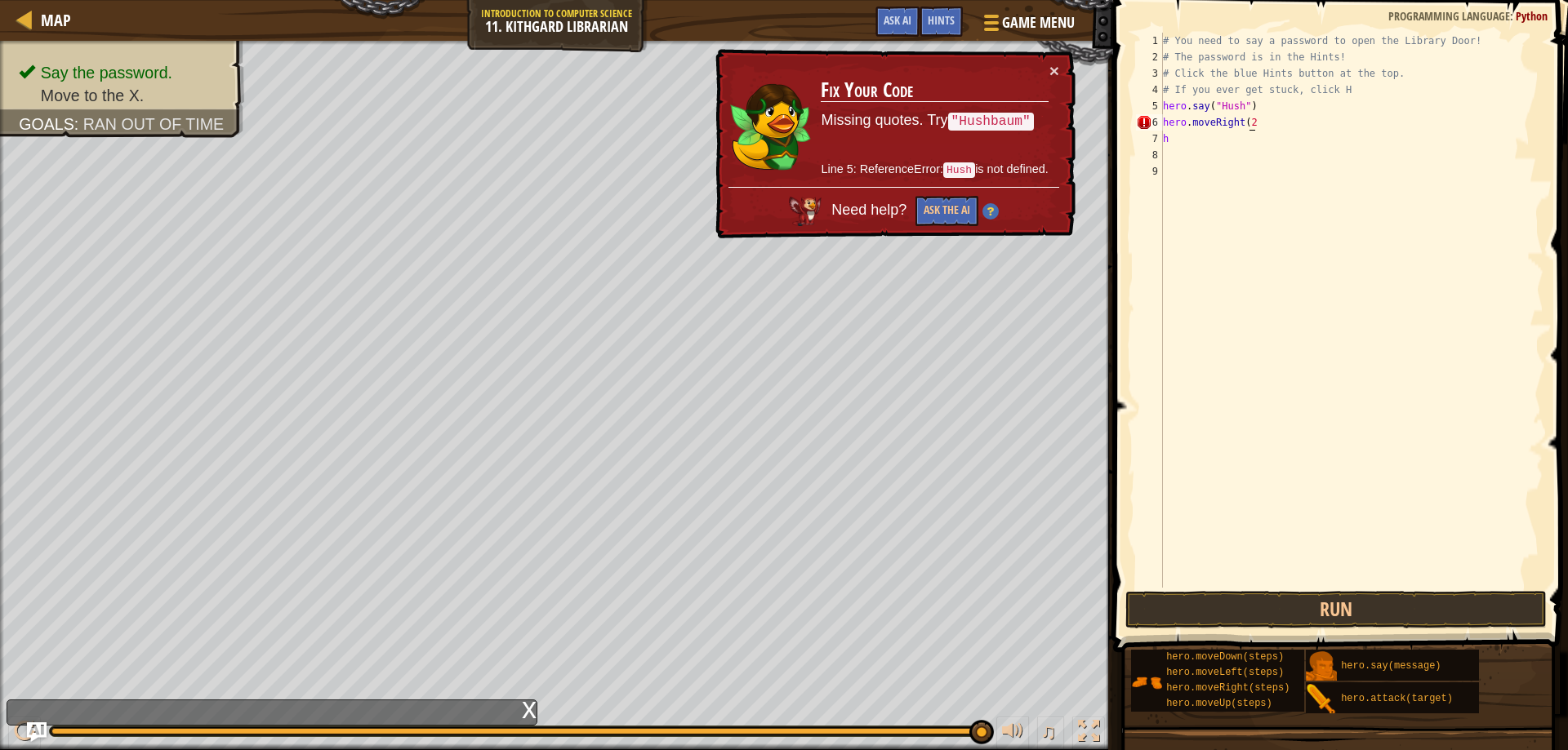
click at [1258, 117] on div "# You need to say a password to open the Library Door! # The password is in the…" at bounding box center [1351, 327] width 384 height 588
type textarea "hero.moveRight(2)"
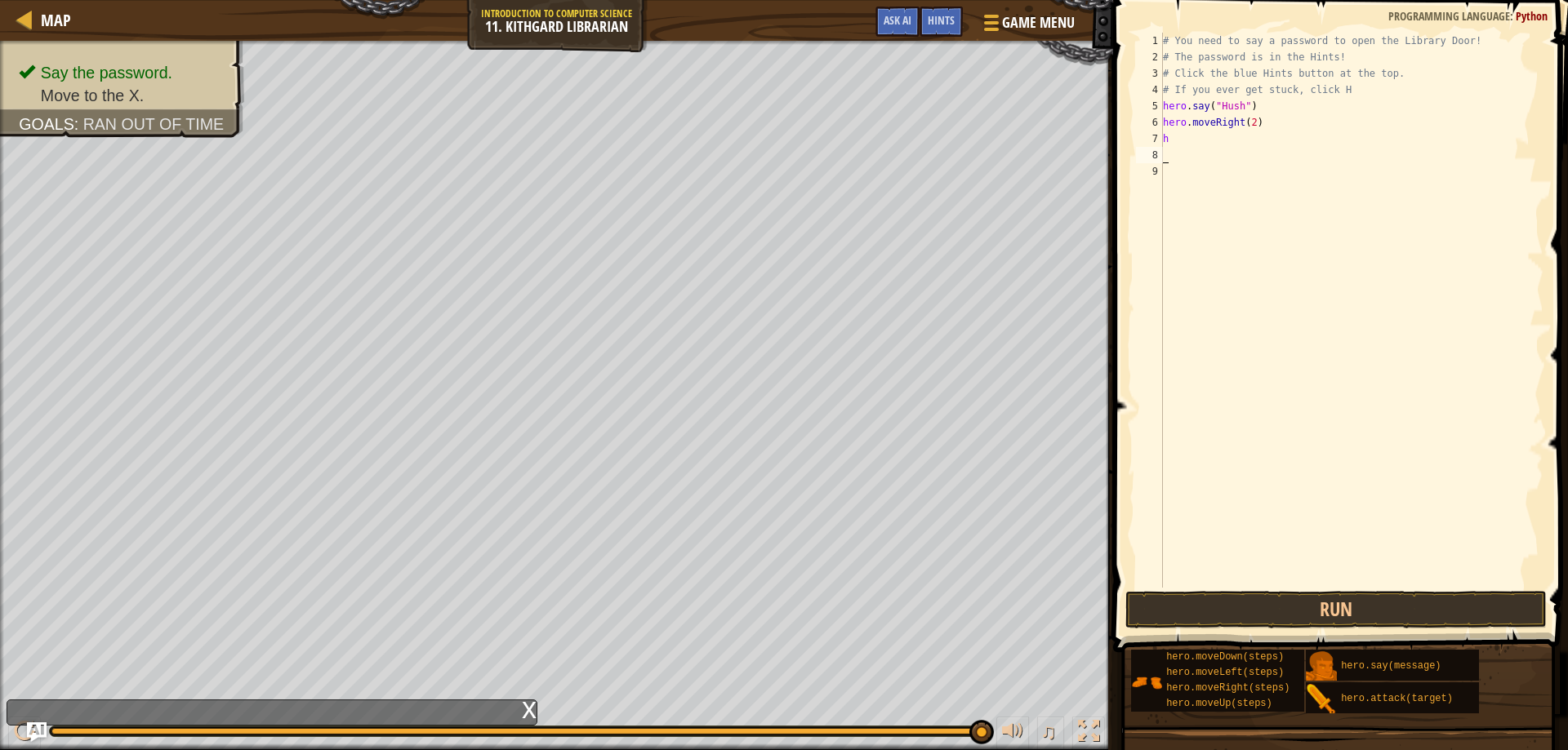
click at [1169, 151] on div "# You need to say a password to open the Library Door! # The password is in the…" at bounding box center [1351, 327] width 384 height 588
click at [1169, 136] on div "# You need to say a password to open the Library Door! # The password is in the…" at bounding box center [1351, 327] width 384 height 588
type textarea "h"
click at [1222, 616] on button "Run" at bounding box center [1337, 610] width 422 height 38
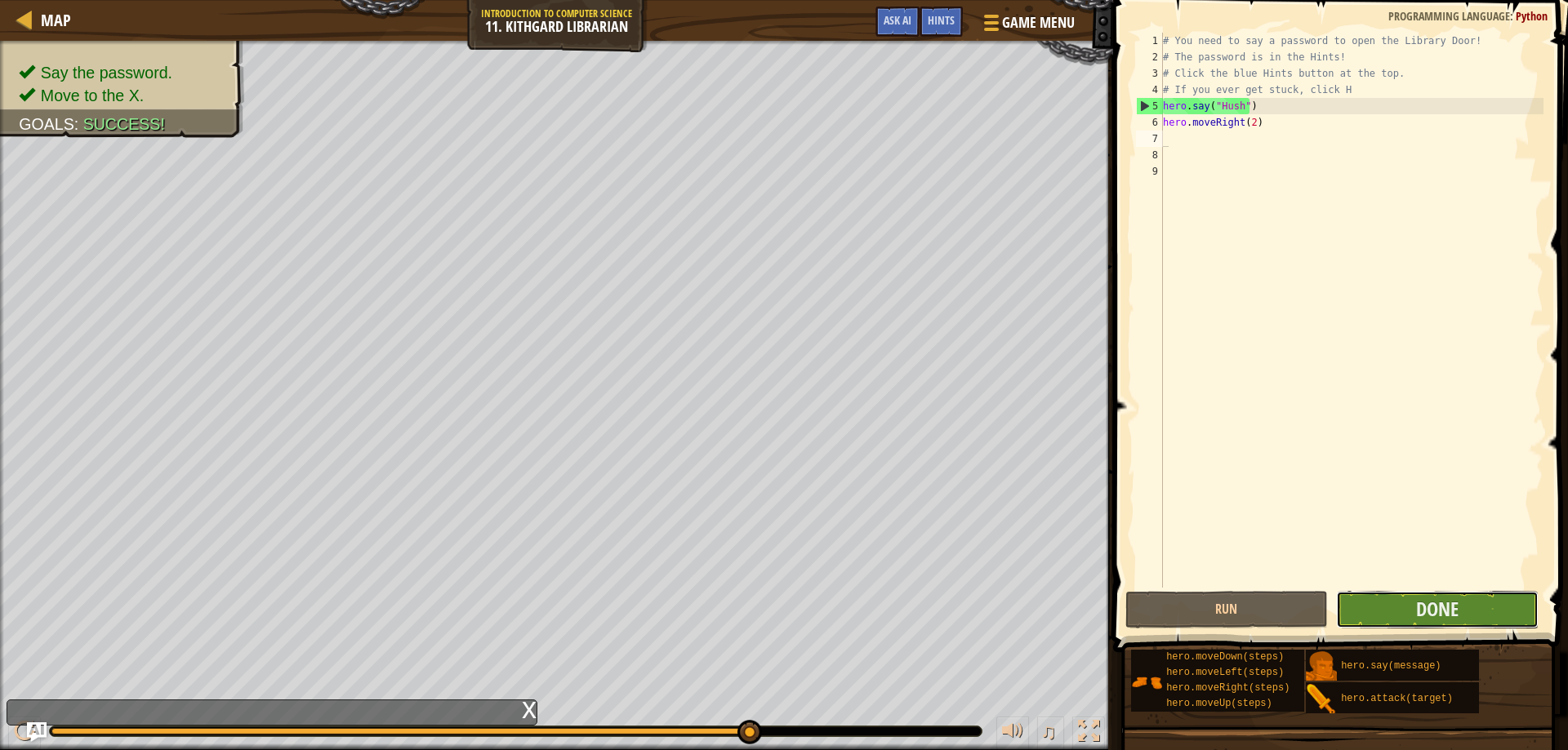
click at [1356, 615] on button "Done" at bounding box center [1437, 610] width 202 height 38
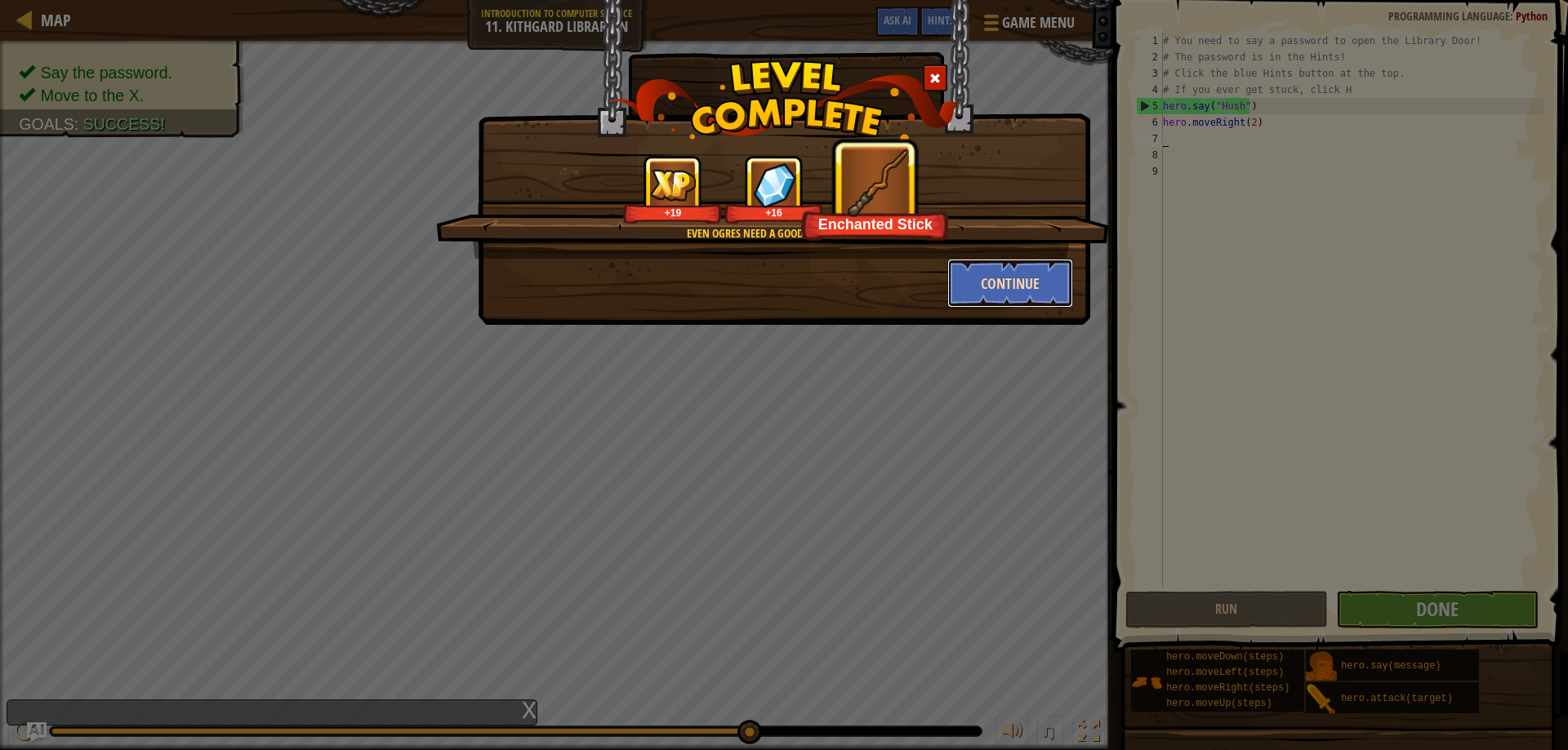
click at [1008, 260] on button "Continue" at bounding box center [1011, 283] width 127 height 49
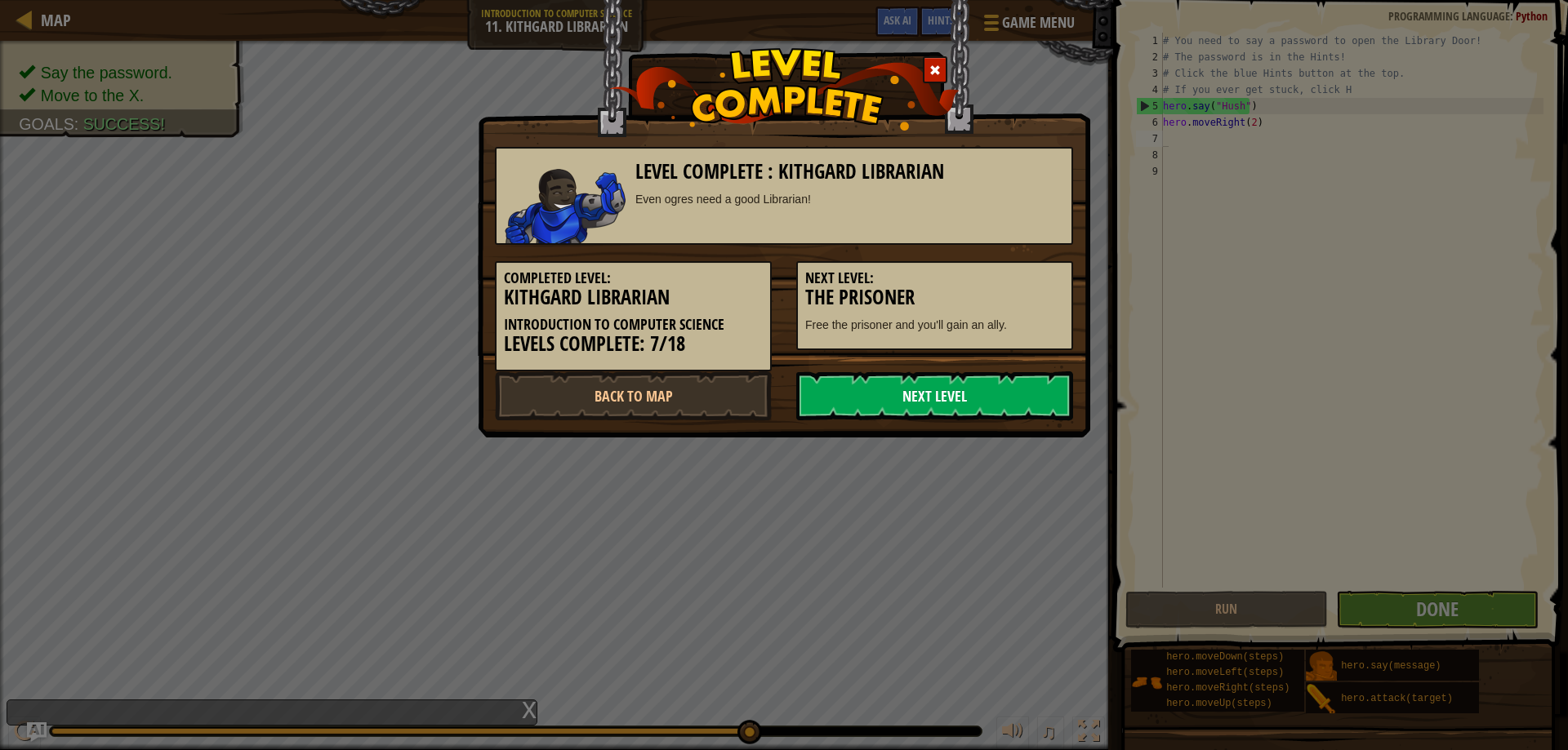
click at [989, 402] on link "Next Level" at bounding box center [934, 396] width 277 height 49
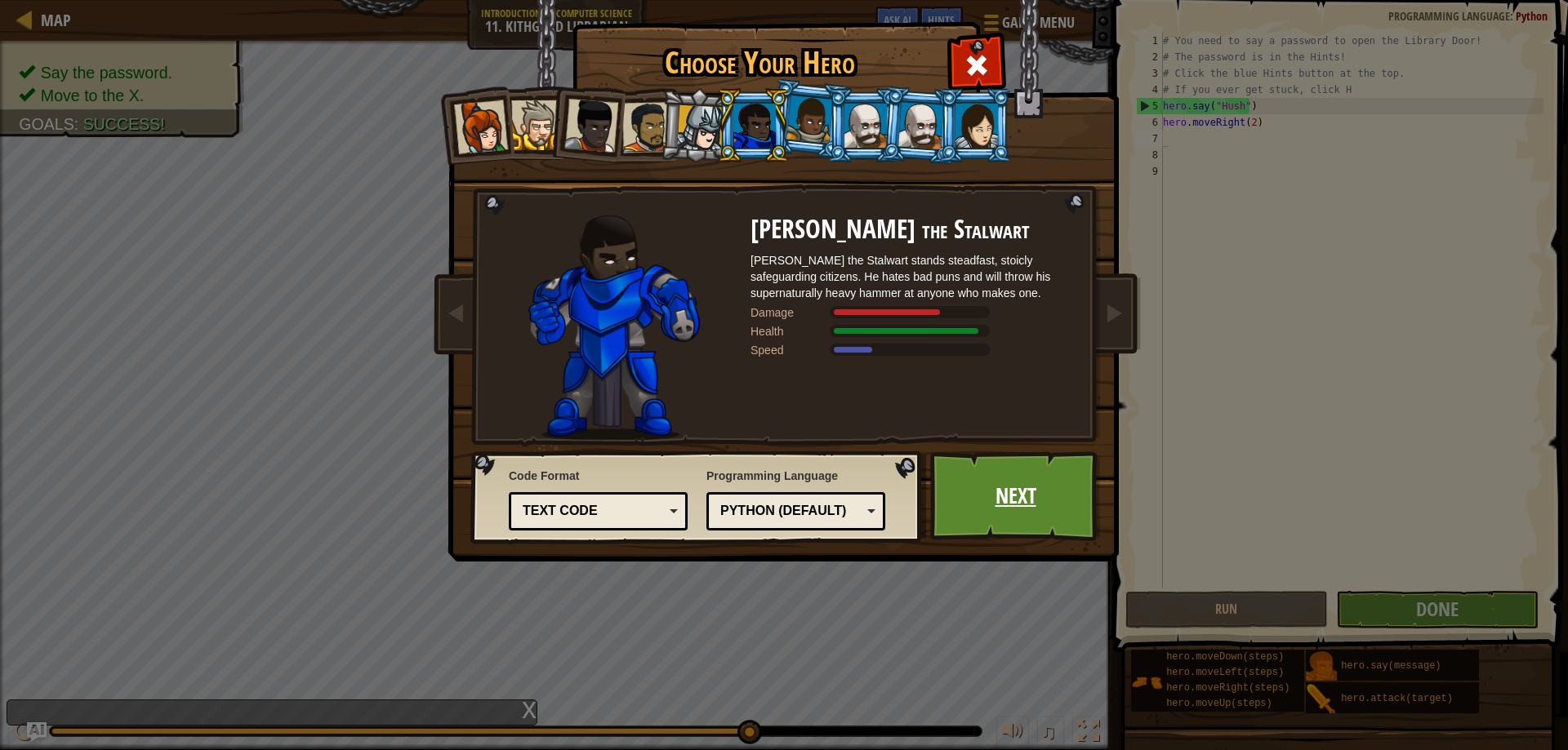
click at [1045, 498] on link "Next" at bounding box center [1016, 496] width 171 height 90
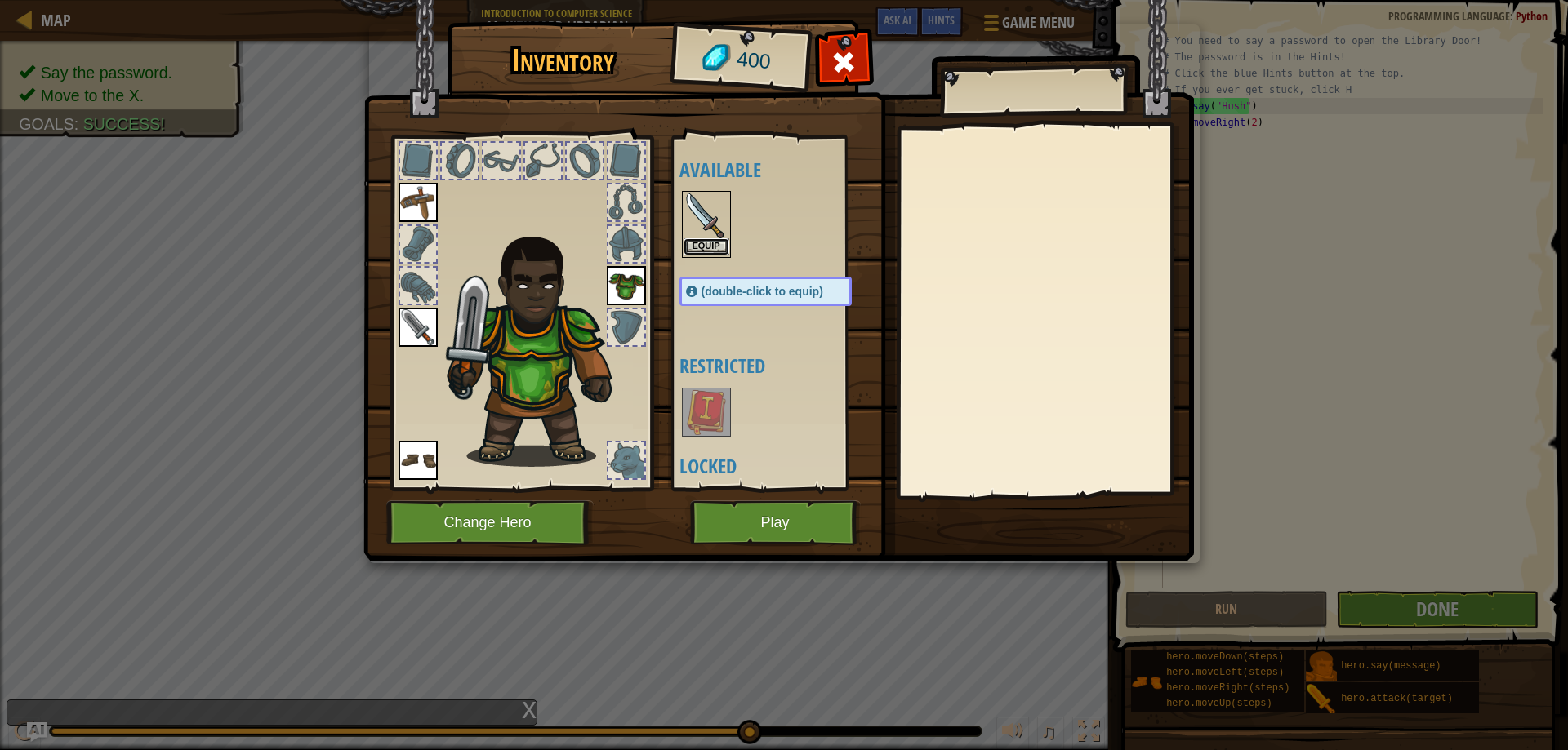
click at [712, 248] on button "Equip" at bounding box center [707, 246] width 46 height 17
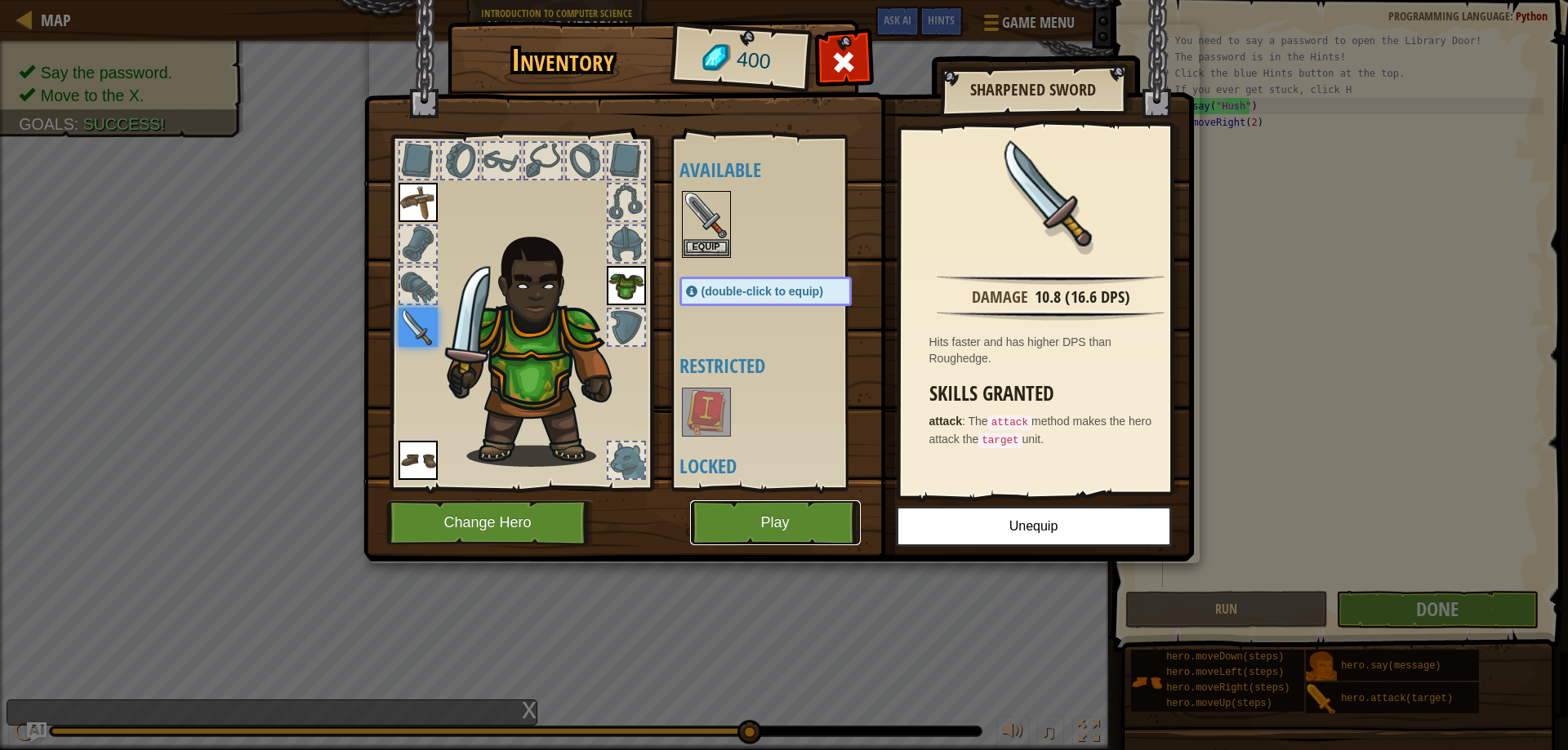
click at [761, 528] on button "Play" at bounding box center [776, 522] width 171 height 45
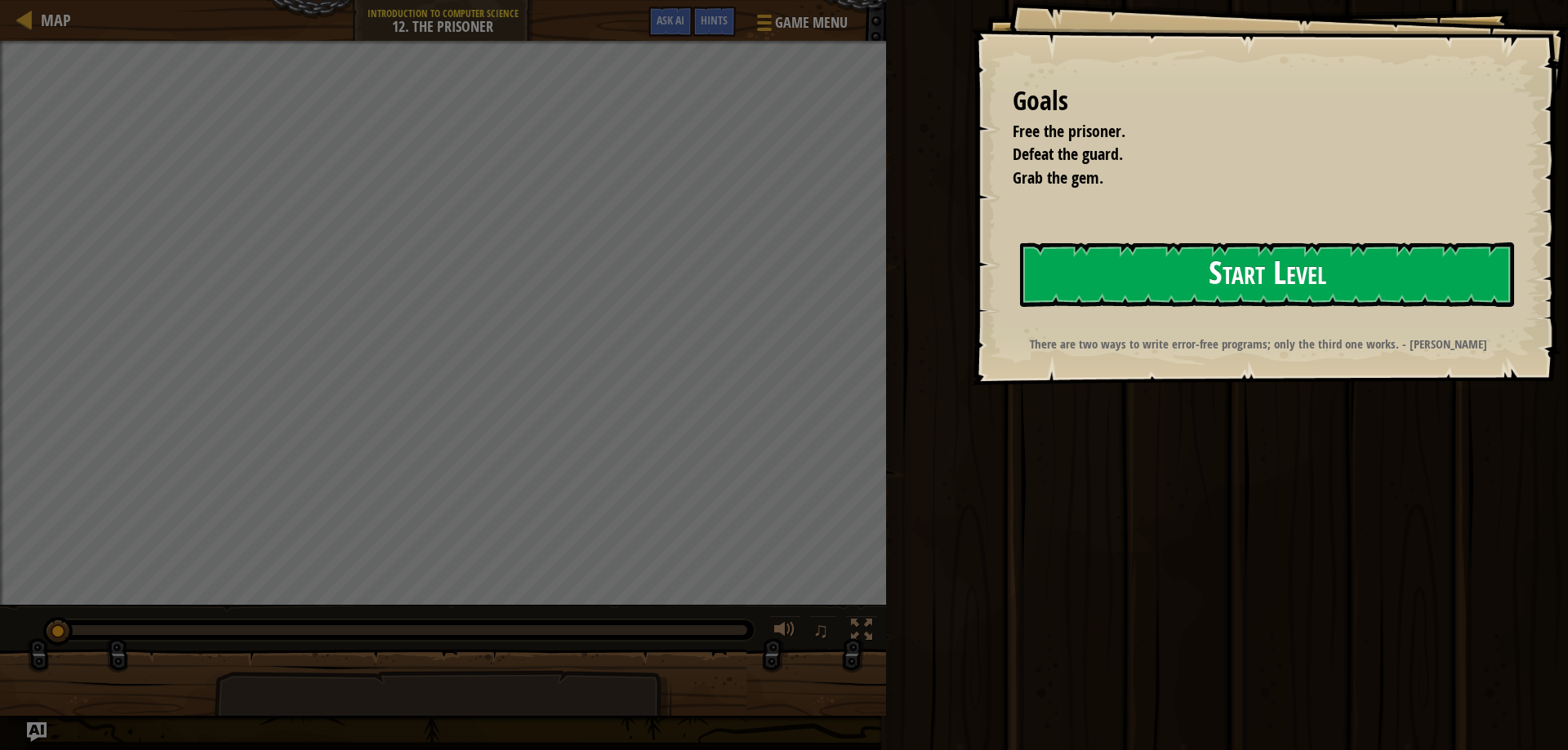
click at [1196, 265] on button "Start Level" at bounding box center [1266, 274] width 494 height 65
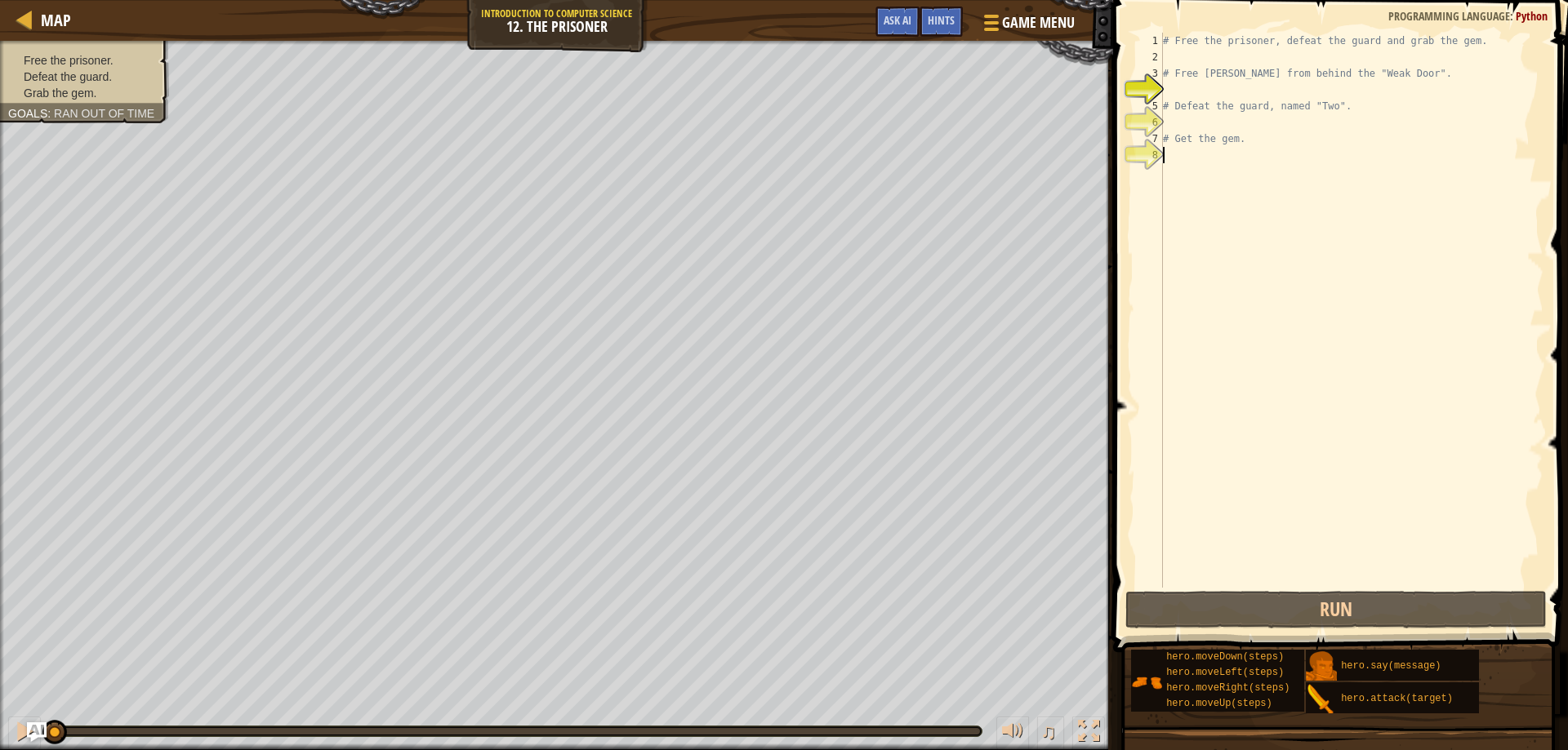
click at [1173, 165] on div "# Free the prisoner, defeat the guard and grab the gem. # Free [PERSON_NAME] fr…" at bounding box center [1351, 327] width 384 height 588
type textarea "h"
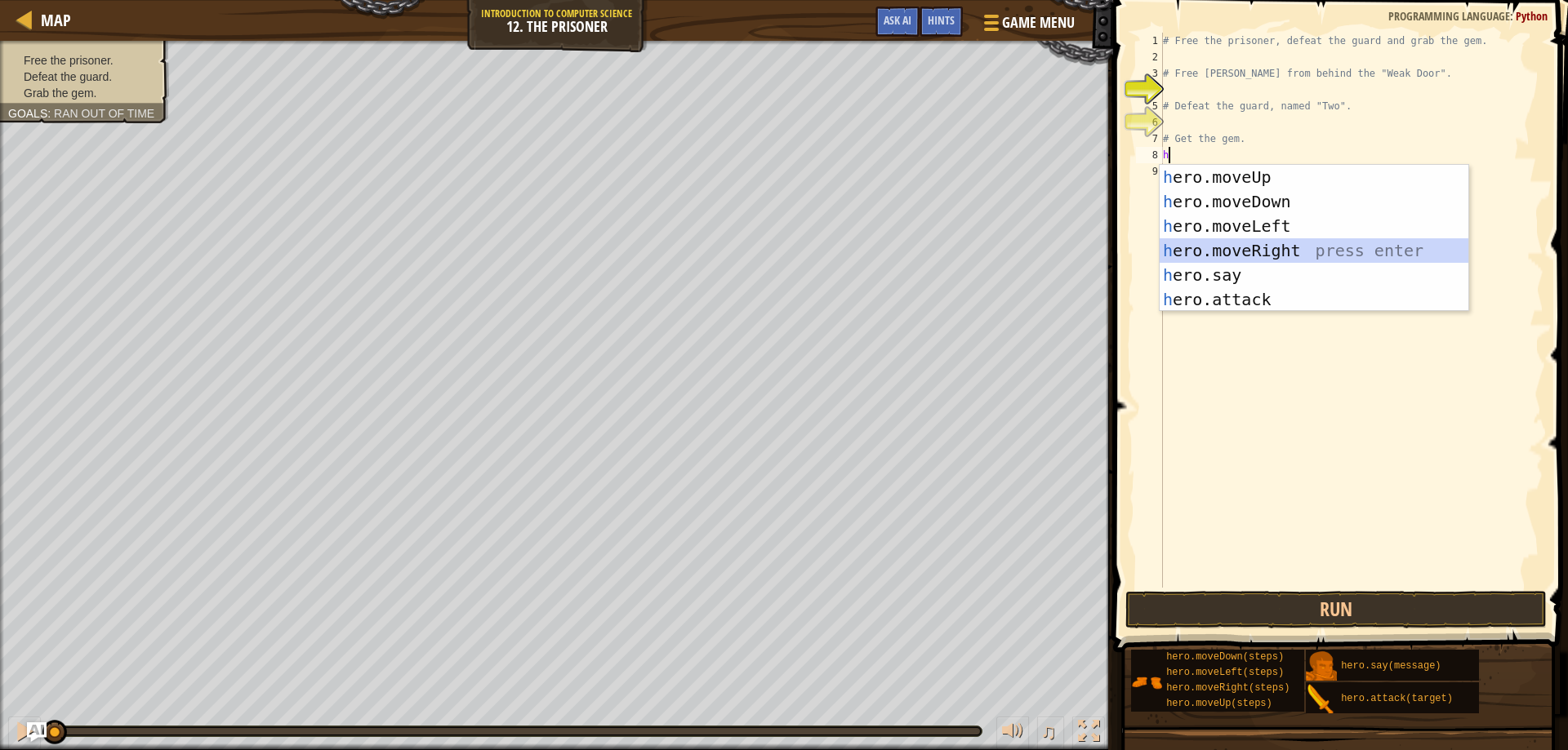
click at [1305, 239] on div "h ero.moveUp press enter h ero.moveDown press enter h ero.moveLeft press enter …" at bounding box center [1314, 263] width 309 height 196
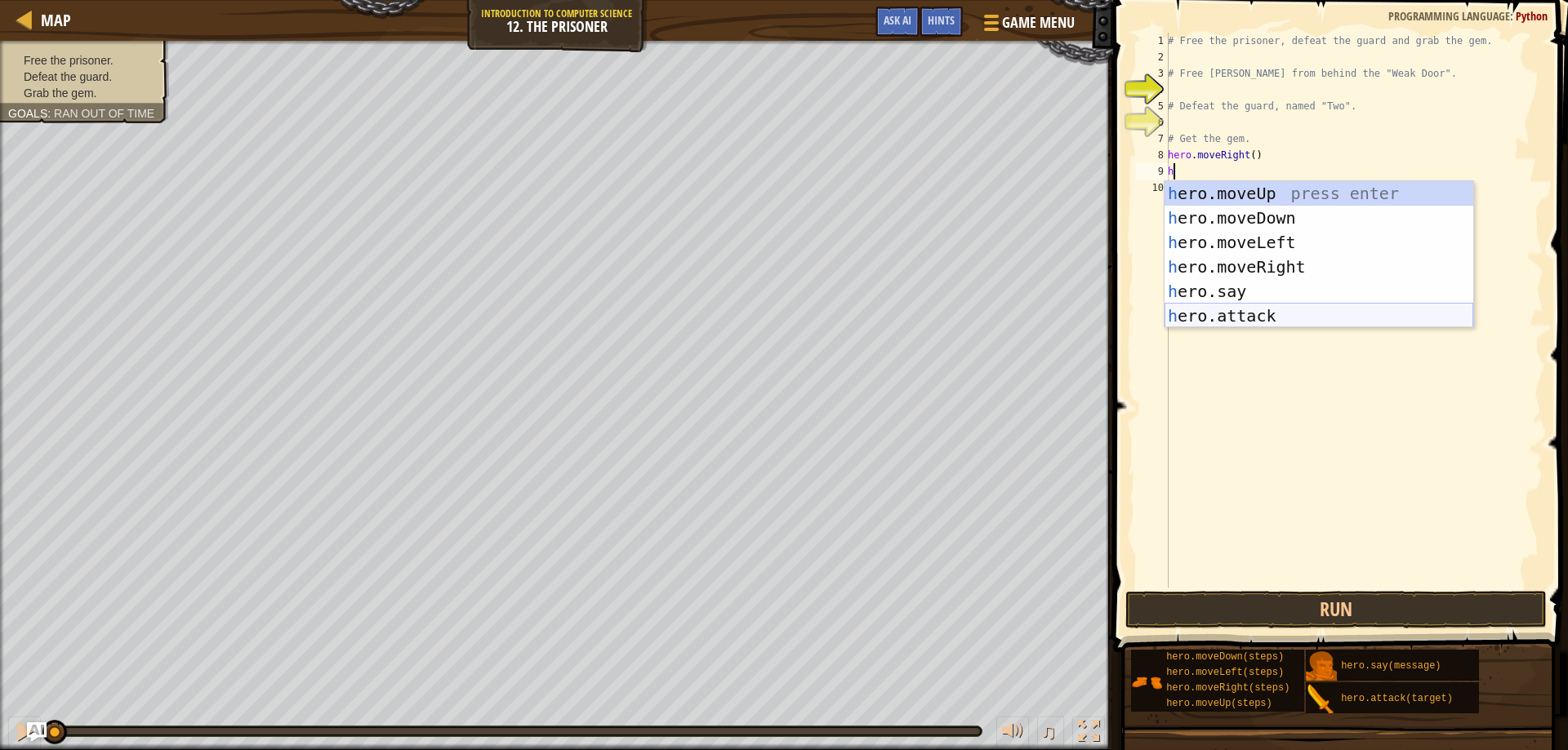
click at [1218, 321] on div "h ero.moveUp press enter h ero.moveDown press enter h ero.moveLeft press enter …" at bounding box center [1319, 279] width 309 height 196
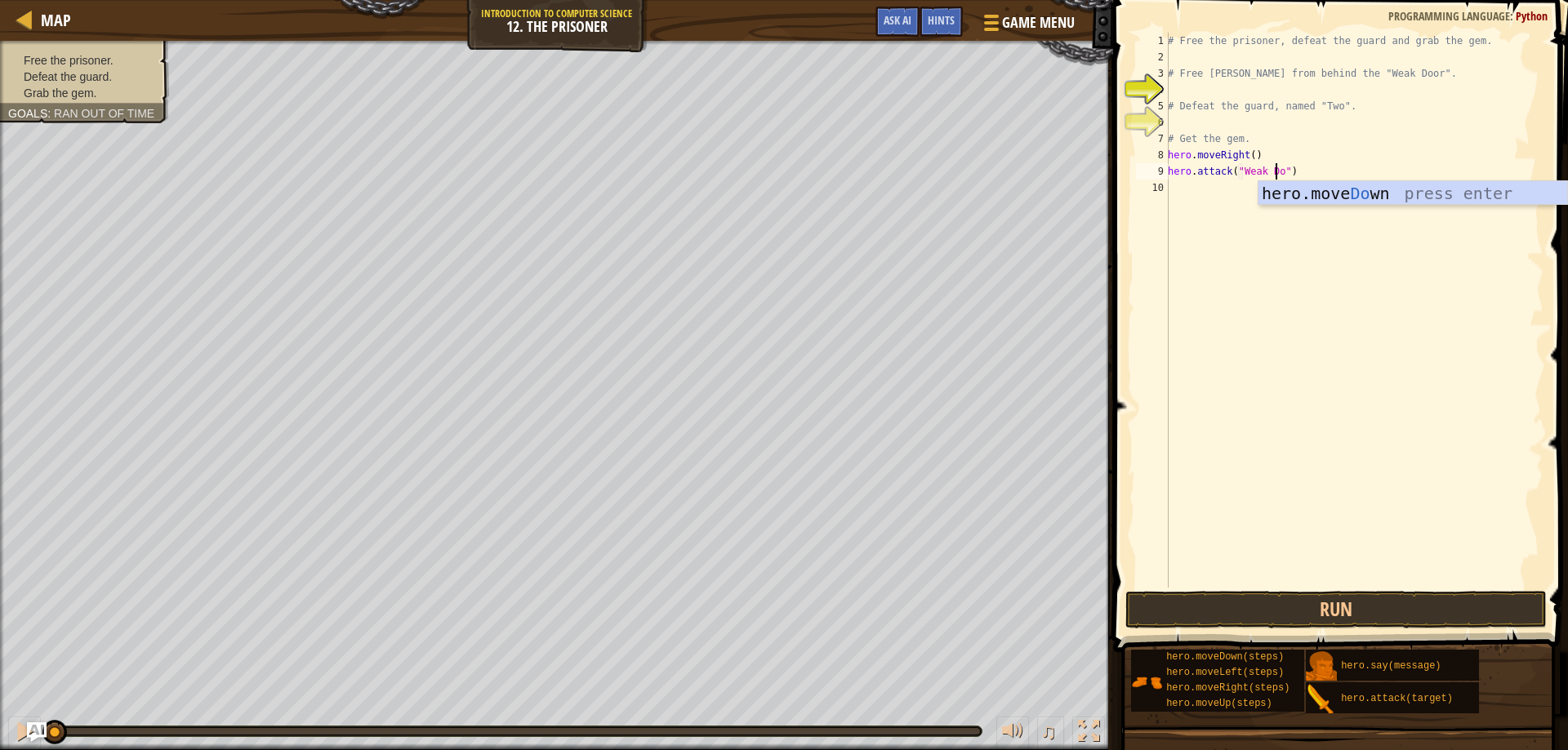
scroll to position [7, 10]
type textarea "hero.attack("Weak Door")"
click at [1184, 194] on div "# Free the prisoner, defeat the guard and grab the gem. # Free [PERSON_NAME] fr…" at bounding box center [1354, 327] width 379 height 588
type textarea "h"
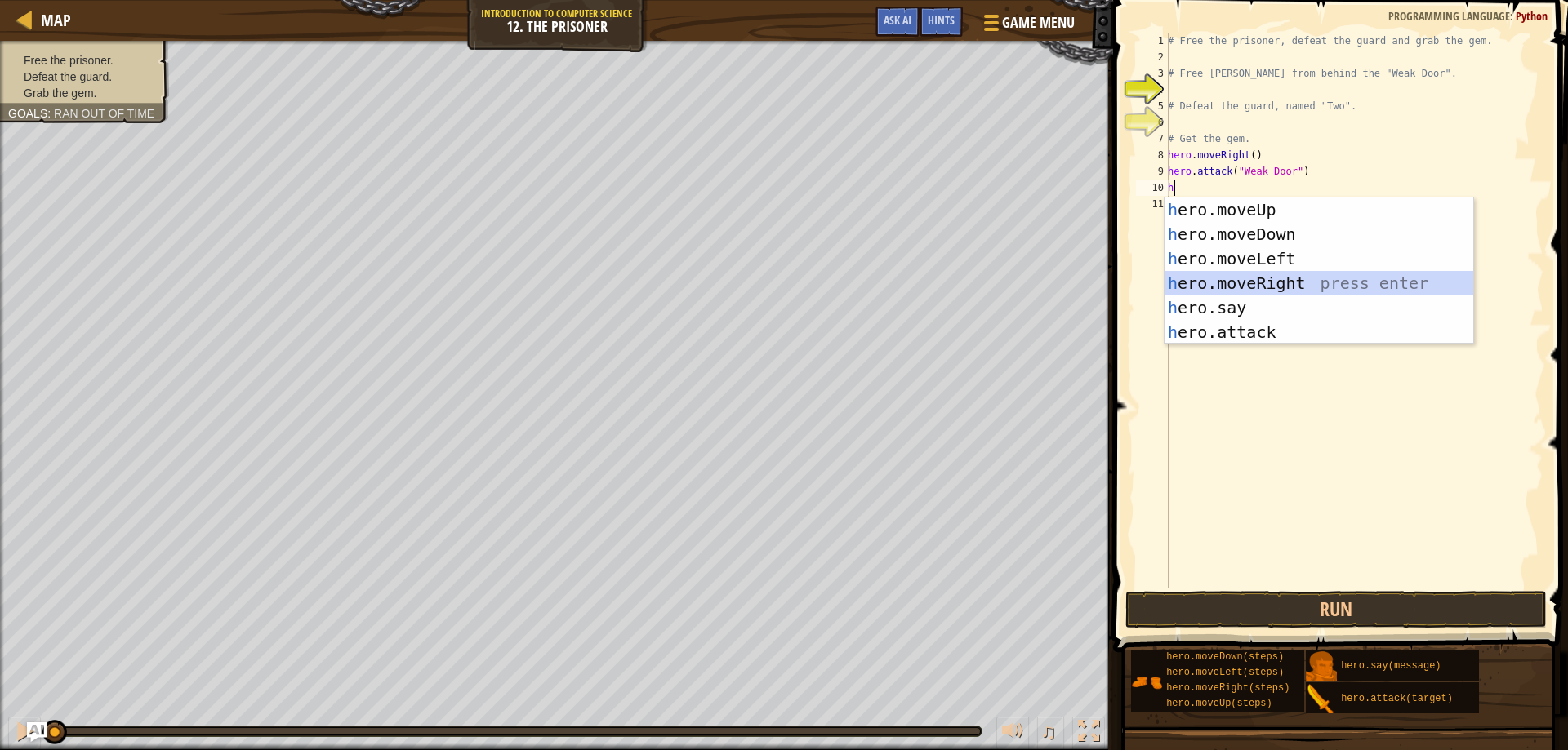
click at [1251, 276] on div "h ero.moveUp press enter h ero.moveDown press enter h ero.moveLeft press enter …" at bounding box center [1319, 296] width 309 height 196
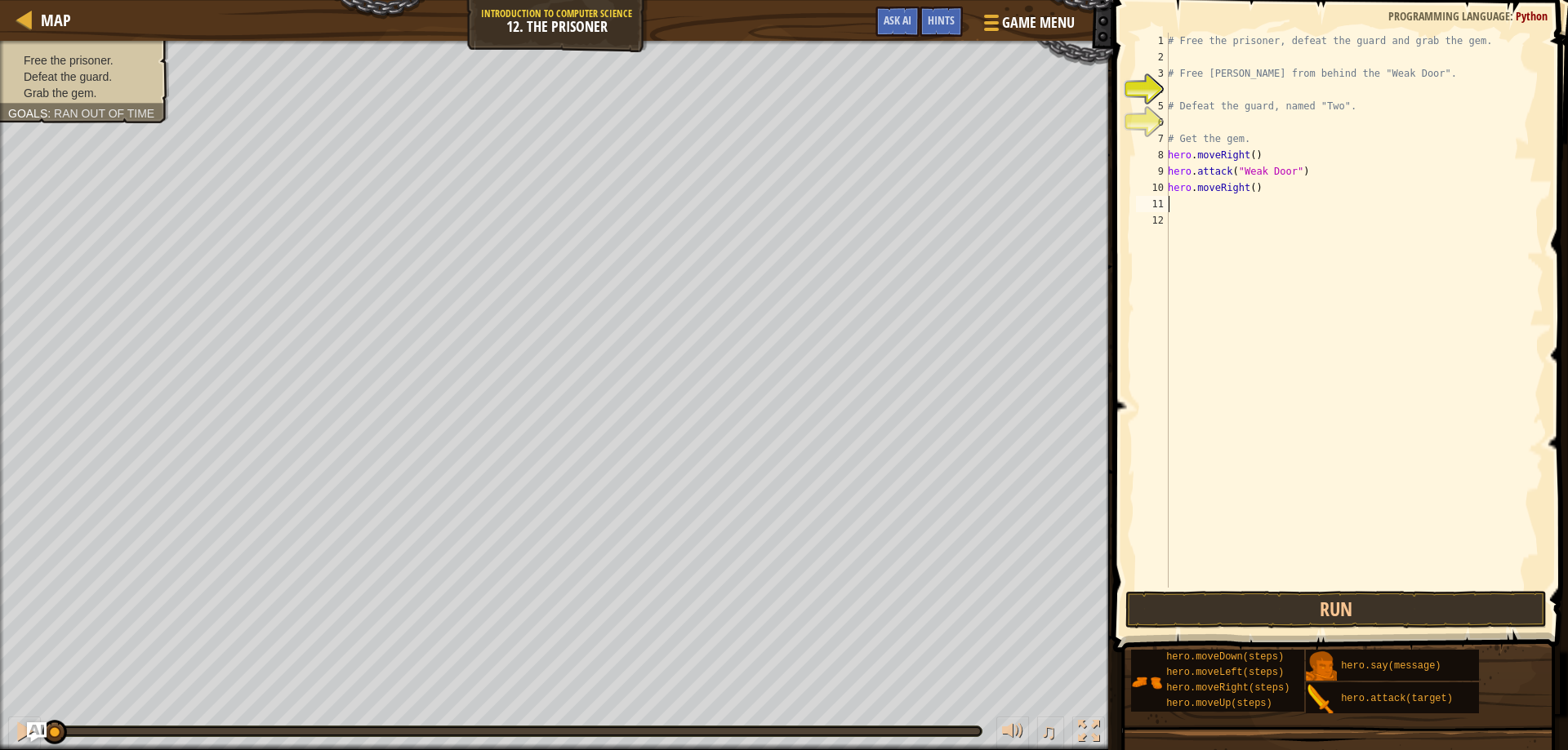
click at [1248, 191] on div "# Free the prisoner, defeat the guard and grab the gem. # Free [PERSON_NAME] fr…" at bounding box center [1354, 327] width 379 height 588
type textarea "hero.moveRight(2)"
click at [1184, 201] on div "# Free the prisoner, defeat the guard and grab the gem. # Free [PERSON_NAME] fr…" at bounding box center [1354, 327] width 379 height 588
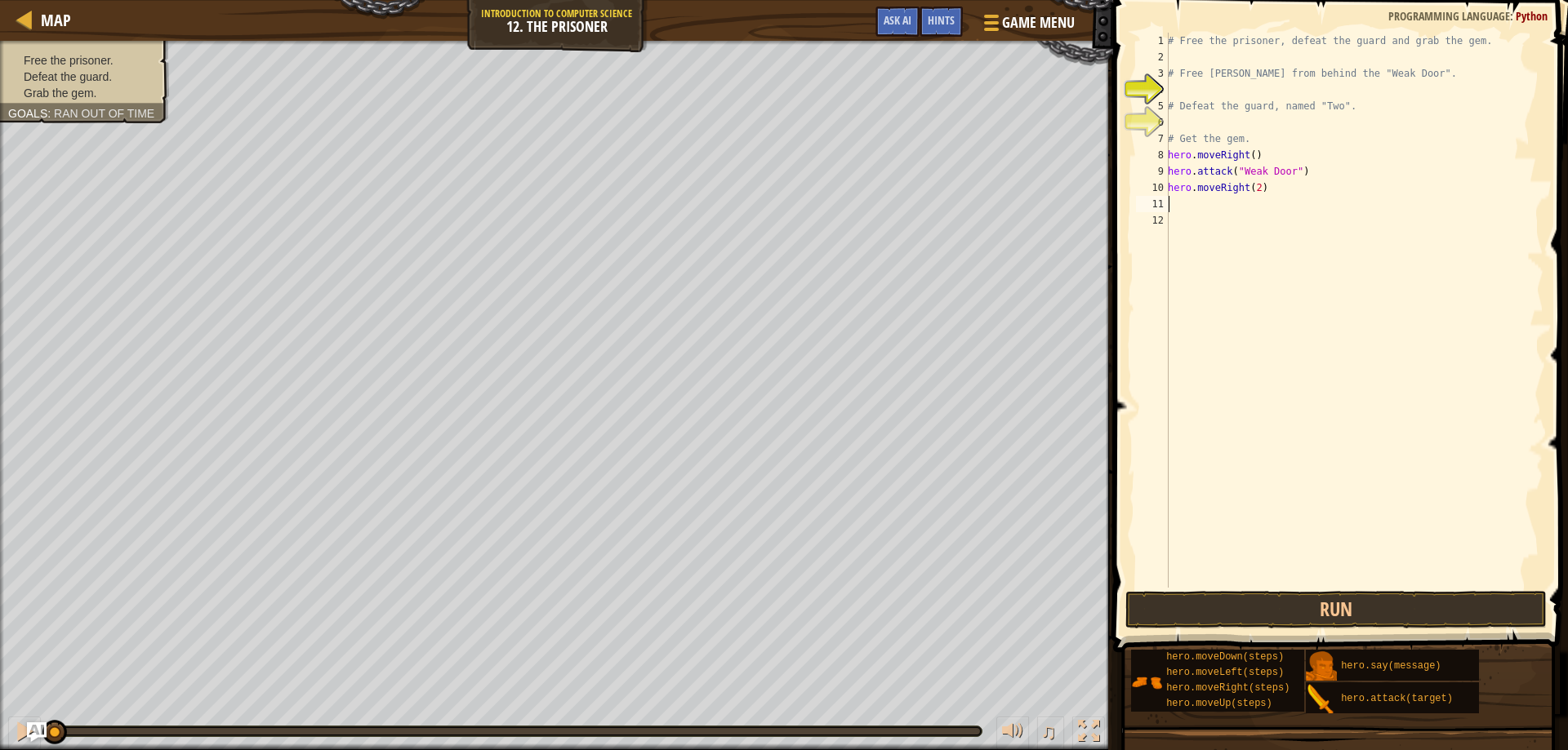
type textarea "h"
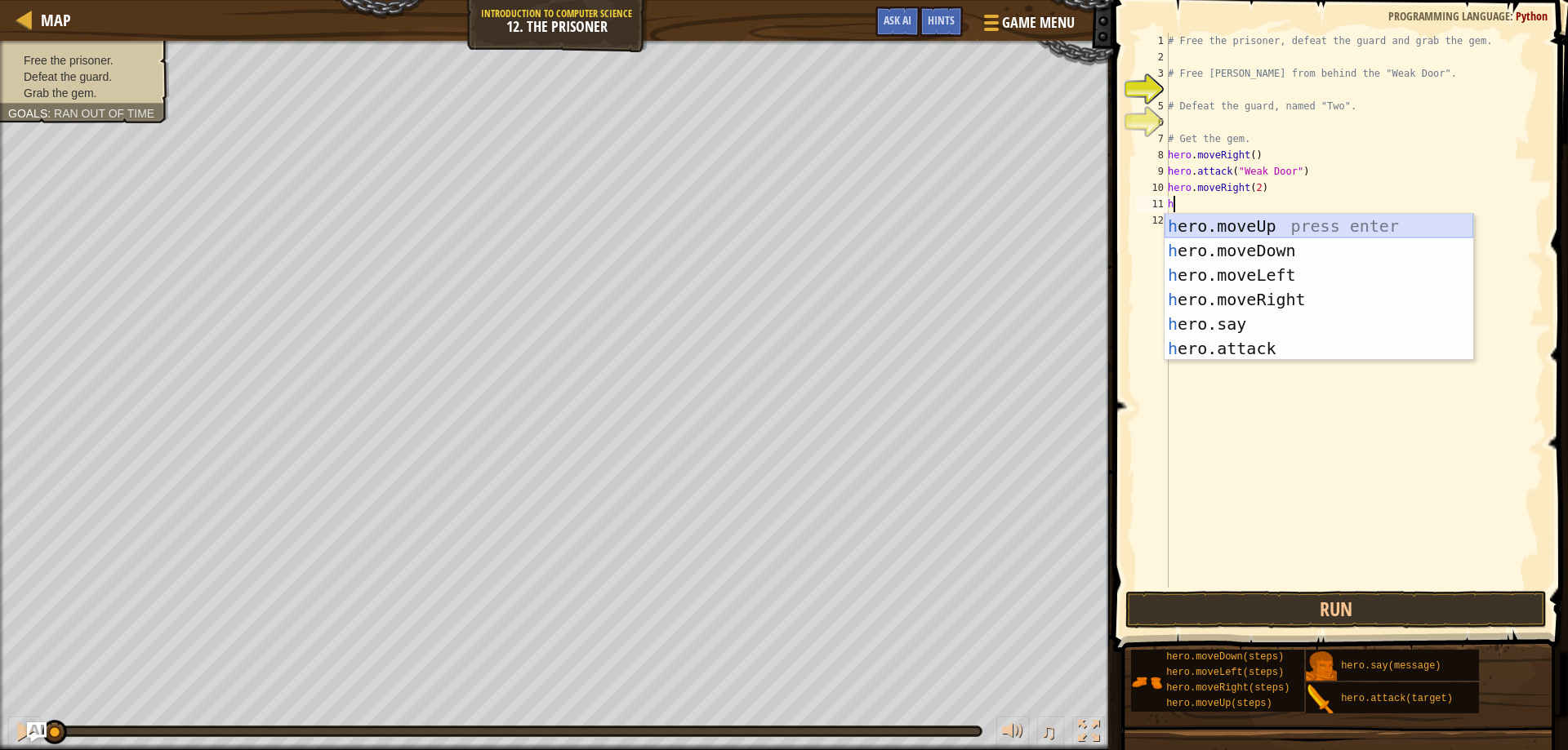
click at [1256, 237] on div "h ero.moveUp press enter h ero.moveDown press enter h ero.moveLeft press enter …" at bounding box center [1319, 311] width 309 height 196
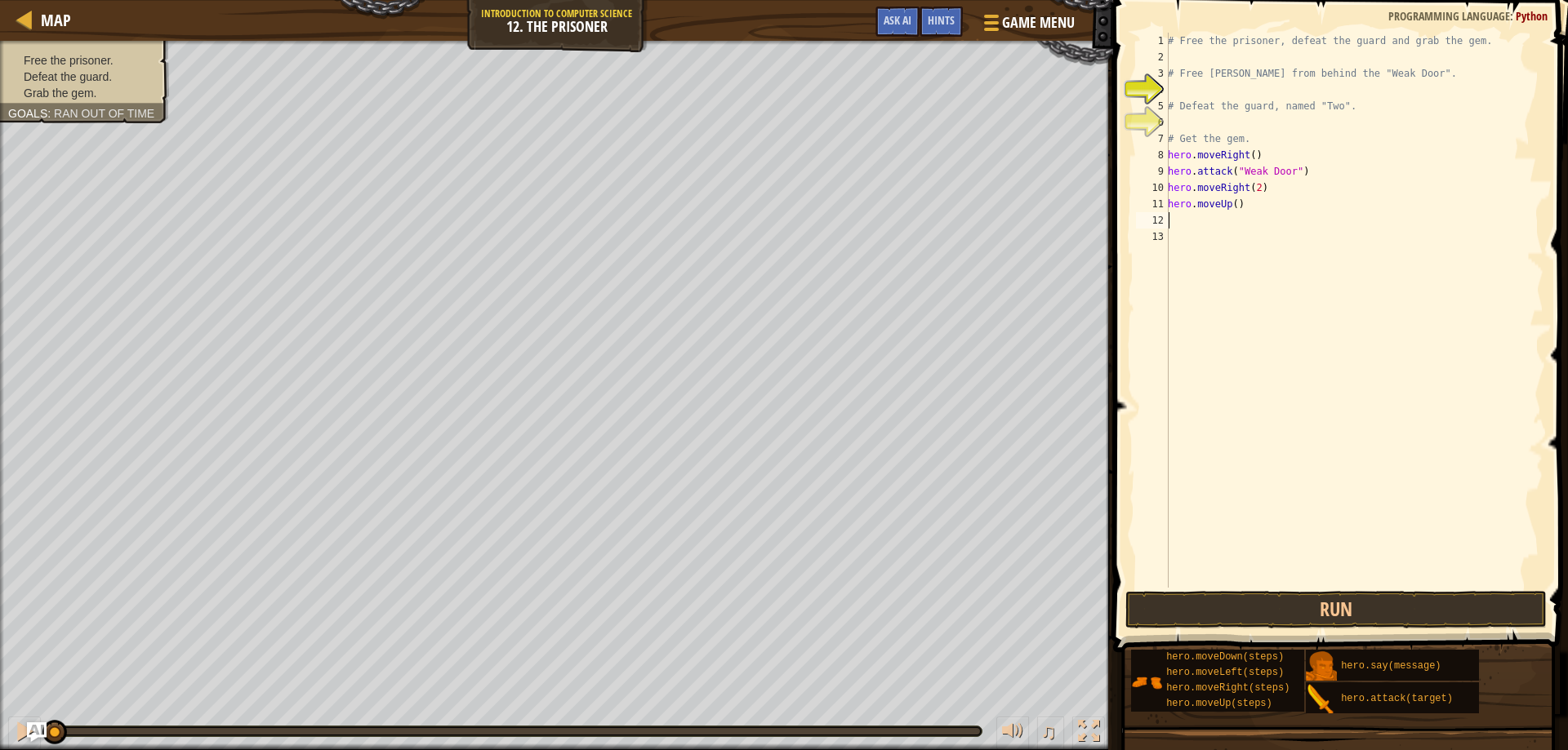
click at [1234, 206] on div "# Free the prisoner, defeat the guard and grab the gem. # Free [PERSON_NAME] fr…" at bounding box center [1354, 327] width 379 height 588
type textarea "hero.moveUp(3)"
click at [1177, 218] on div "# Free the prisoner, defeat the guard and grab the gem. # Free [PERSON_NAME] fr…" at bounding box center [1354, 327] width 379 height 588
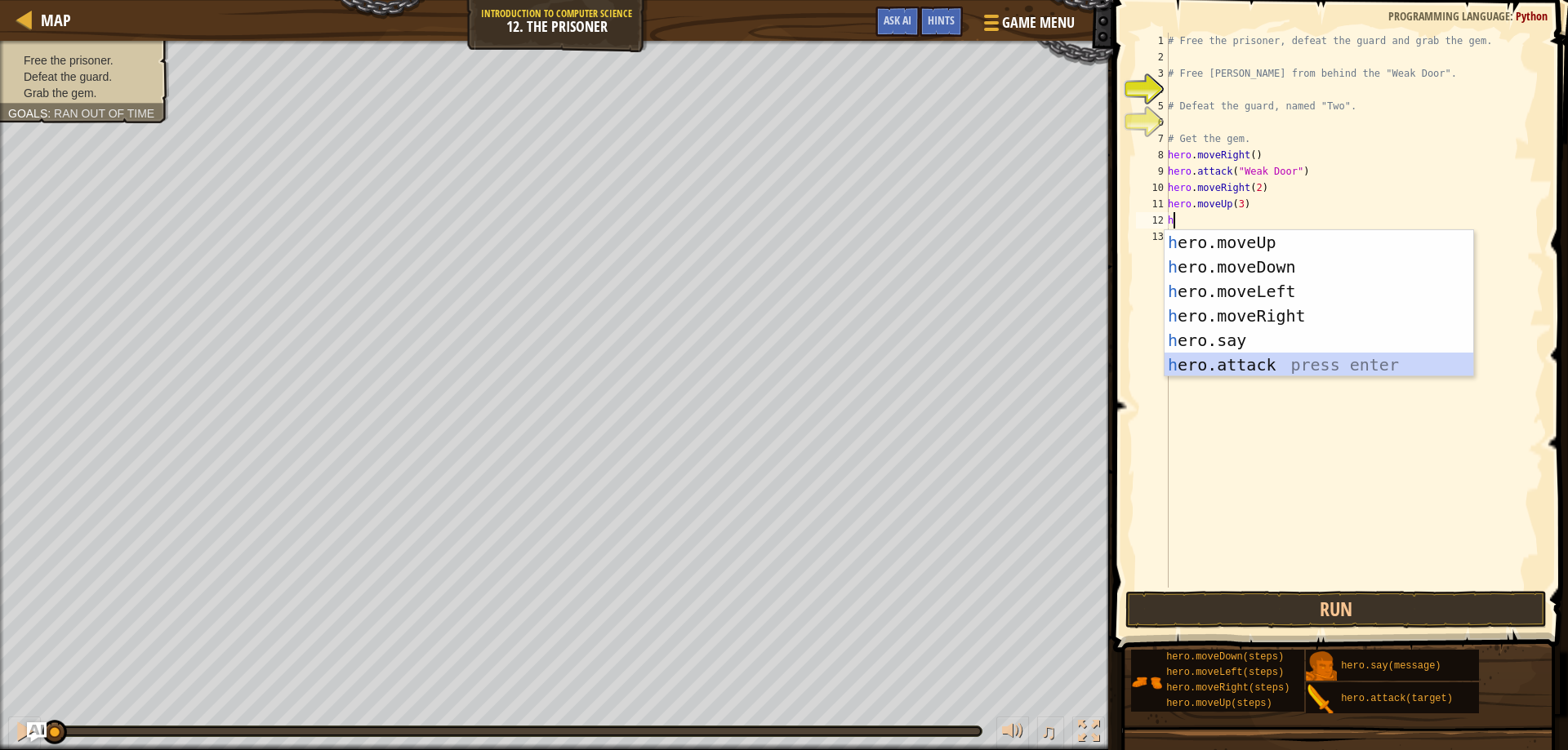
click at [1226, 361] on div "h ero.moveUp press enter h ero.moveDown press enter h ero.moveLeft press enter …" at bounding box center [1319, 328] width 309 height 196
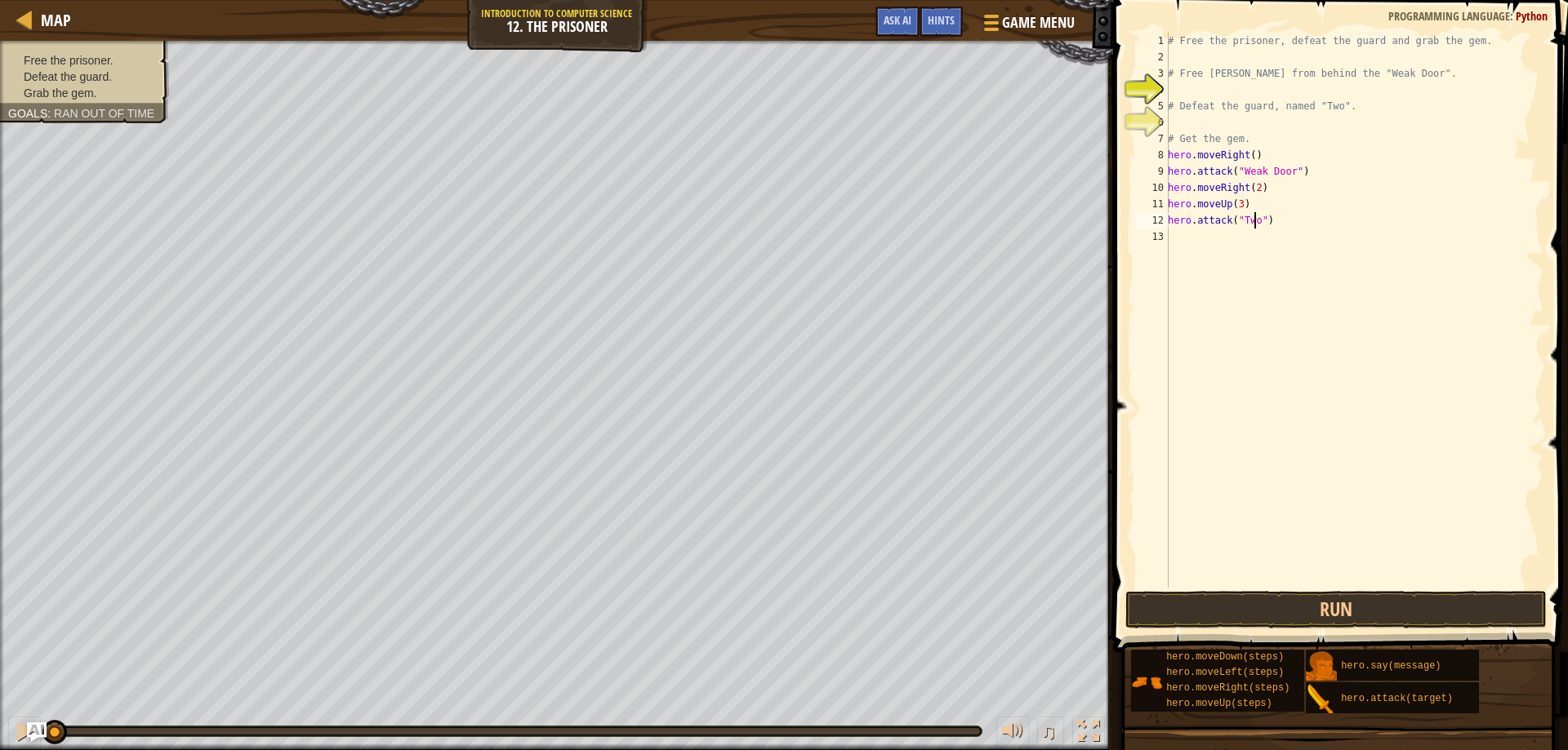
scroll to position [7, 7]
click at [1261, 596] on button "Run" at bounding box center [1337, 610] width 422 height 38
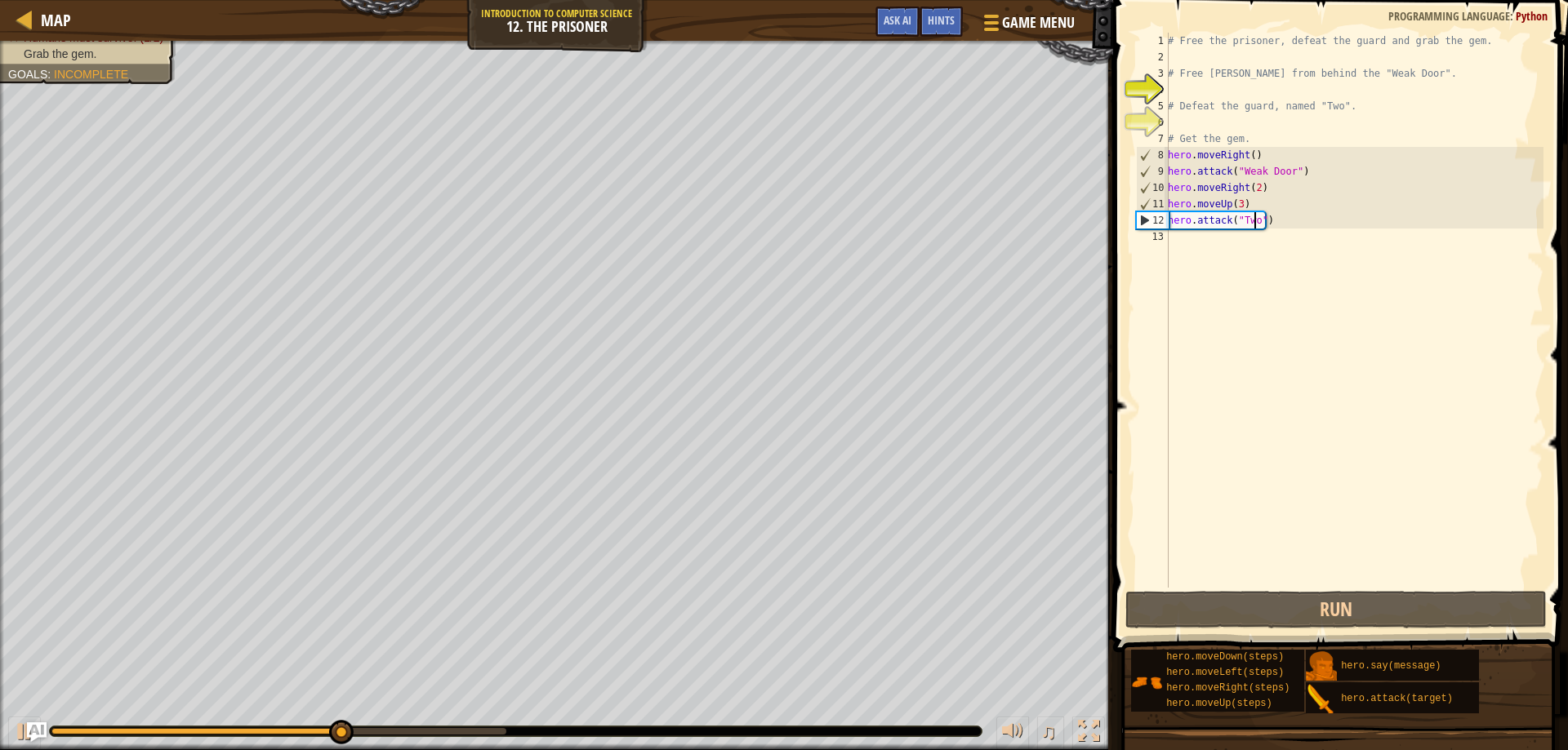
click at [1228, 204] on div "# Free the prisoner, defeat the guard and grab the gem. # Free [PERSON_NAME] fr…" at bounding box center [1354, 327] width 379 height 588
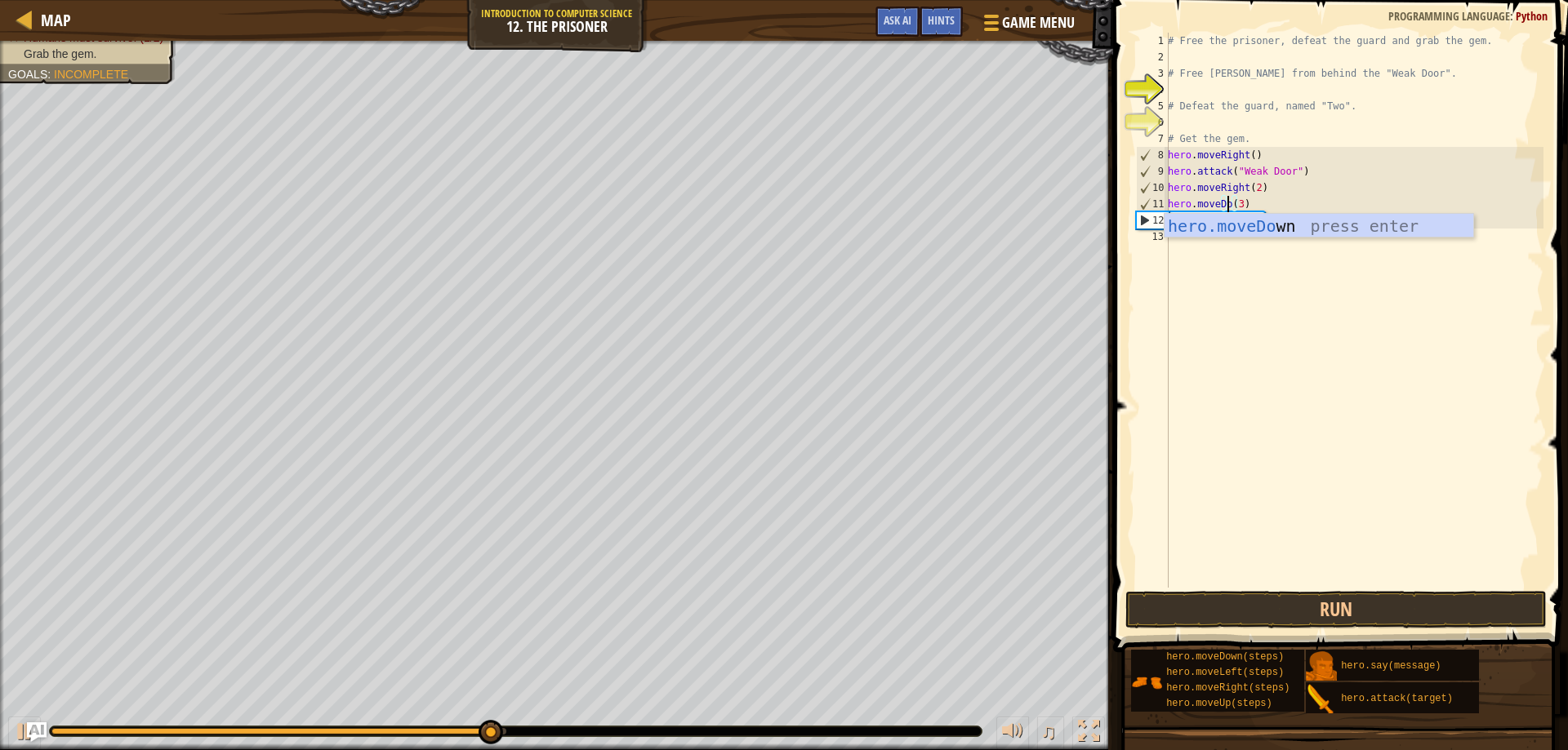
scroll to position [7, 6]
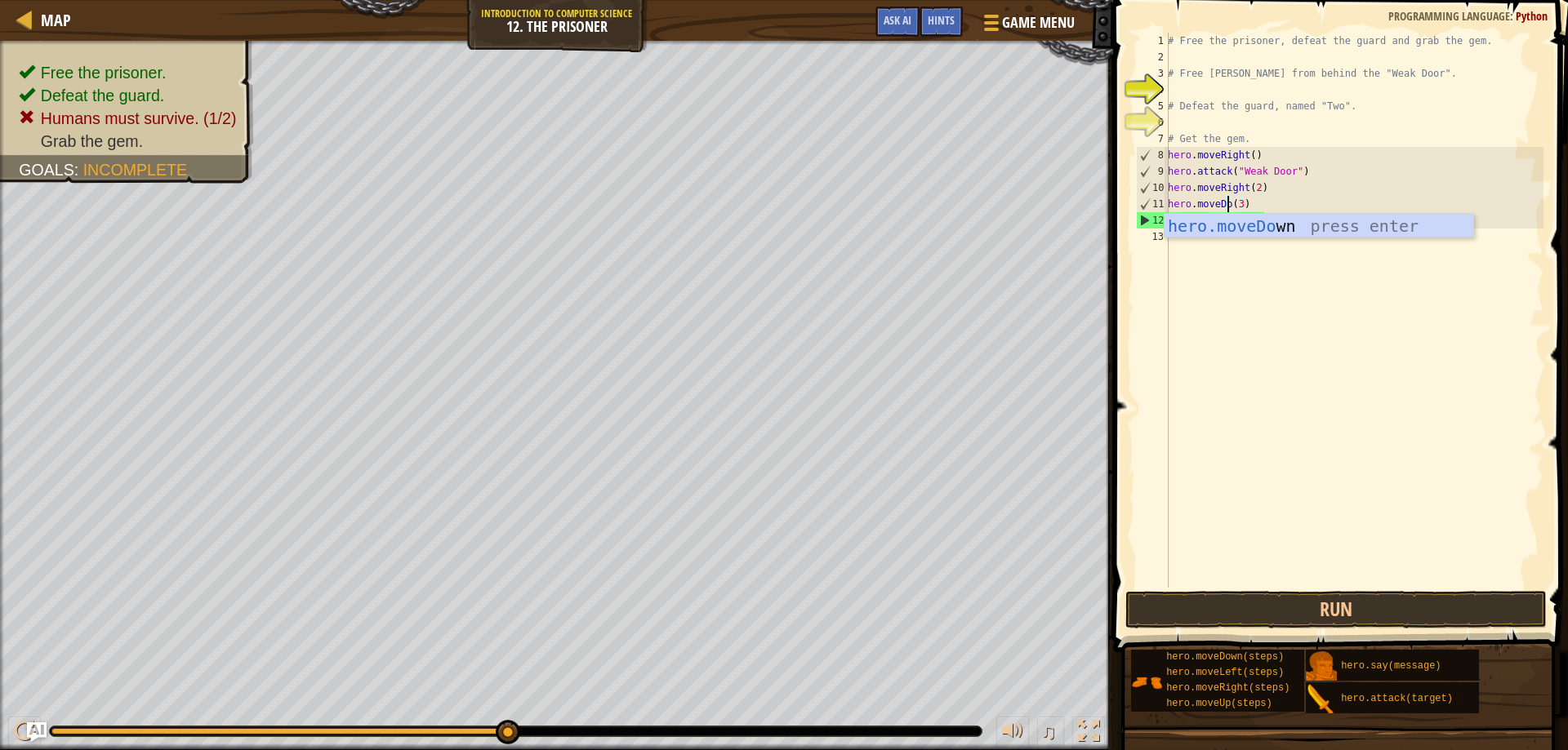
click at [1225, 217] on div "hero.moveDo wn press enter" at bounding box center [1319, 250] width 309 height 73
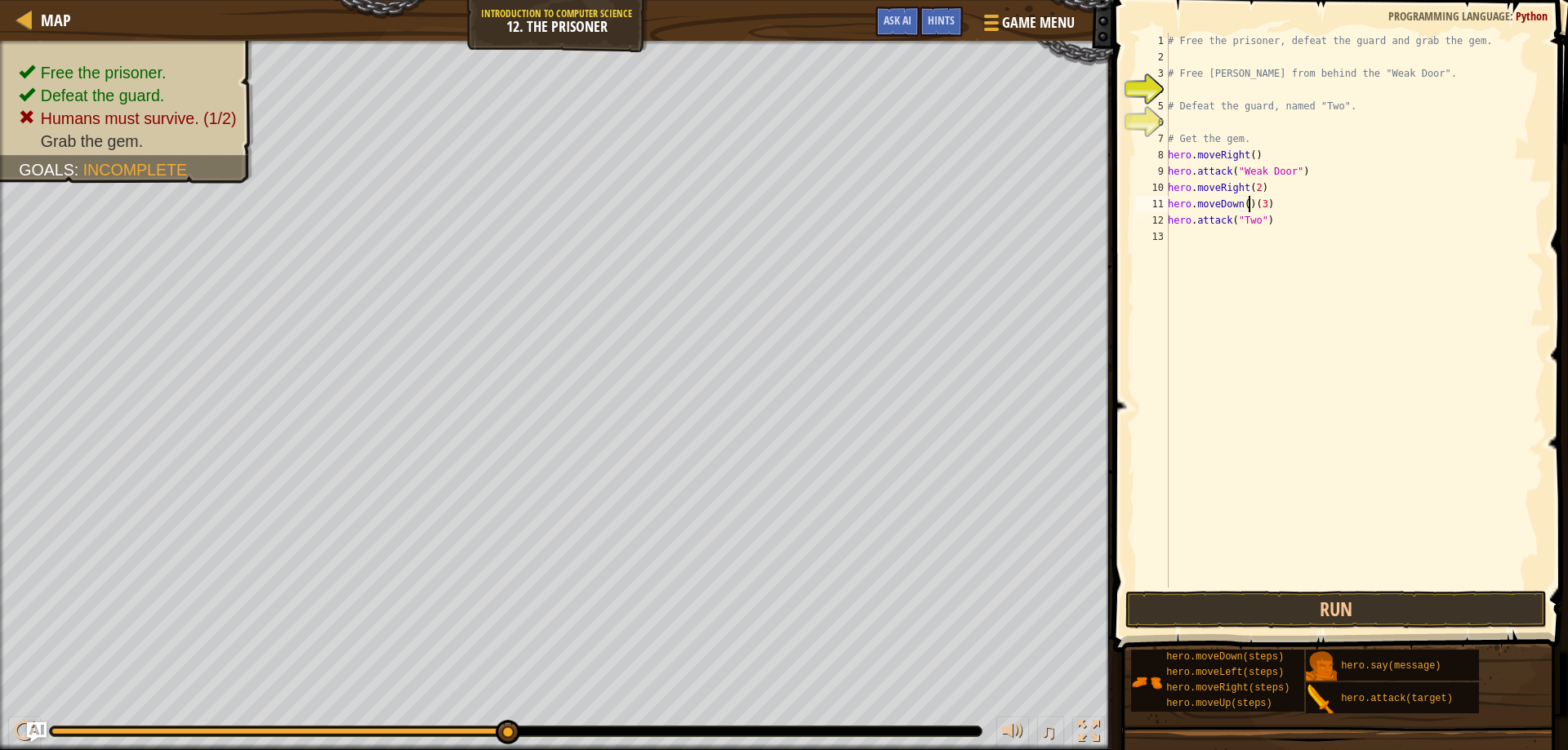
type textarea "hero.moveDown(3)"
click at [1178, 243] on div "# Free the prisoner, defeat the guard and grab the gem. # Free [PERSON_NAME] fr…" at bounding box center [1354, 327] width 379 height 588
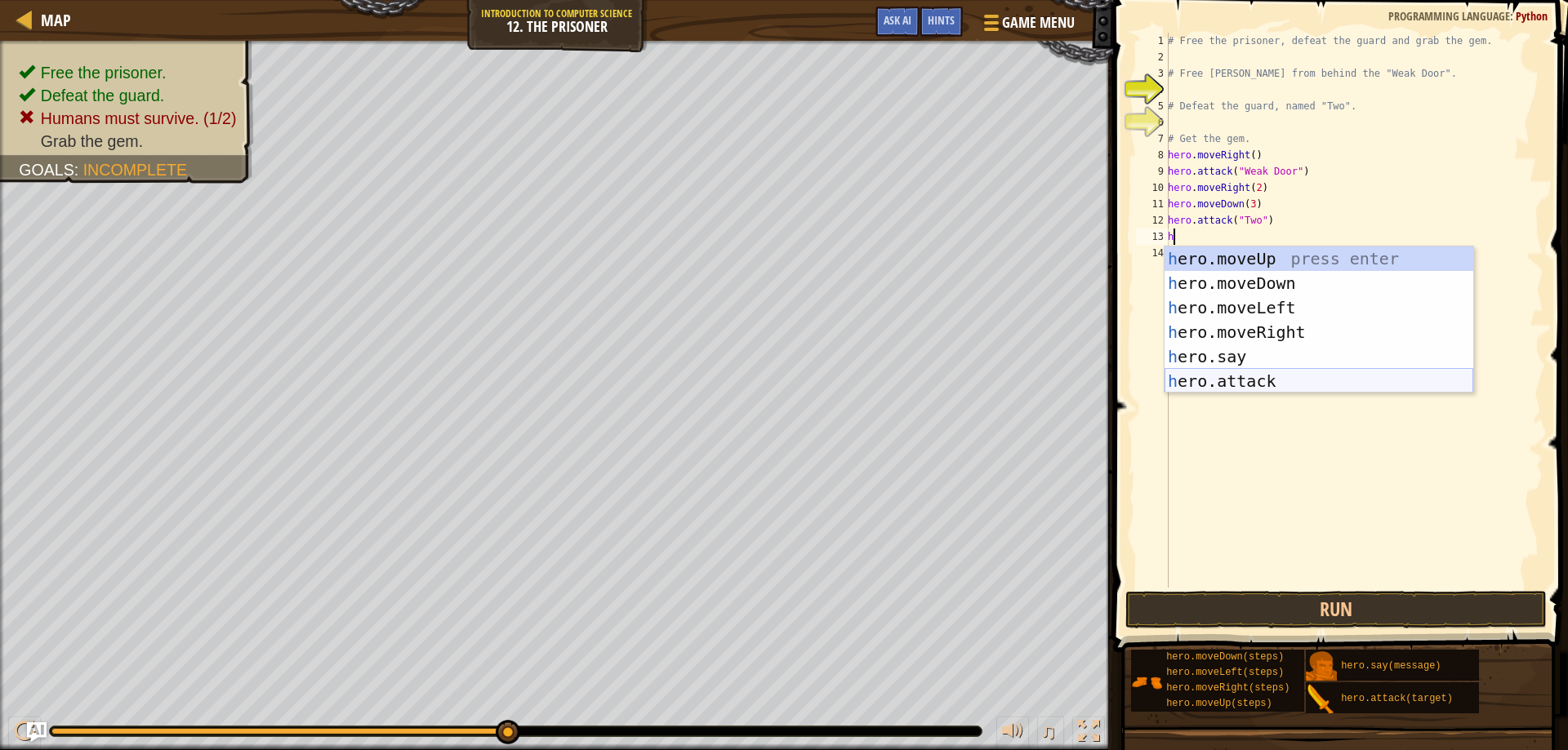
click at [1242, 387] on div "h ero.moveUp press enter h ero.moveDown press enter h ero.moveLeft press enter …" at bounding box center [1319, 344] width 309 height 196
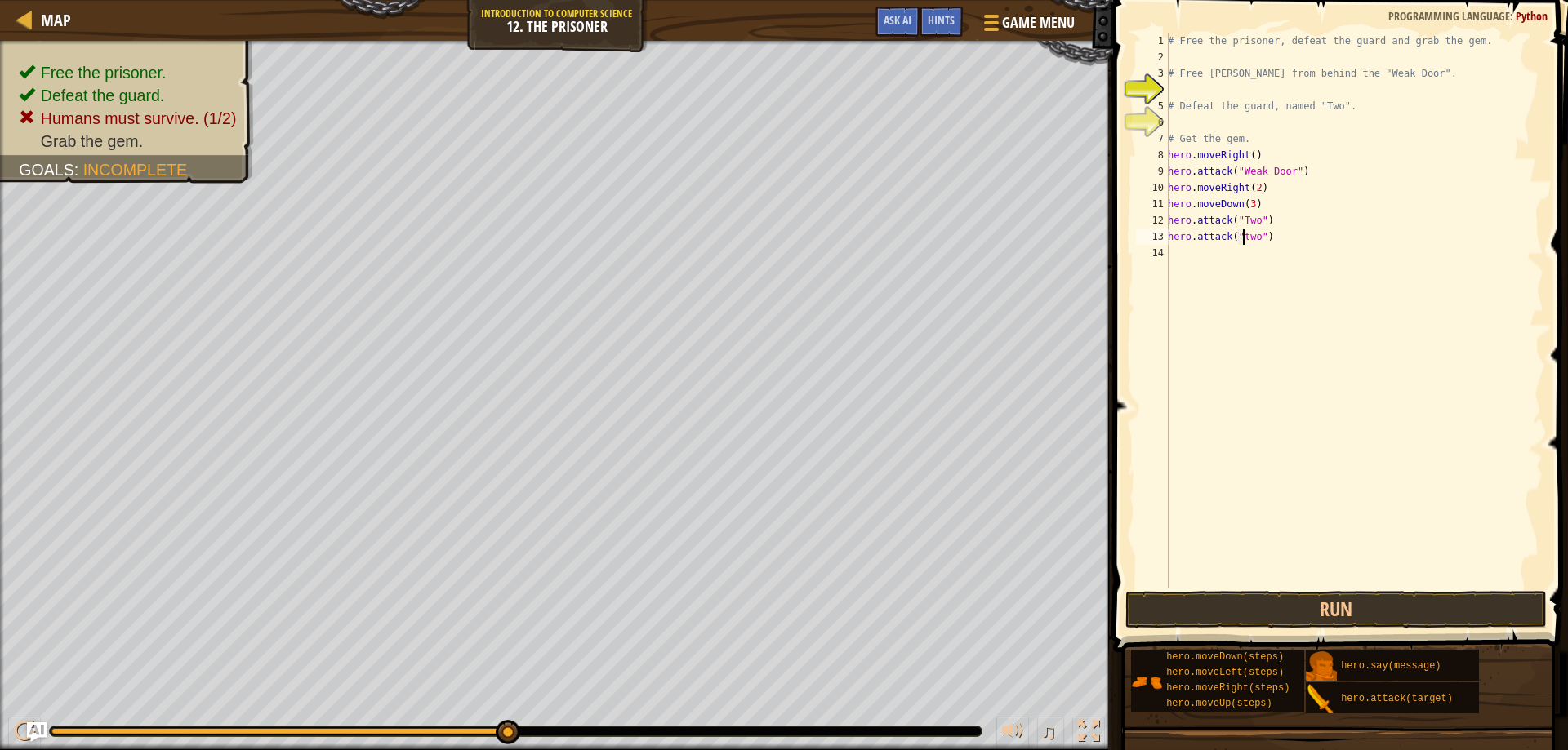
scroll to position [7, 7]
type textarea "hero.attack("Two")"
click at [1183, 244] on div "# Free the prisoner, defeat the guard and grab the gem. # Free [PERSON_NAME] fr…" at bounding box center [1354, 327] width 379 height 588
click at [1184, 258] on div "# Free the prisoner, defeat the guard and grab the gem. # Free [PERSON_NAME] fr…" at bounding box center [1354, 327] width 379 height 588
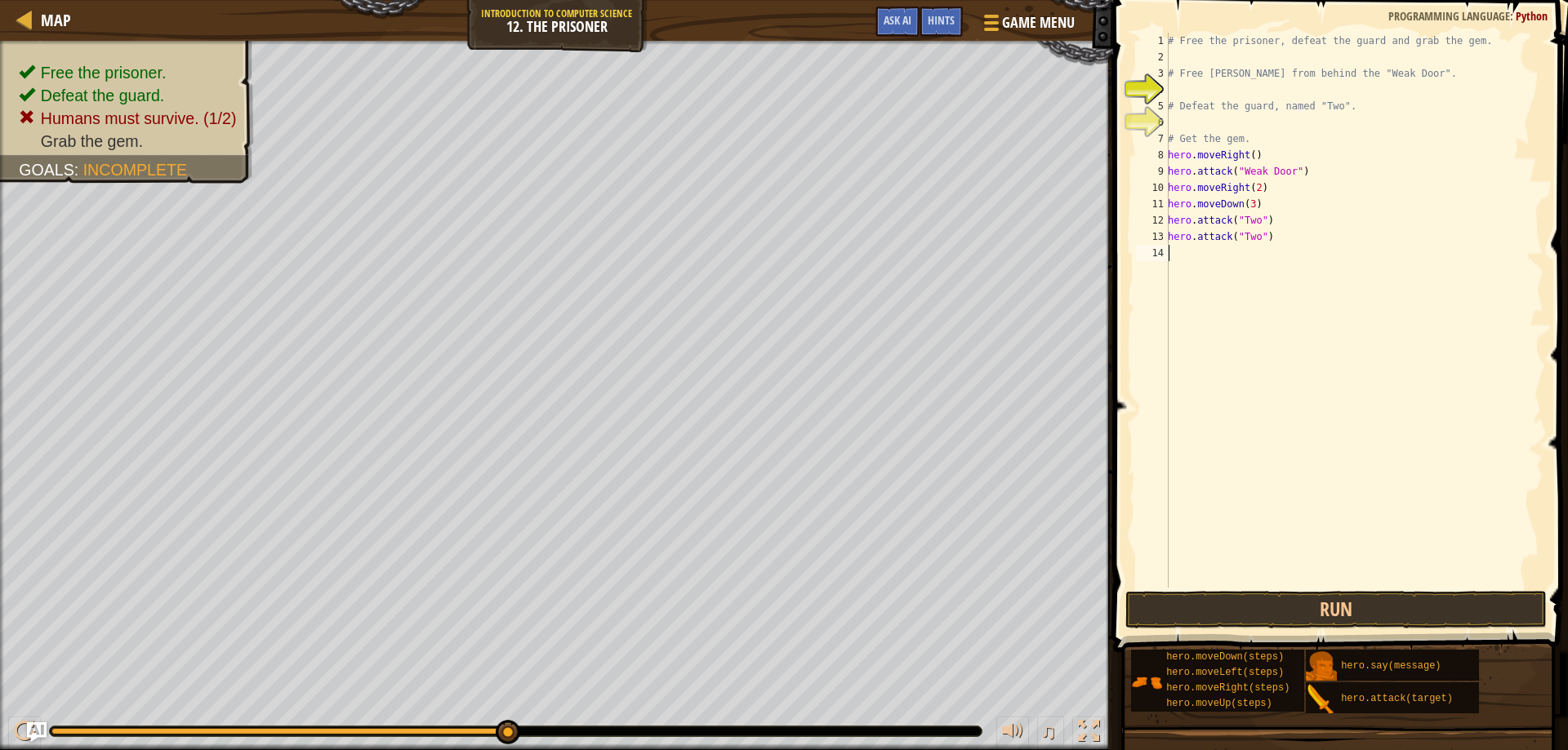
type textarea "h"
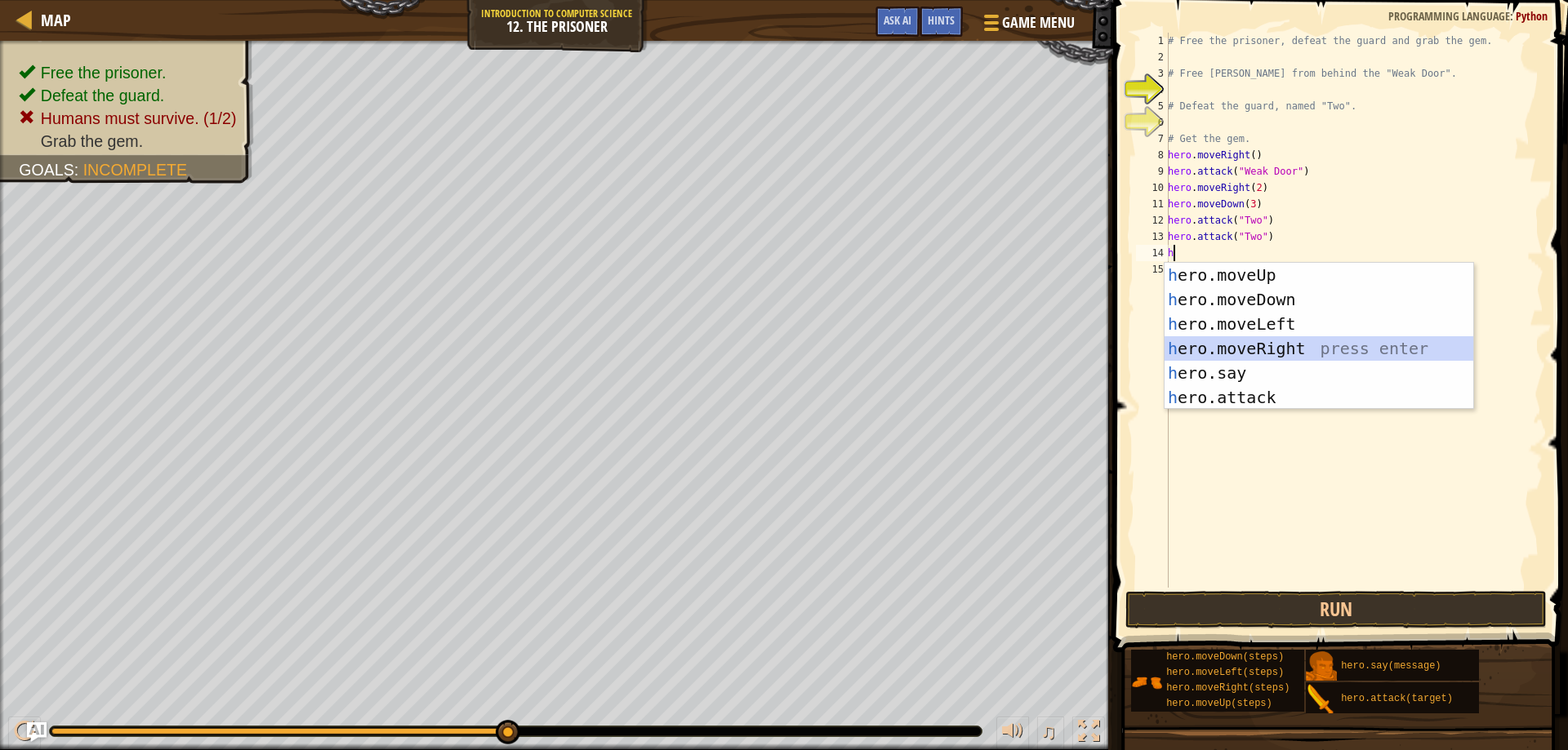
click at [1204, 337] on div "h ero.moveUp press enter h ero.moveDown press enter h ero.moveLeft press enter …" at bounding box center [1319, 361] width 309 height 196
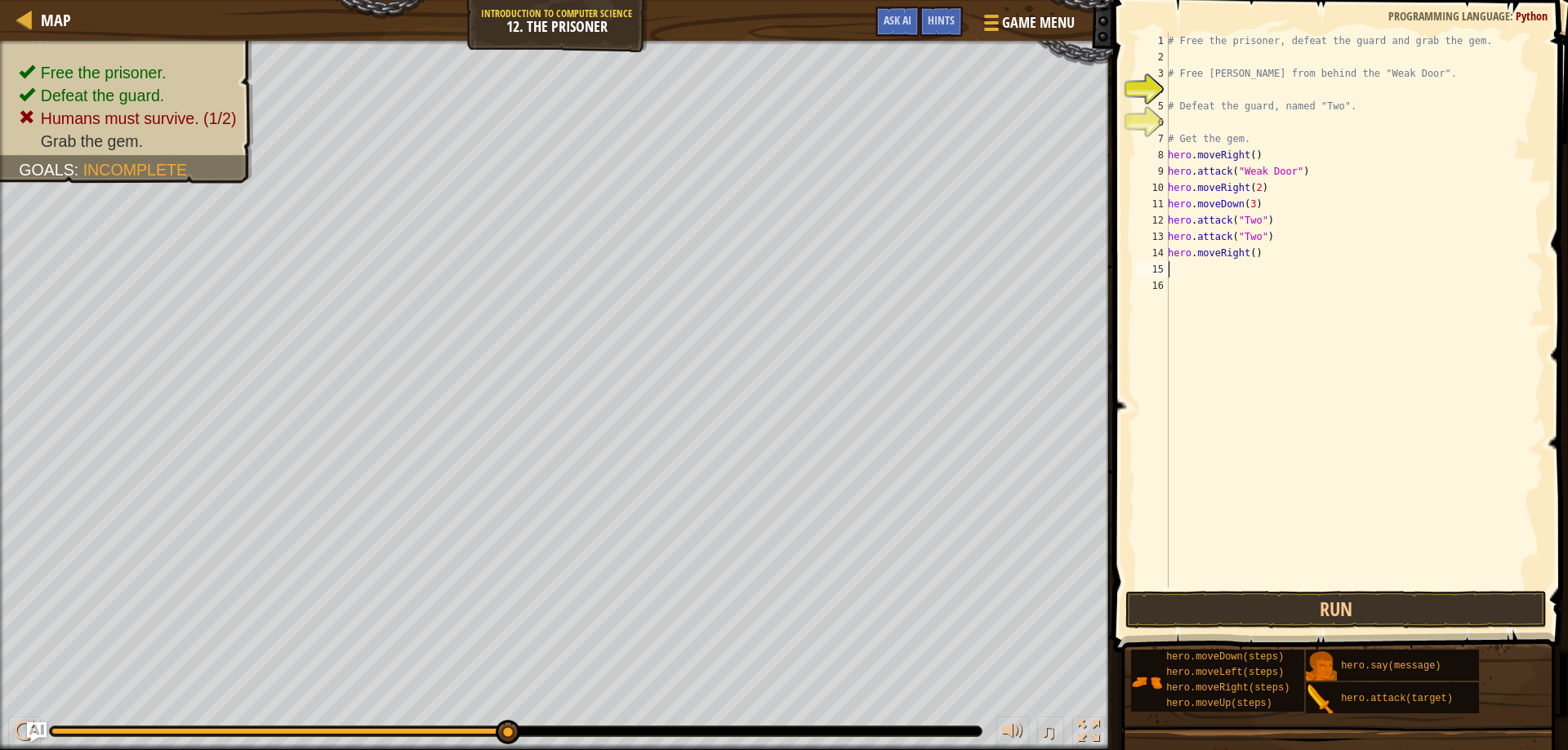
click at [1247, 258] on div "# Free the prisoner, defeat the guard and grab the gem. # Free [PERSON_NAME] fr…" at bounding box center [1354, 327] width 379 height 588
type textarea "hero.moveRight(2)"
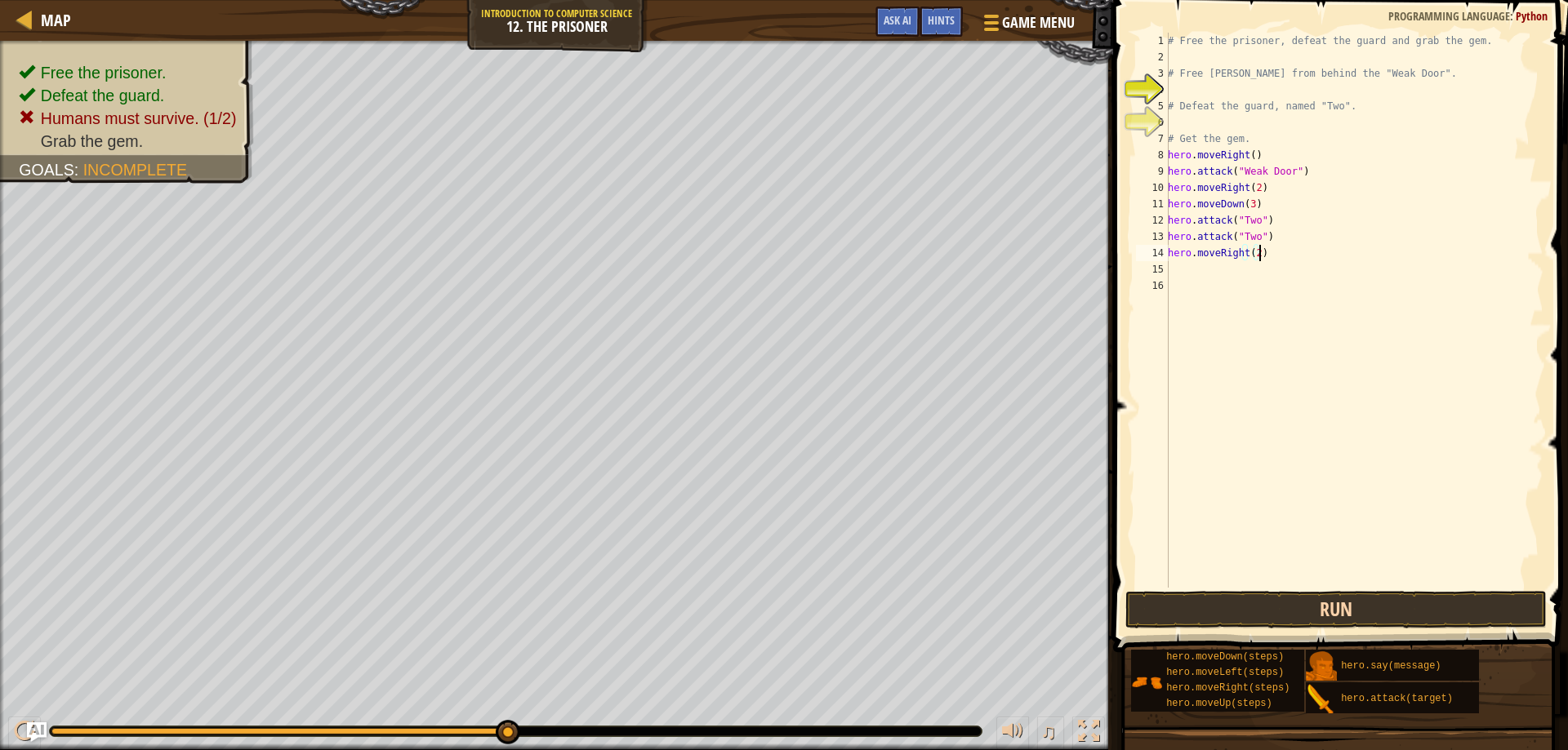
type textarea "hero.moveRight(2)"
click at [1211, 601] on button "Run" at bounding box center [1337, 610] width 422 height 38
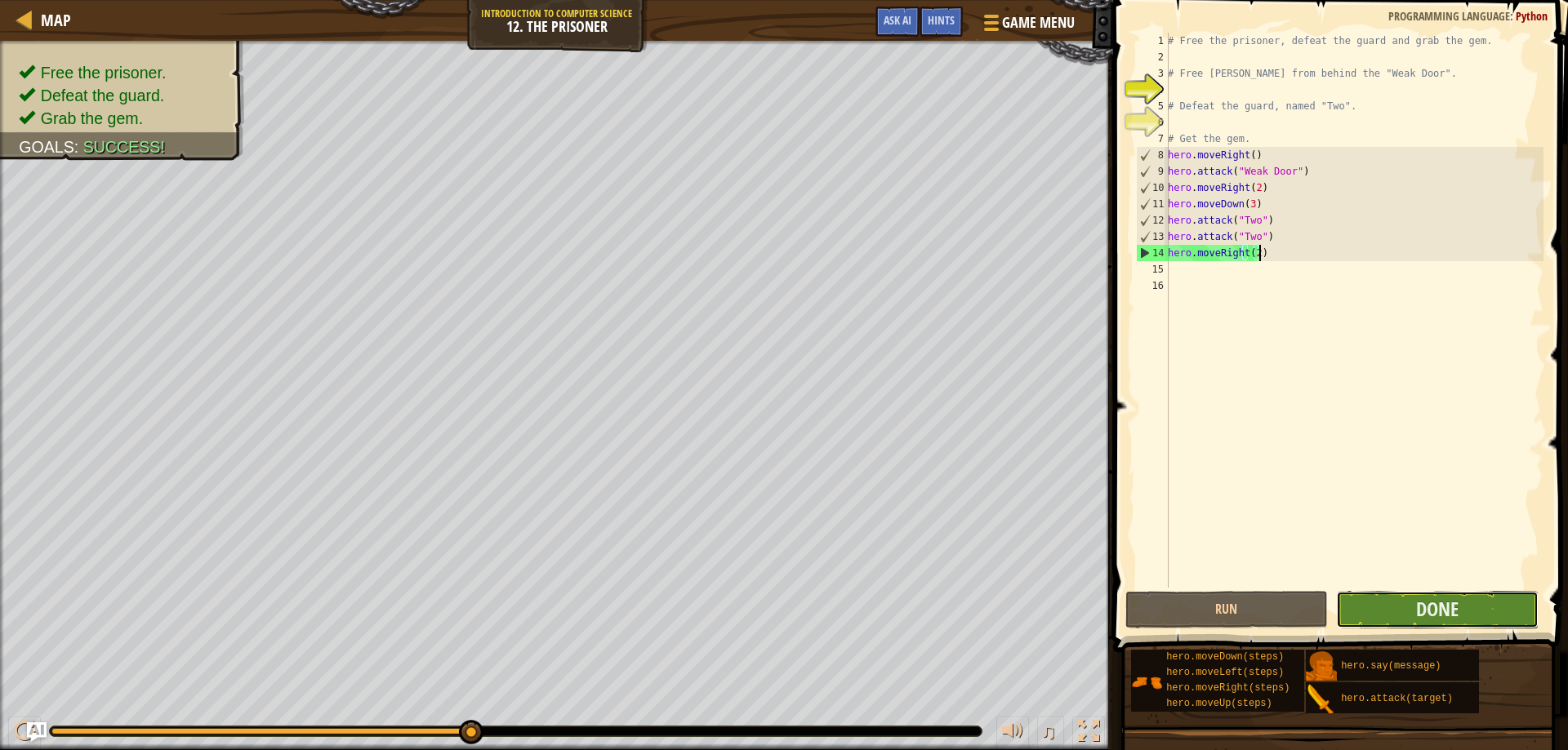
click at [1432, 623] on button "Done" at bounding box center [1437, 610] width 202 height 38
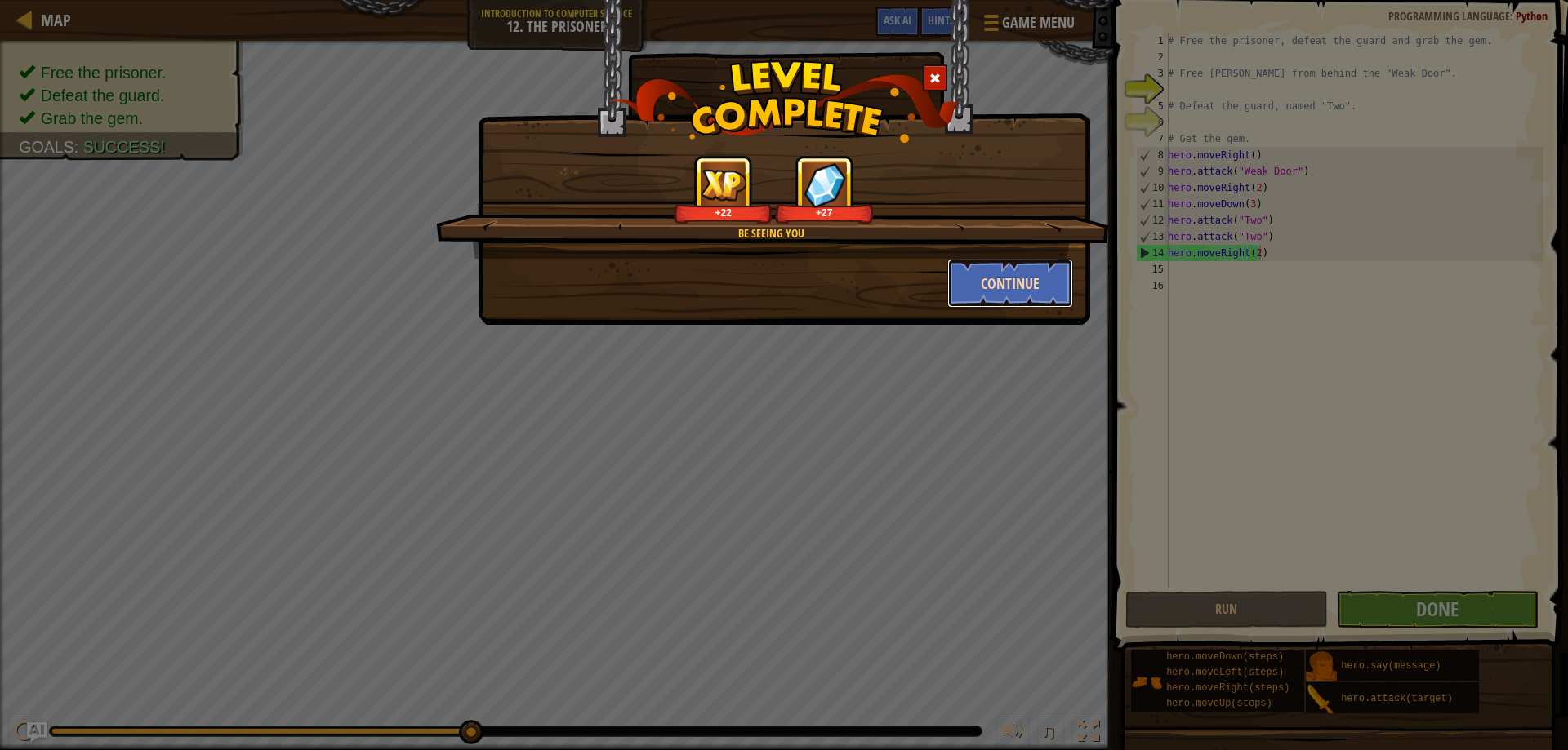
click at [1001, 270] on button "Continue" at bounding box center [1011, 283] width 127 height 49
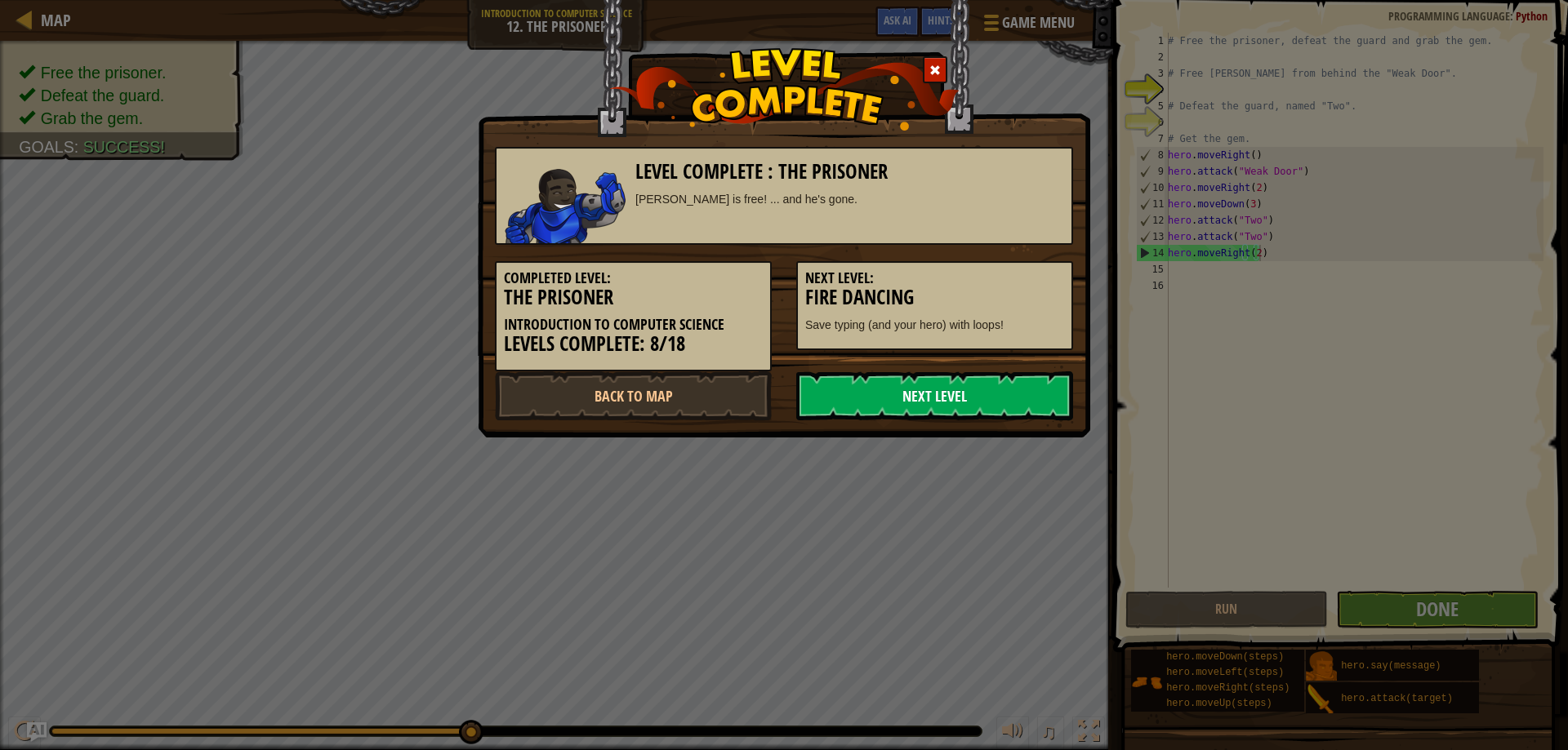
click at [944, 384] on link "Next Level" at bounding box center [934, 396] width 277 height 49
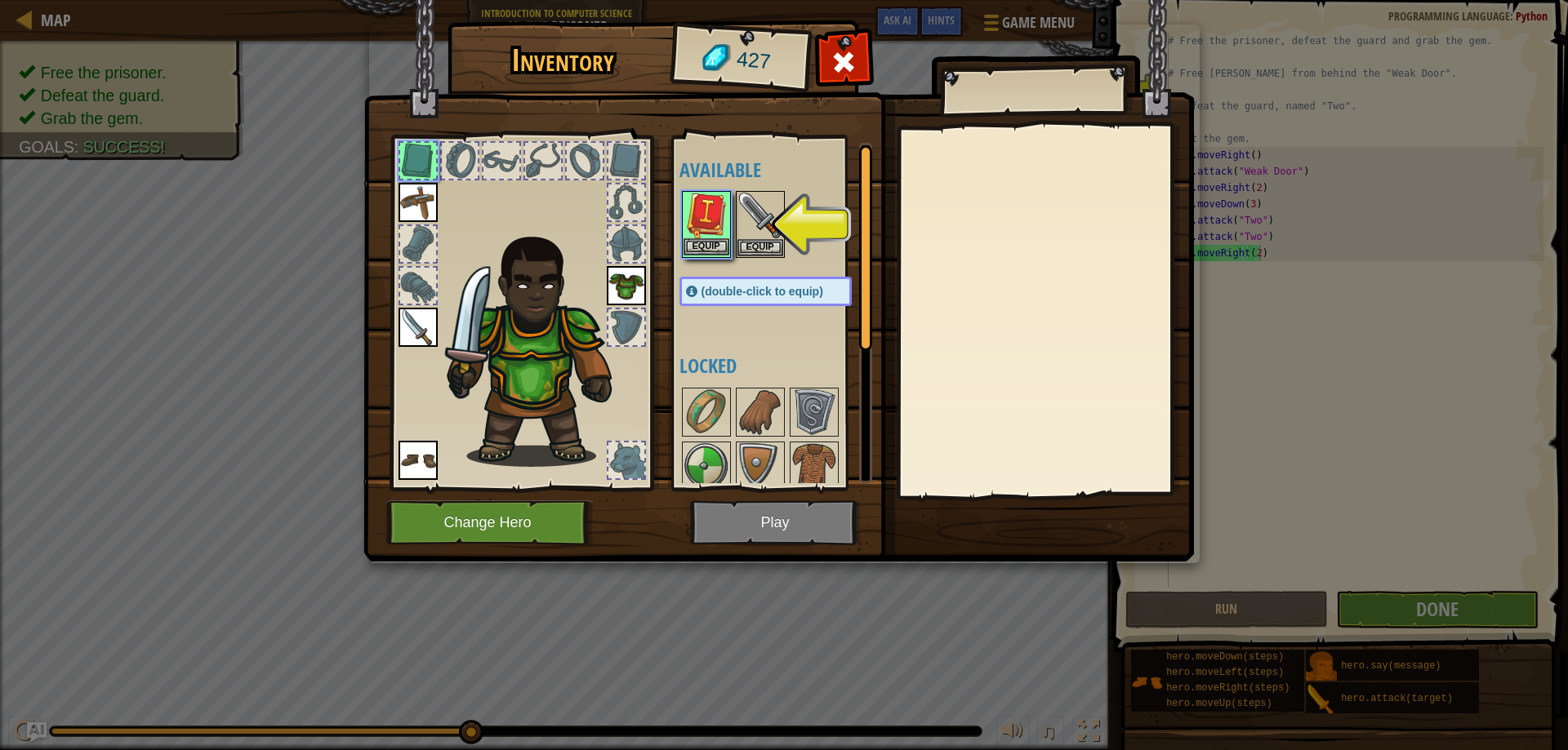
click at [699, 237] on img at bounding box center [707, 216] width 46 height 46
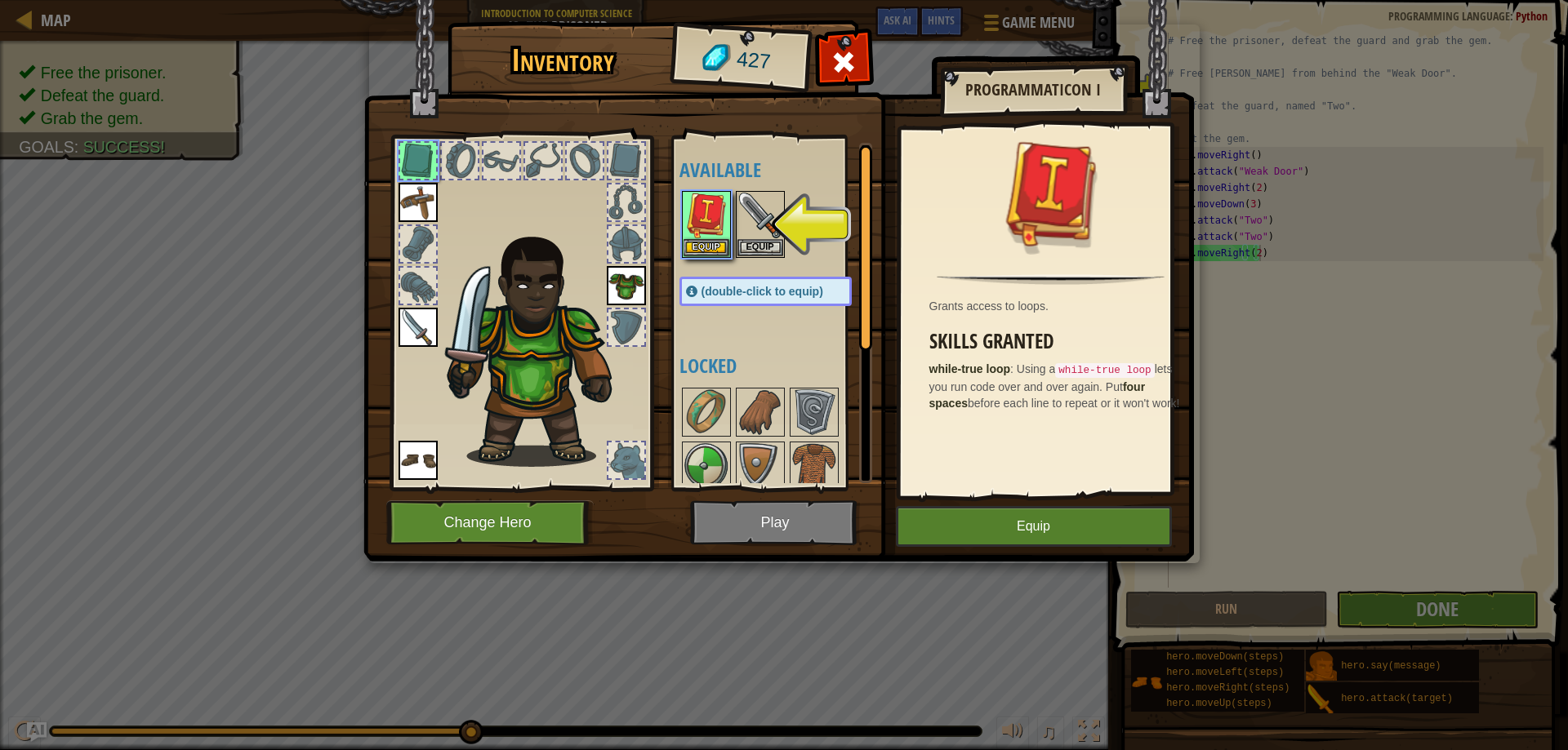
click at [1011, 549] on img at bounding box center [778, 265] width 831 height 593
click at [1012, 516] on button "Equip" at bounding box center [1034, 527] width 276 height 41
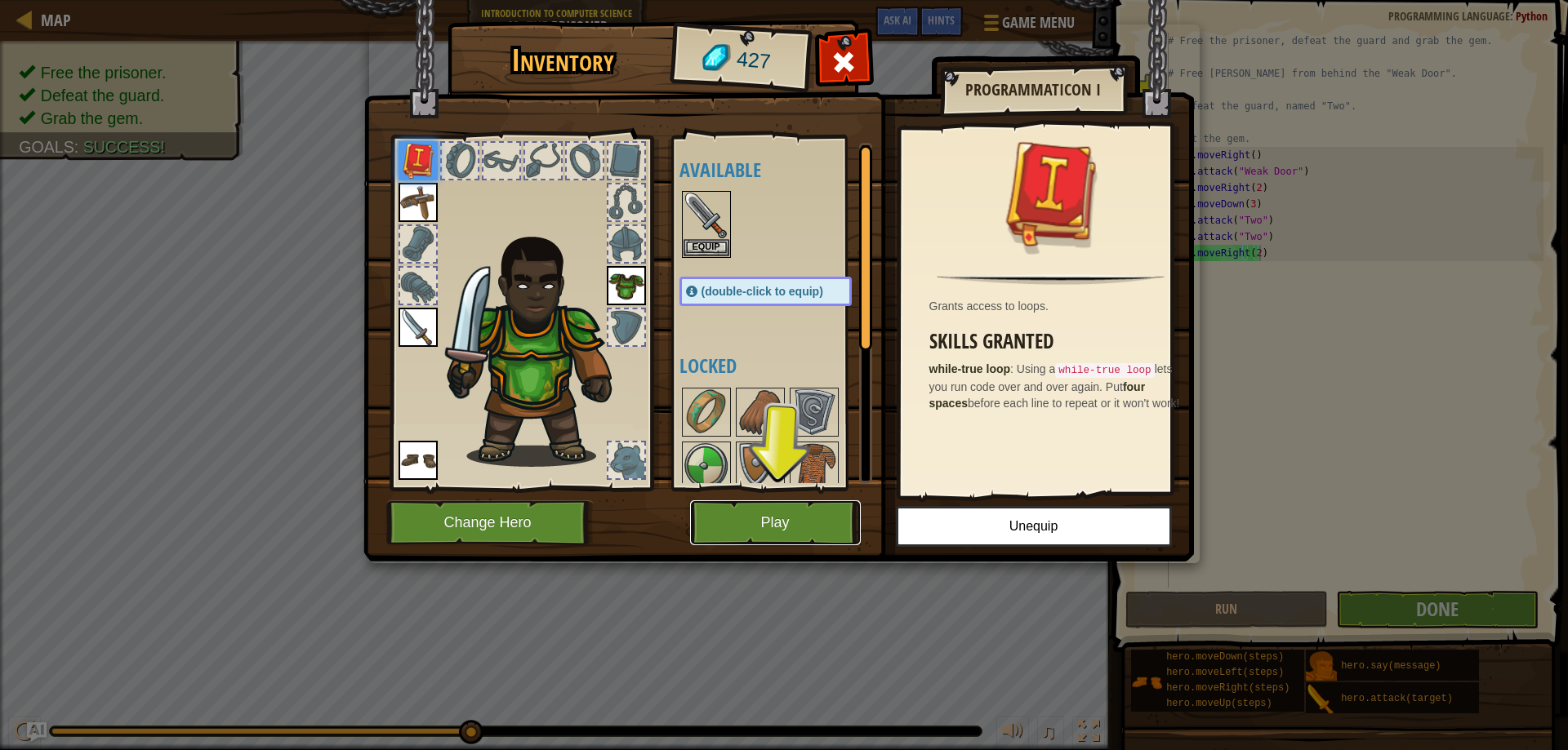
click at [790, 519] on button "Play" at bounding box center [776, 522] width 171 height 45
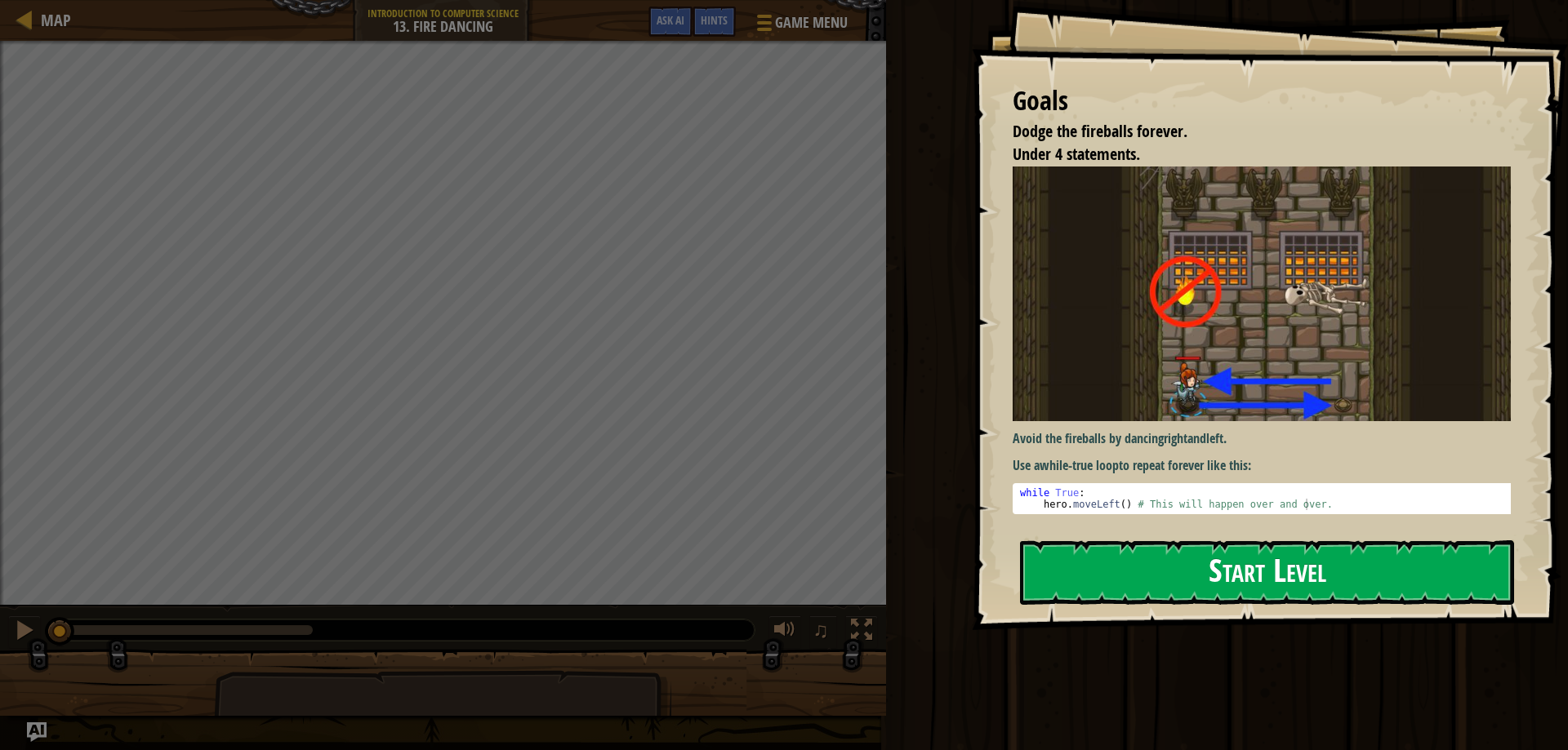
click at [1204, 560] on button "Start Level" at bounding box center [1266, 573] width 494 height 65
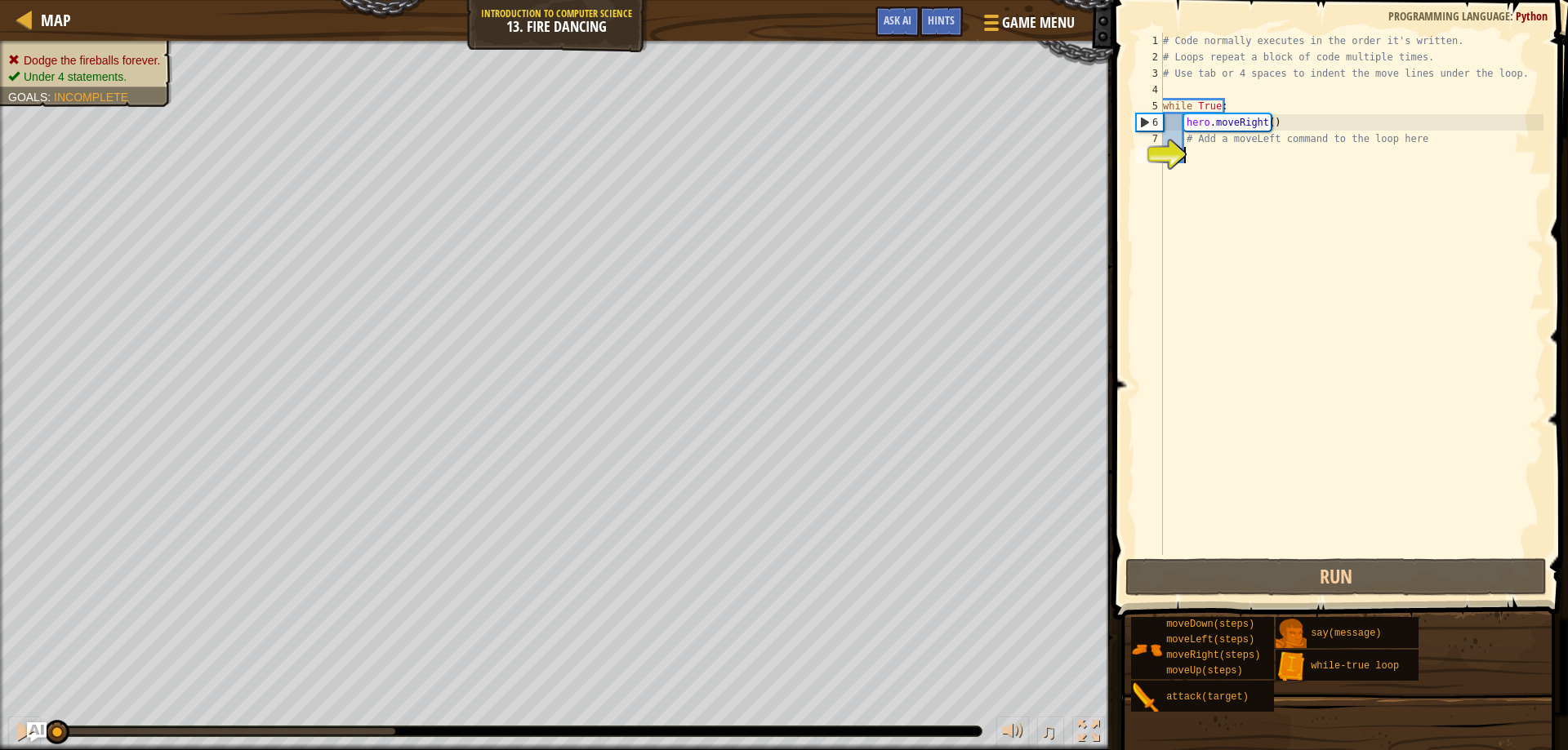
click at [1195, 157] on div "# Code normally executes in the order it's written. # Loops repeat a block of c…" at bounding box center [1351, 311] width 384 height 555
type textarea "h"
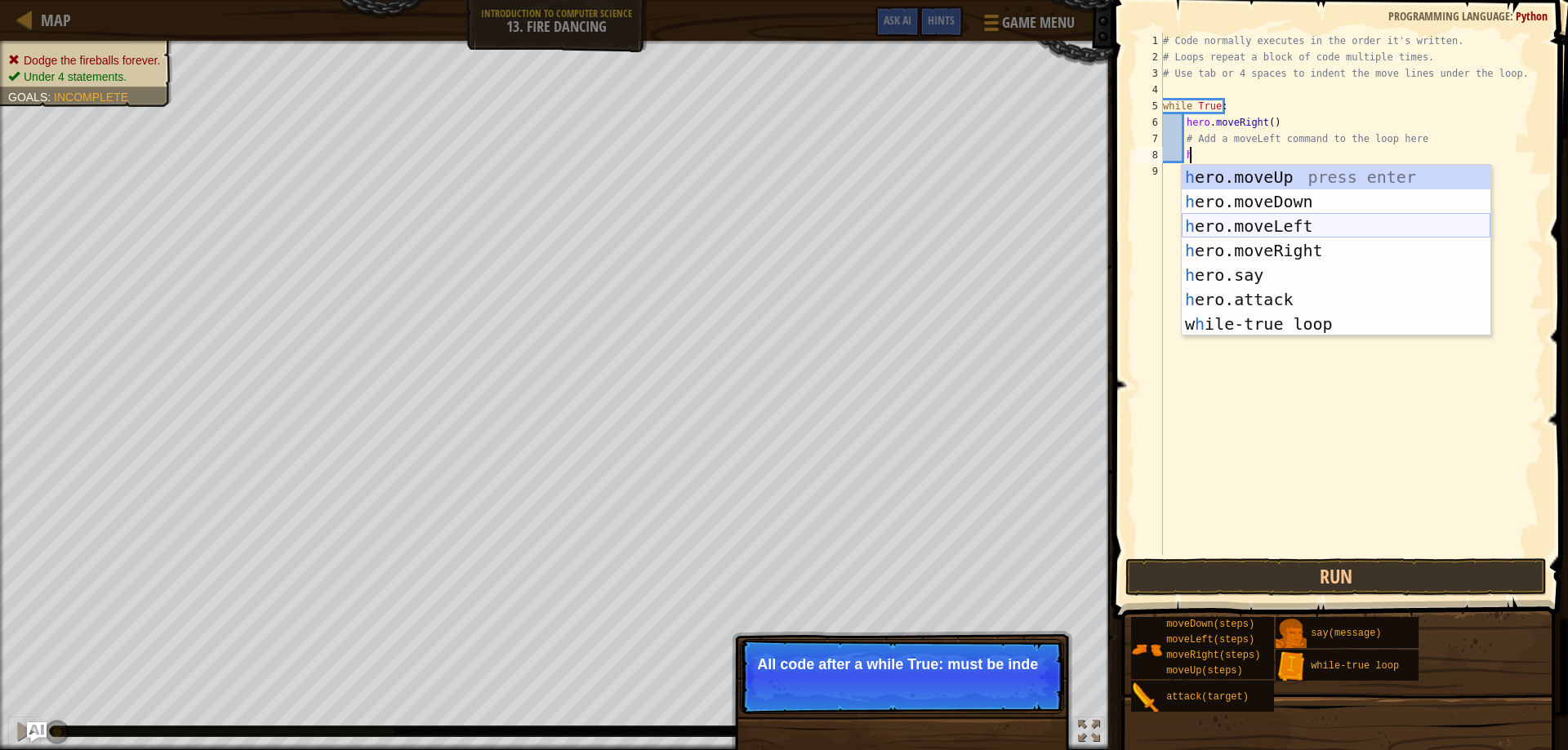
click at [1262, 232] on div "h ero.moveUp press enter h ero.moveDown press enter h ero.moveLeft press enter …" at bounding box center [1336, 275] width 309 height 220
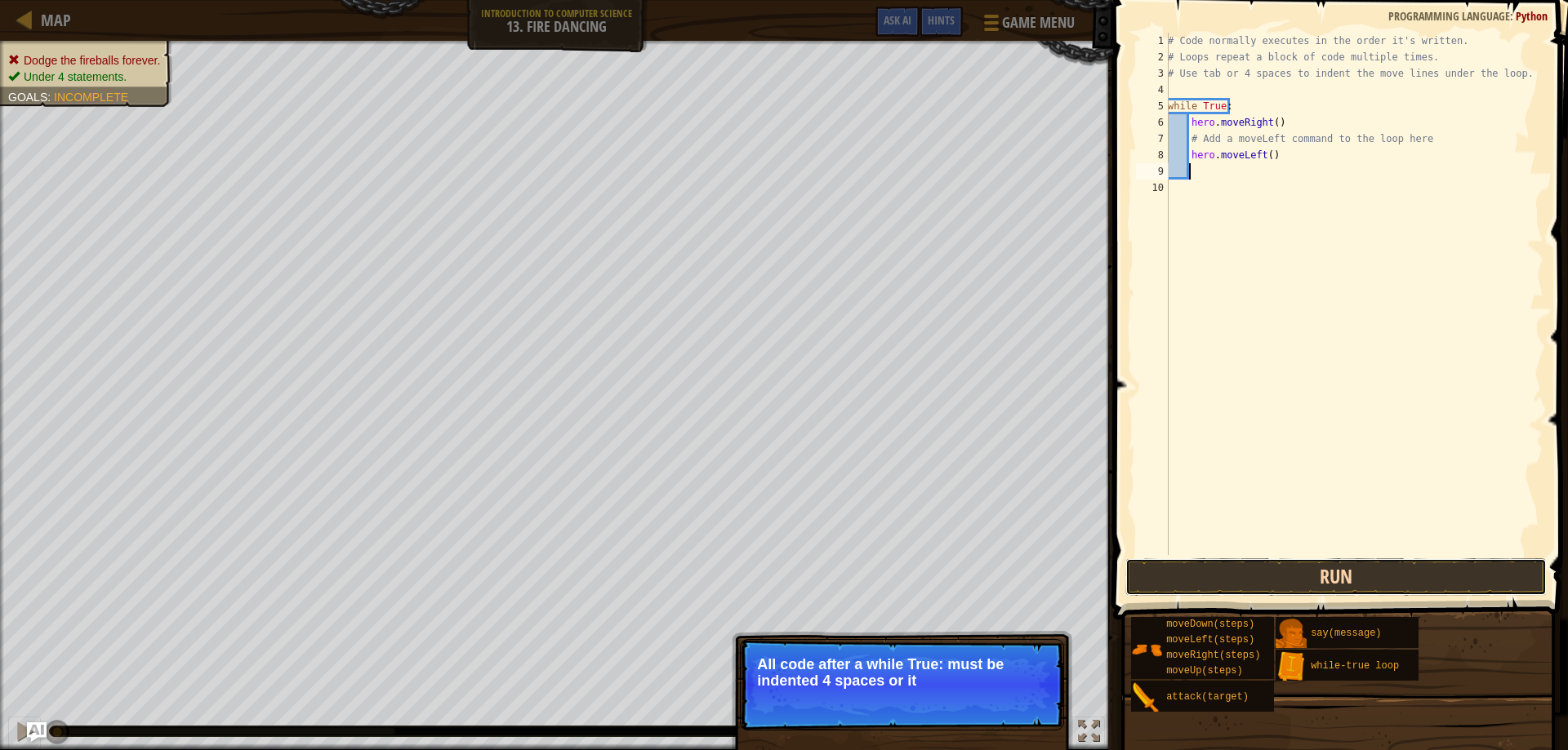
click at [1330, 580] on button "Run" at bounding box center [1337, 577] width 422 height 38
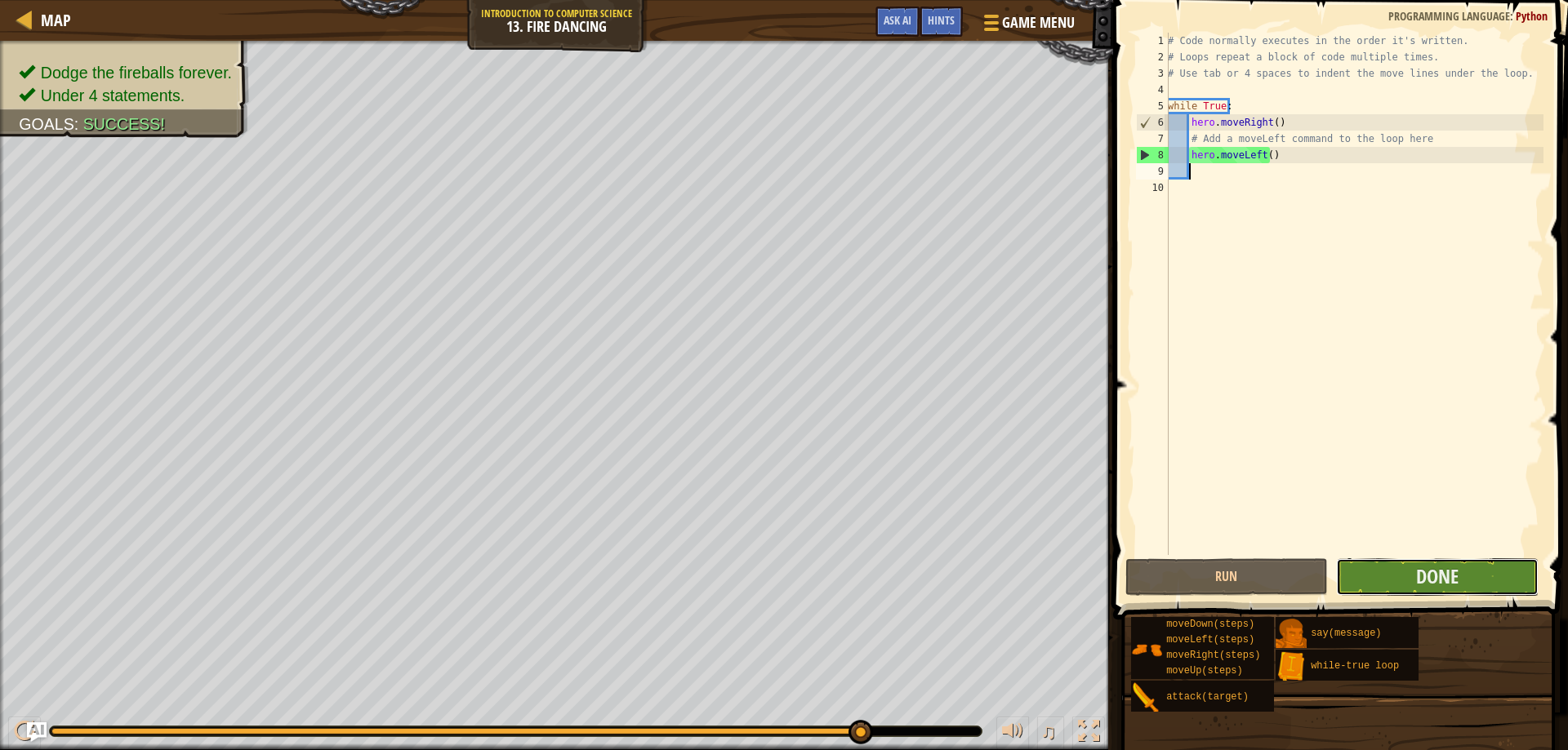
click at [1400, 571] on button "Done" at bounding box center [1437, 577] width 202 height 38
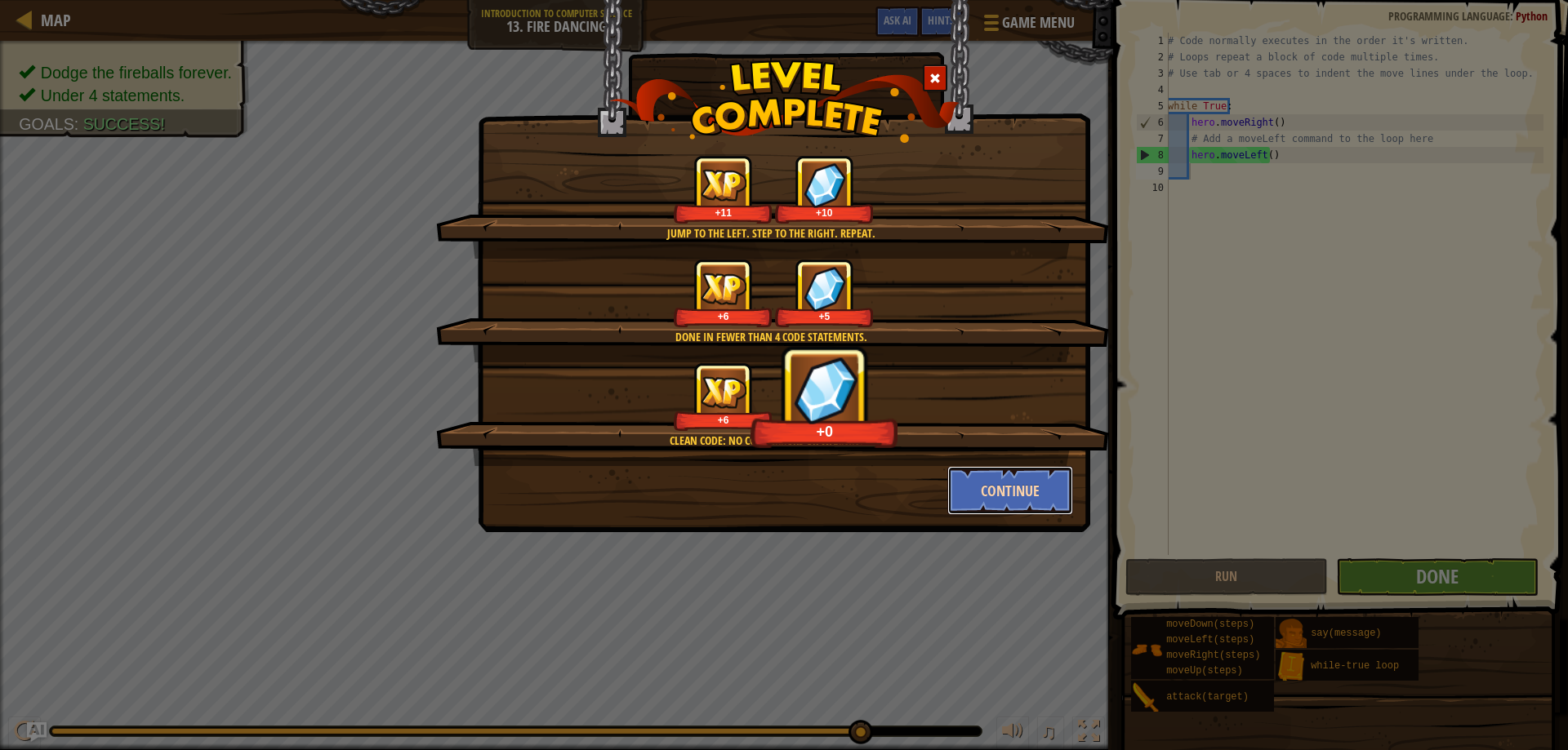
click at [950, 487] on button "Continue" at bounding box center [1011, 491] width 127 height 49
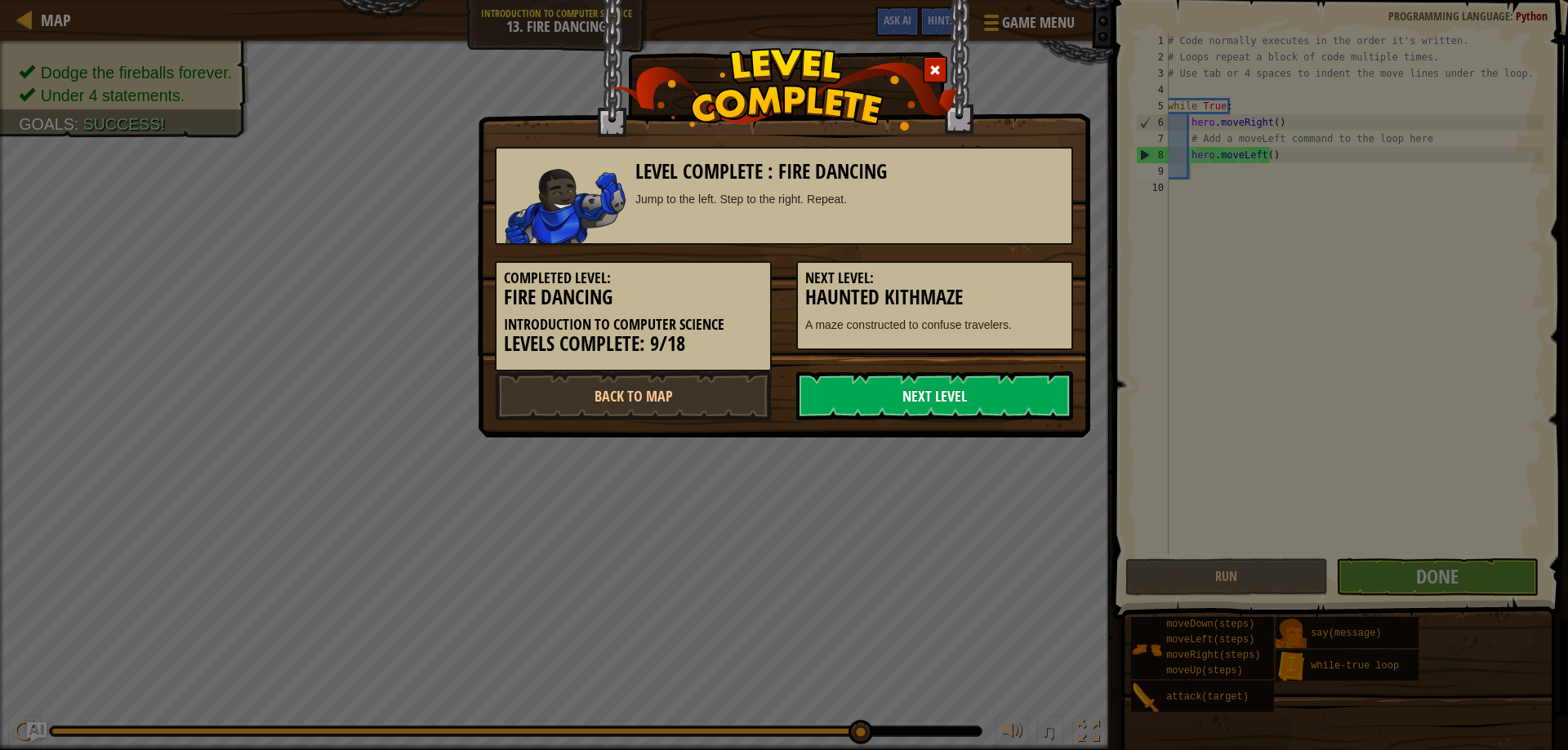
click at [915, 392] on link "Next Level" at bounding box center [934, 396] width 277 height 49
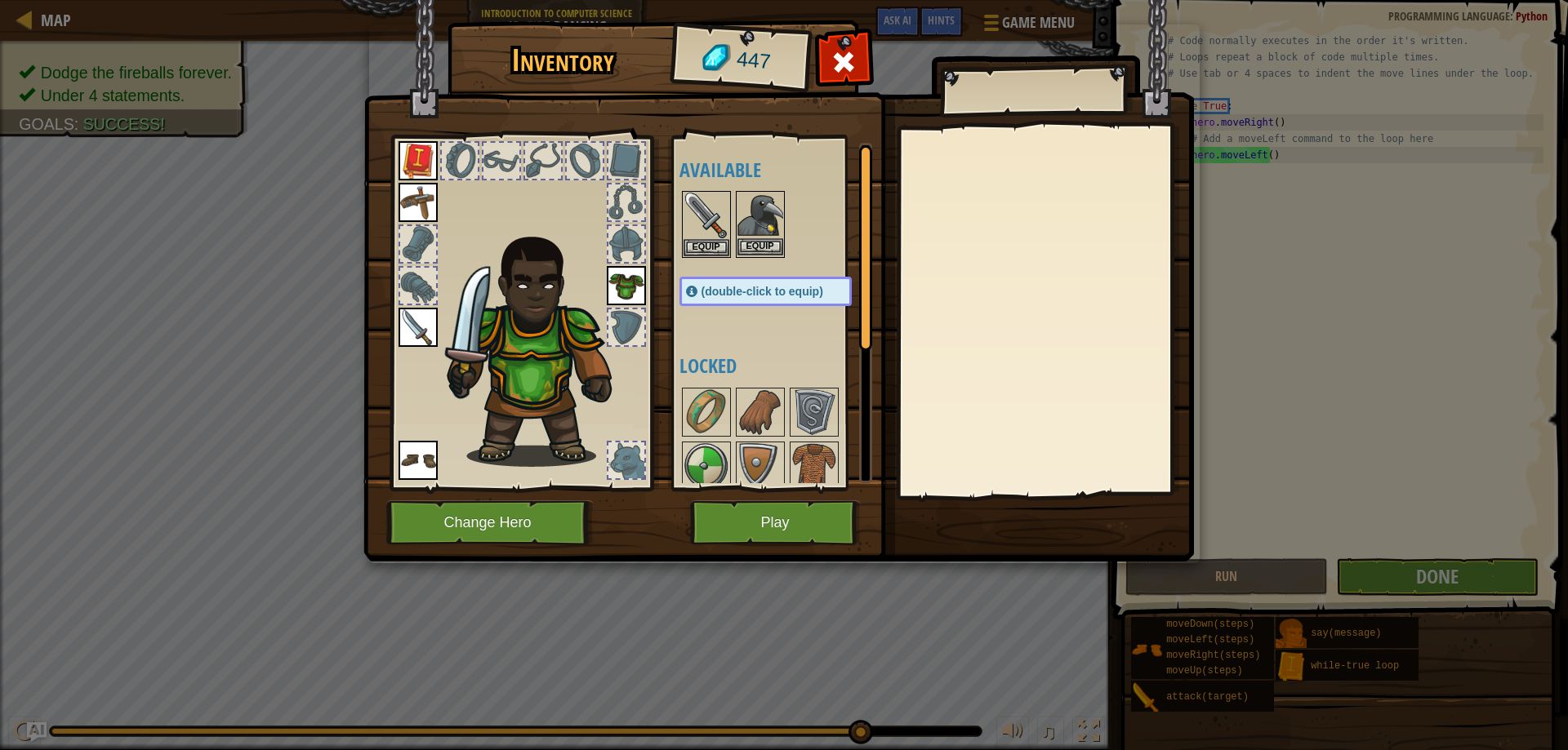
click at [772, 223] on img at bounding box center [760, 216] width 46 height 46
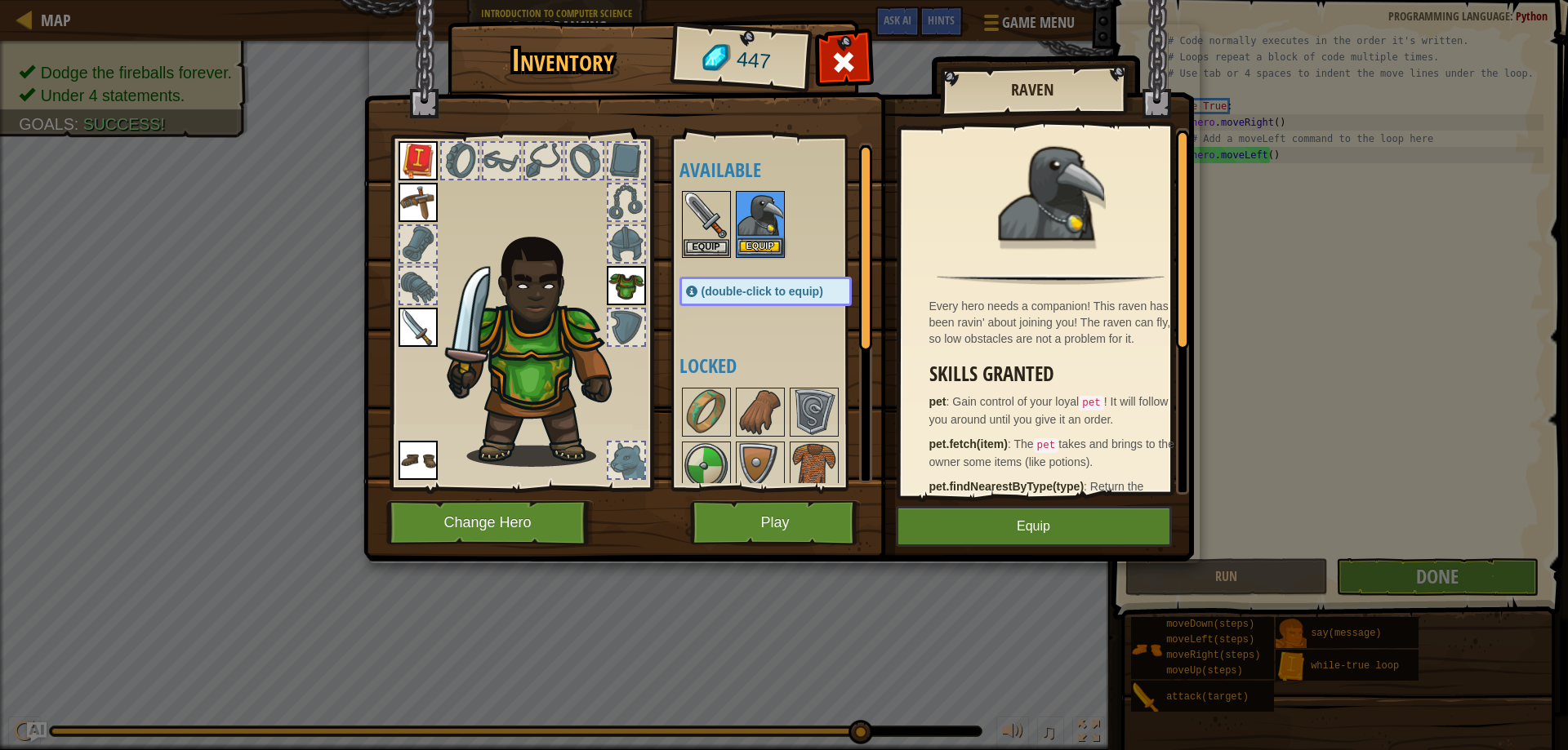
click at [772, 223] on img at bounding box center [760, 216] width 46 height 46
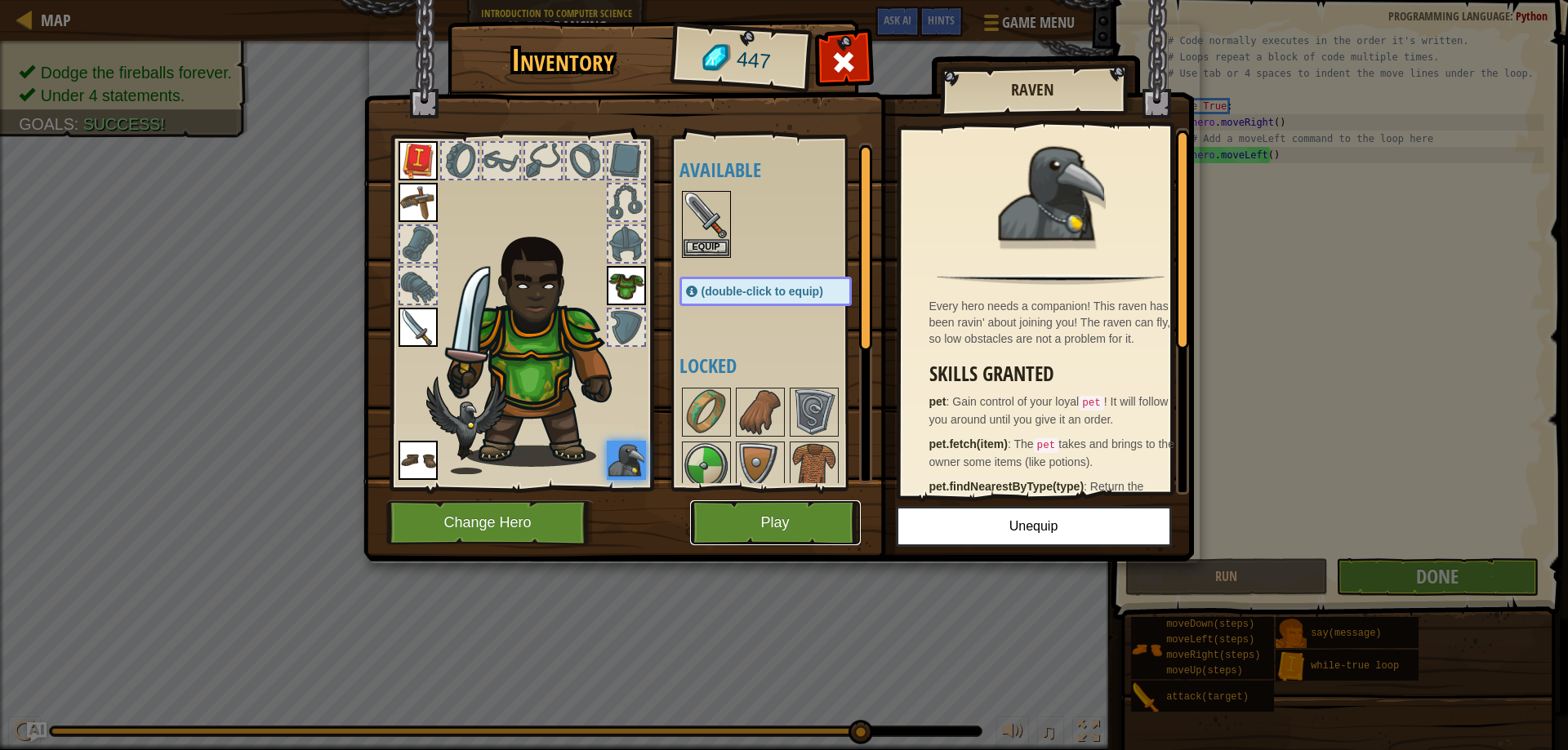
click at [800, 506] on button "Play" at bounding box center [776, 522] width 171 height 45
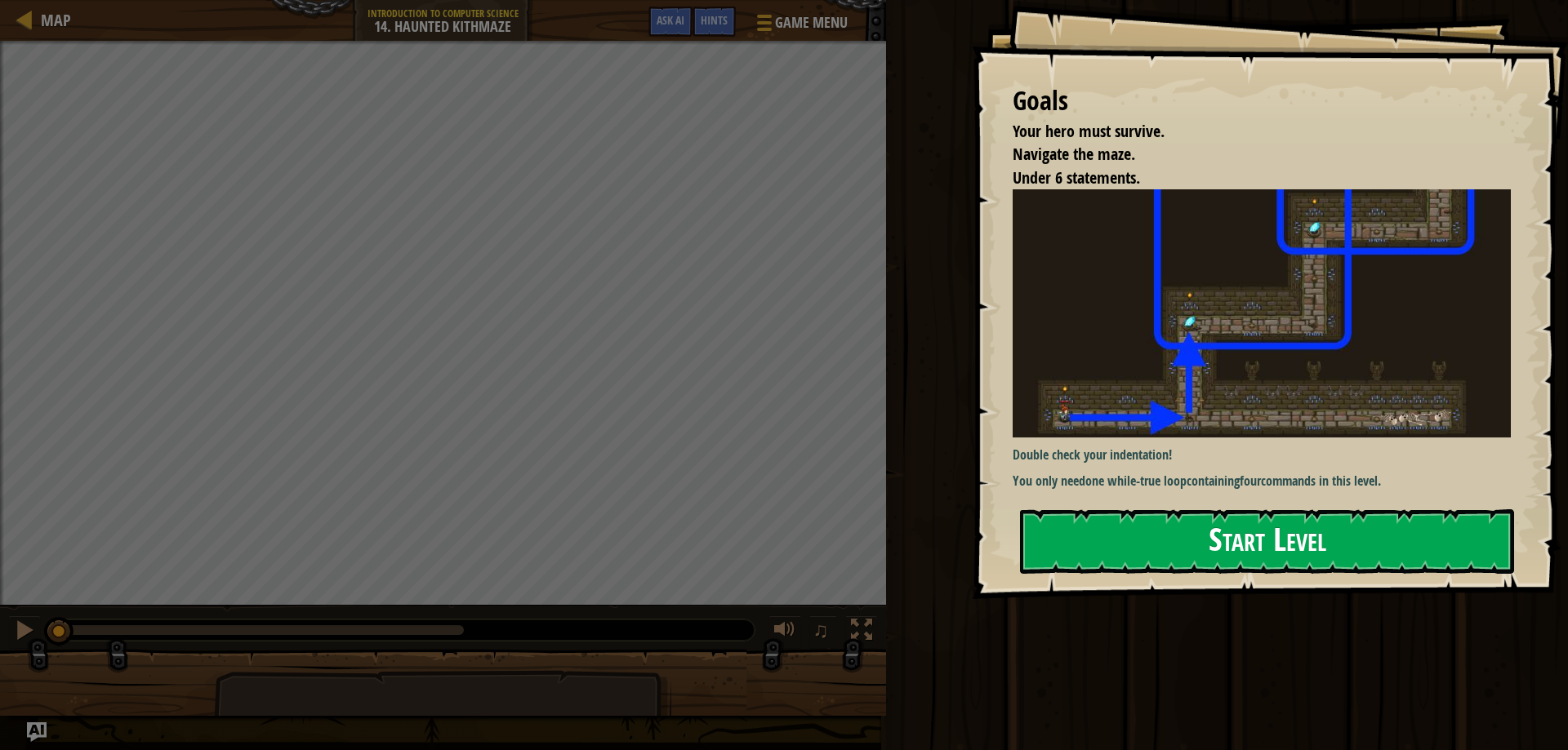
click at [1183, 549] on button "Start Level" at bounding box center [1266, 541] width 494 height 65
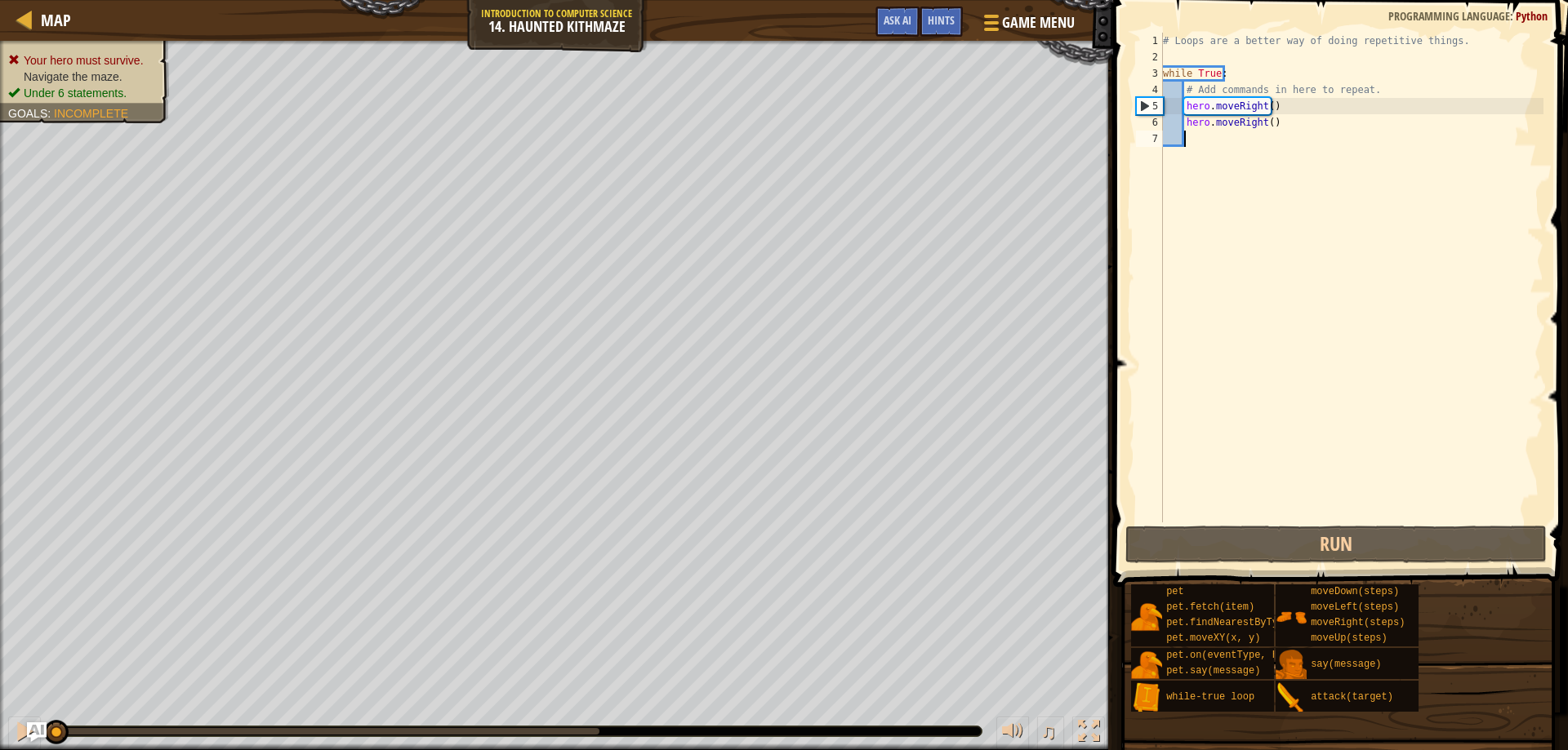
click at [1271, 125] on div "# Loops are a better way of doing repetitive things. while True : # Add command…" at bounding box center [1351, 294] width 384 height 522
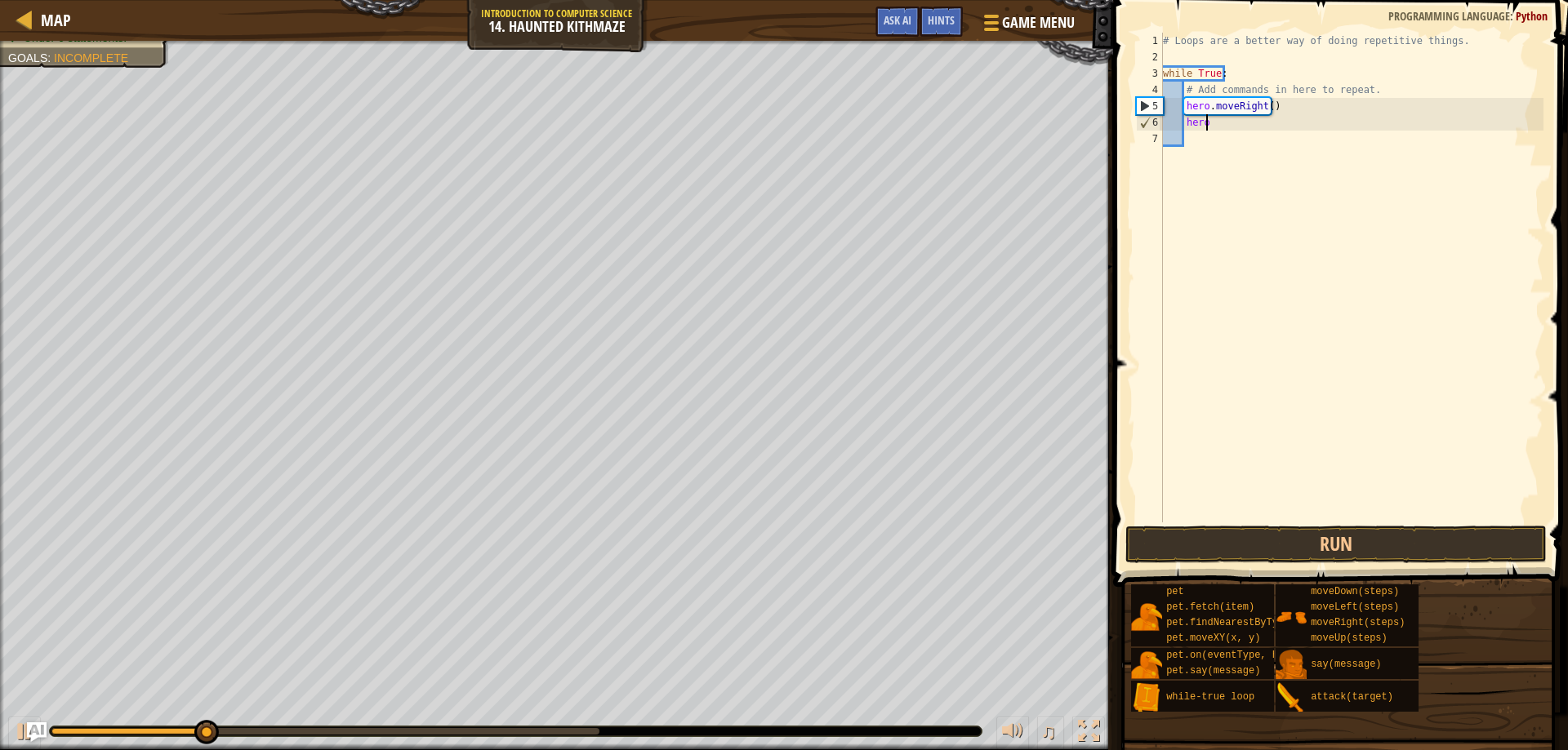
type textarea "hero."
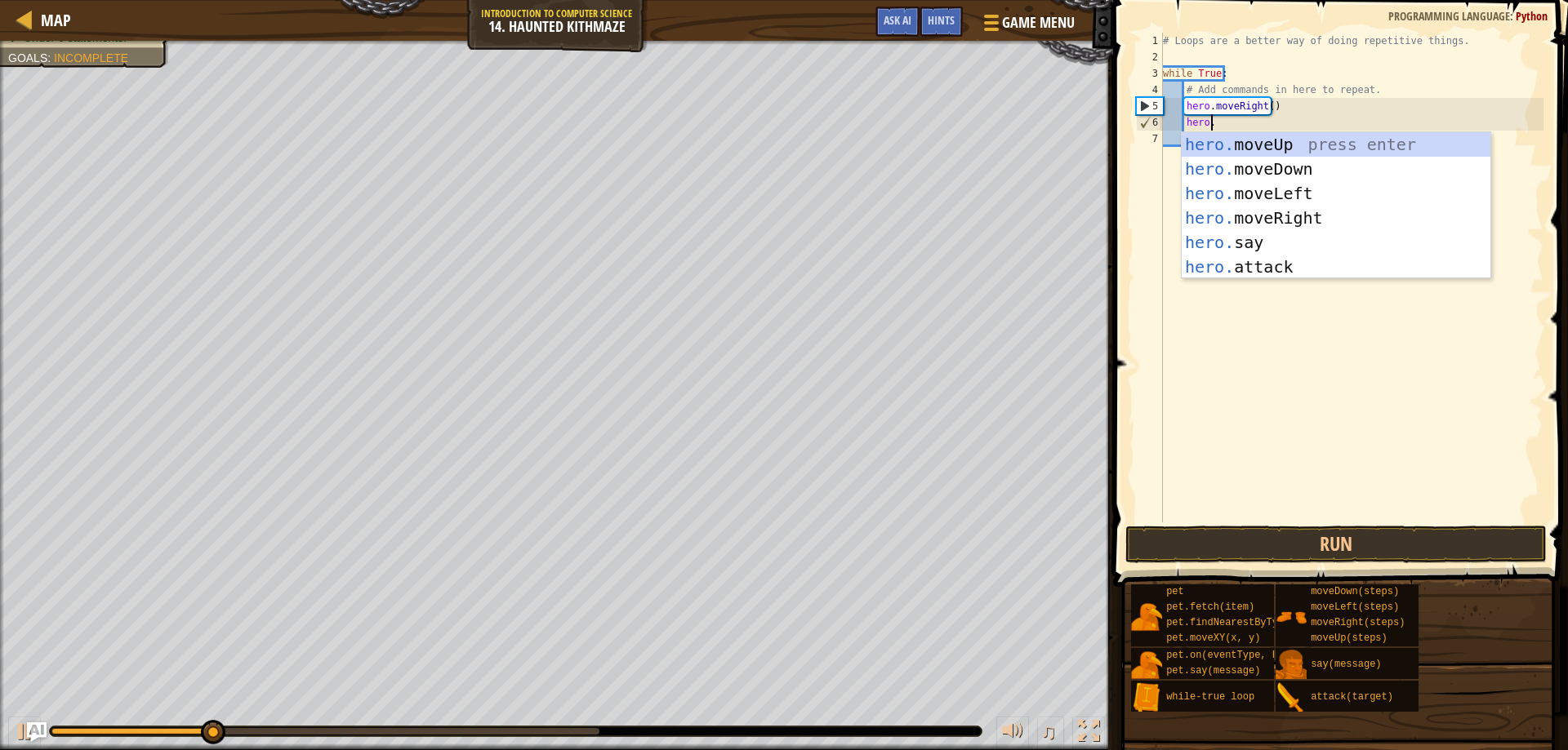
scroll to position [7, 3]
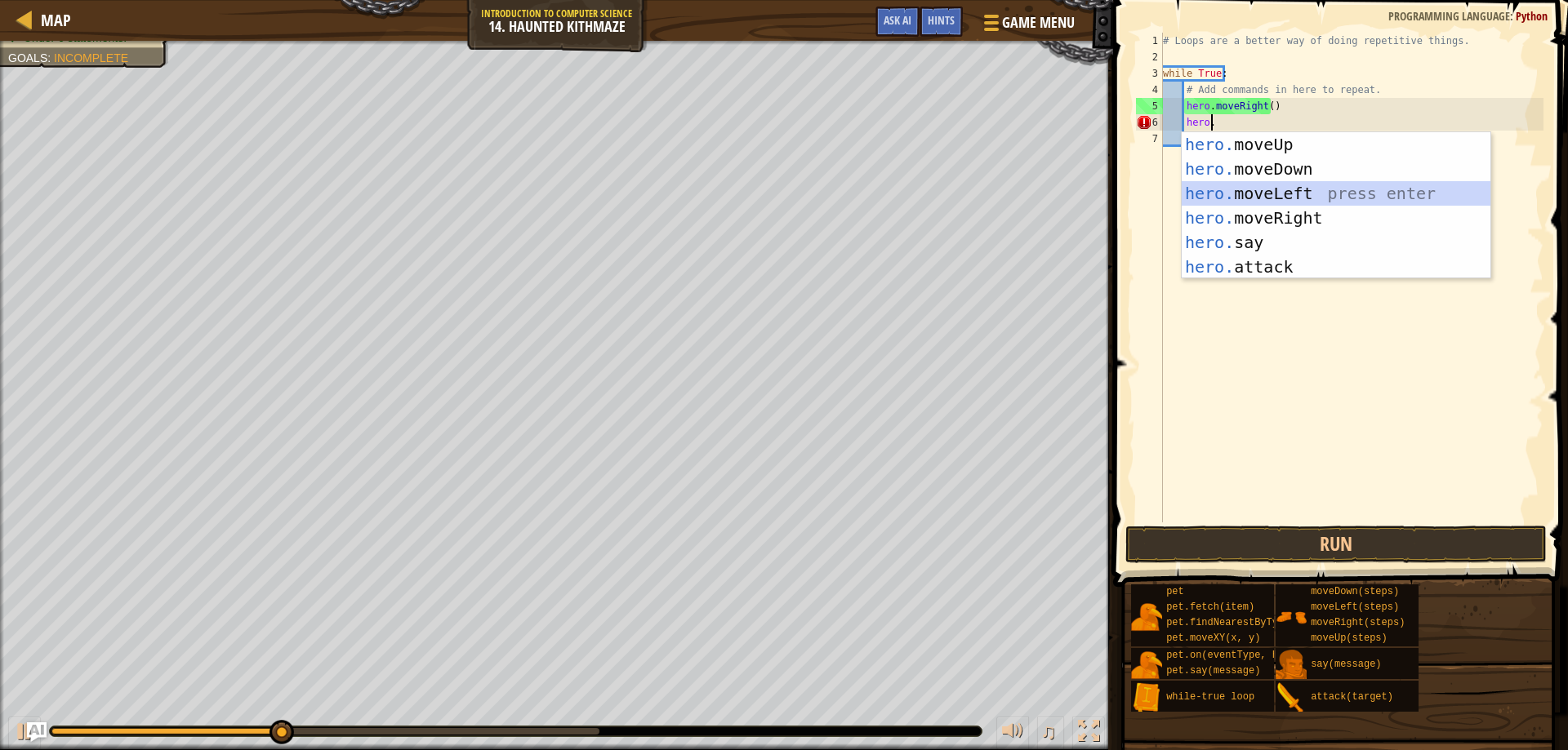
click at [1215, 195] on div "hero. moveUp press enter hero. moveDown press enter hero. moveLeft press enter …" at bounding box center [1336, 230] width 309 height 196
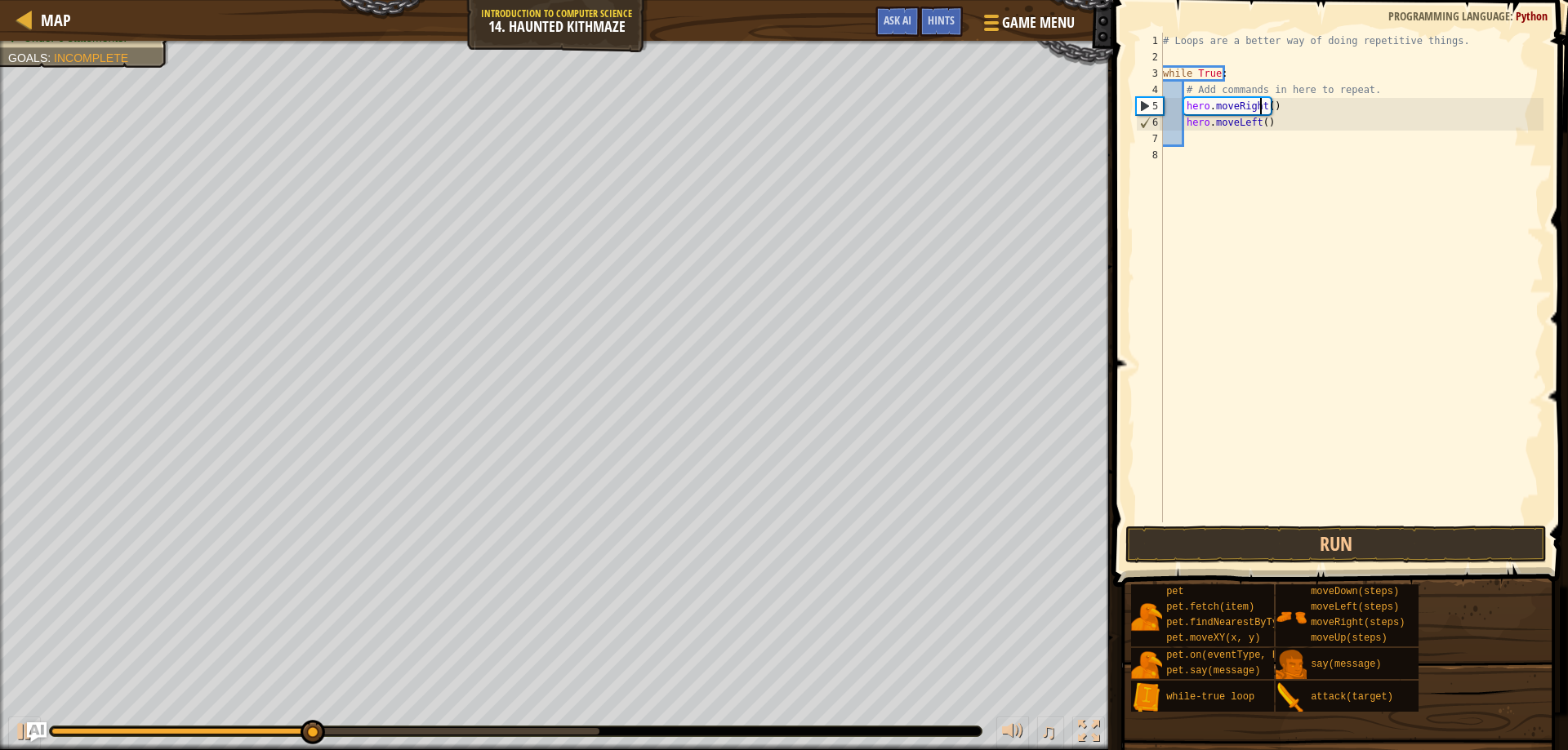
click at [1263, 105] on div "# Loops are a better way of doing repetitive things. while True : # Add command…" at bounding box center [1351, 294] width 384 height 522
click at [1266, 105] on div "# Loops are a better way of doing repetitive things. while True : # Add command…" at bounding box center [1351, 294] width 384 height 522
click at [1259, 120] on div "# Loops are a better way of doing repetitive things. while True : # Add command…" at bounding box center [1351, 294] width 384 height 522
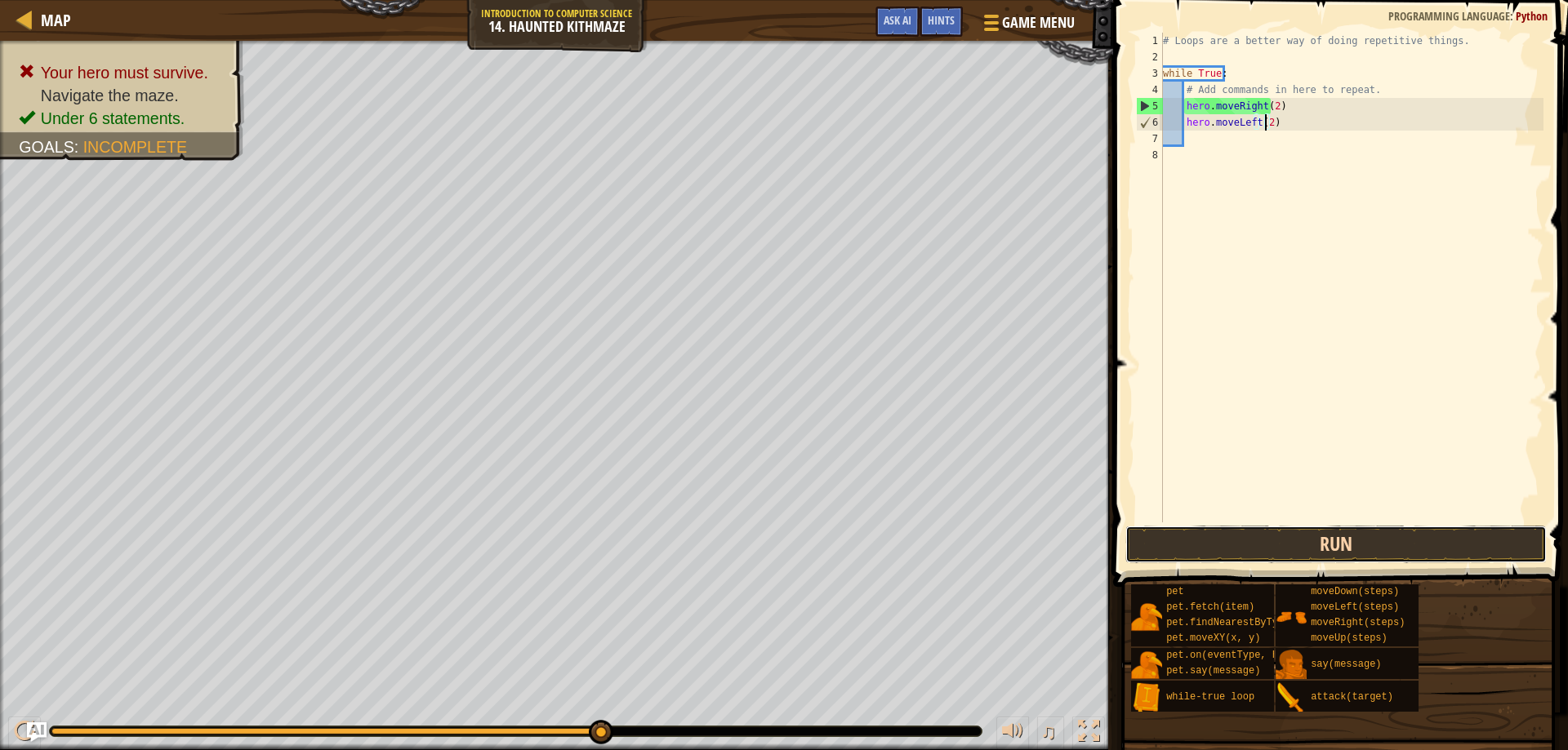
click at [1275, 536] on button "Run" at bounding box center [1337, 545] width 422 height 38
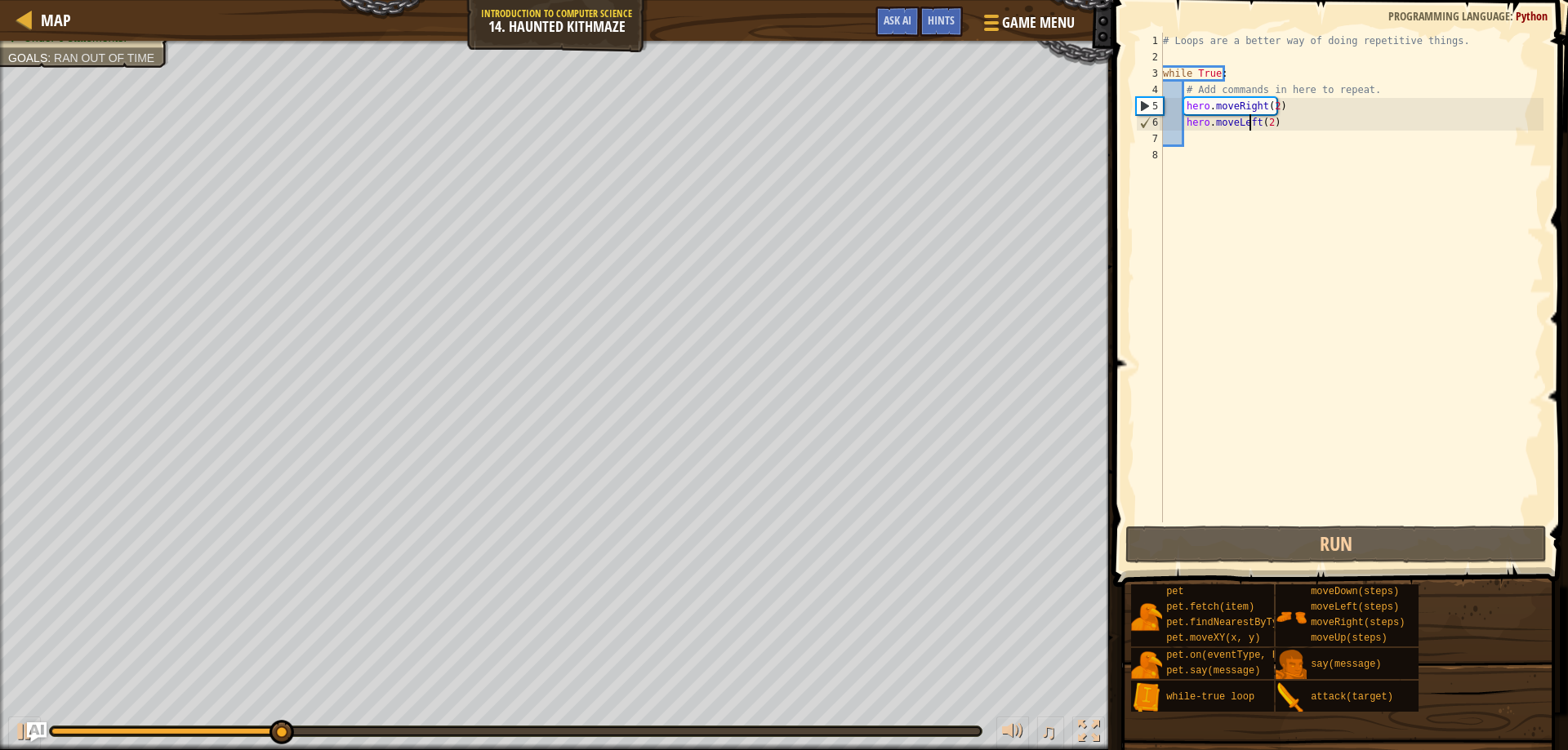
click at [1252, 123] on div "# Loops are a better way of doing repetitive things. while True : # Add command…" at bounding box center [1351, 294] width 384 height 522
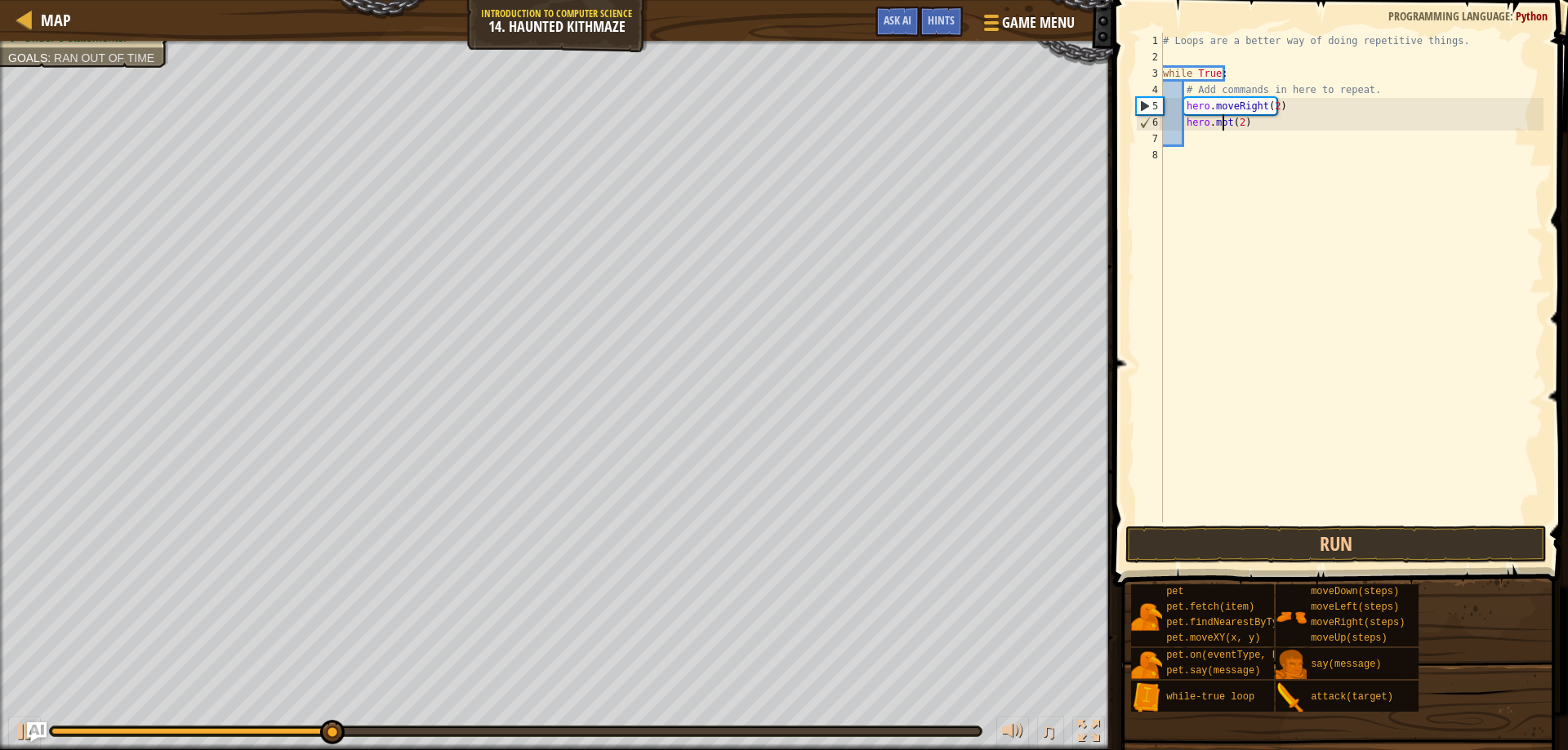
scroll to position [7, 6]
click at [1251, 125] on div "# Loops are a better way of doing repetitive things. while True : # Add command…" at bounding box center [1351, 294] width 384 height 522
type textarea "hero.m"
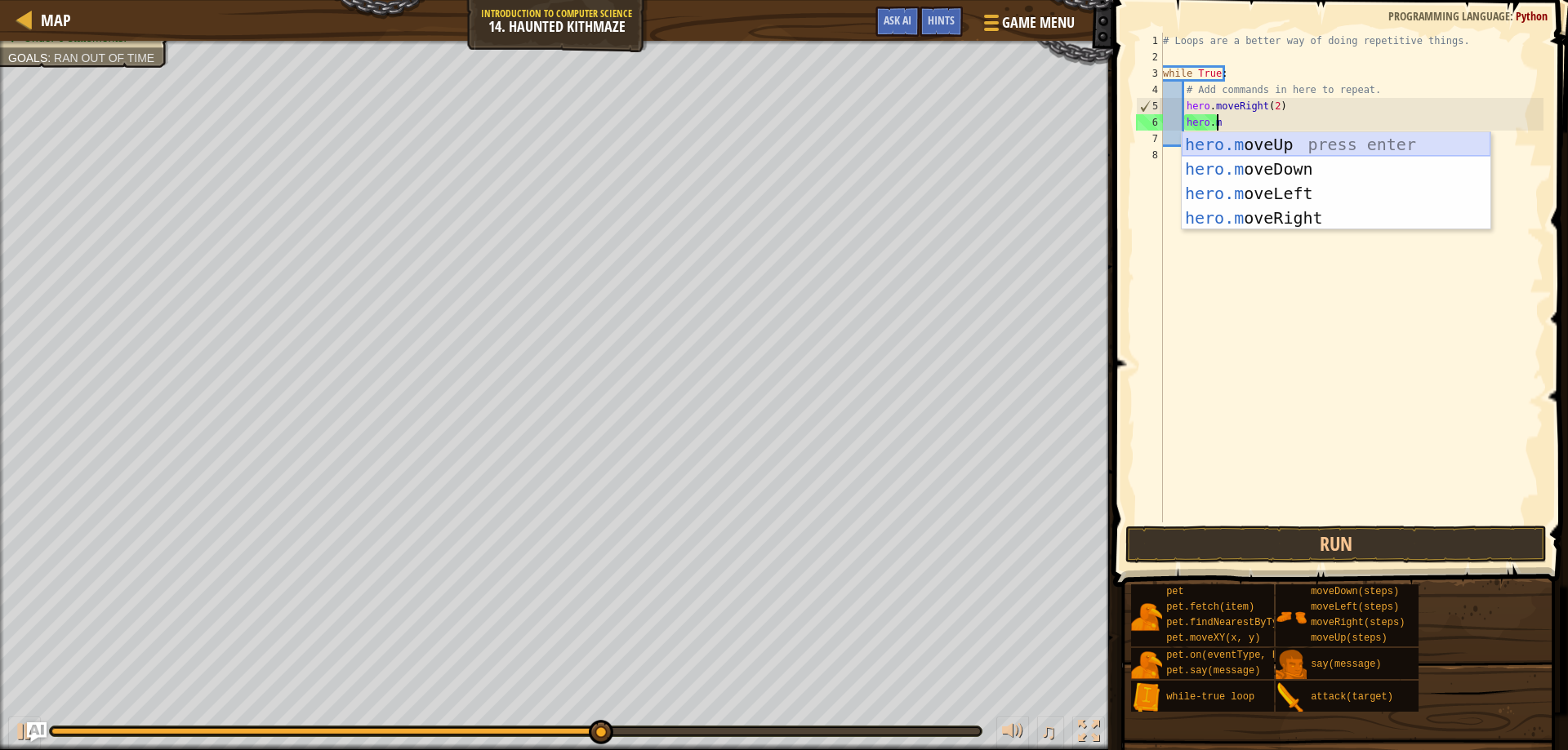
click at [1266, 149] on div "hero.m oveUp press enter hero.m oveDown press enter hero.m oveLeft press enter …" at bounding box center [1336, 205] width 309 height 147
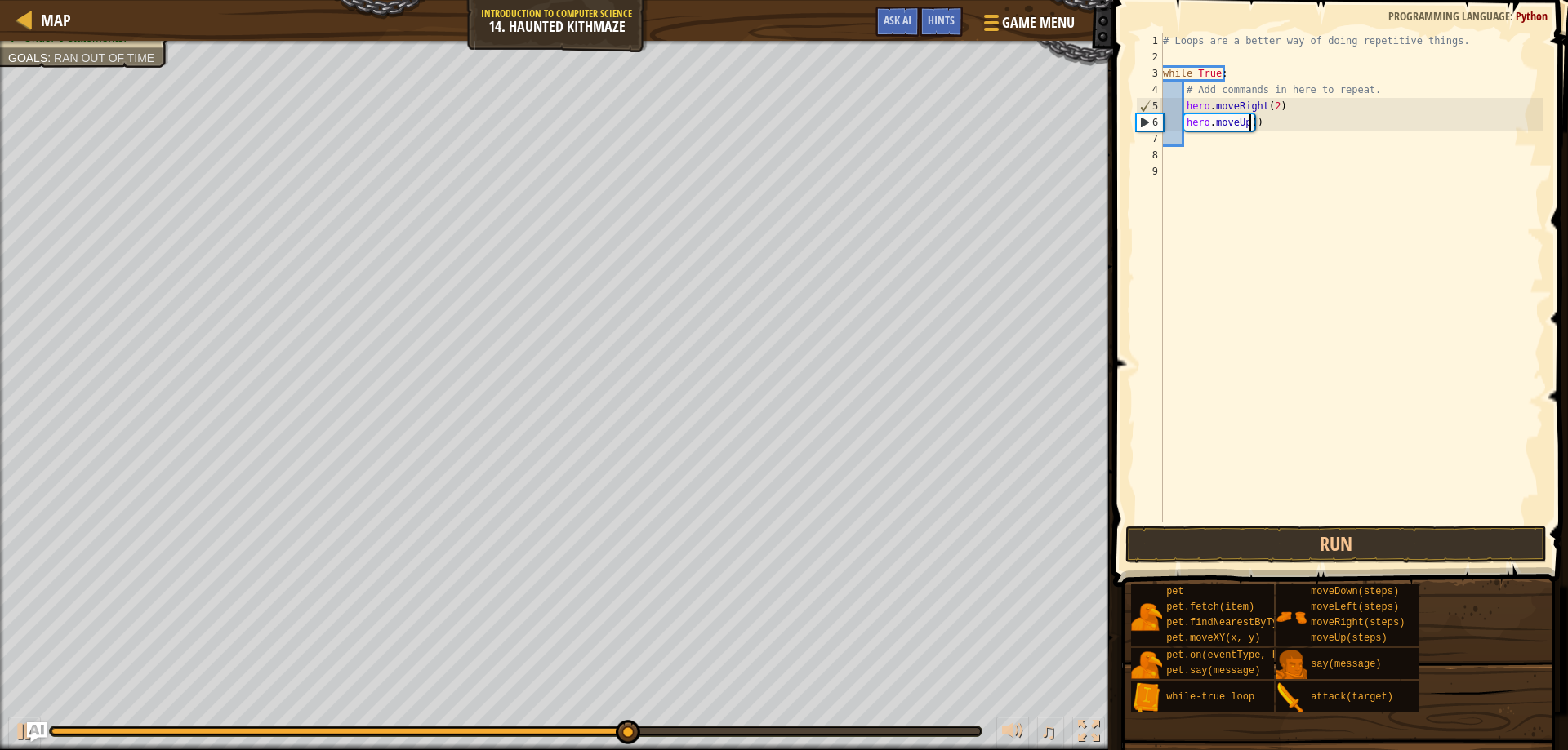
click at [1251, 122] on div "# Loops are a better way of doing repetitive things. while True : # Add command…" at bounding box center [1351, 294] width 384 height 522
type textarea "hero.moveUp(2)"
click at [1195, 150] on div "# Loops are a better way of doing repetitive things. while True : # Add command…" at bounding box center [1351, 294] width 384 height 522
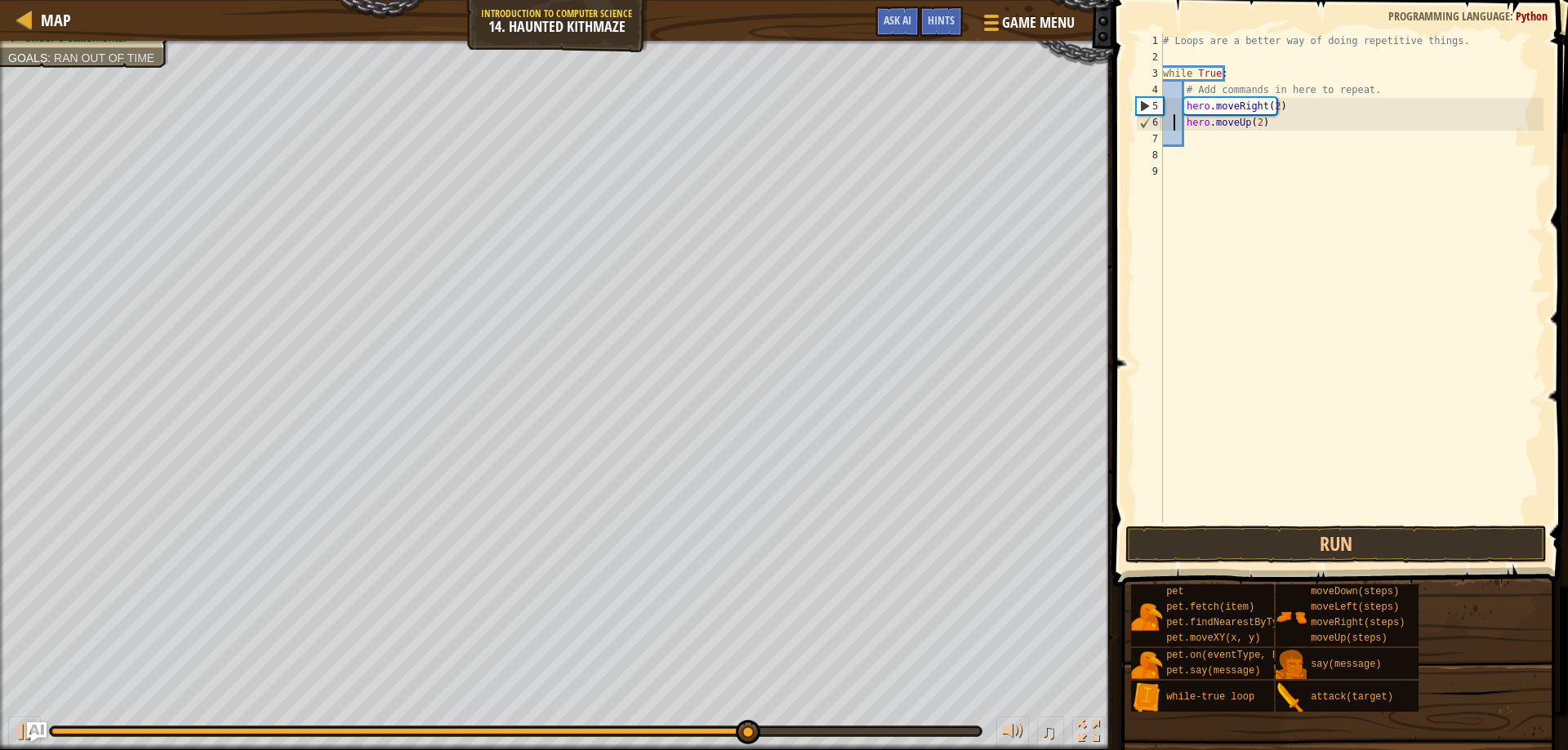
click at [1174, 129] on div "# Loops are a better way of doing repetitive things. while True : # Add command…" at bounding box center [1351, 294] width 384 height 522
type textarea "hero.moveUp(2)"
click at [1153, 138] on div "7" at bounding box center [1150, 139] width 27 height 16
click at [1290, 526] on button "Run" at bounding box center [1337, 545] width 422 height 38
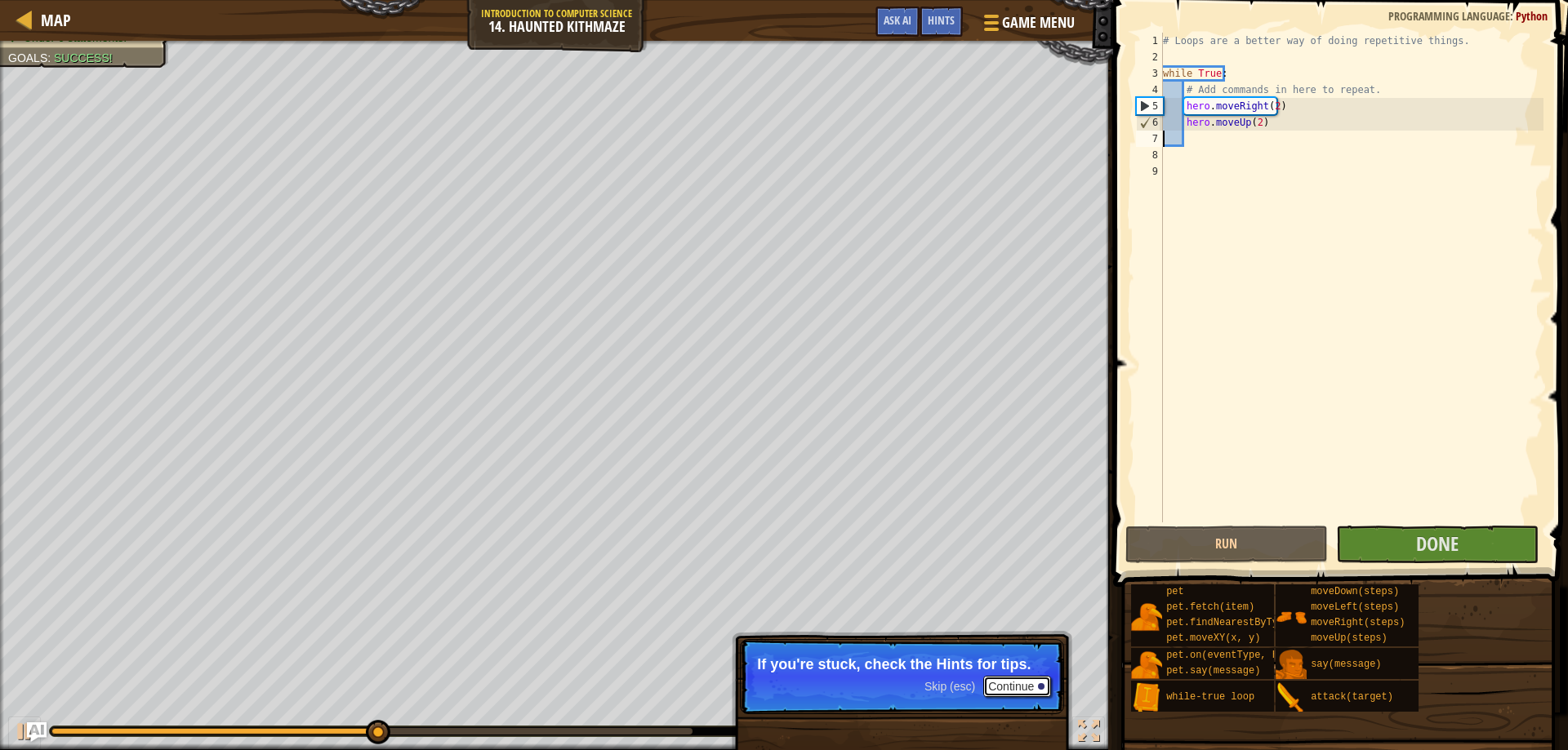
click at [1001, 682] on button "Continue" at bounding box center [1017, 687] width 67 height 21
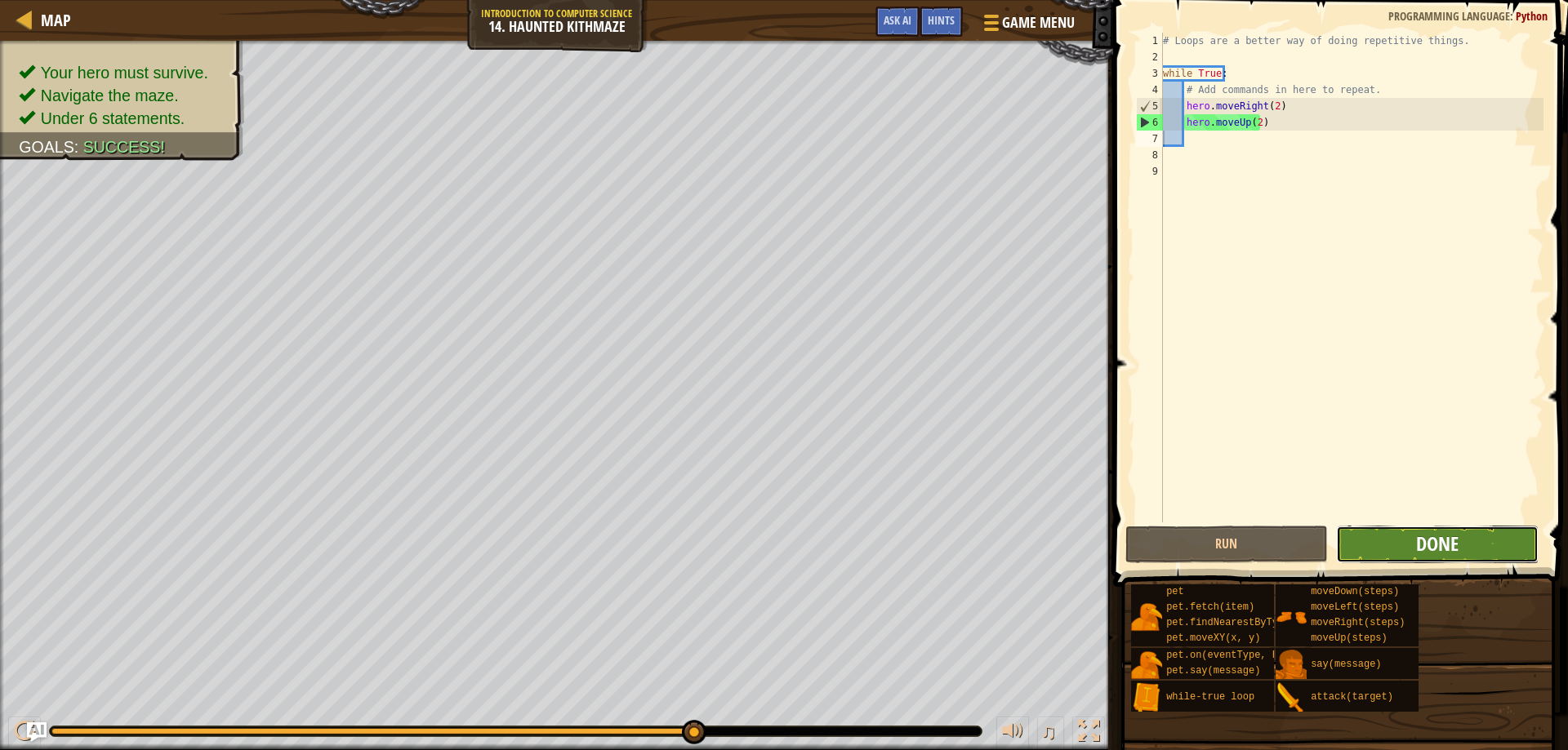
click at [1441, 535] on span "Done" at bounding box center [1437, 544] width 43 height 26
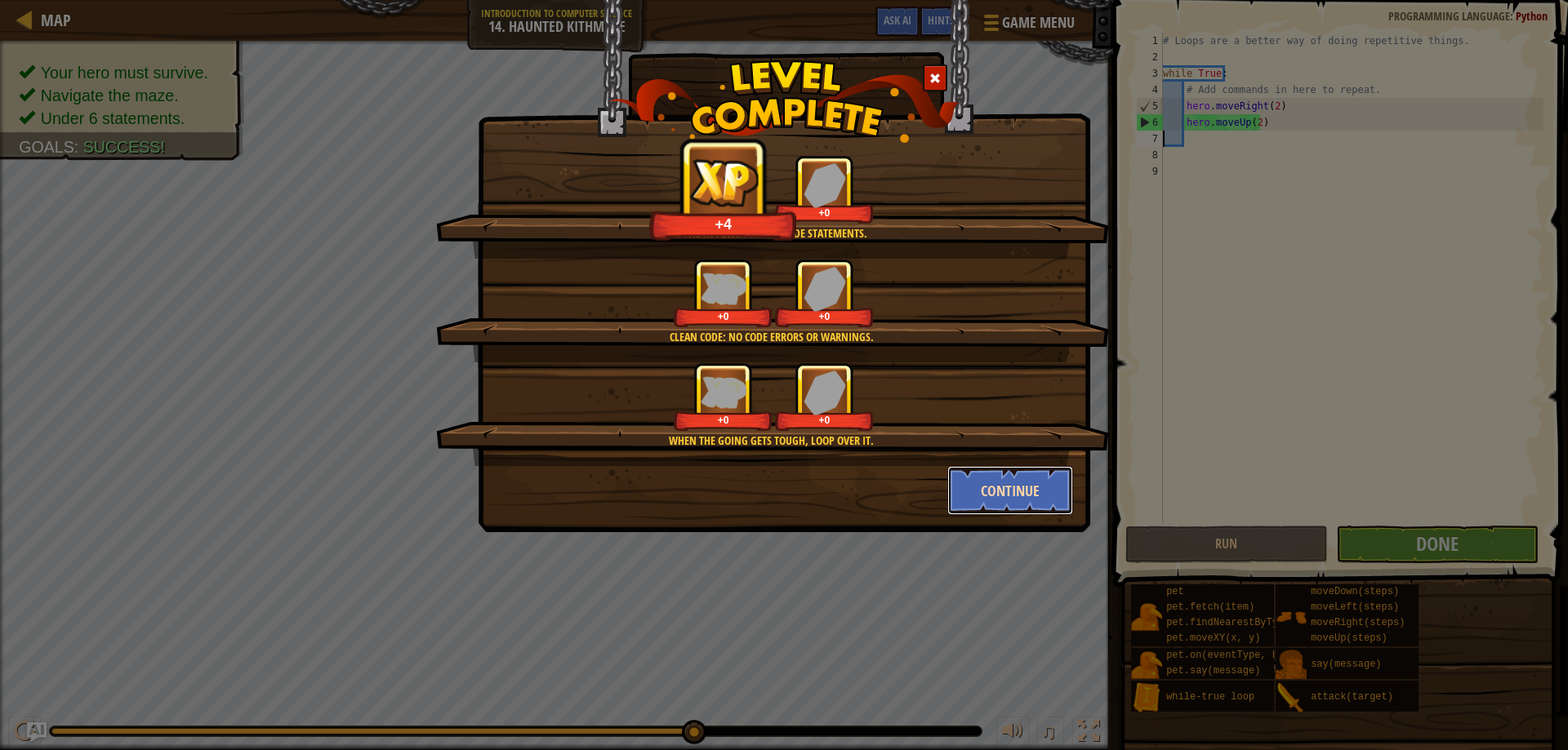
click at [1017, 490] on button "Continue" at bounding box center [1011, 491] width 127 height 49
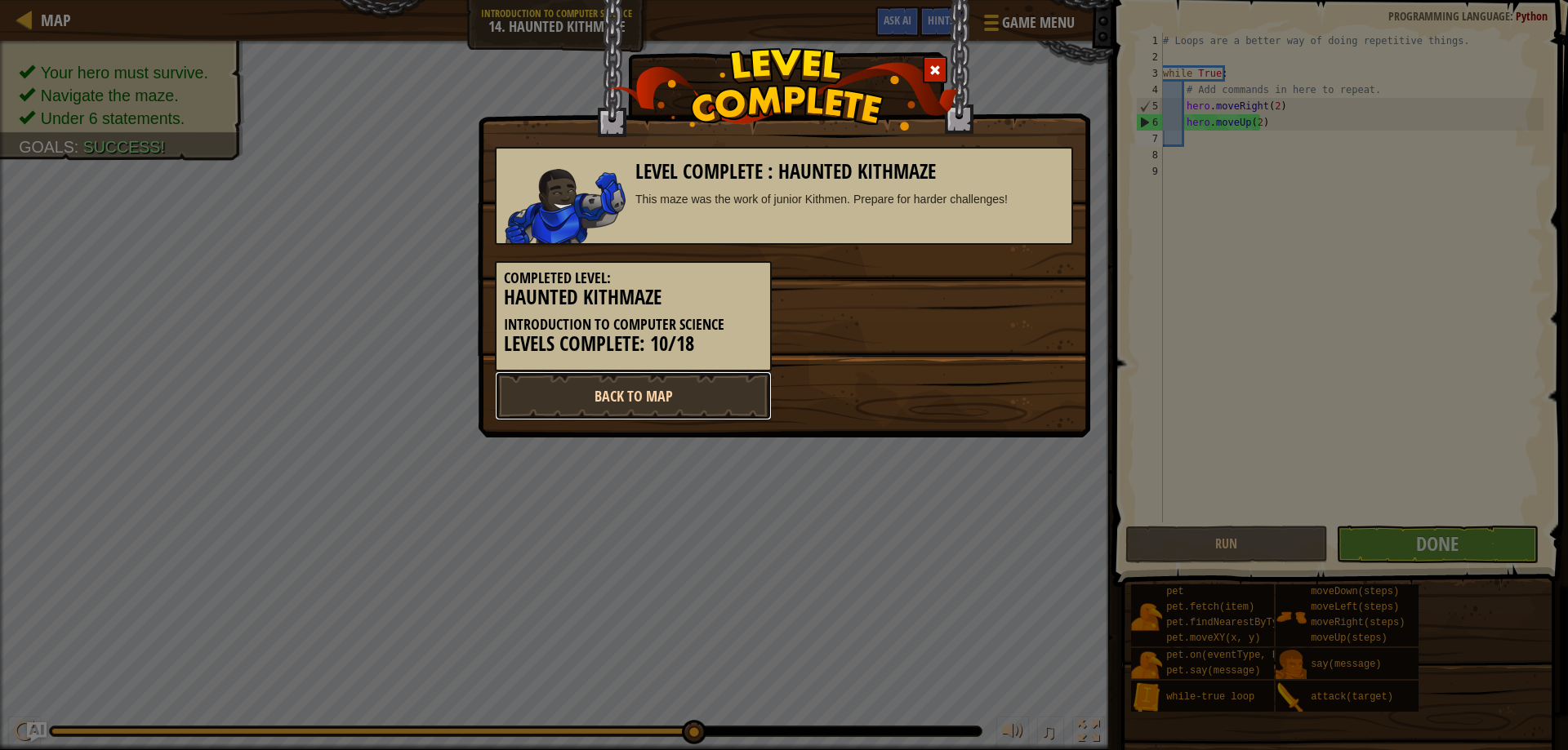
click at [686, 390] on link "Back to Map" at bounding box center [633, 396] width 277 height 49
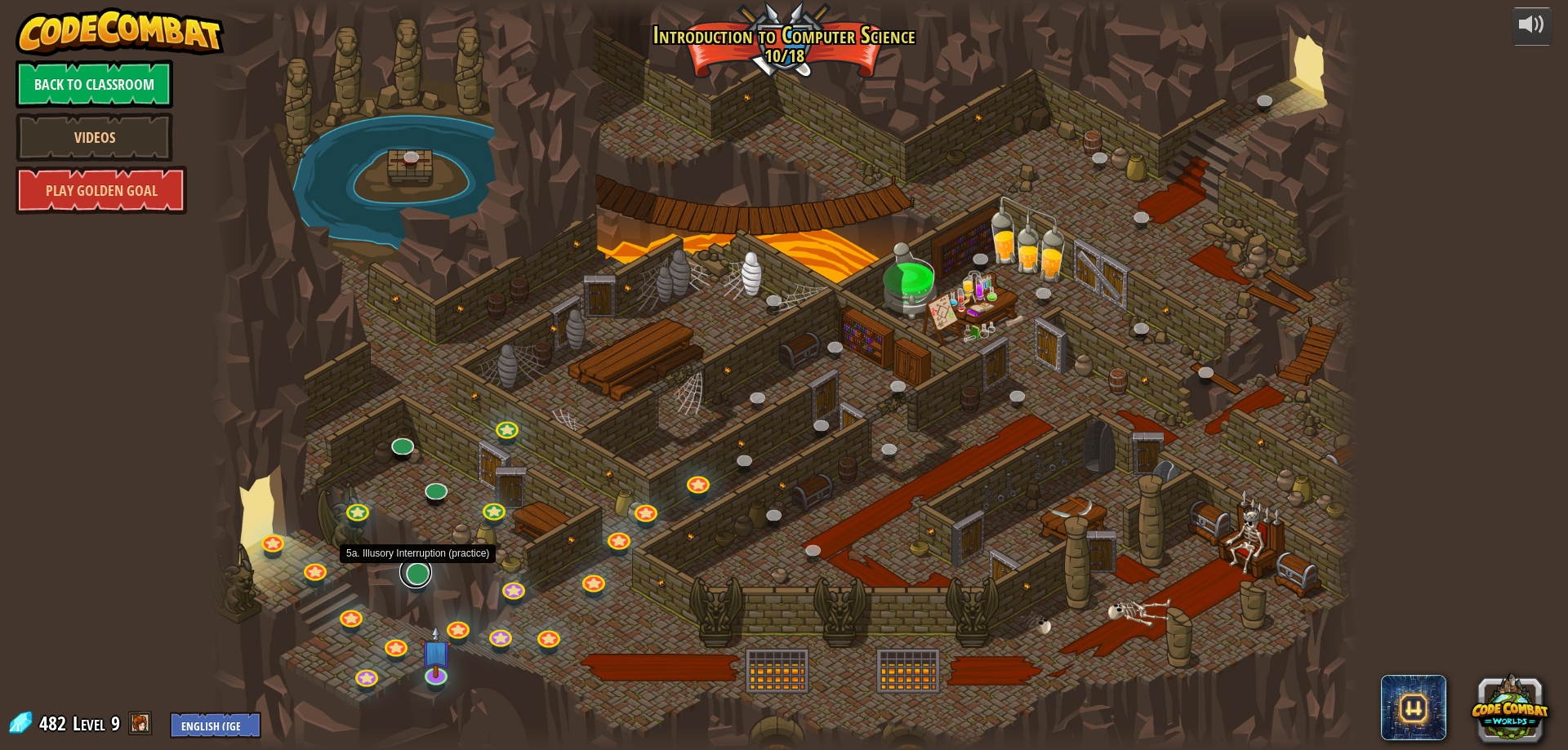
click at [408, 584] on link at bounding box center [416, 573] width 33 height 33
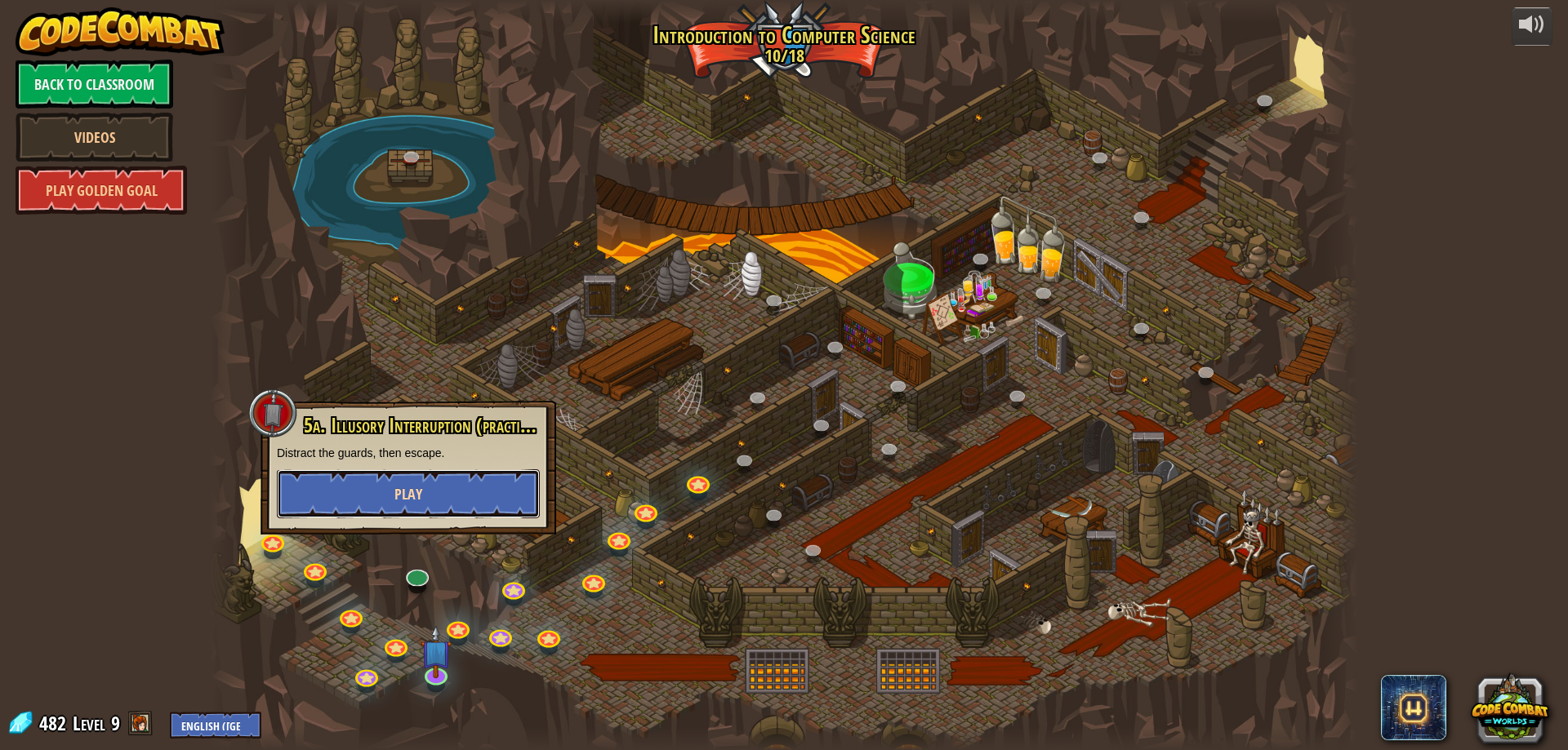
click at [416, 493] on span "Play" at bounding box center [408, 494] width 28 height 21
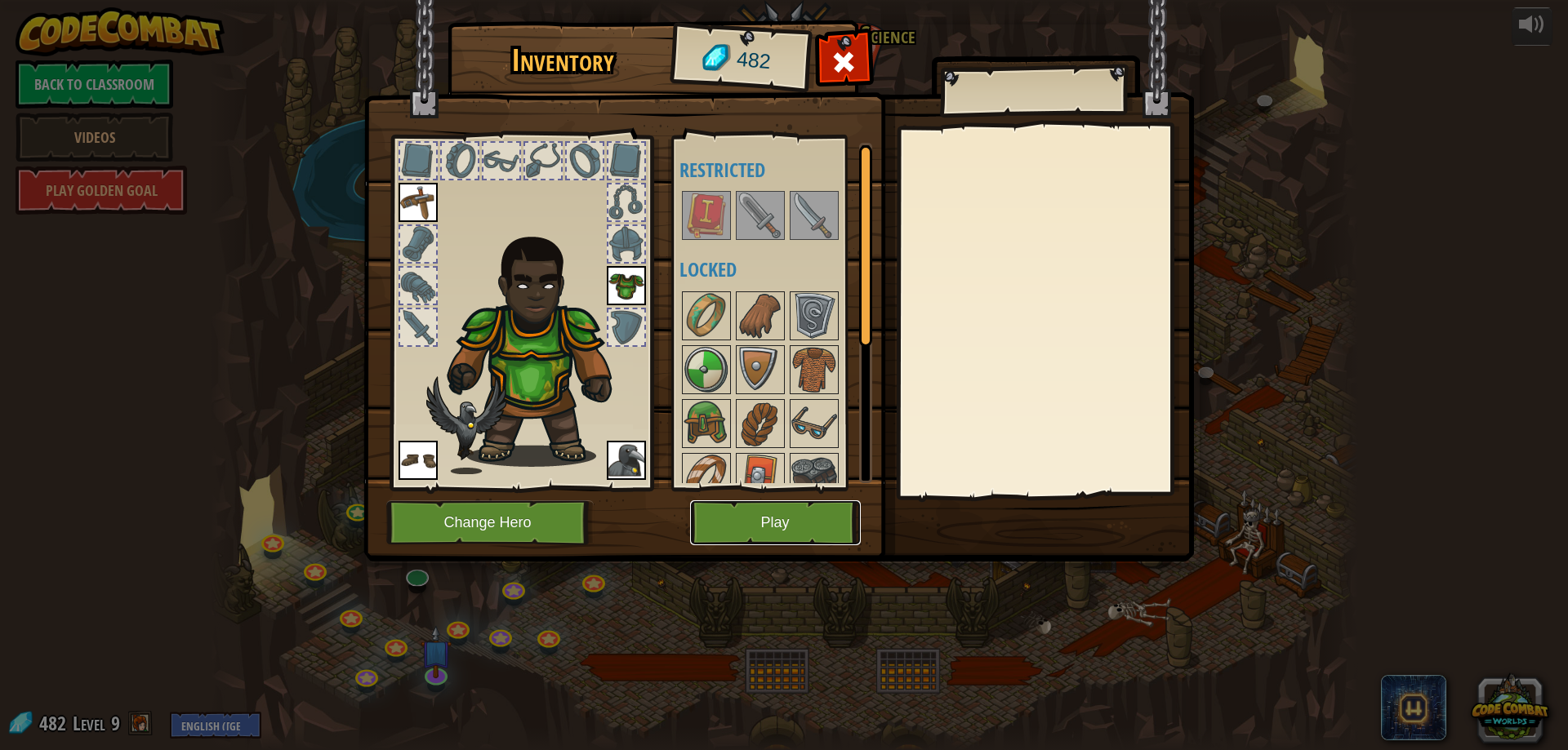
click at [714, 526] on button "Play" at bounding box center [776, 522] width 171 height 45
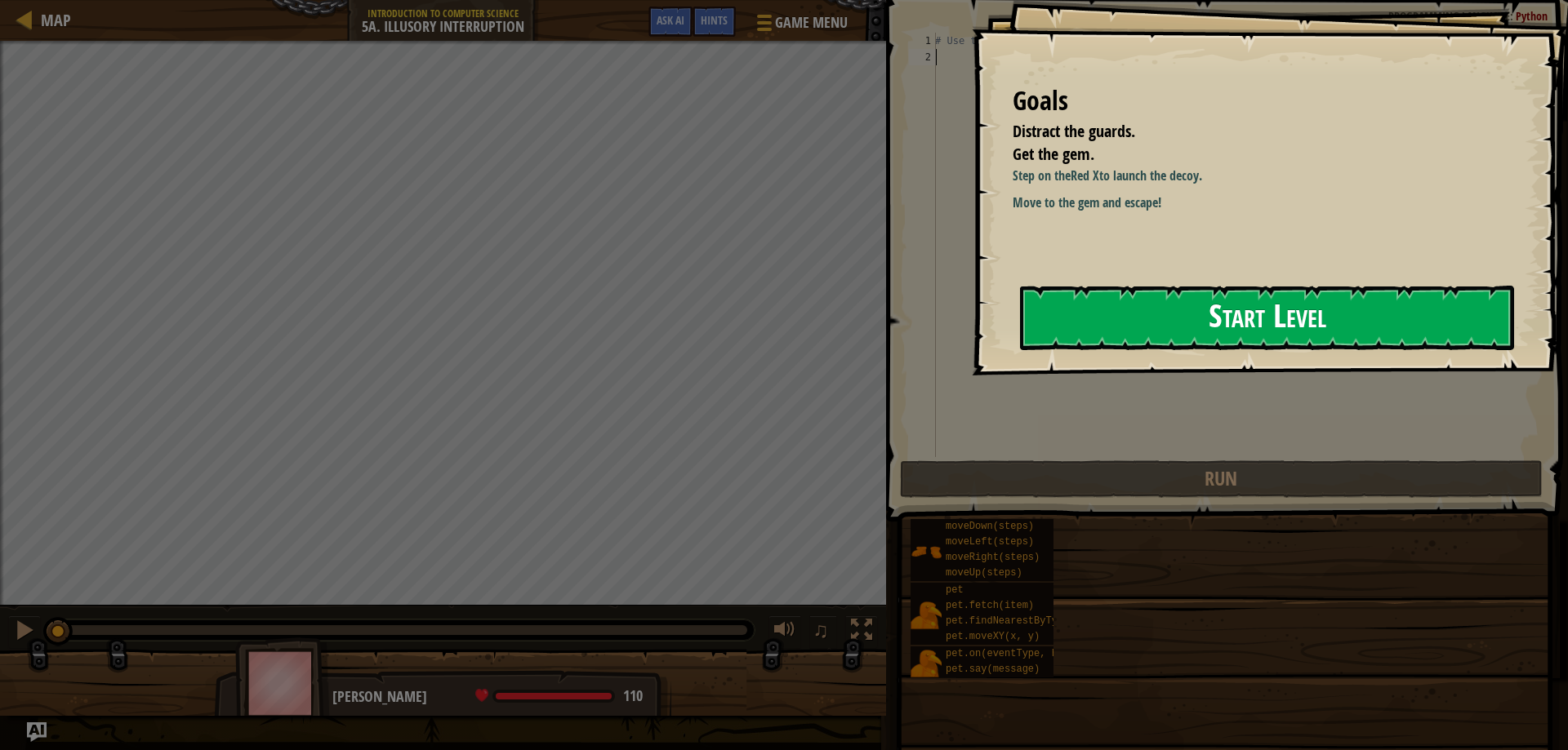
click at [1063, 337] on button "Start Level" at bounding box center [1266, 318] width 494 height 65
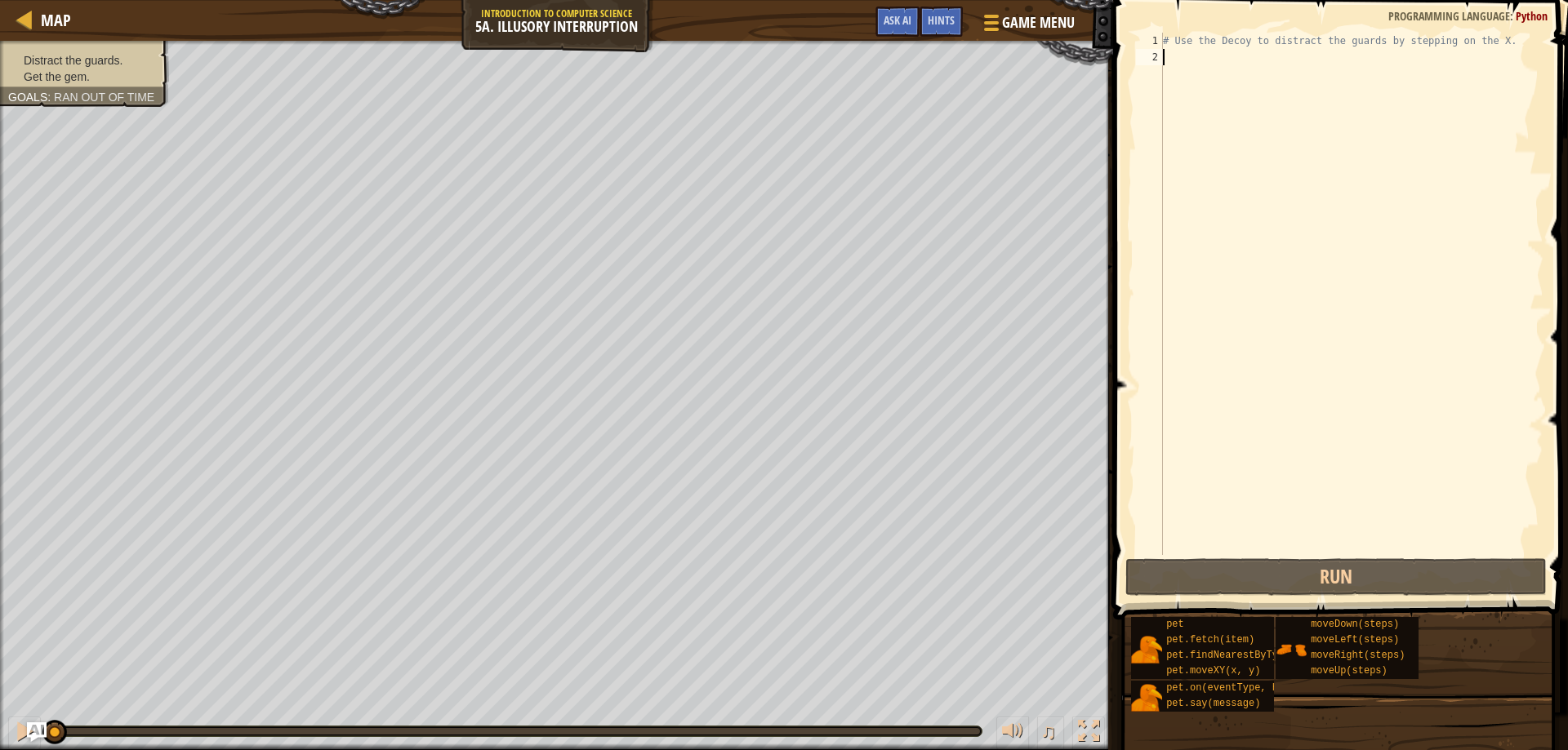
type textarea "m"
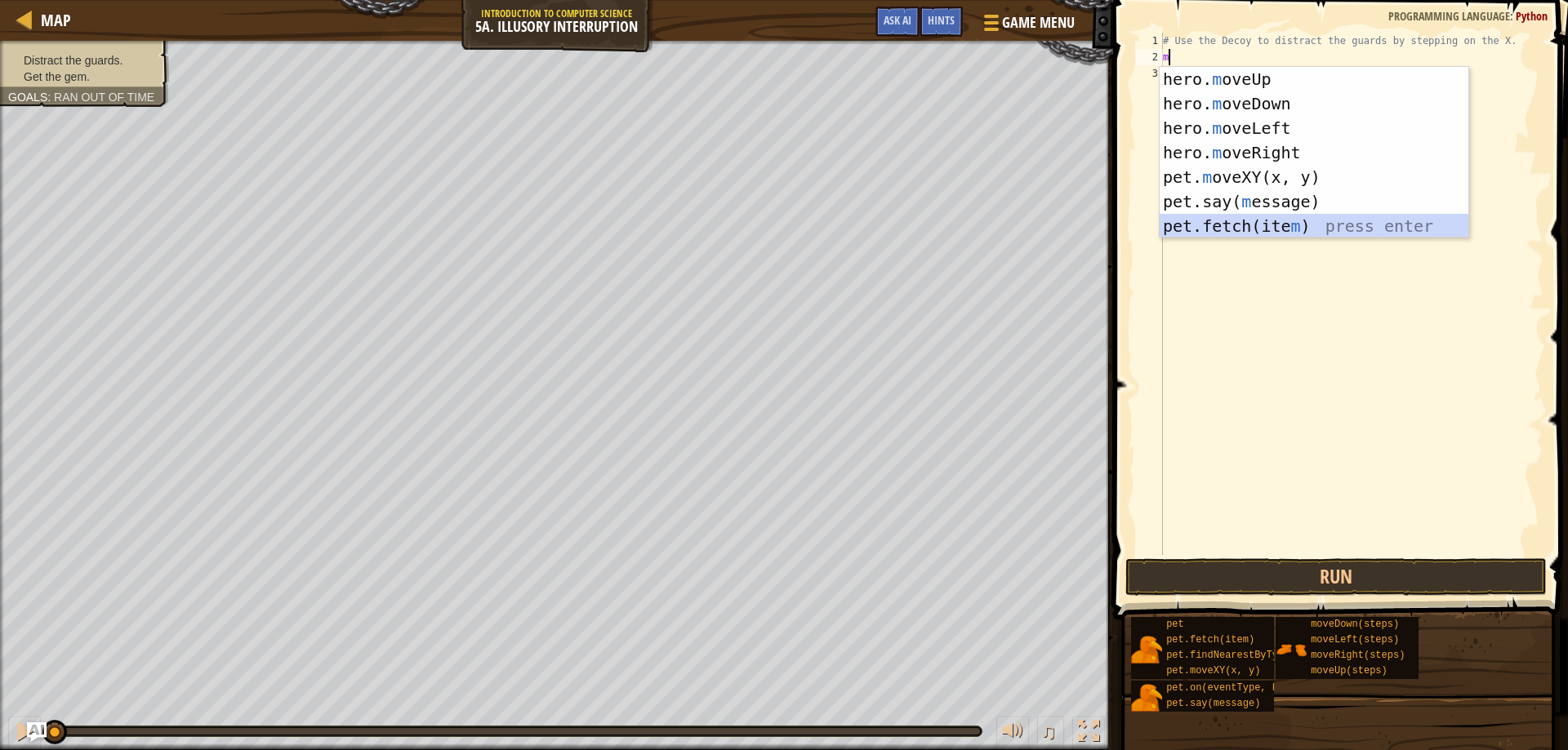
drag, startPoint x: 1193, startPoint y: 218, endPoint x: 1143, endPoint y: 231, distance: 51.7
click at [1238, 142] on div "hero. m oveUp press enter hero. m oveDown press enter hero. m oveLeft press ent…" at bounding box center [1314, 177] width 309 height 220
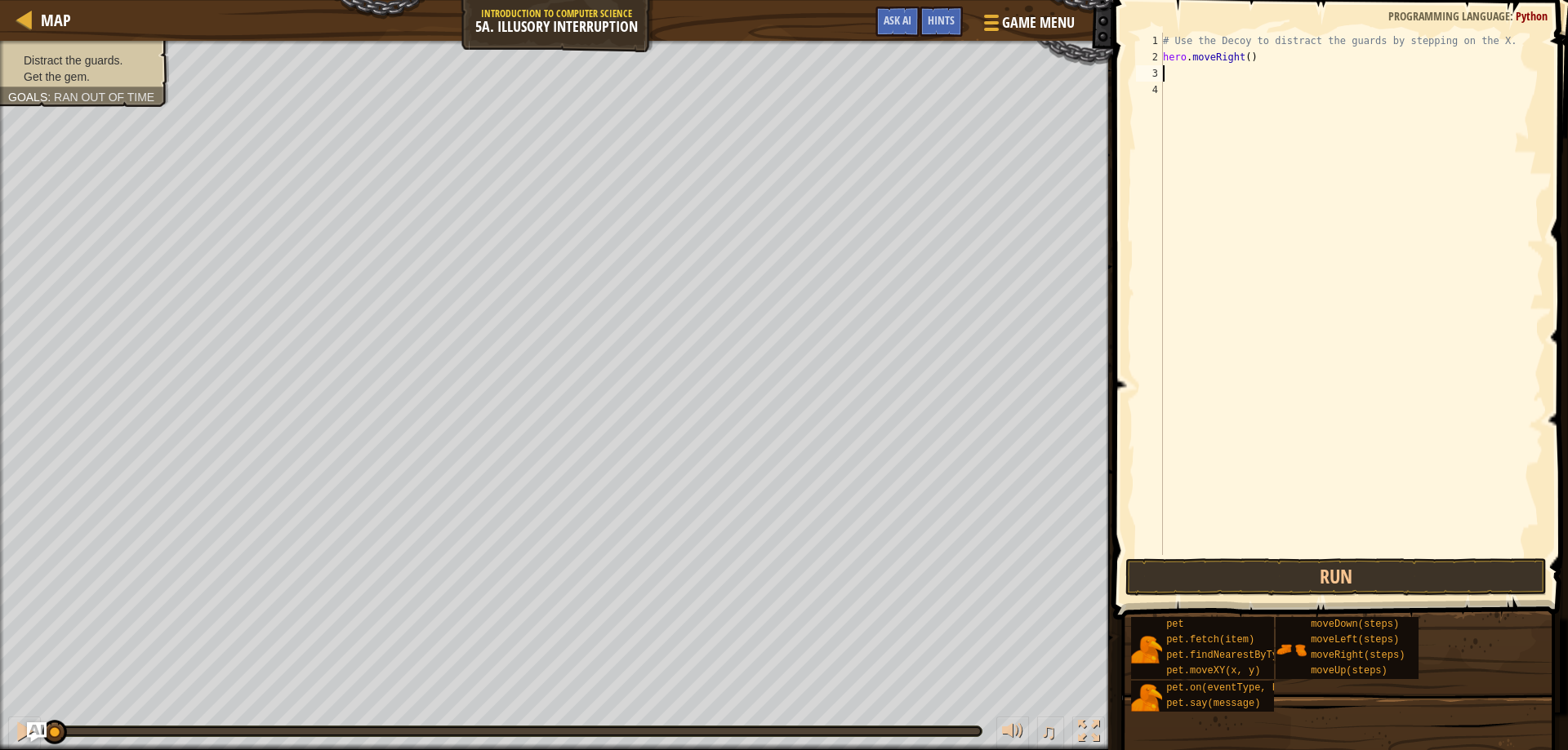
type textarea "m"
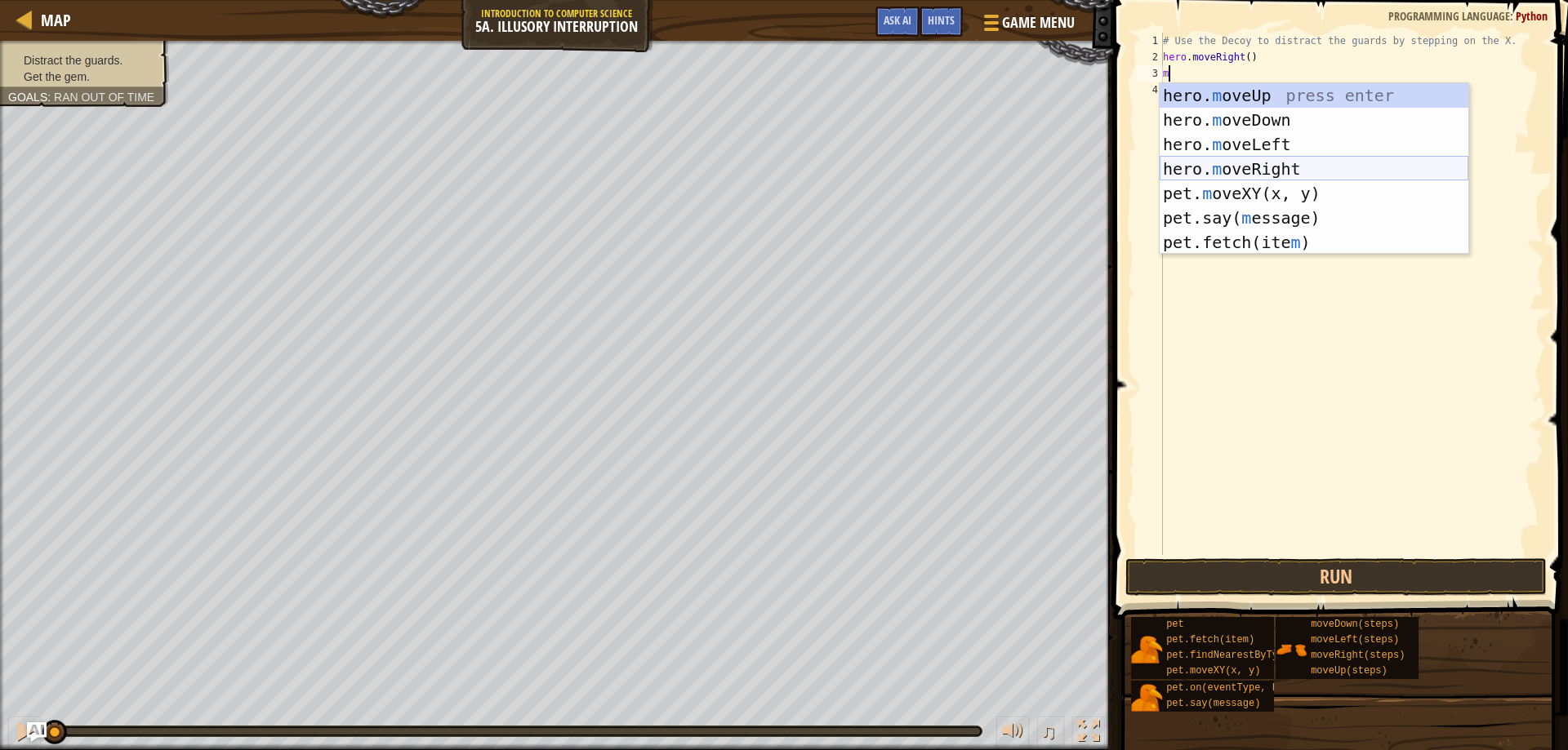
click at [1240, 167] on div "hero. m oveUp press enter hero. m oveDown press enter hero. m oveLeft press ent…" at bounding box center [1314, 193] width 309 height 220
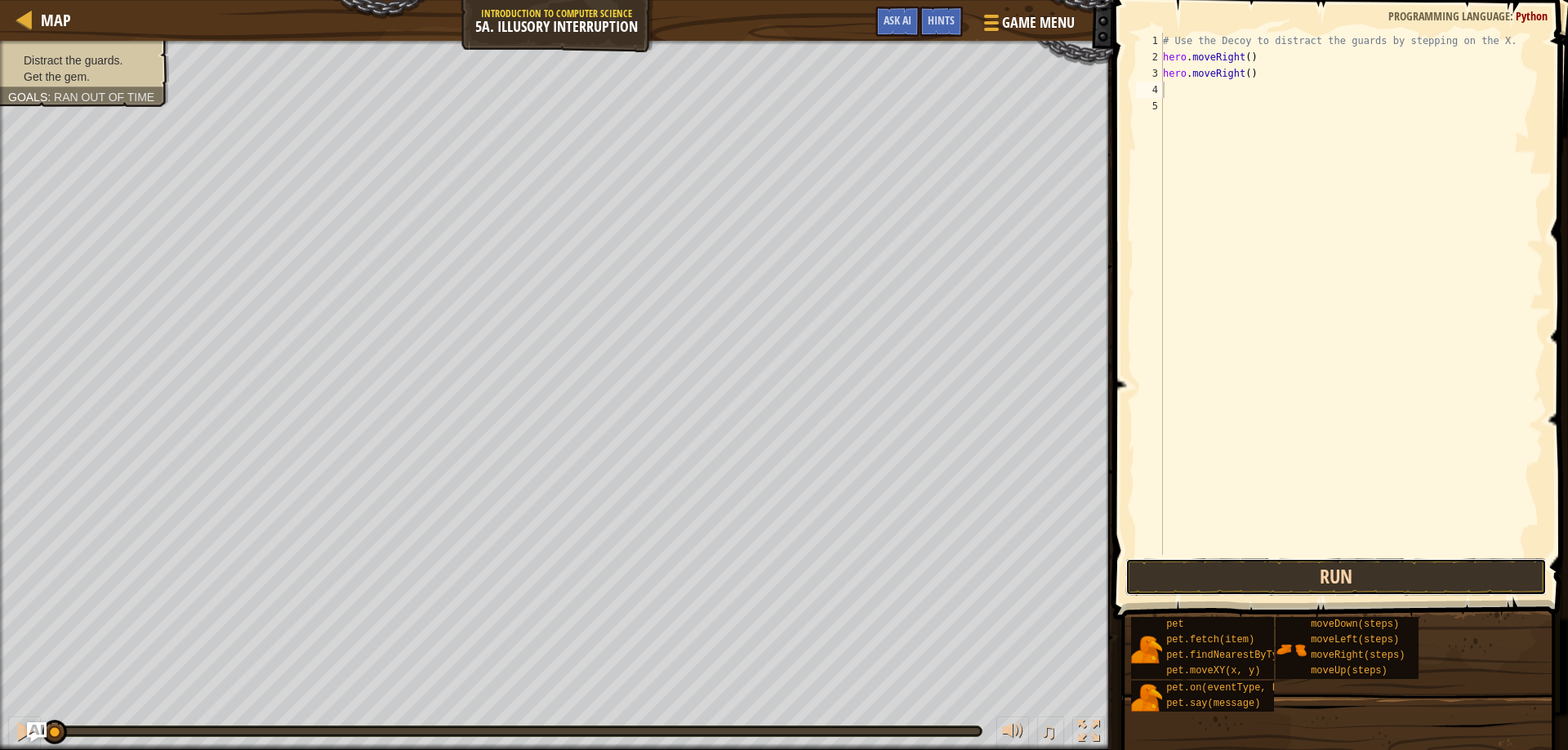
click at [1253, 571] on button "Run" at bounding box center [1337, 577] width 422 height 38
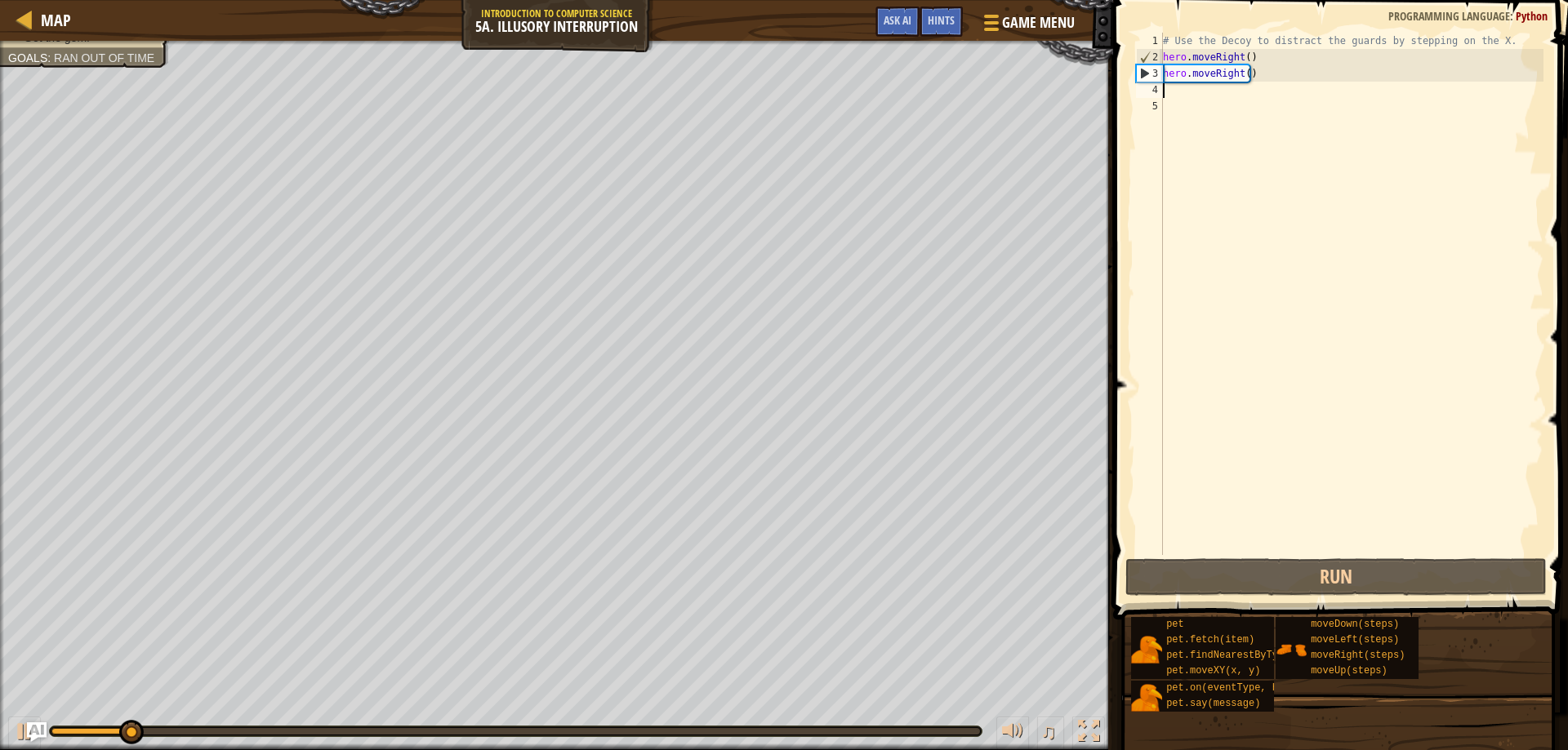
click at [1174, 90] on div "# Use the Decoy to distract the guards by stepping on the X. hero . moveRight (…" at bounding box center [1351, 311] width 384 height 555
type textarea "m"
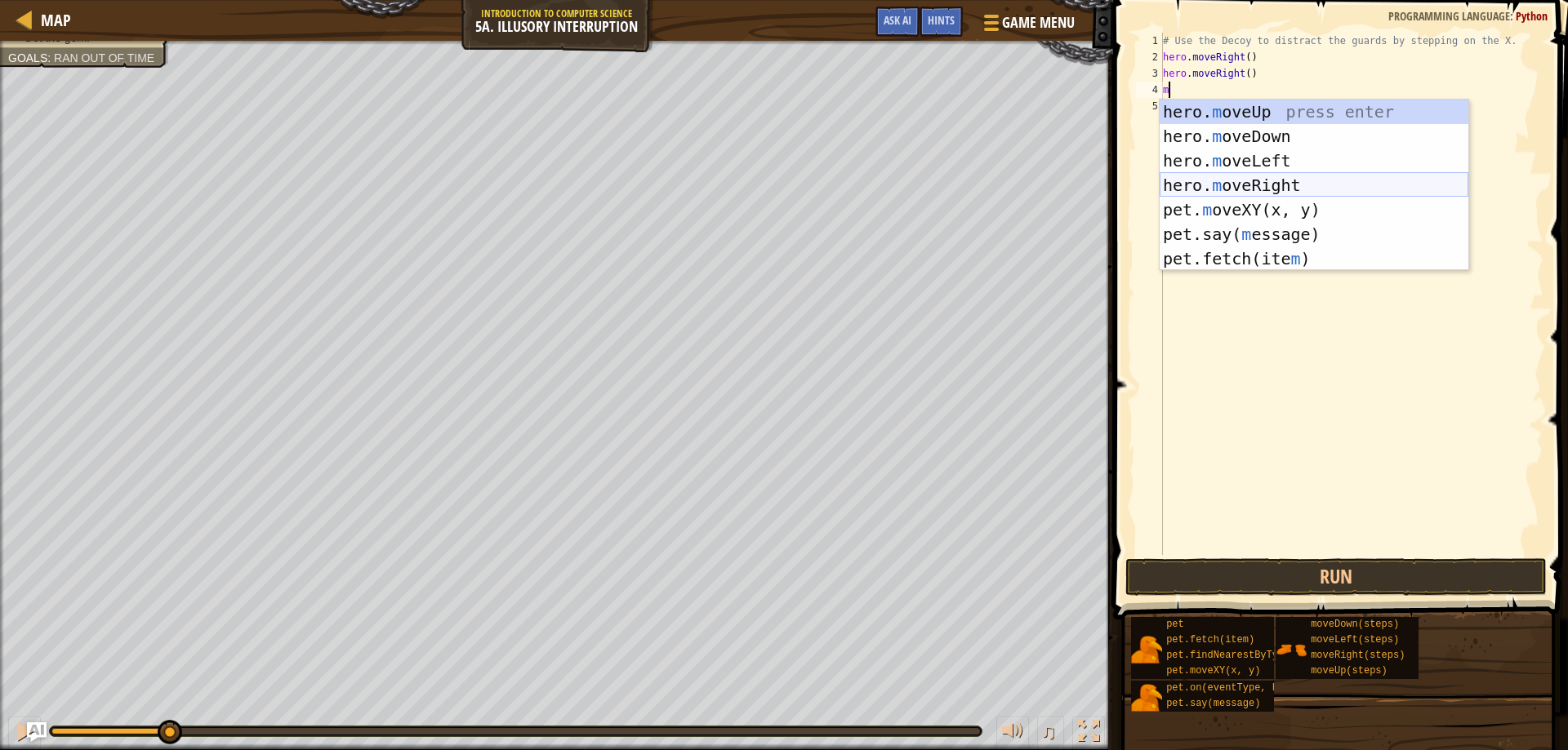
click at [1236, 186] on div "hero. m oveUp press enter hero. m oveDown press enter hero. m oveLeft press ent…" at bounding box center [1314, 209] width 309 height 220
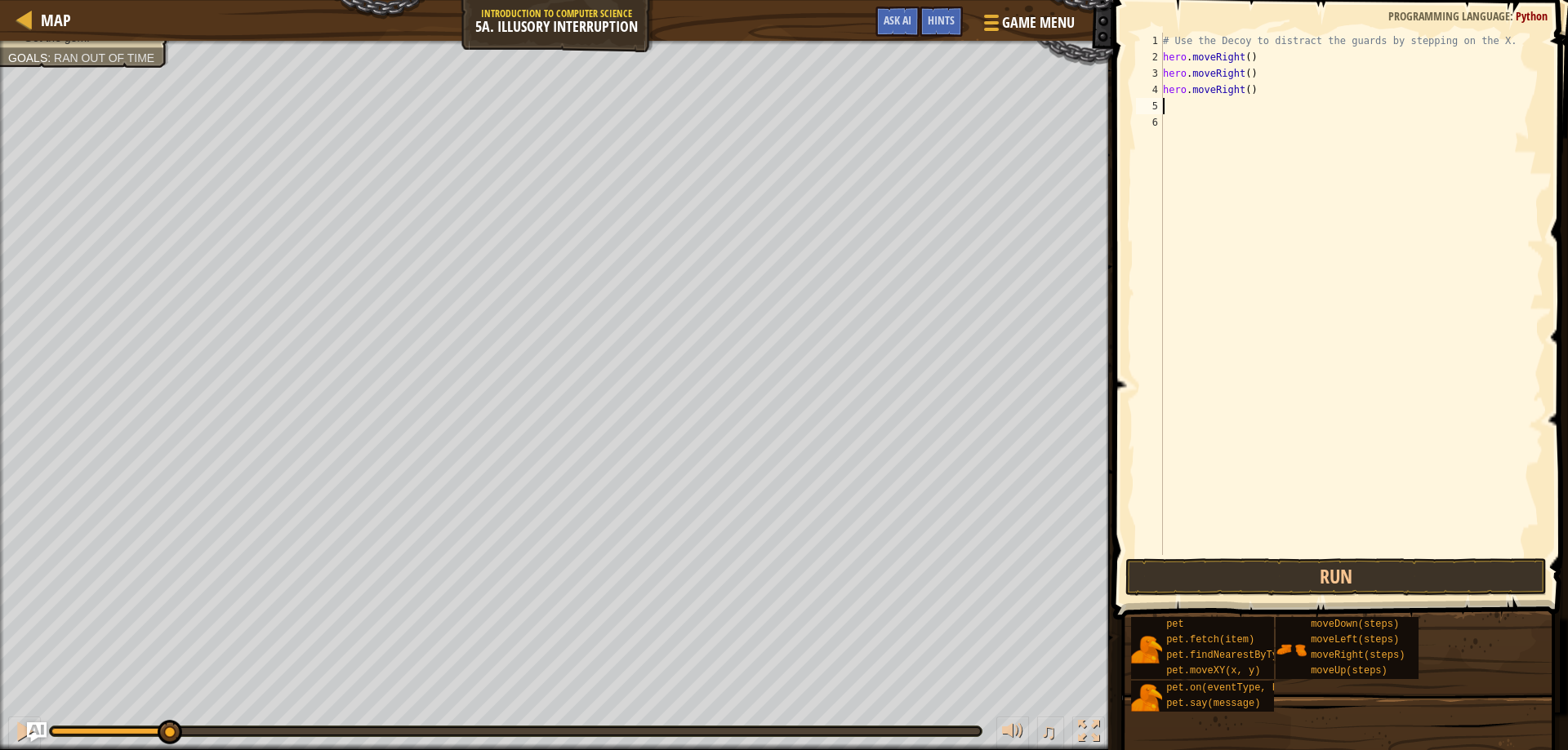
click at [1179, 113] on div "# Use the Decoy to distract the guards by stepping on the X. hero . moveRight (…" at bounding box center [1351, 311] width 384 height 555
type textarea "m"
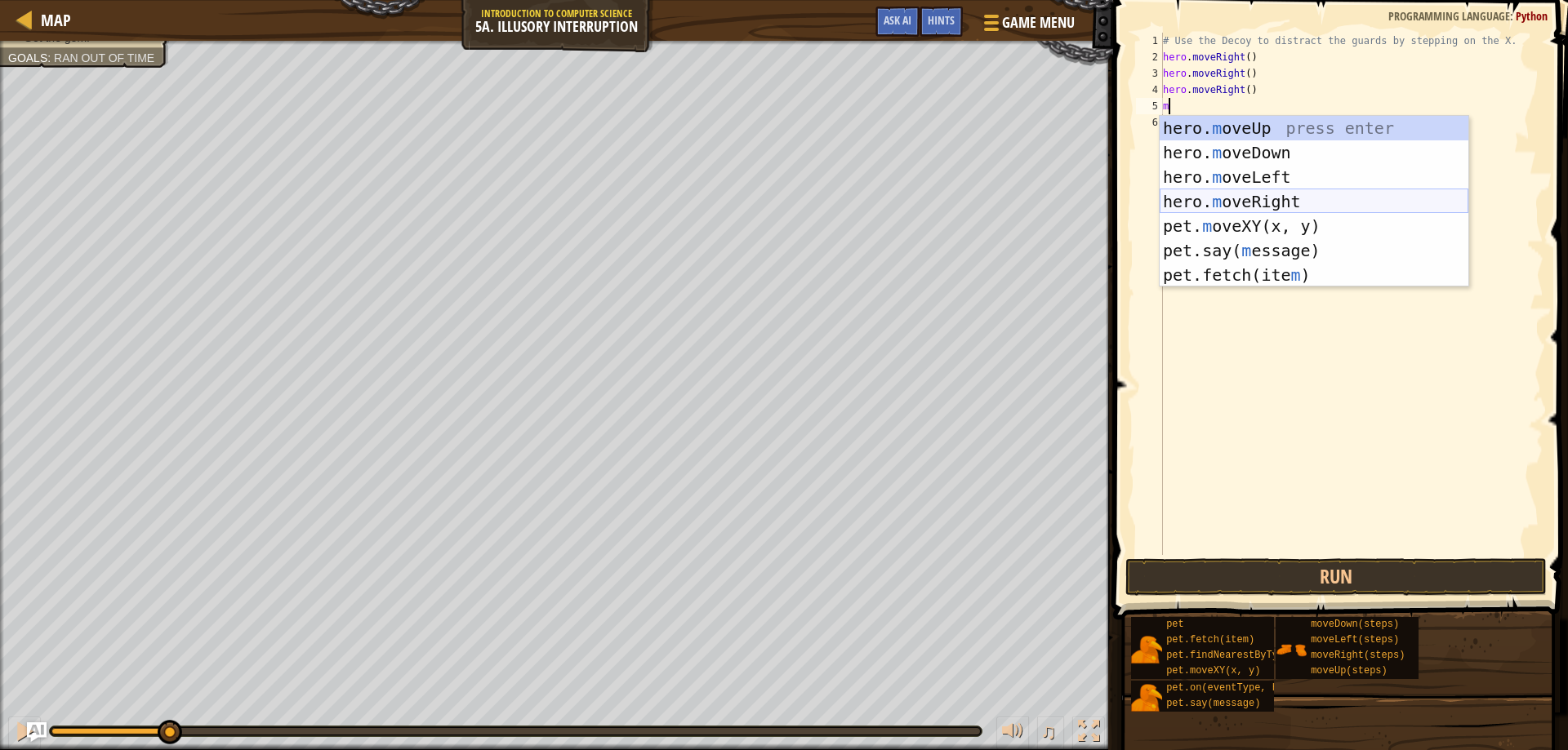
click at [1243, 193] on div "hero. m oveUp press enter hero. m oveDown press enter hero. m oveLeft press ent…" at bounding box center [1314, 226] width 309 height 220
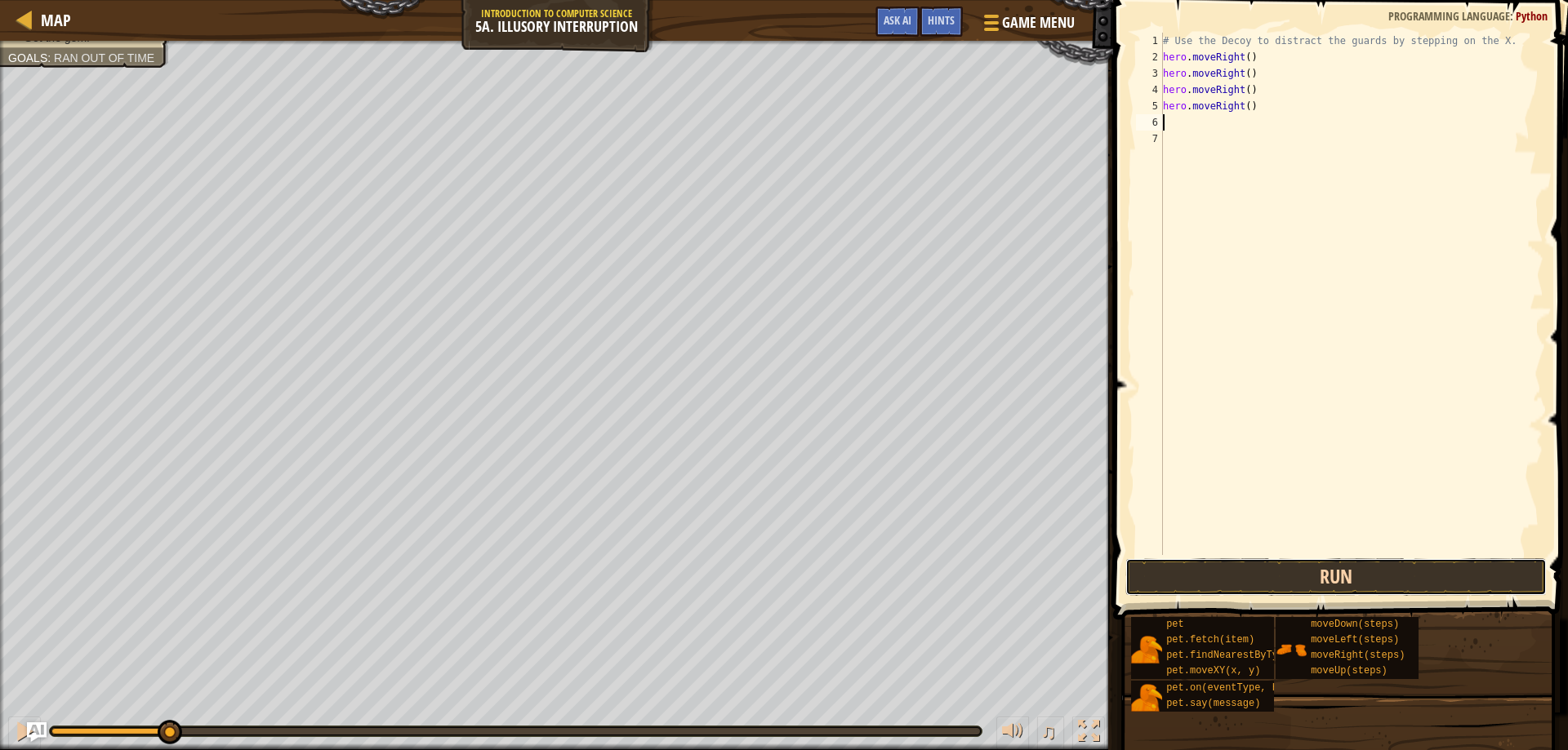
click at [1217, 591] on button "Run" at bounding box center [1337, 577] width 422 height 38
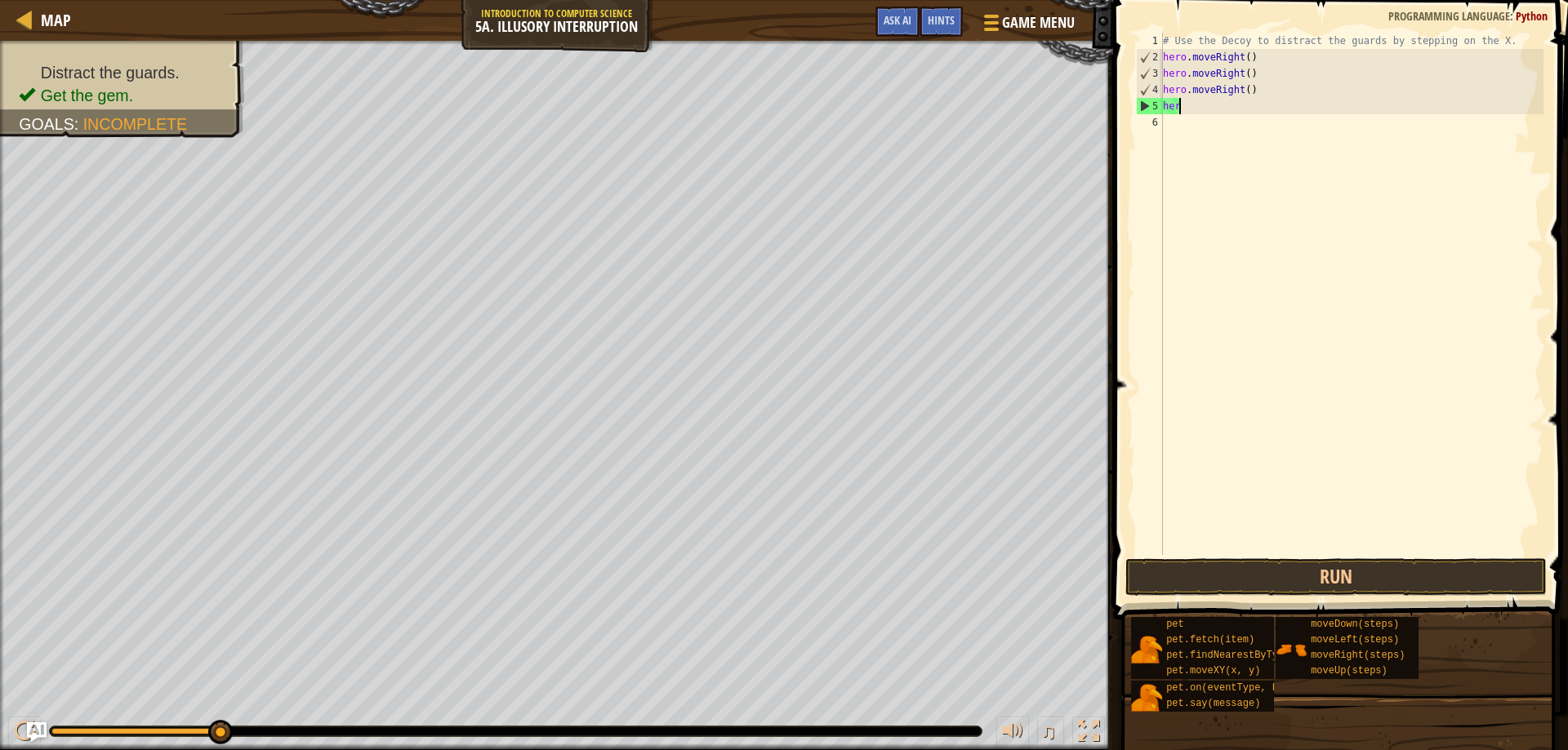
type textarea "h"
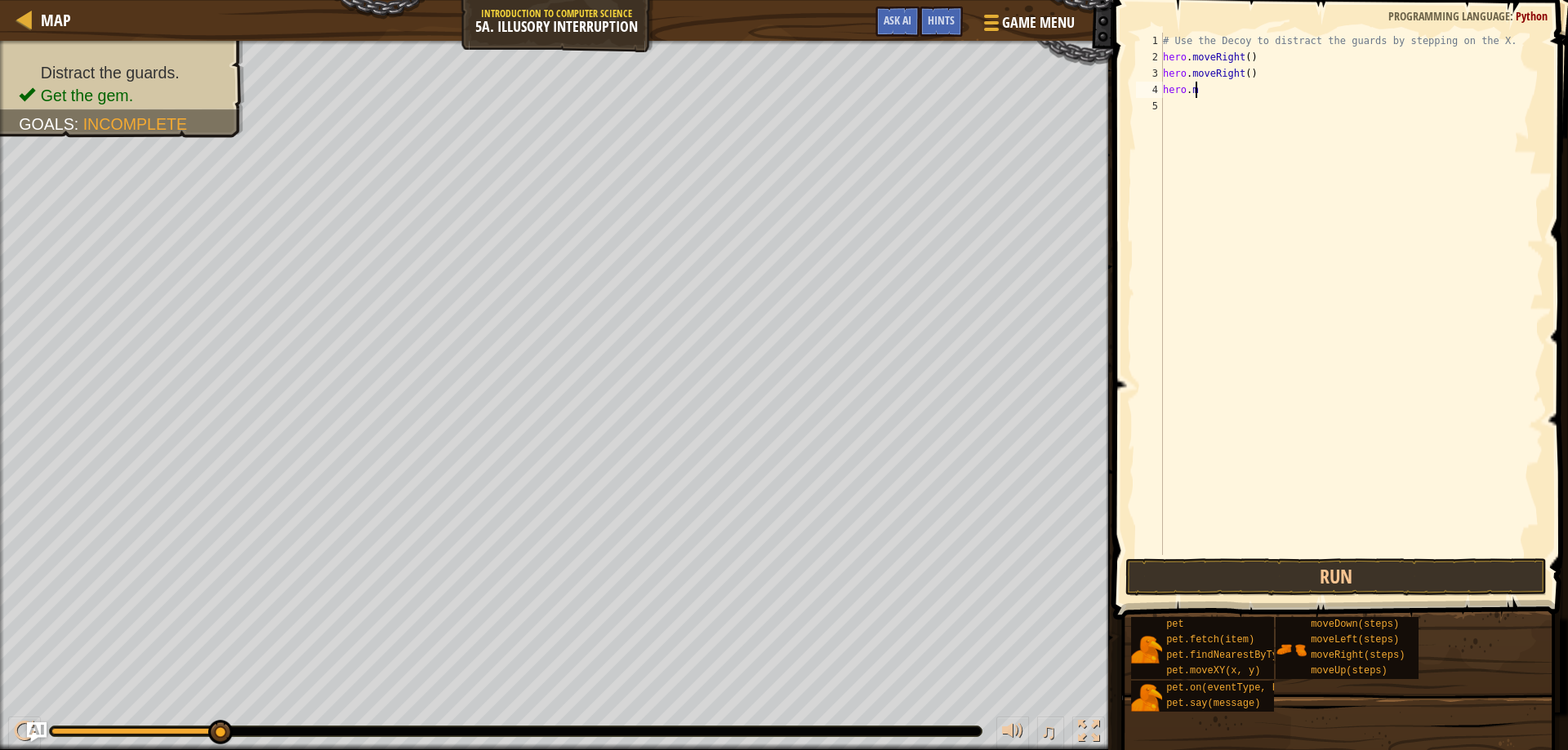
type textarea "h"
type textarea "M"
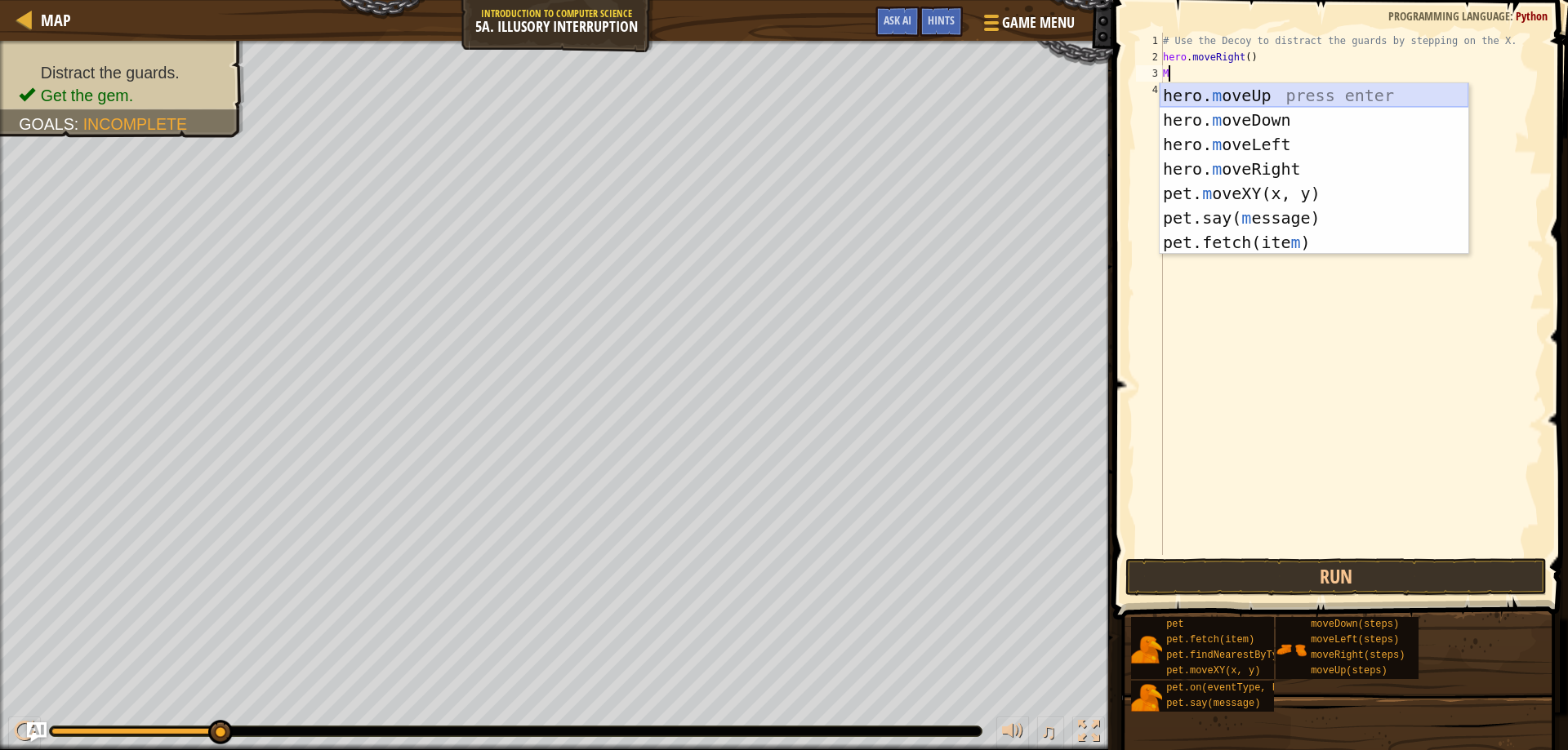
click at [1242, 90] on div "hero. m oveUp press enter hero. m oveDown press enter hero. m oveLeft press ent…" at bounding box center [1314, 193] width 309 height 220
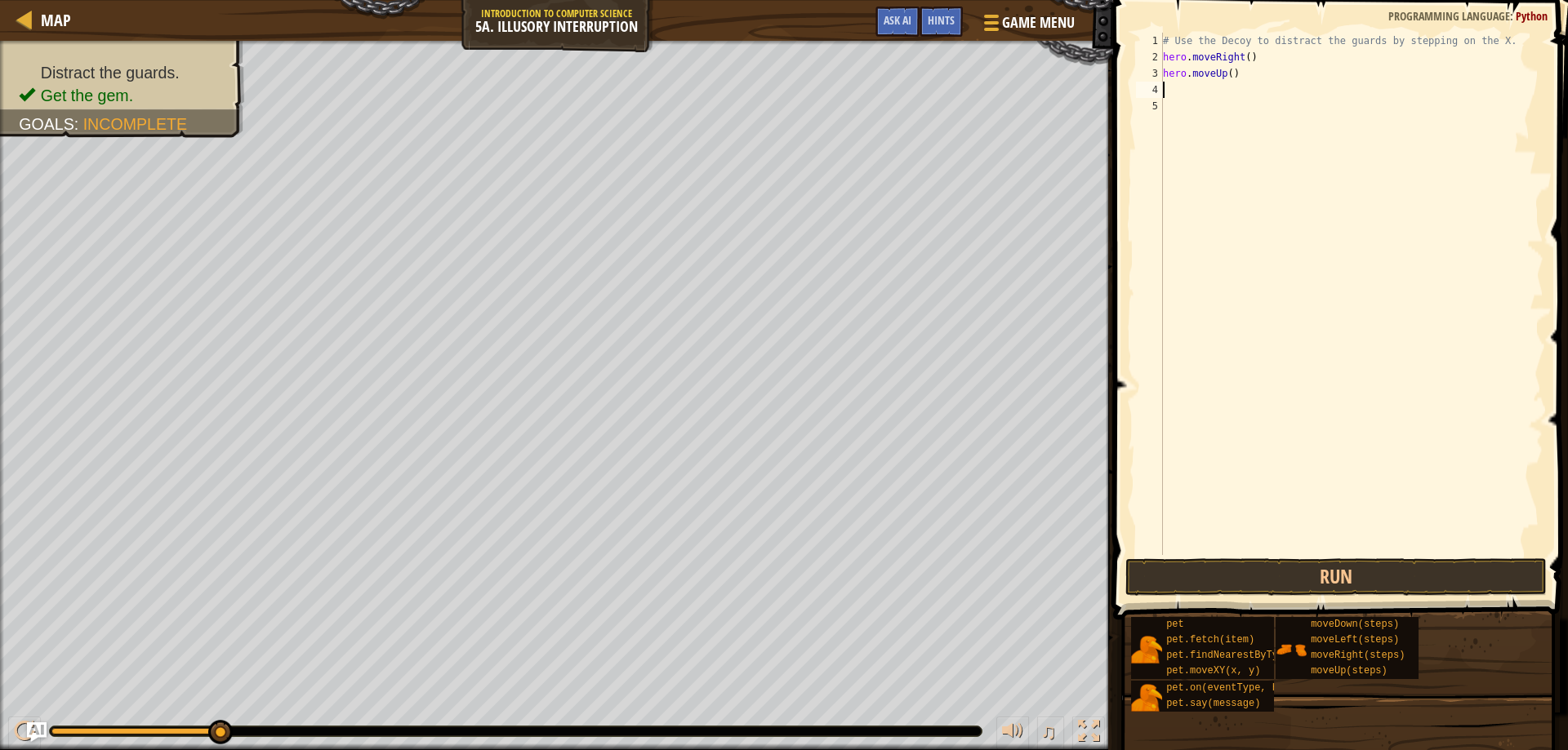
type textarea "M"
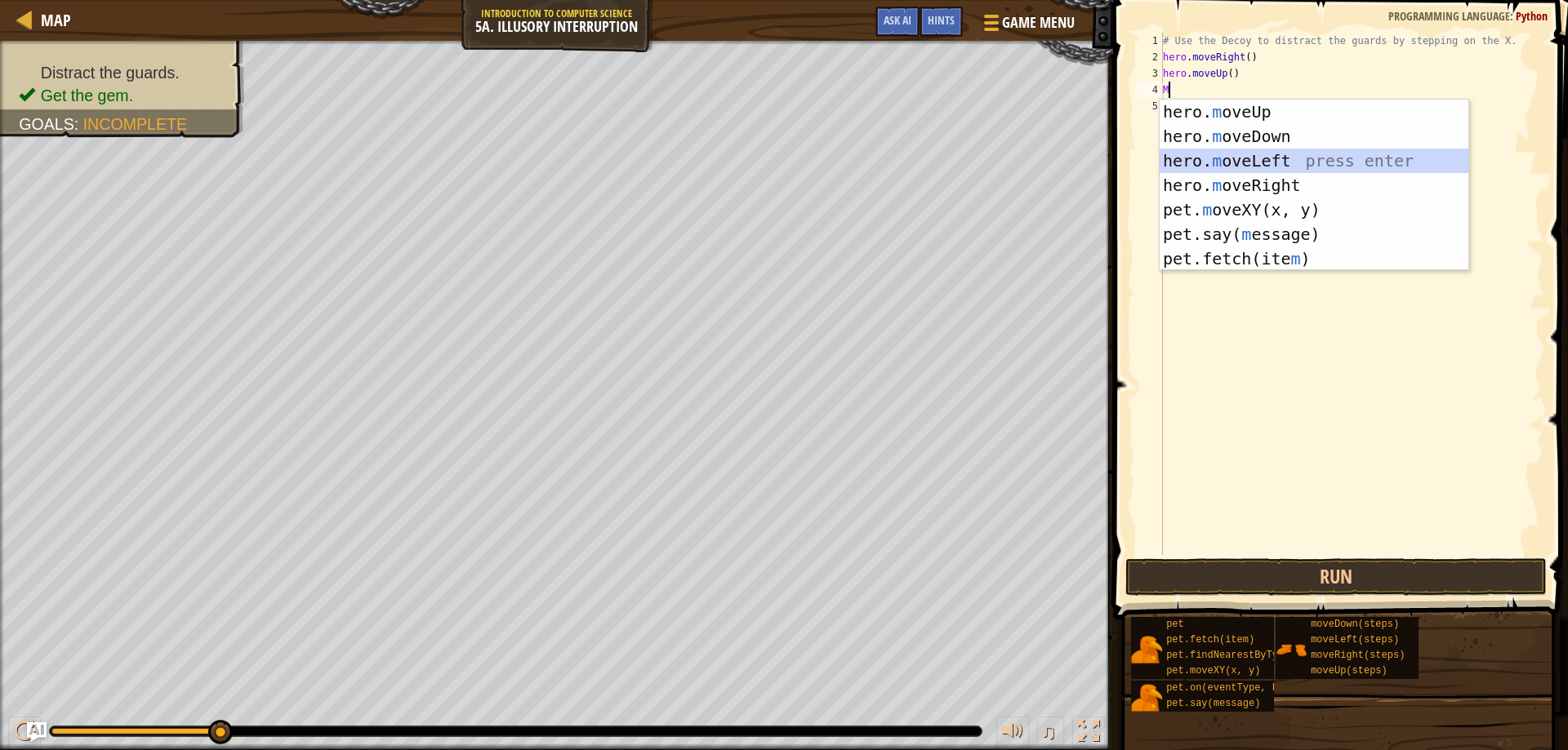
click at [1216, 159] on div "hero. m oveUp press enter hero. m oveDown press enter hero. m oveLeft press ent…" at bounding box center [1314, 209] width 309 height 220
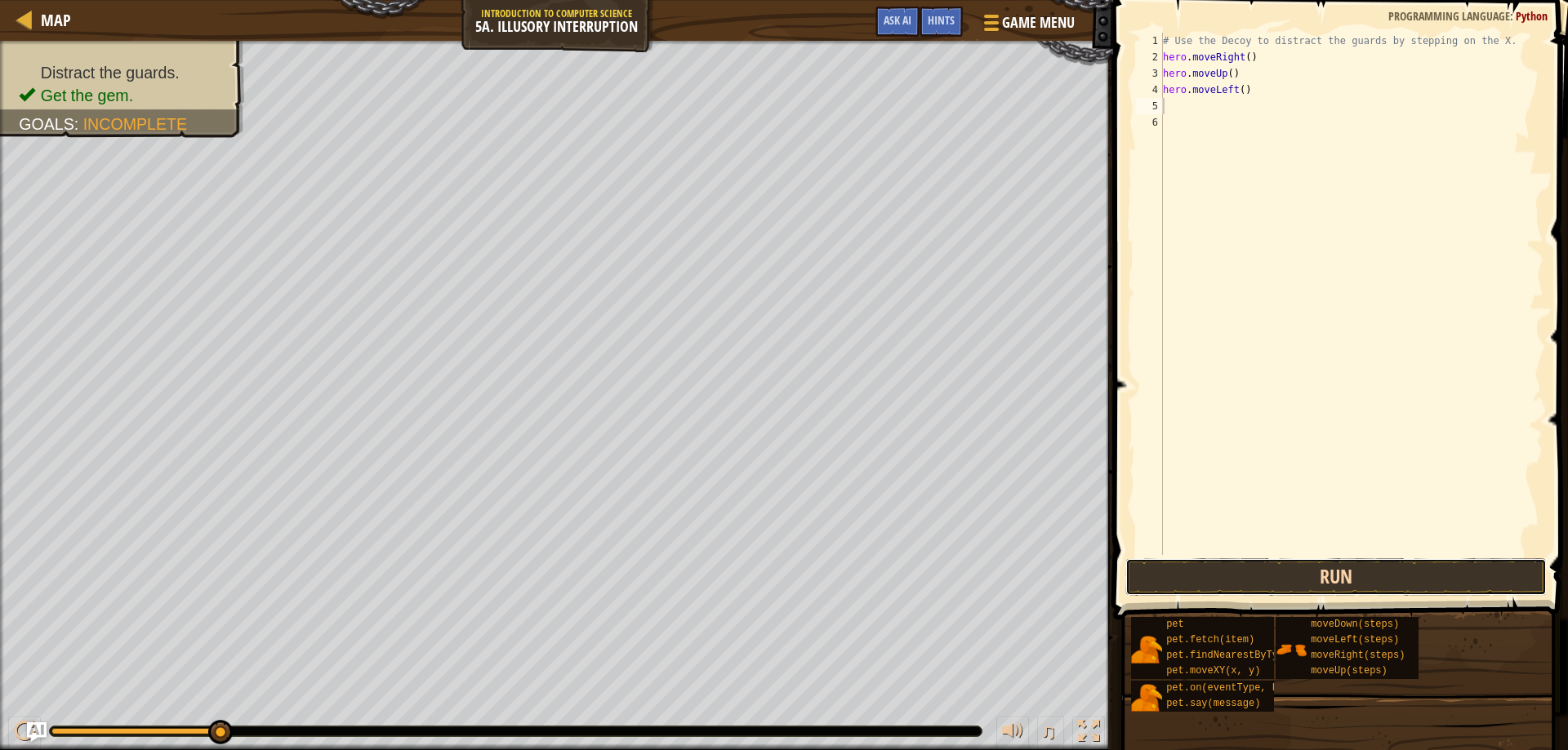
click at [1195, 584] on button "Run" at bounding box center [1337, 577] width 422 height 38
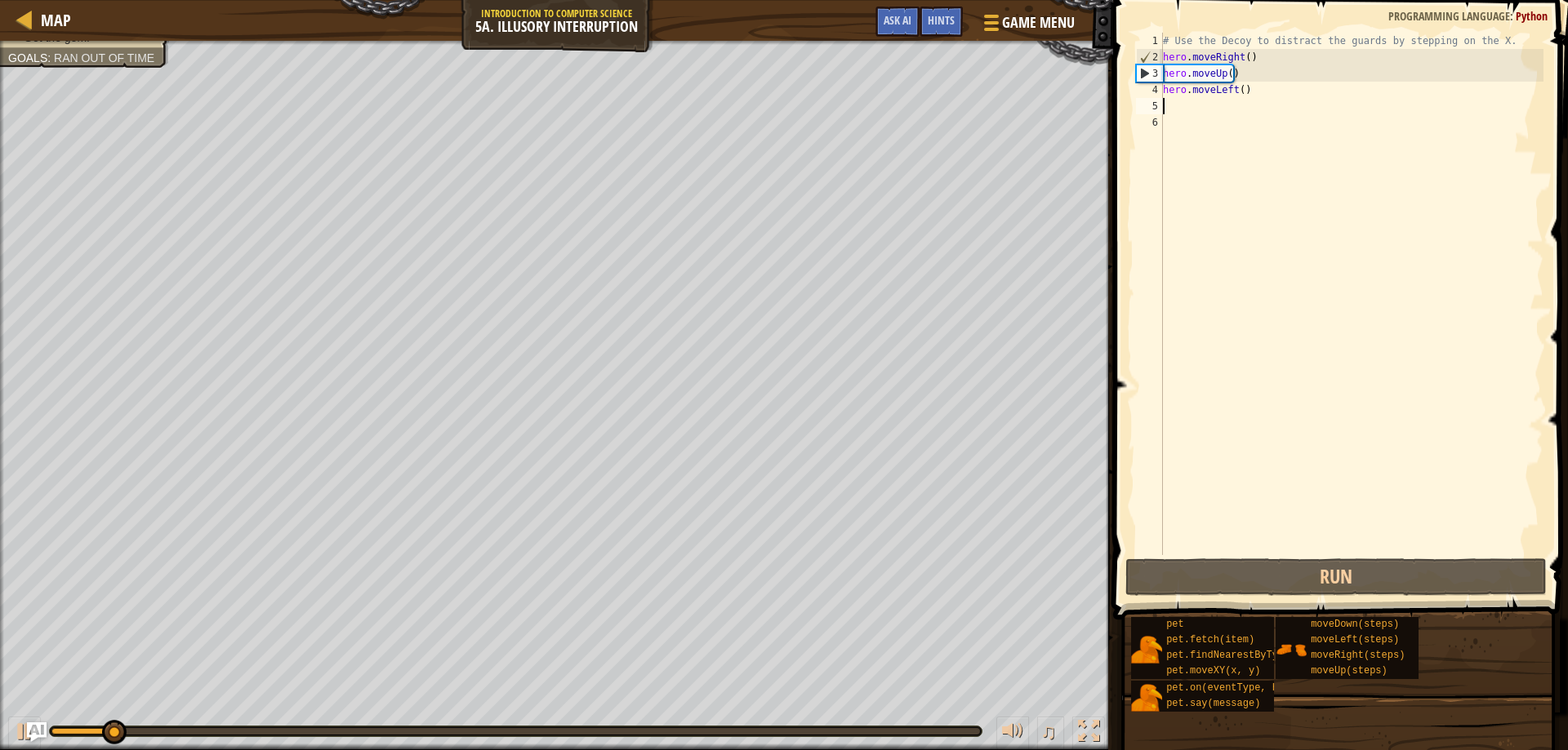
click at [1241, 78] on div "# Use the Decoy to distract the guards by stepping on the X. hero . moveRight (…" at bounding box center [1351, 311] width 384 height 555
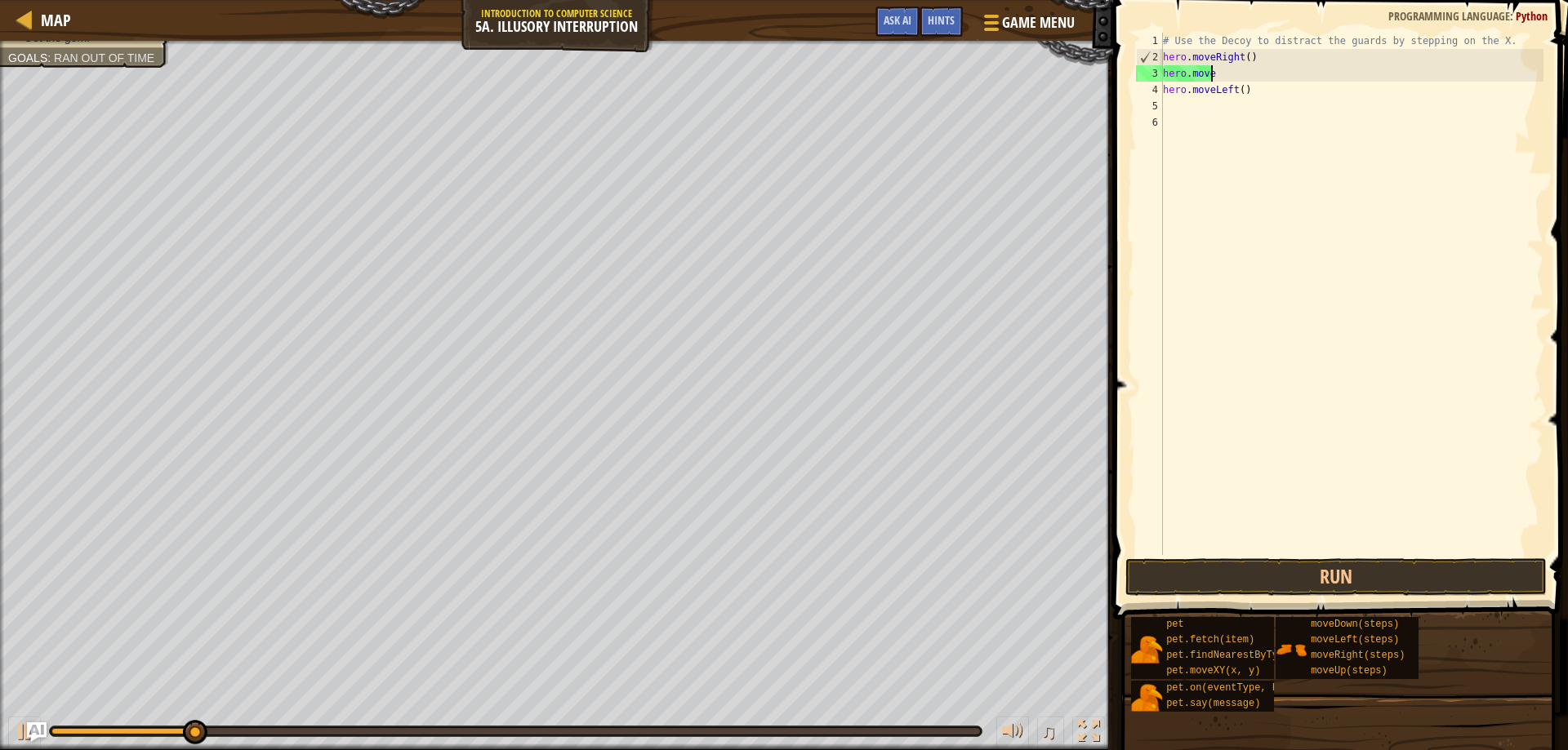
type textarea "hero.moveD"
click at [1268, 87] on div "hero.moveD own press enter" at bounding box center [1314, 119] width 309 height 73
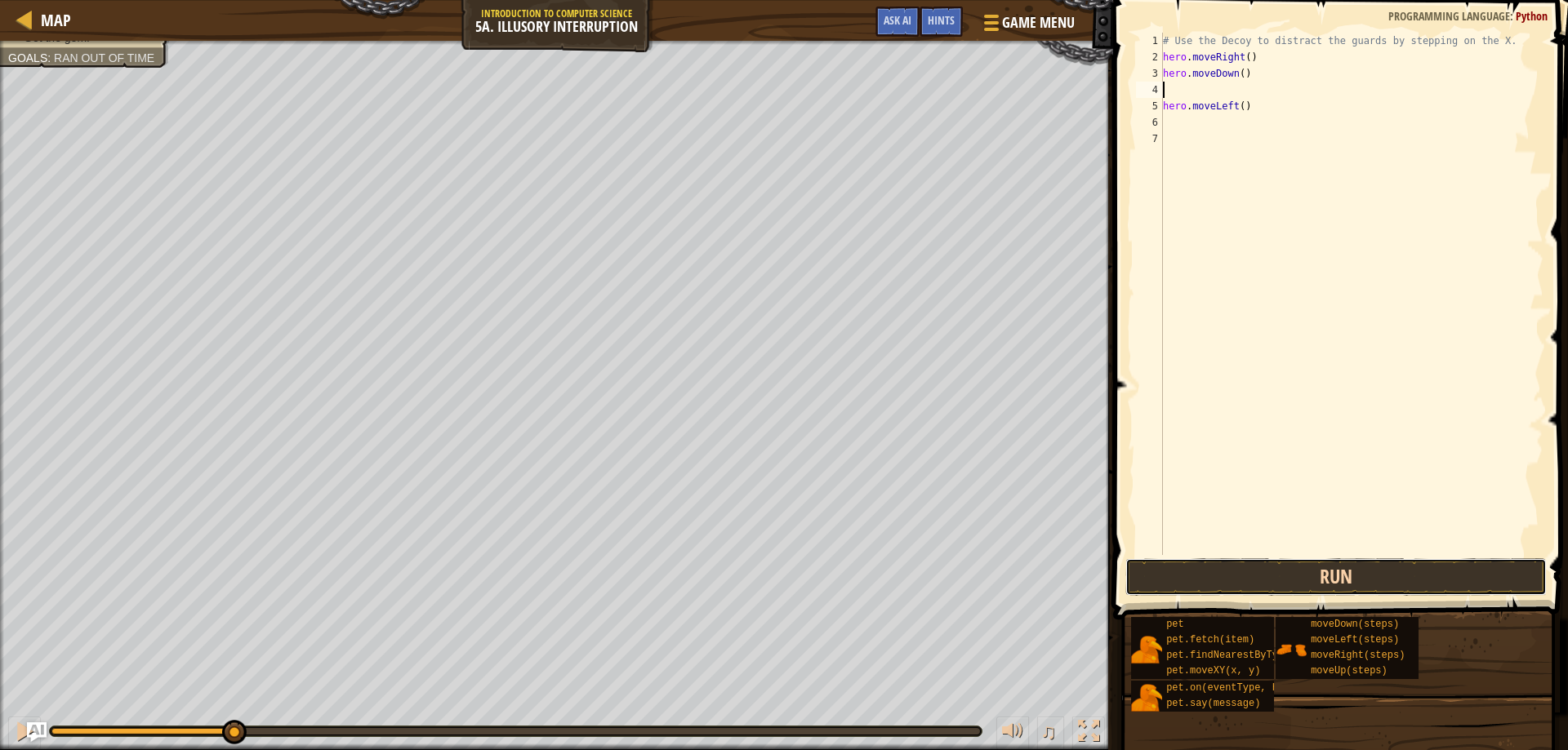
click at [1377, 586] on button "Run" at bounding box center [1337, 577] width 422 height 38
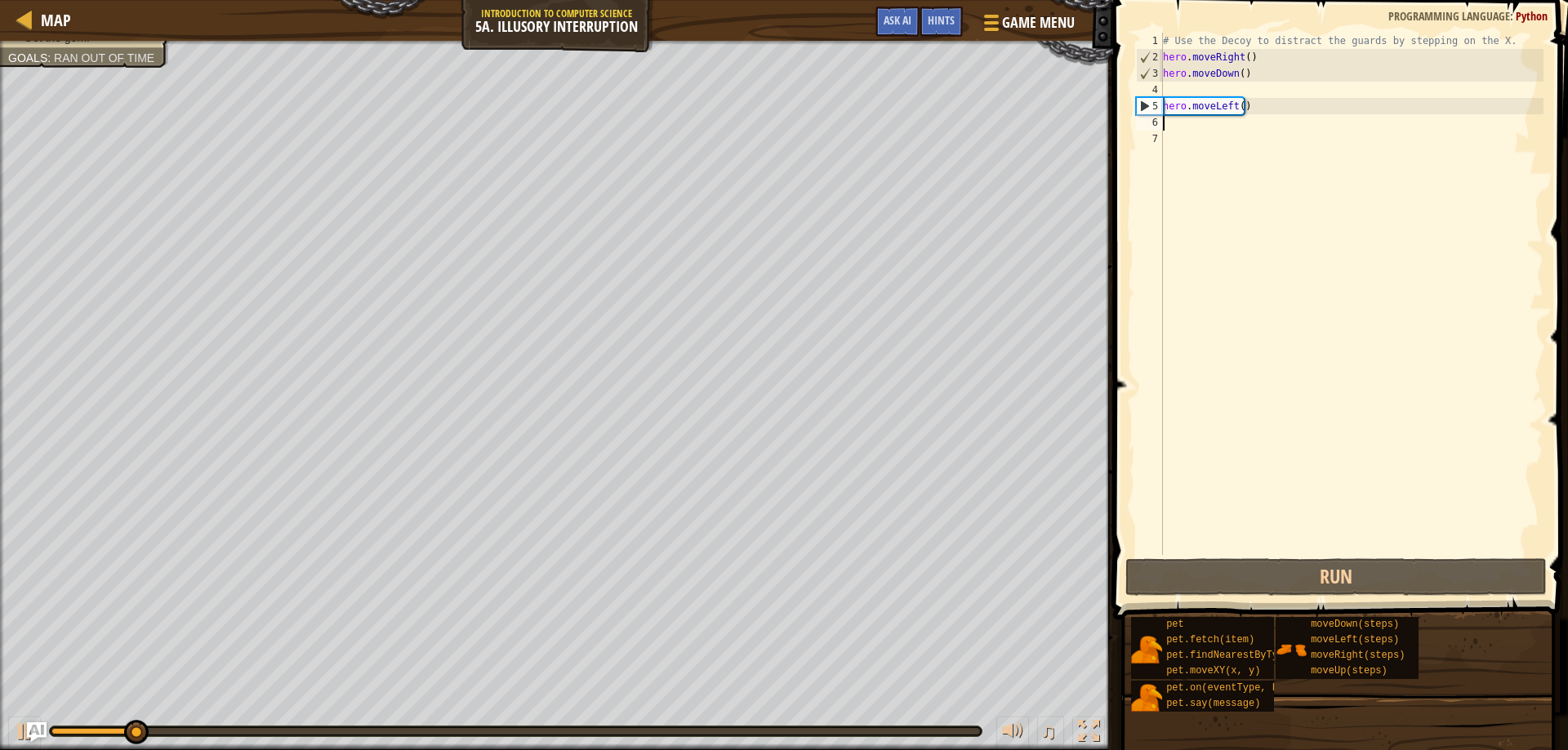
click at [1269, 117] on div "# Use the Decoy to distract the guards by stepping on the X. hero . moveRight (…" at bounding box center [1351, 311] width 384 height 555
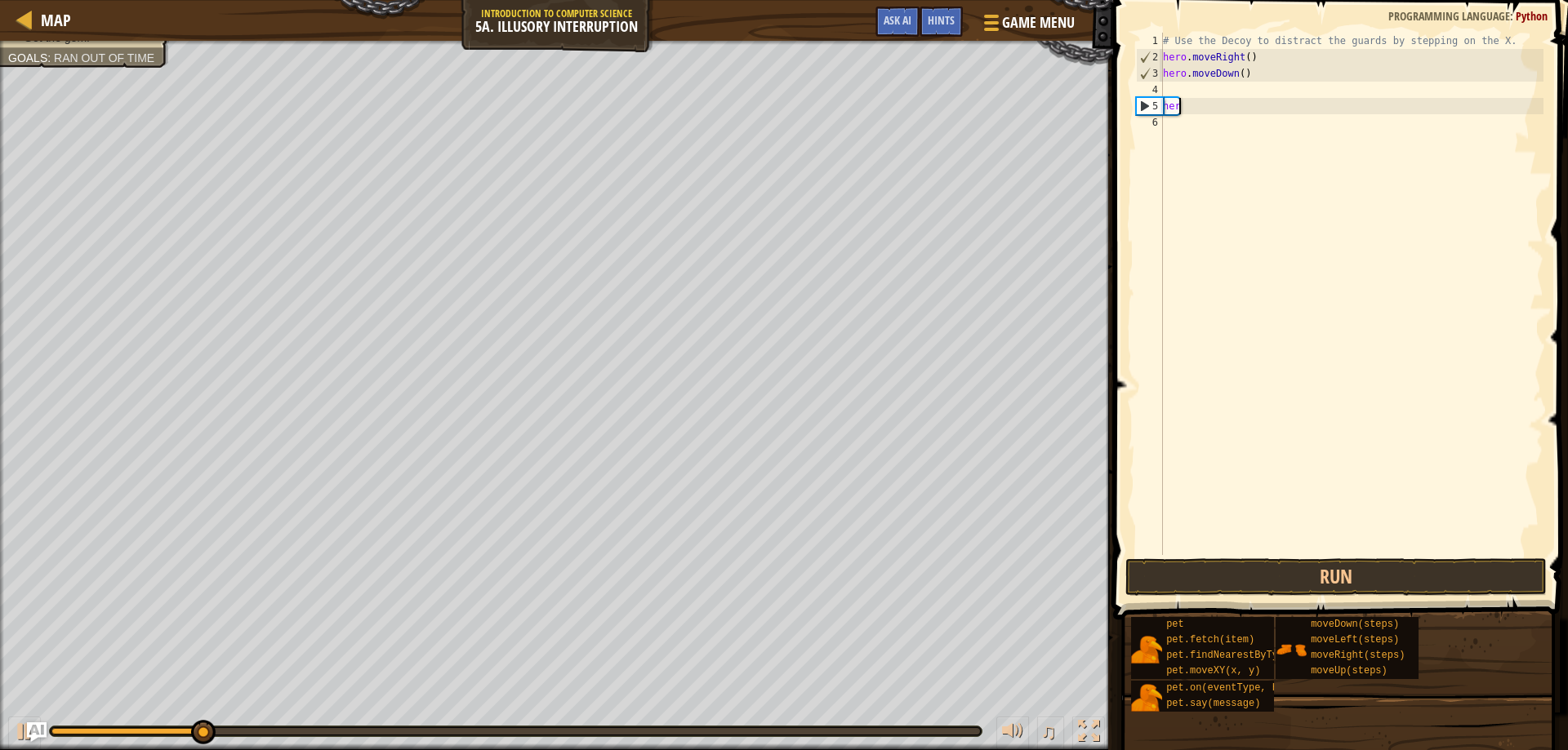
type textarea "h"
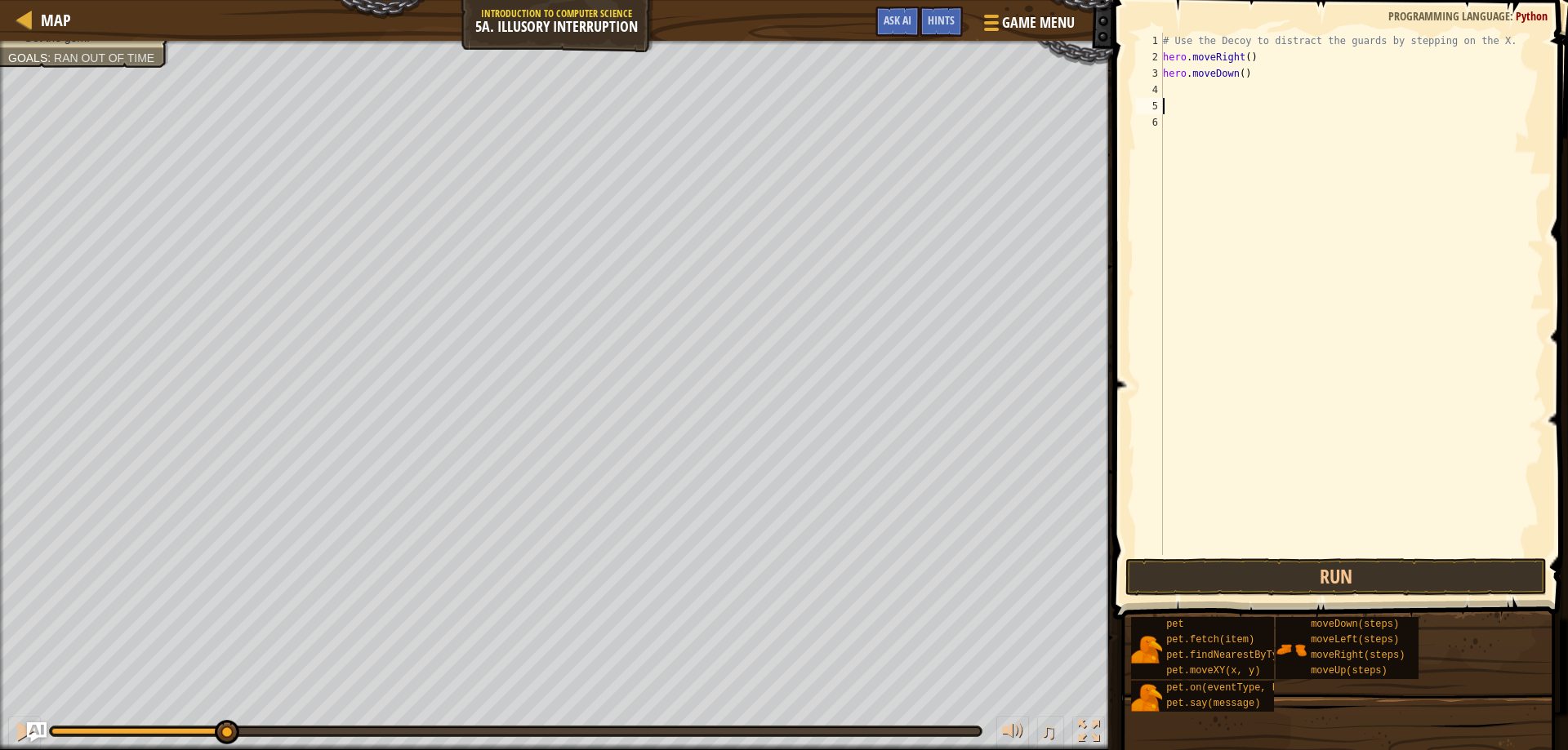
type textarea "h"
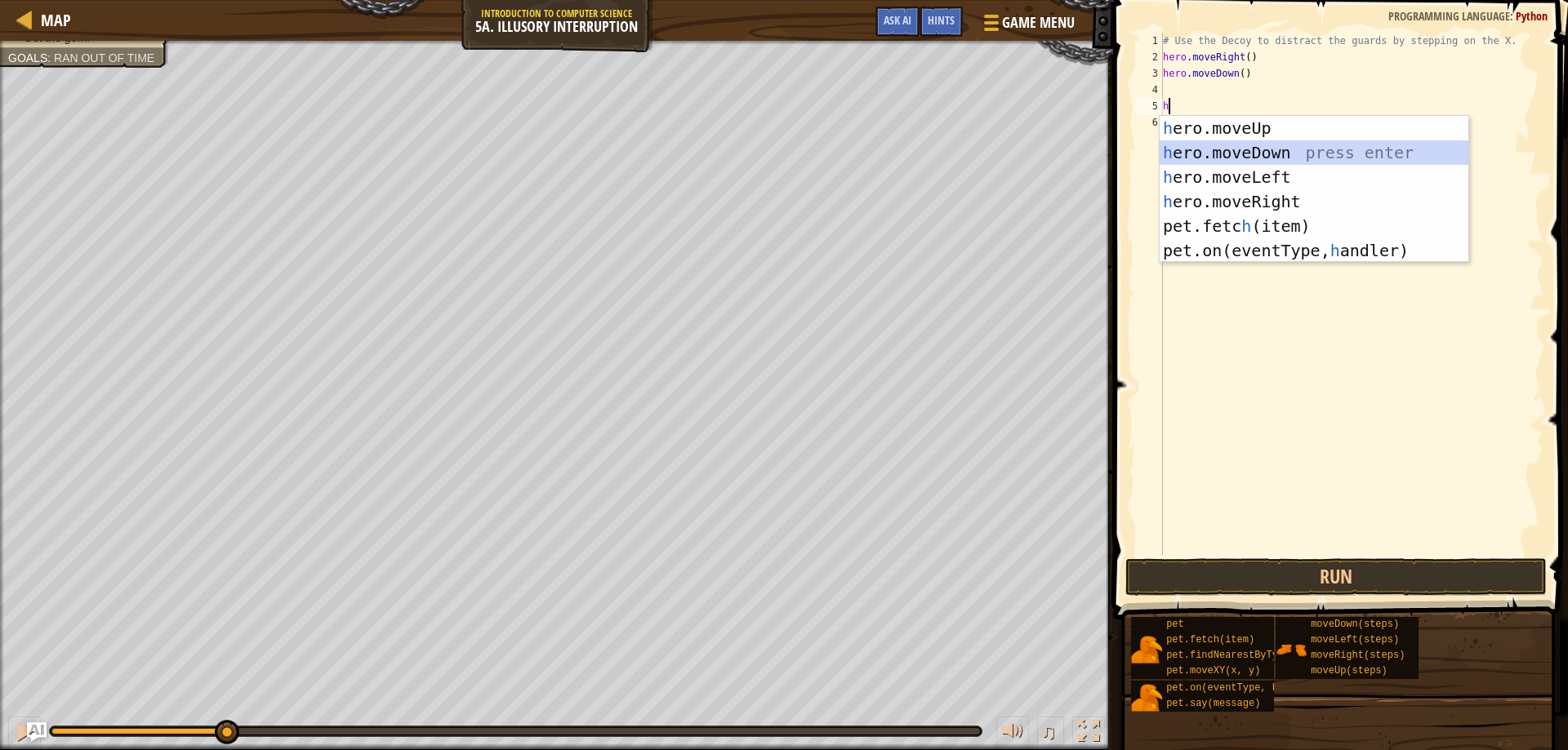
click at [1278, 147] on div "h ero.moveUp press enter h ero.moveDown press enter h ero.moveLeft press enter …" at bounding box center [1314, 214] width 309 height 196
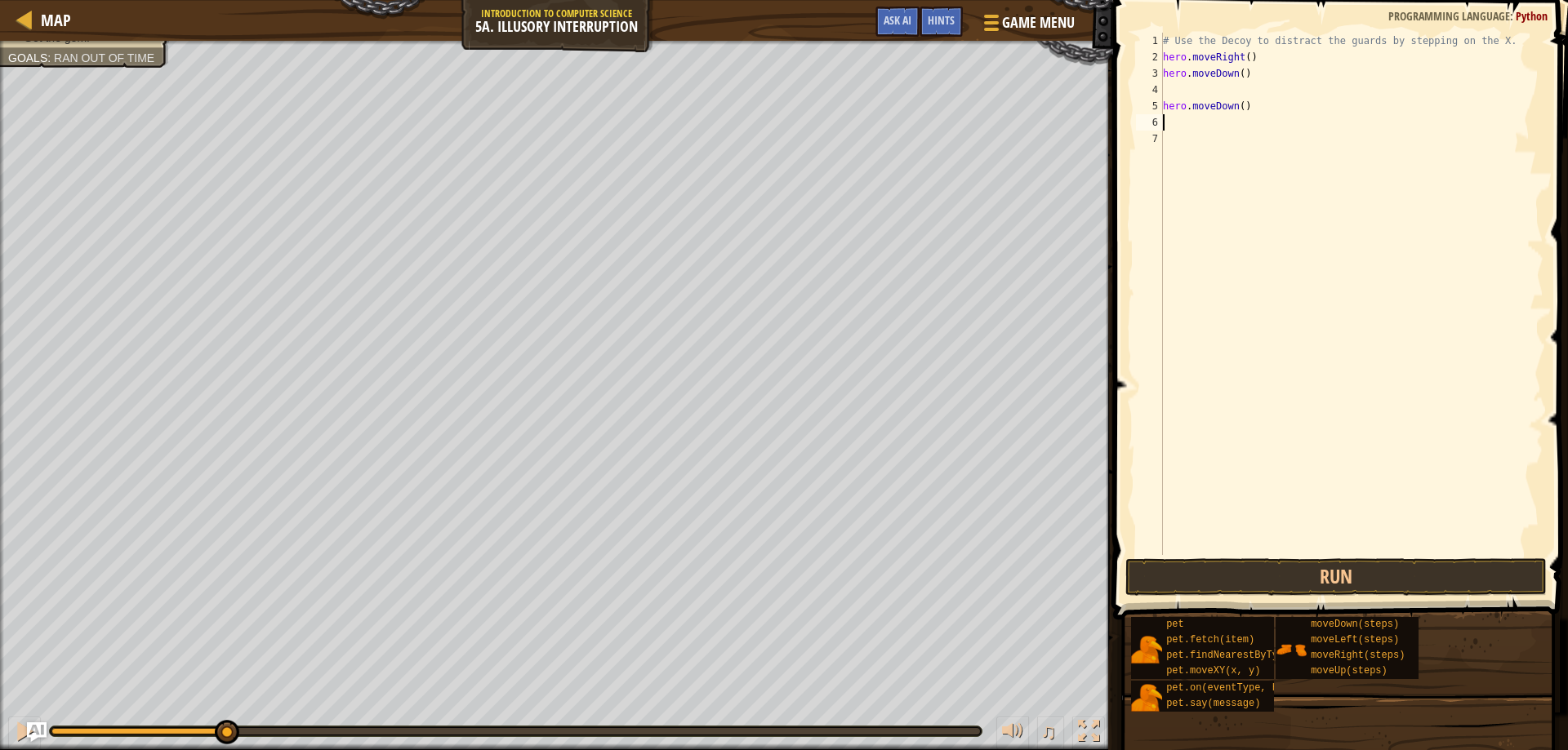
type textarea "h"
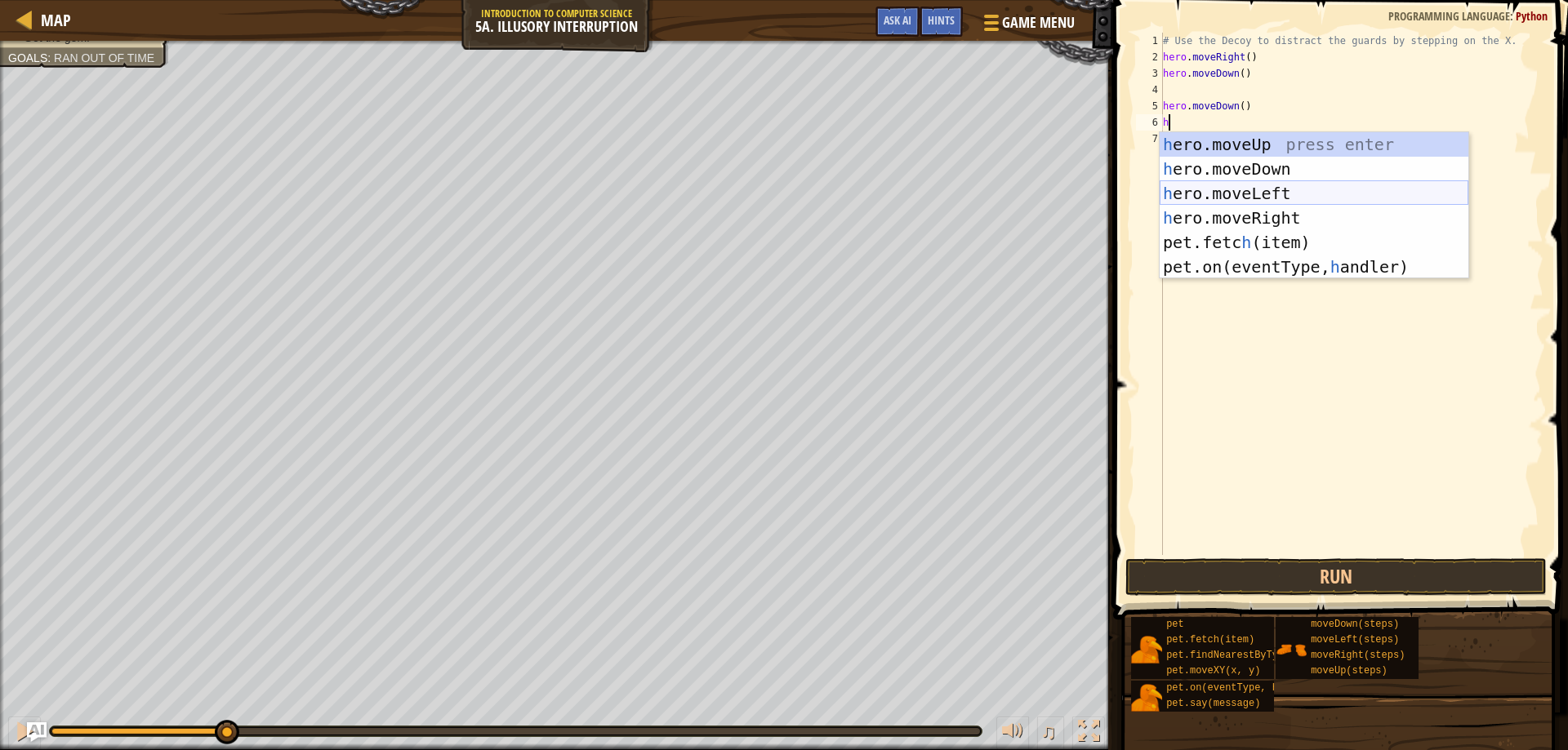
click at [1244, 196] on div "h ero.moveUp press enter h ero.moveDown press enter h ero.moveLeft press enter …" at bounding box center [1314, 230] width 309 height 196
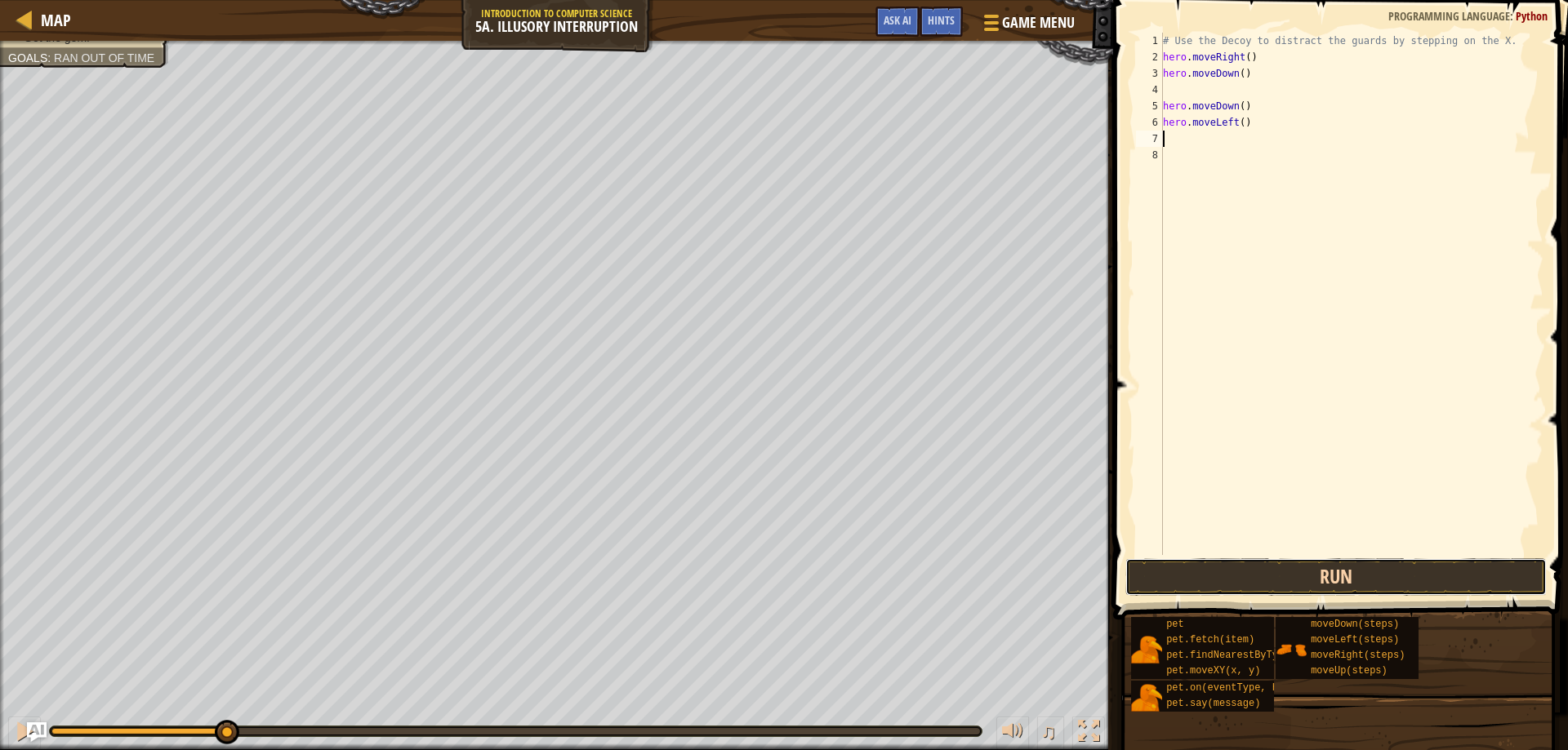
click at [1269, 582] on button "Run" at bounding box center [1337, 577] width 422 height 38
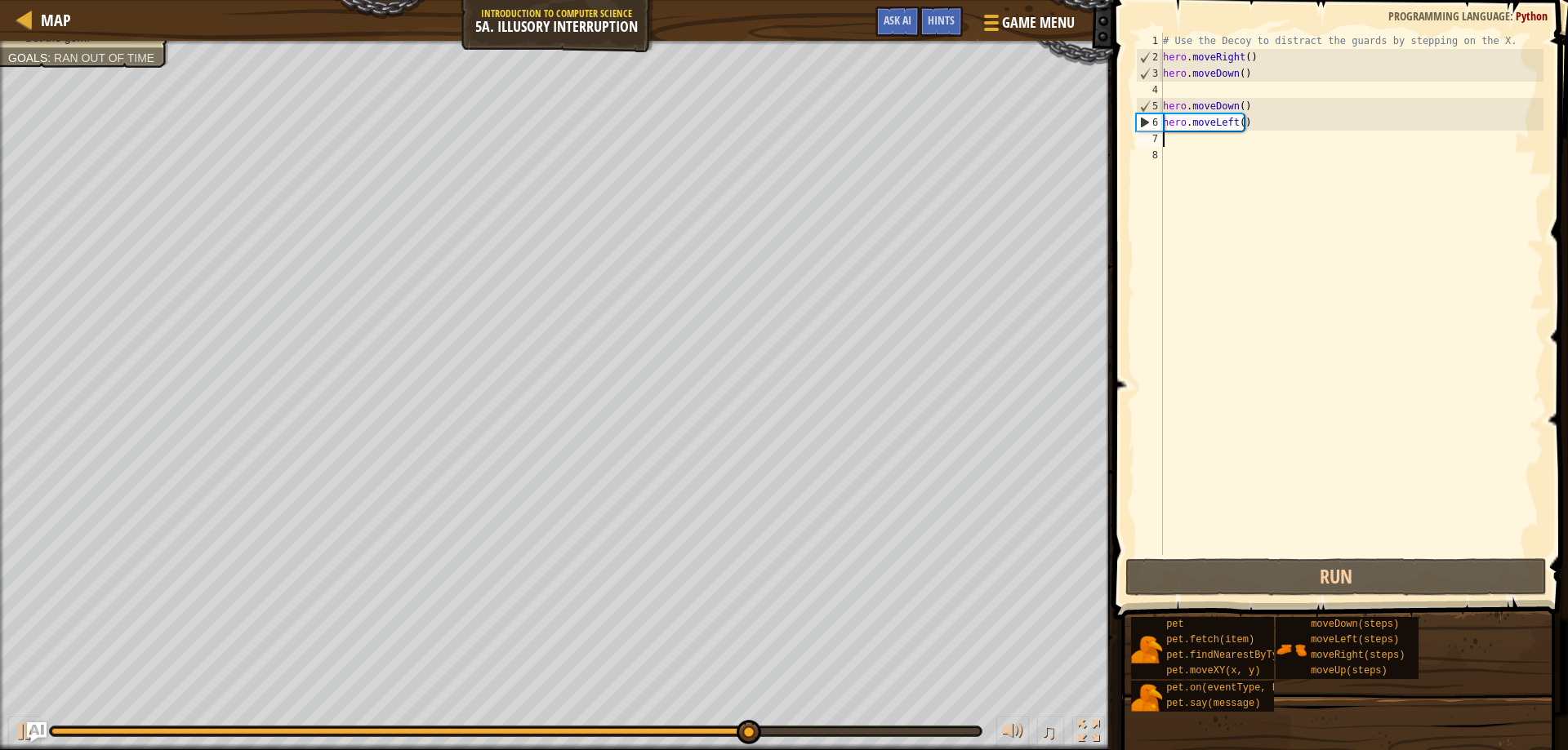
type textarea "R"
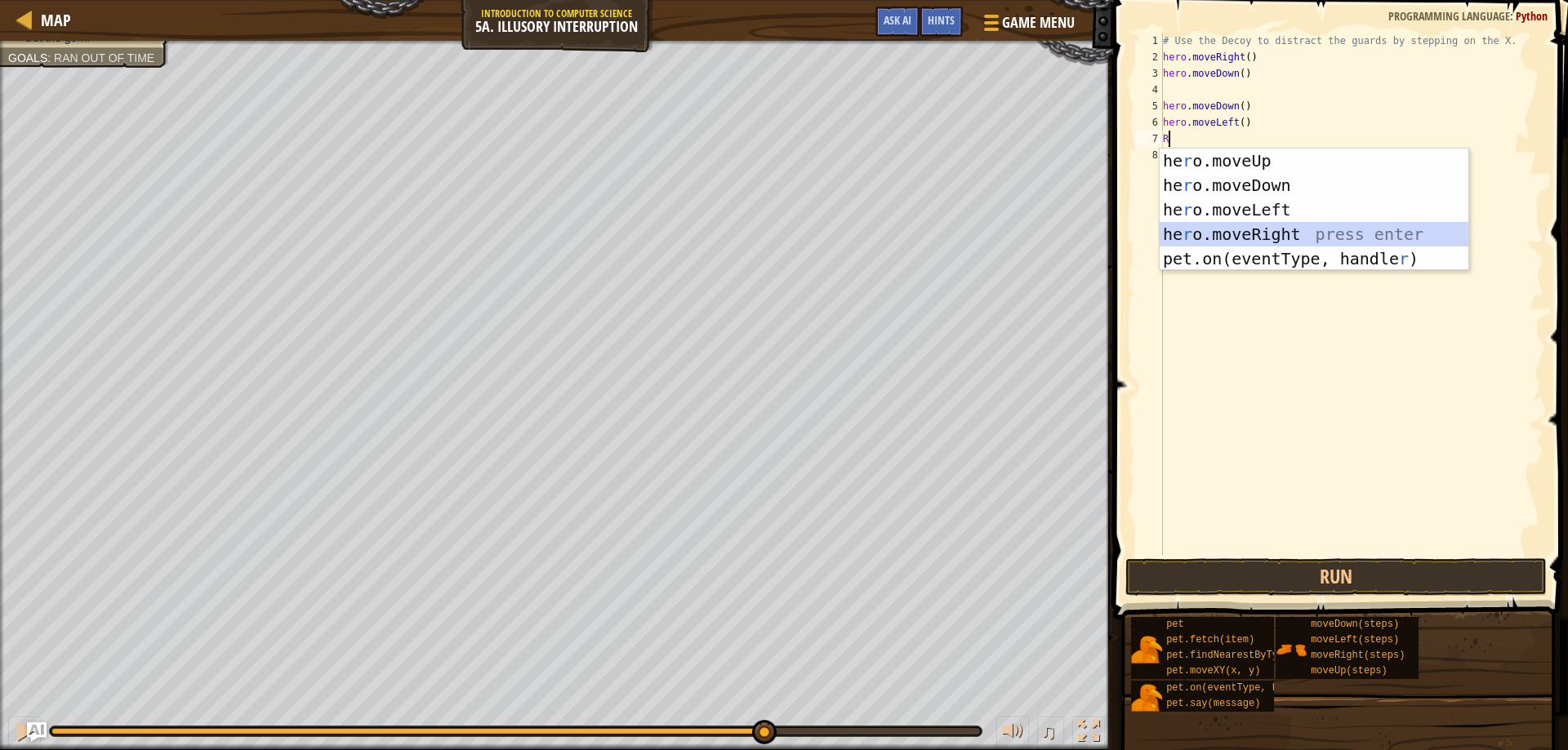
click at [1257, 232] on div "he r o.moveUp press enter he r o.moveDown press enter he r o.moveLeft press ent…" at bounding box center [1314, 234] width 309 height 172
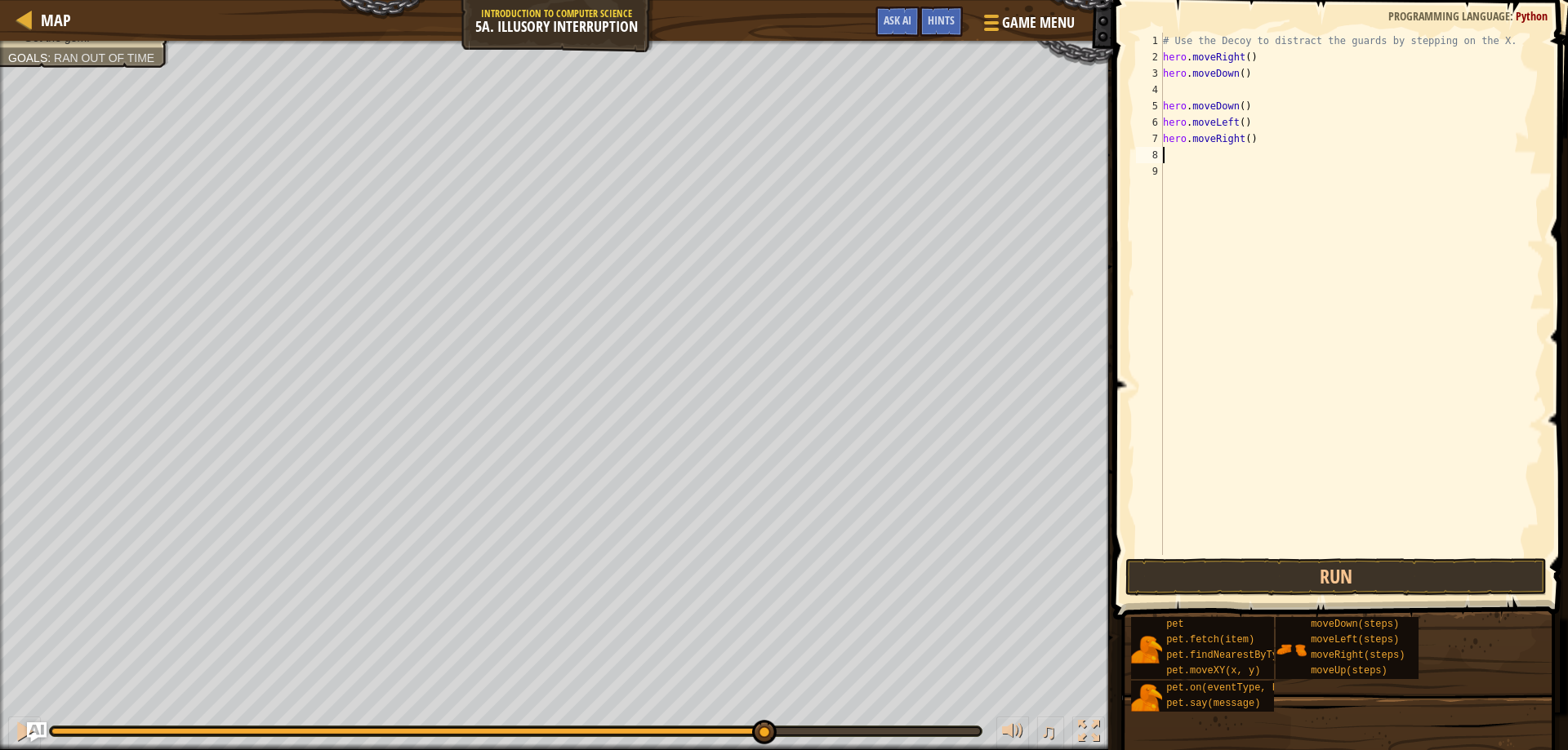
type textarea "u"
click at [1252, 167] on div "hero.move U p press enter" at bounding box center [1314, 201] width 309 height 73
type textarea "t"
type textarea "r"
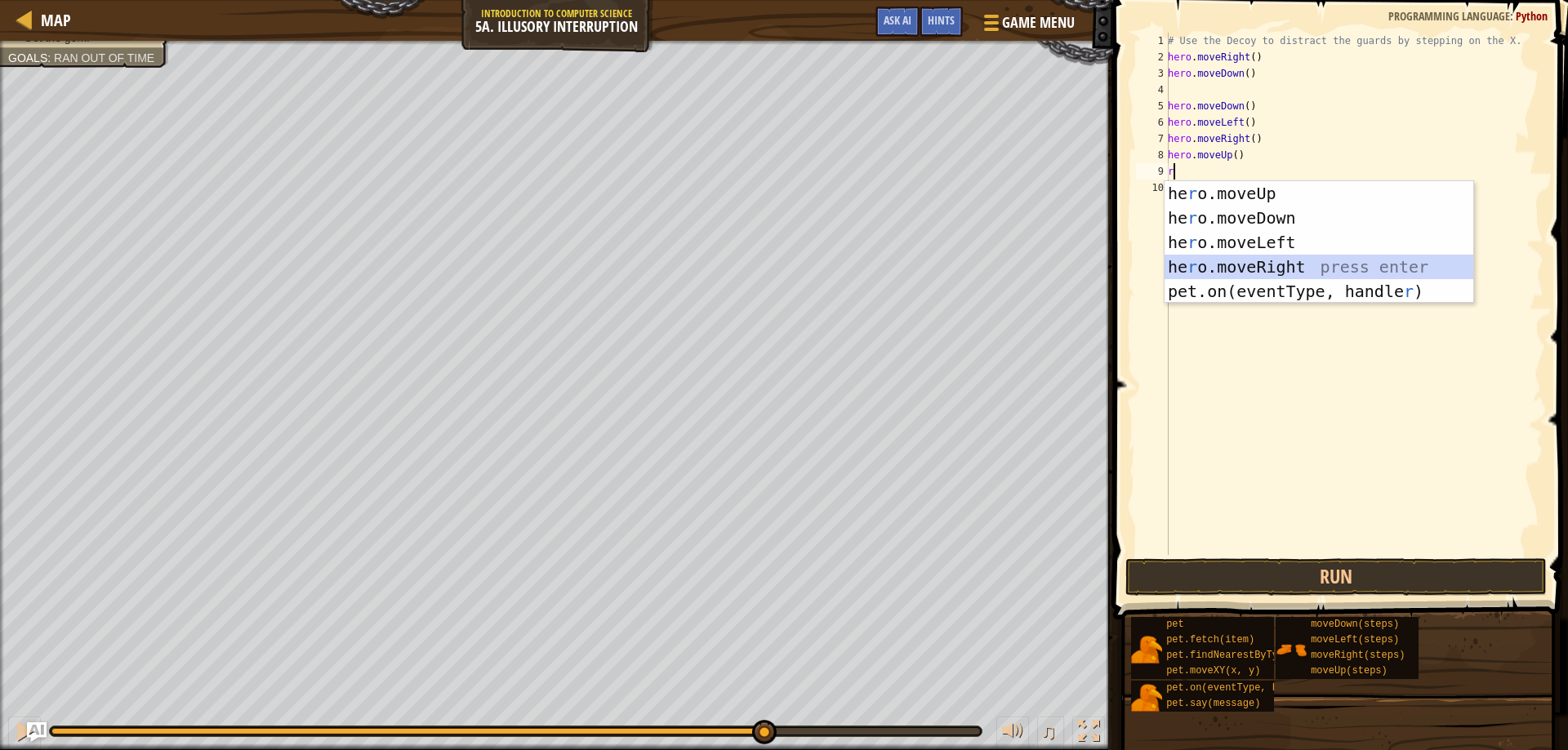
click at [1295, 255] on div "he r o.moveUp press enter he r o.moveDown press enter he r o.moveLeft press ent…" at bounding box center [1319, 267] width 309 height 172
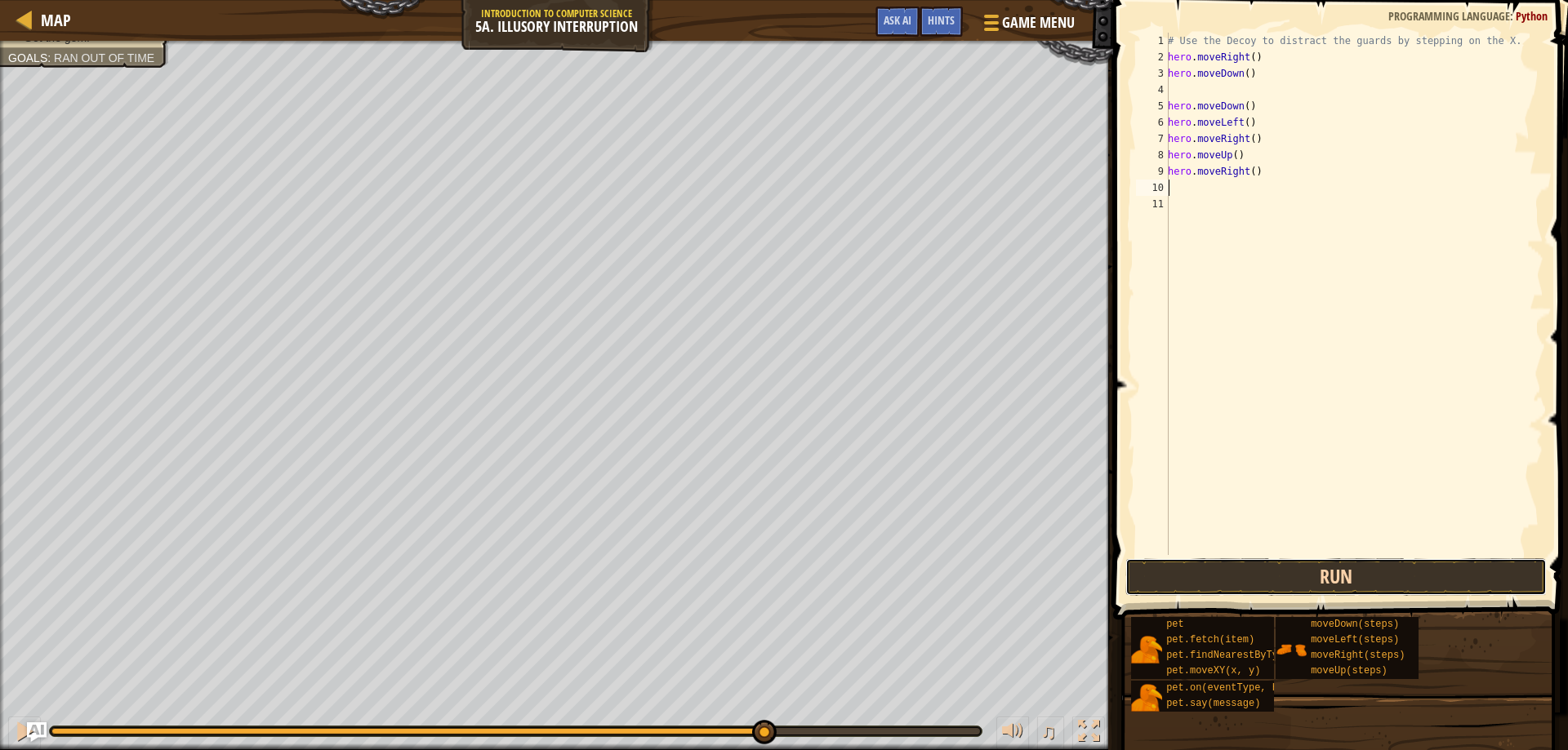
click at [1243, 564] on button "Run" at bounding box center [1337, 577] width 422 height 38
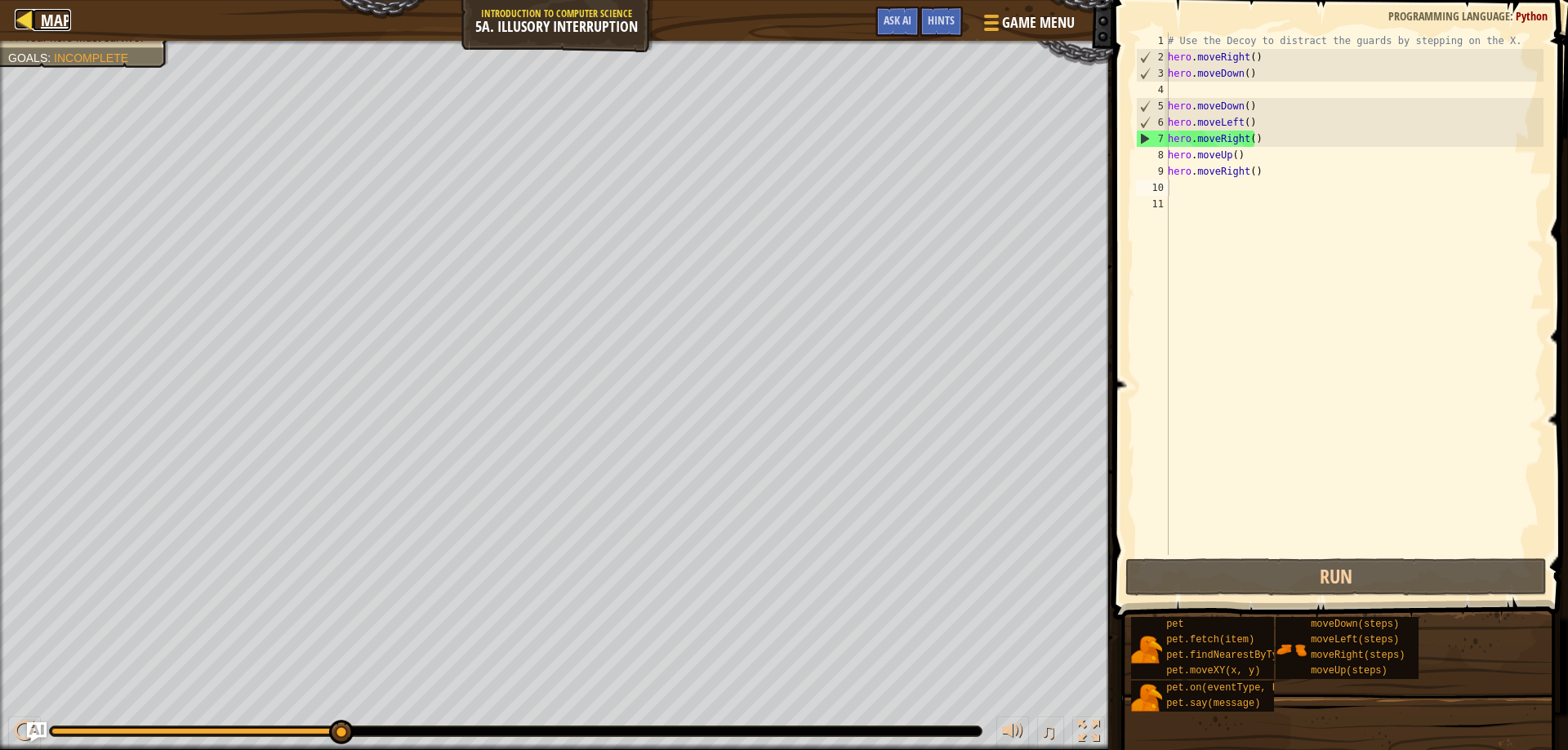
click at [26, 20] on div at bounding box center [25, 19] width 21 height 21
